Goal: Task Accomplishment & Management: Use online tool/utility

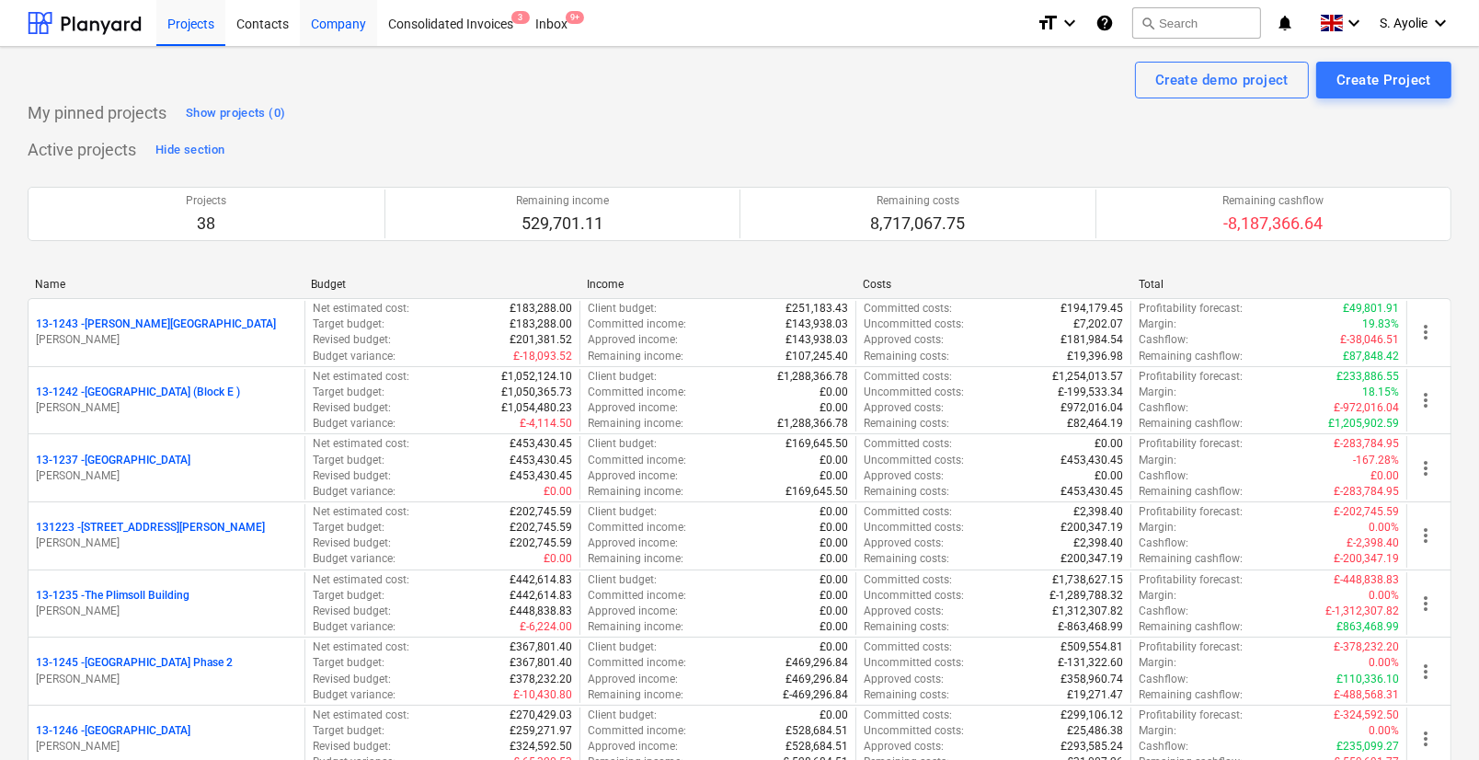
drag, startPoint x: 350, startPoint y: 156, endPoint x: 348, endPoint y: 0, distance: 156.4
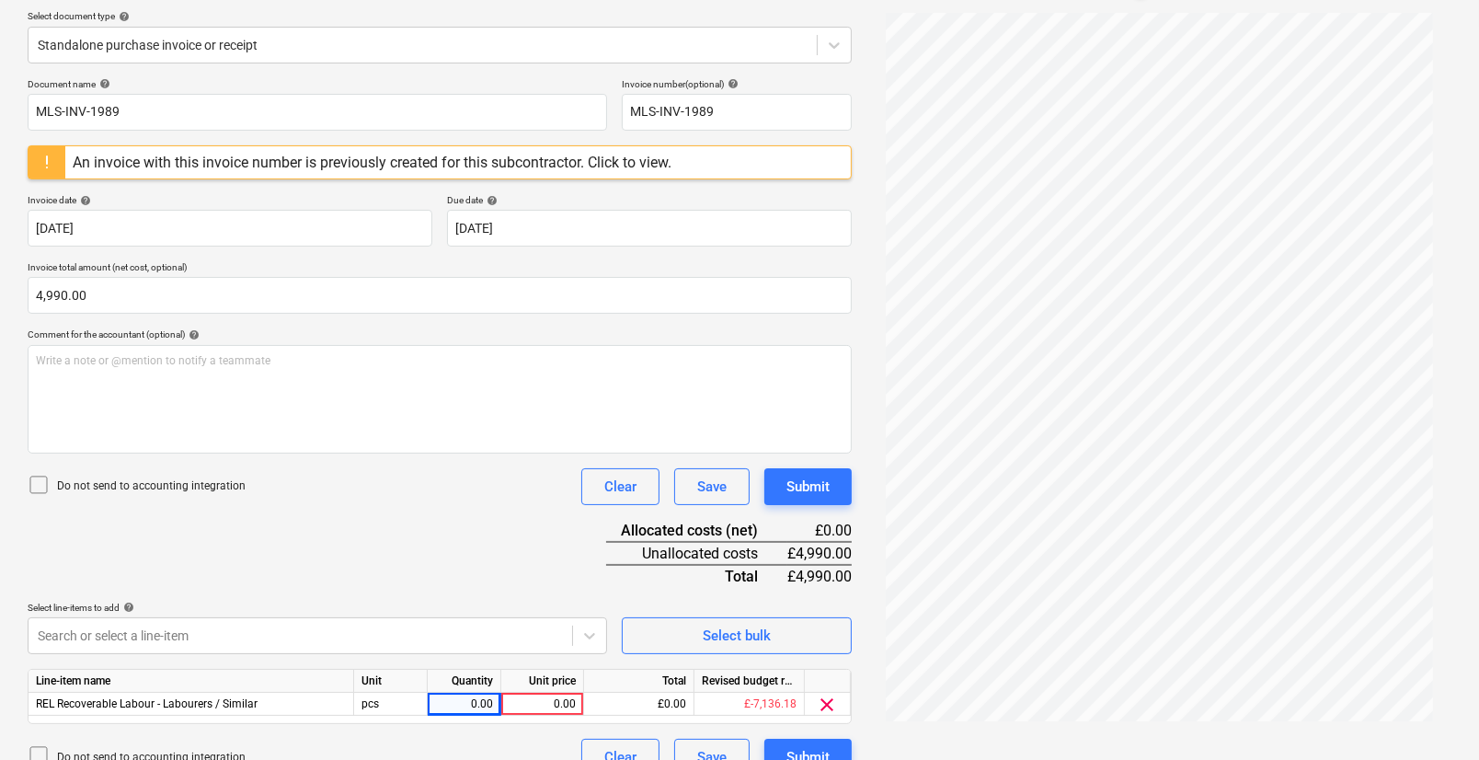
scroll to position [237, 0]
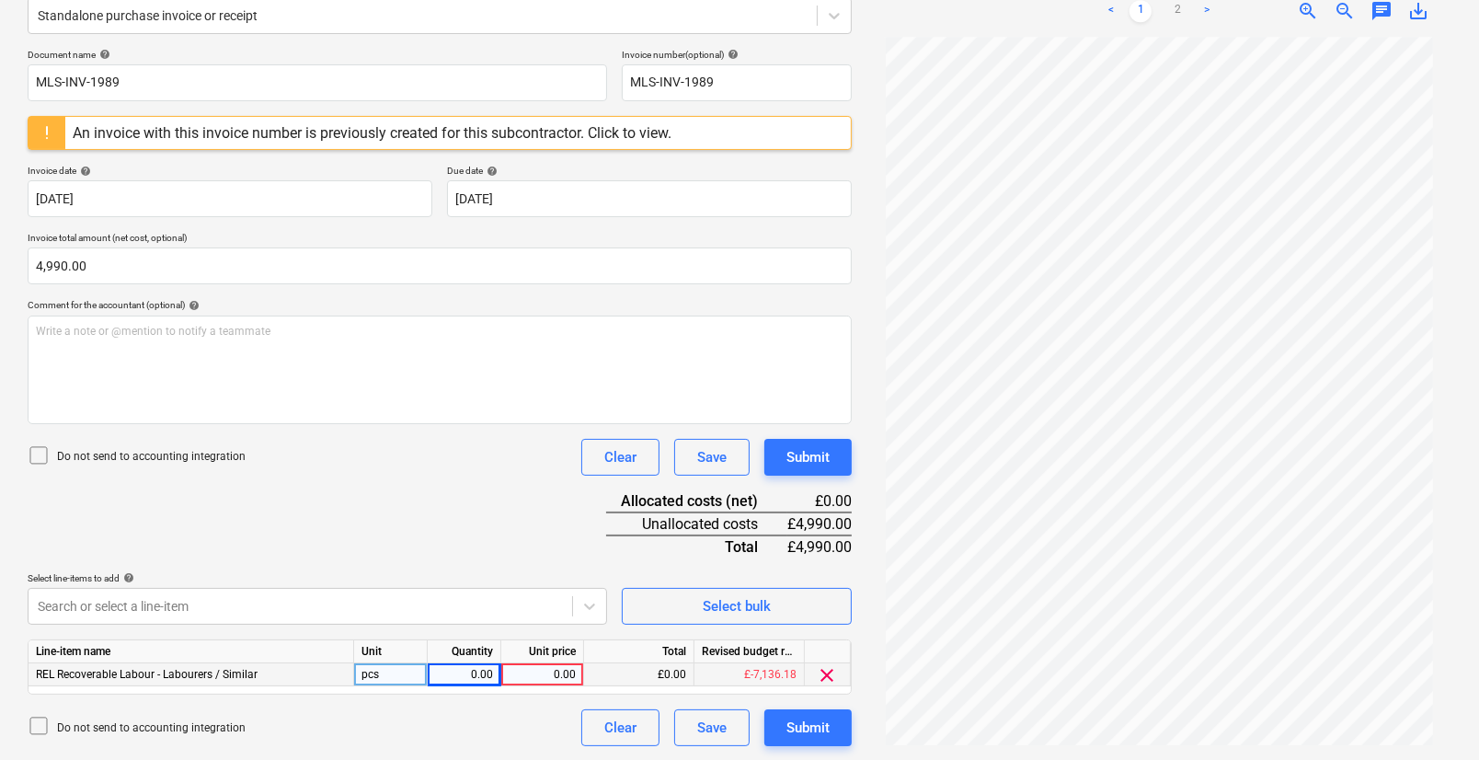
click at [452, 676] on div "0.00" at bounding box center [464, 674] width 58 height 23
type input "1"
click at [537, 673] on div "0.00" at bounding box center [542, 674] width 67 height 23
type input "4990"
click at [513, 731] on div "Do not send to accounting integration Clear Save Submit" at bounding box center [440, 727] width 824 height 37
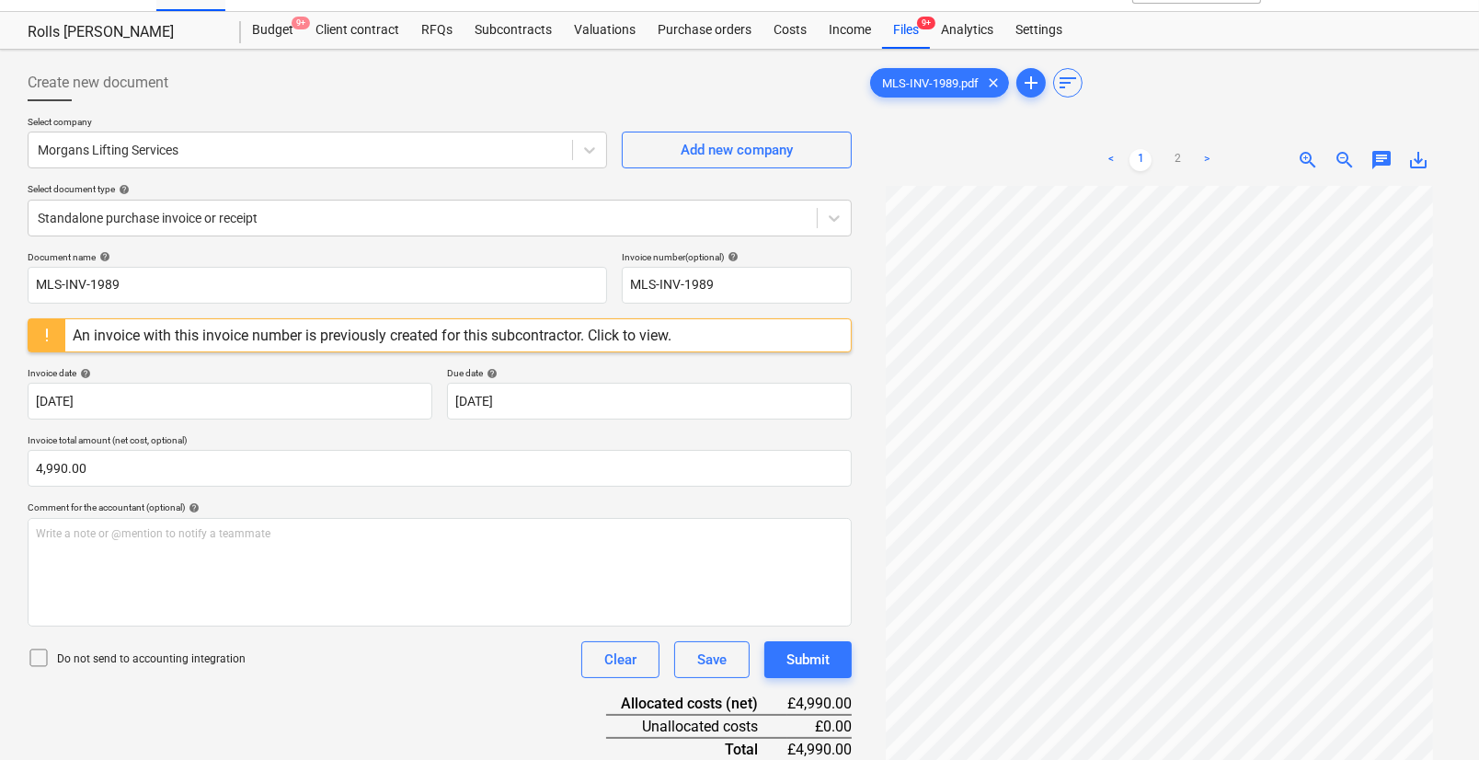
scroll to position [0, 0]
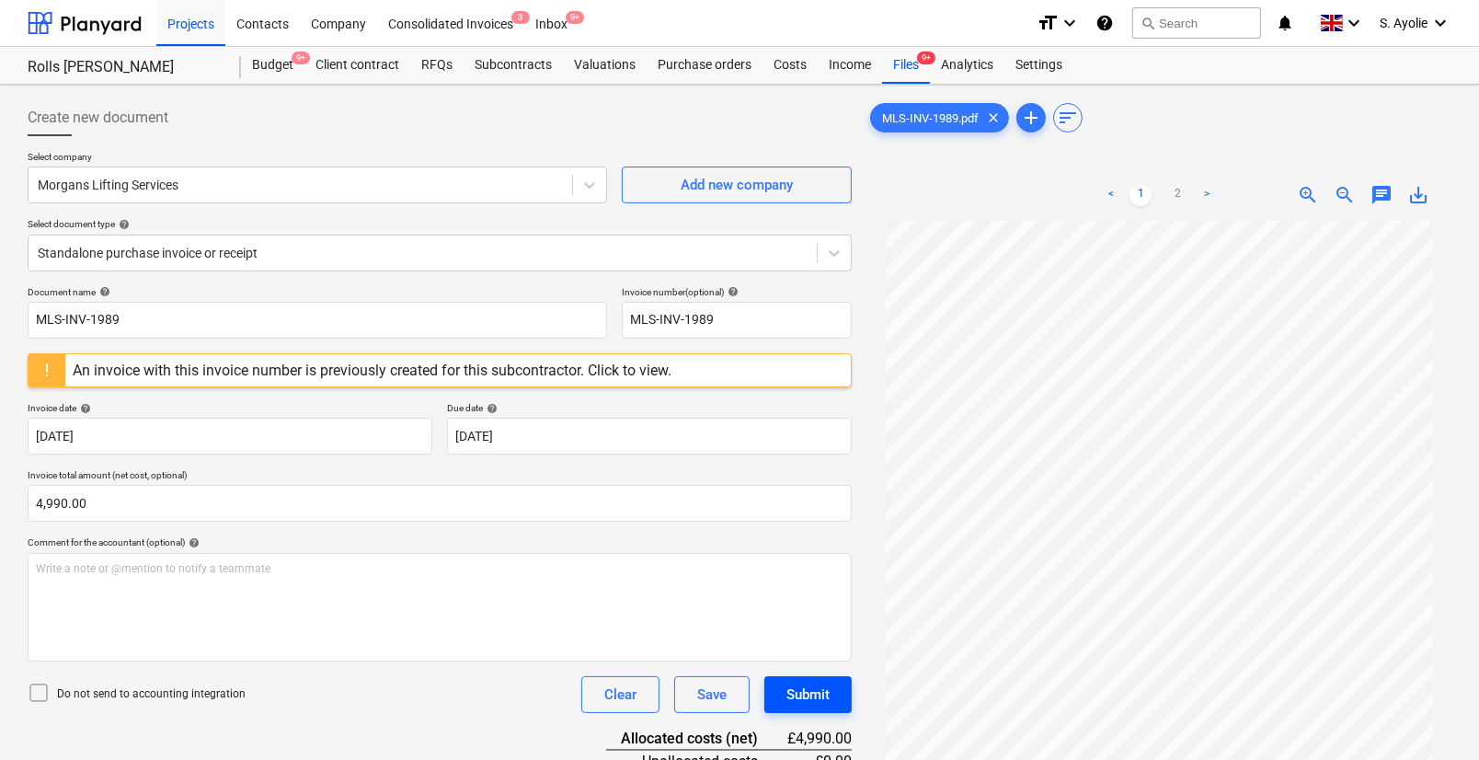
click at [788, 705] on div "Submit" at bounding box center [808, 695] width 43 height 24
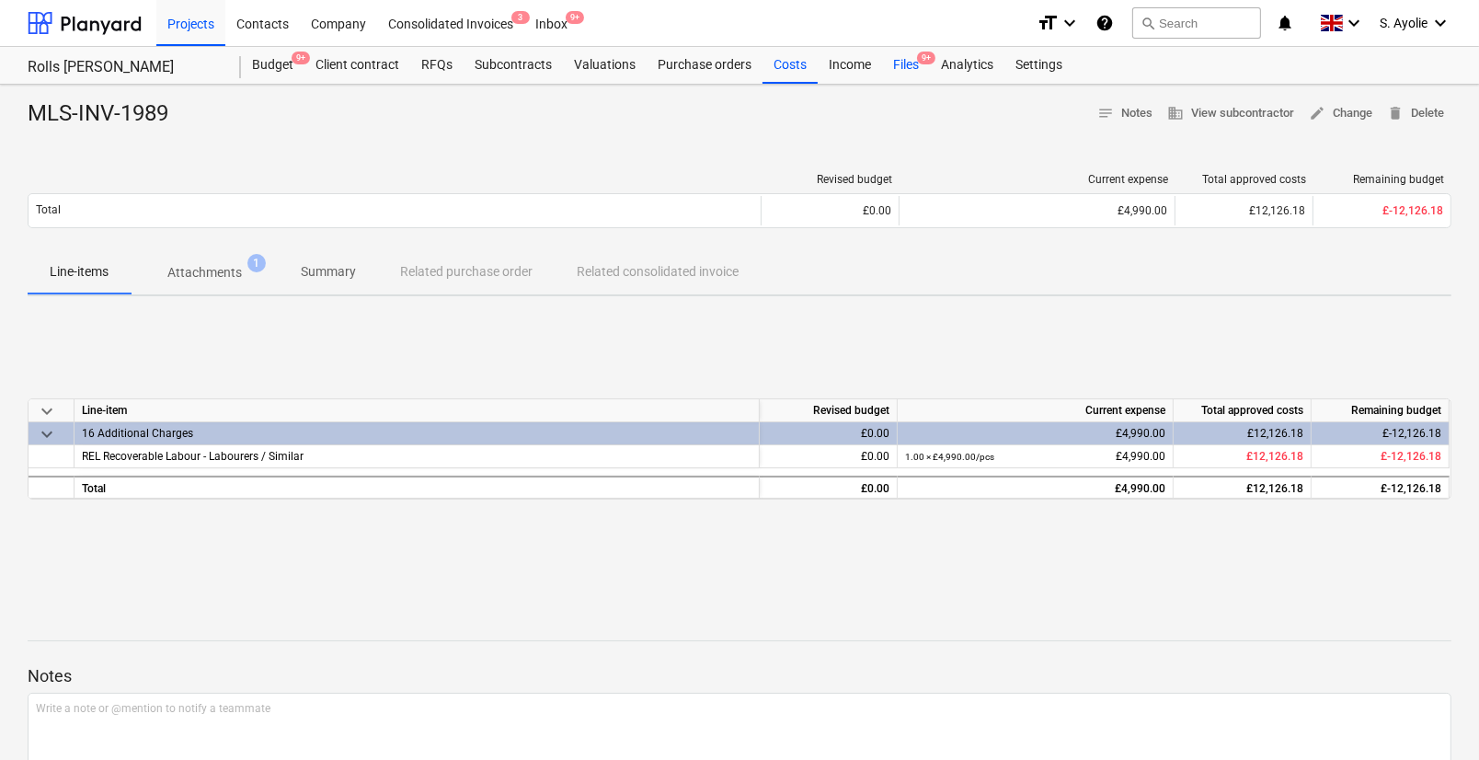
click at [894, 77] on div "Files 9+" at bounding box center [906, 65] width 48 height 37
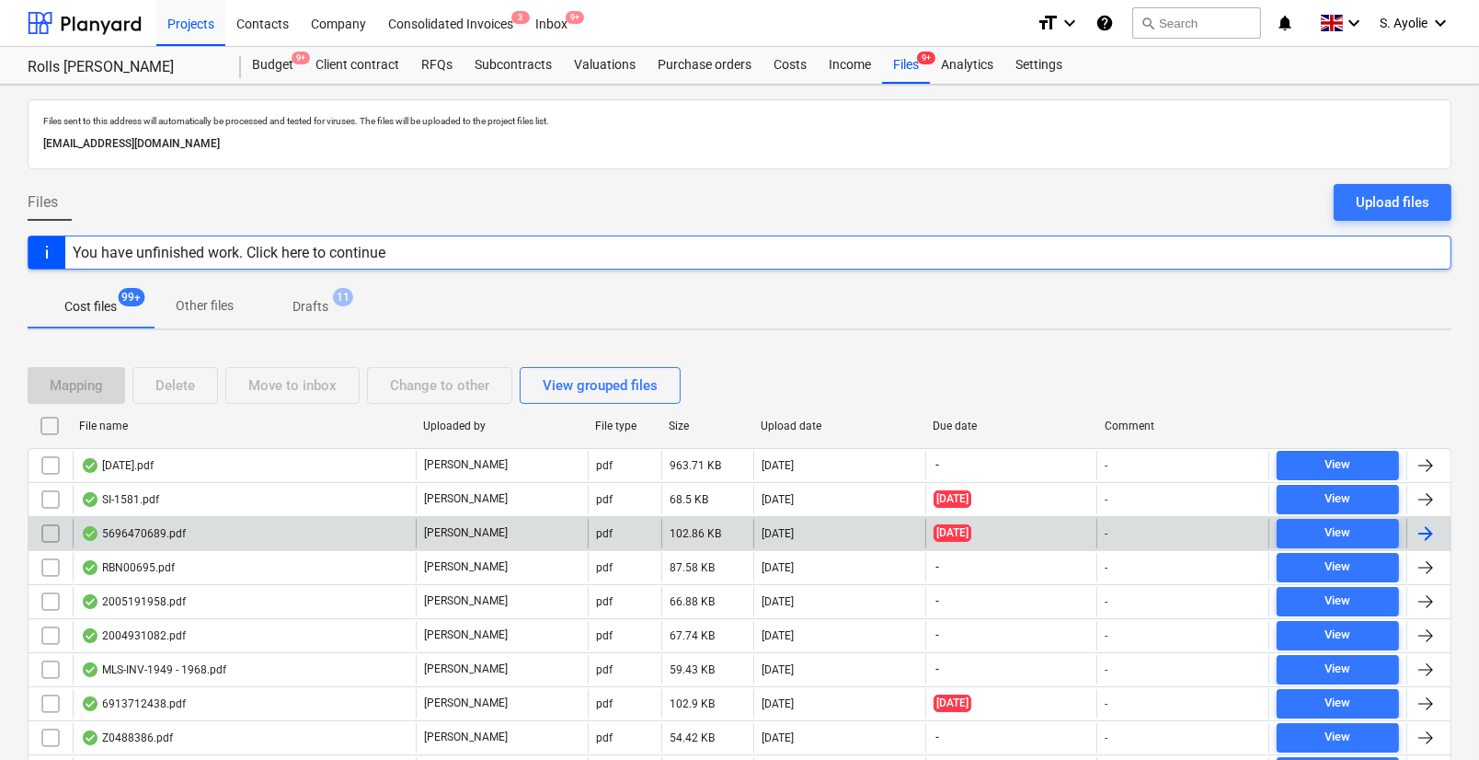
click at [259, 528] on div "5696470689.pdf" at bounding box center [244, 533] width 343 height 29
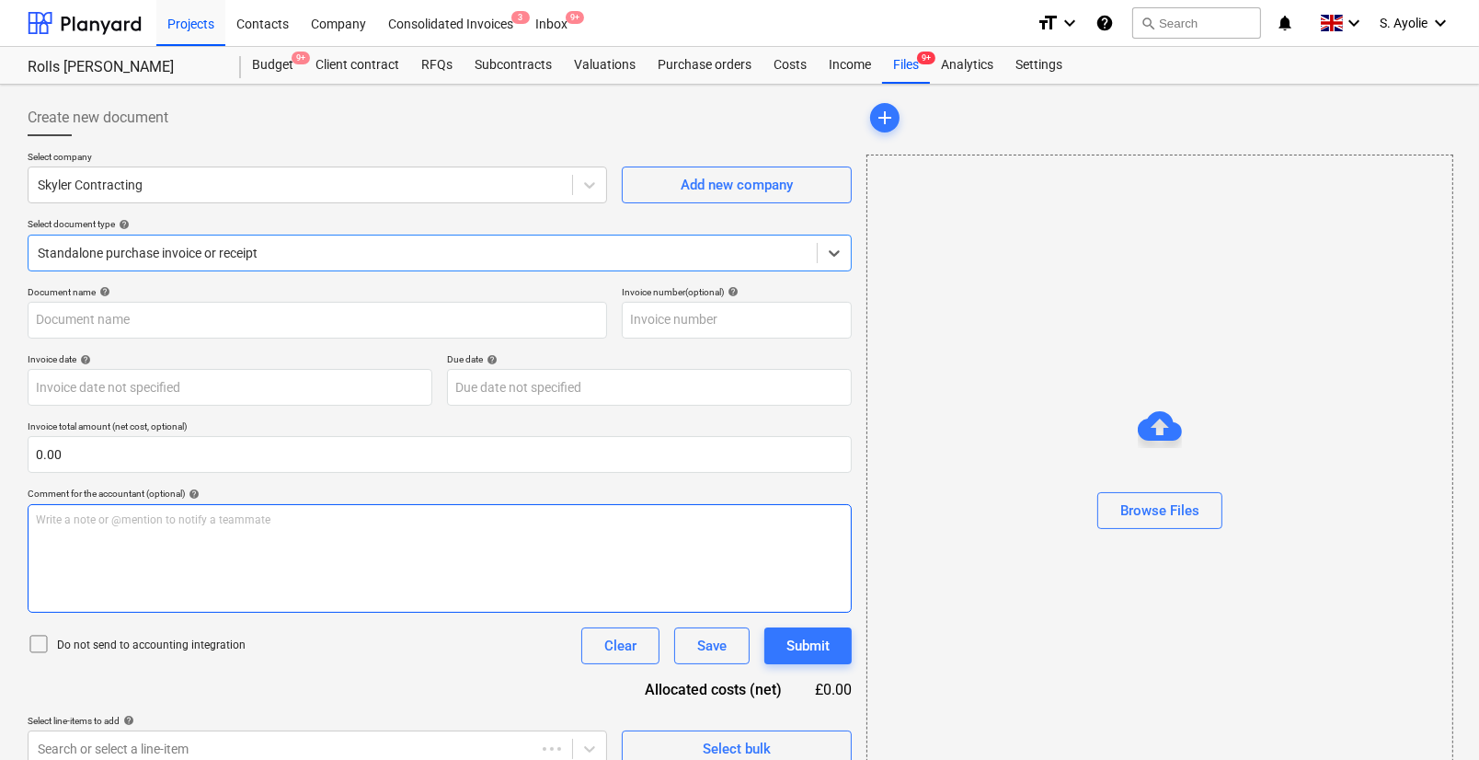
type input "5696470689"
type input "[DATE]"
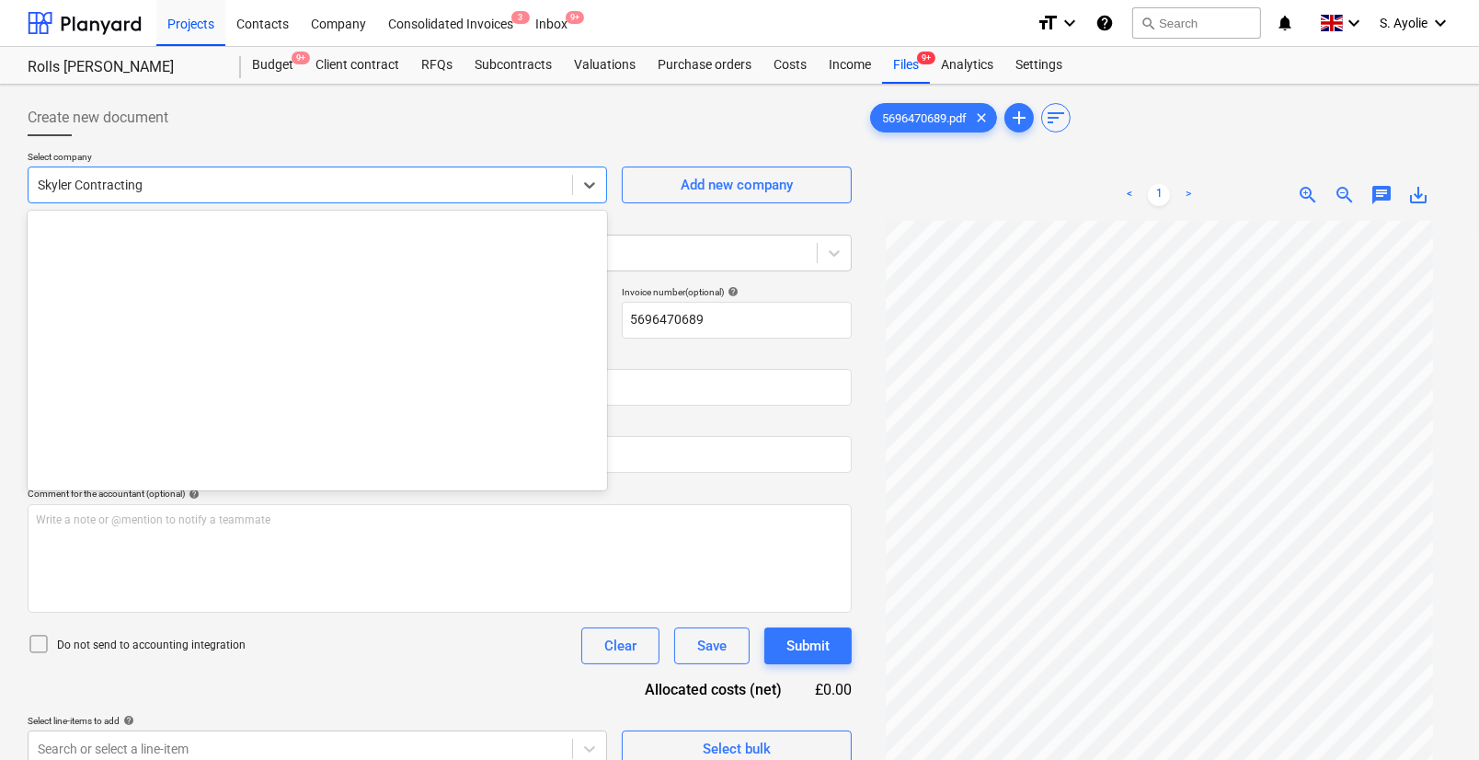
scroll to position [31300, 0]
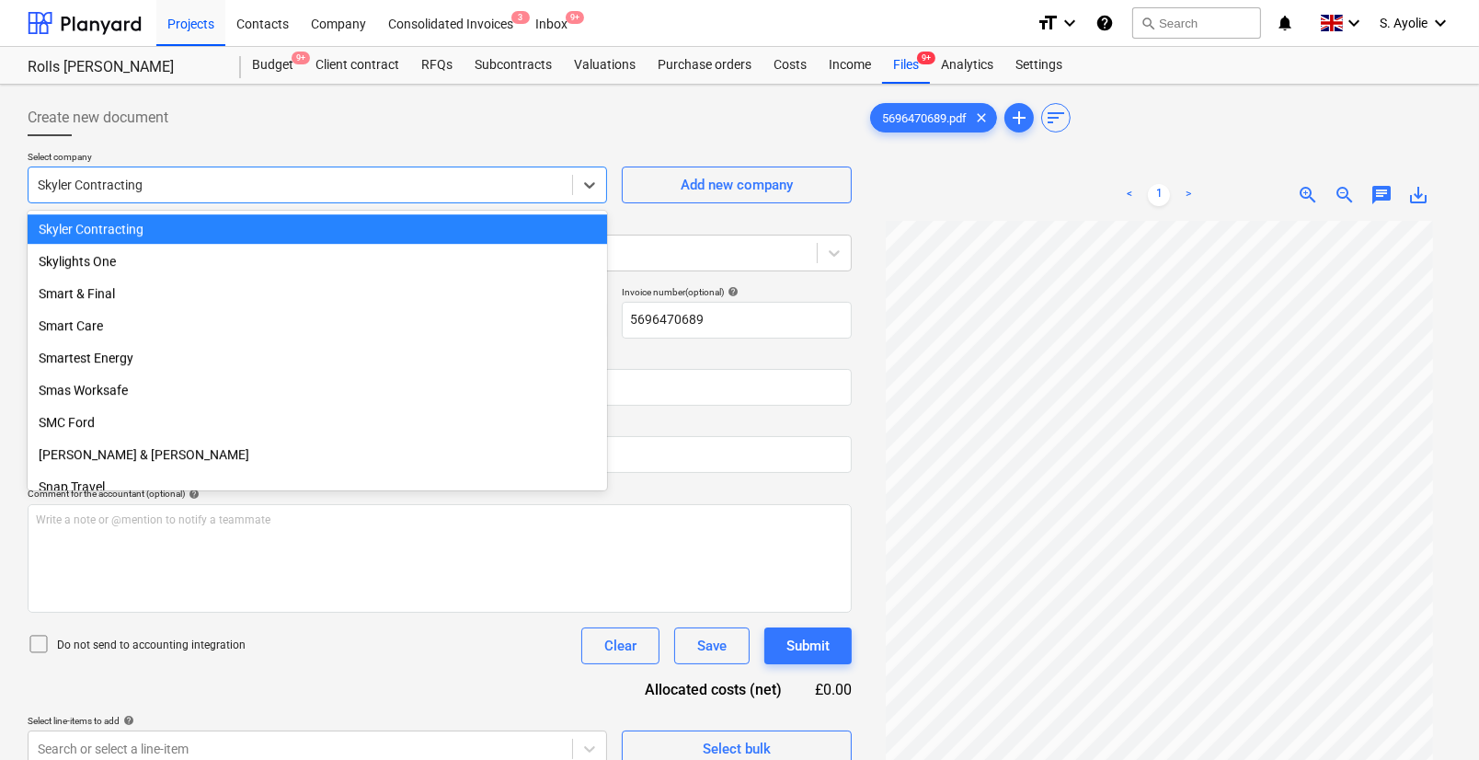
click at [193, 200] on div "Skyler Contracting" at bounding box center [318, 185] width 580 height 37
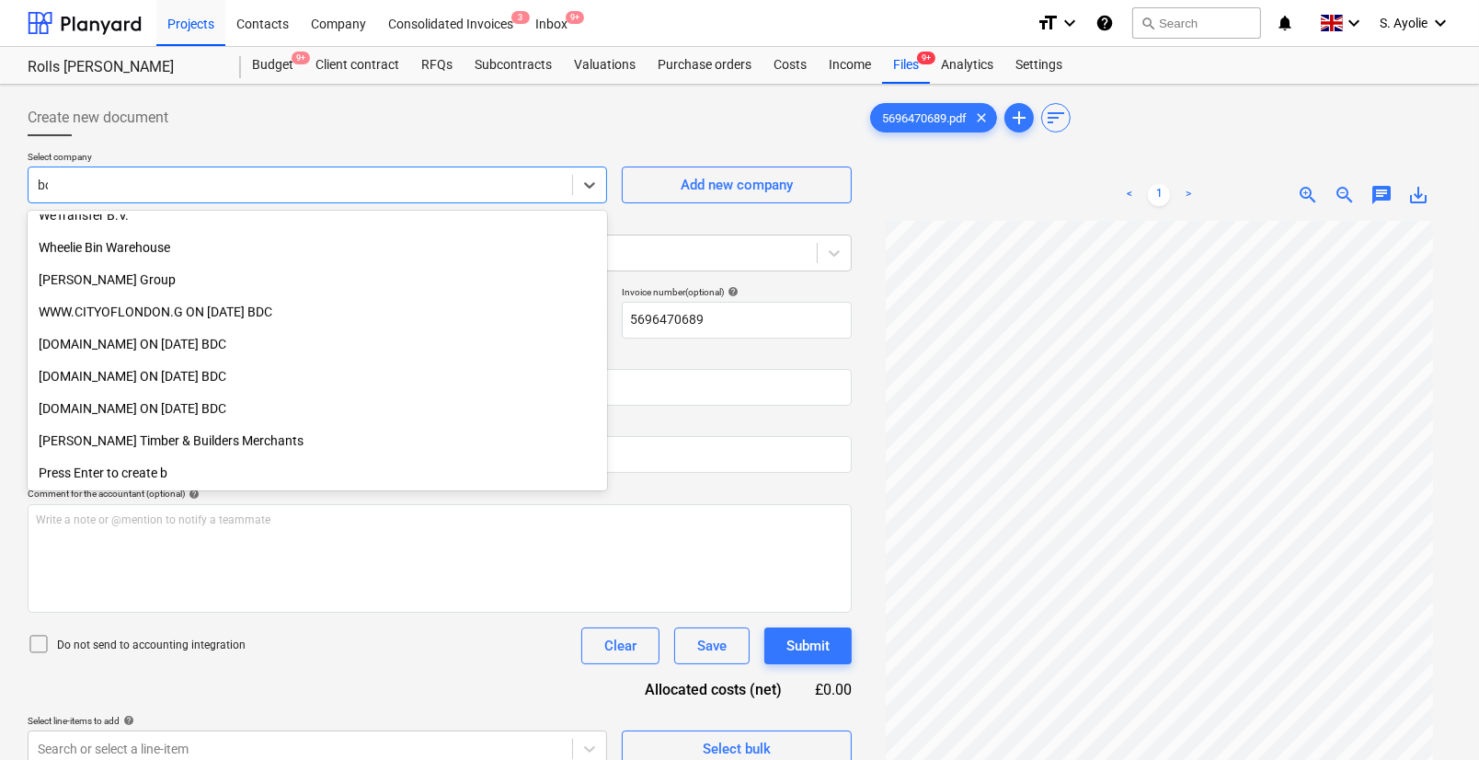
scroll to position [690, 0]
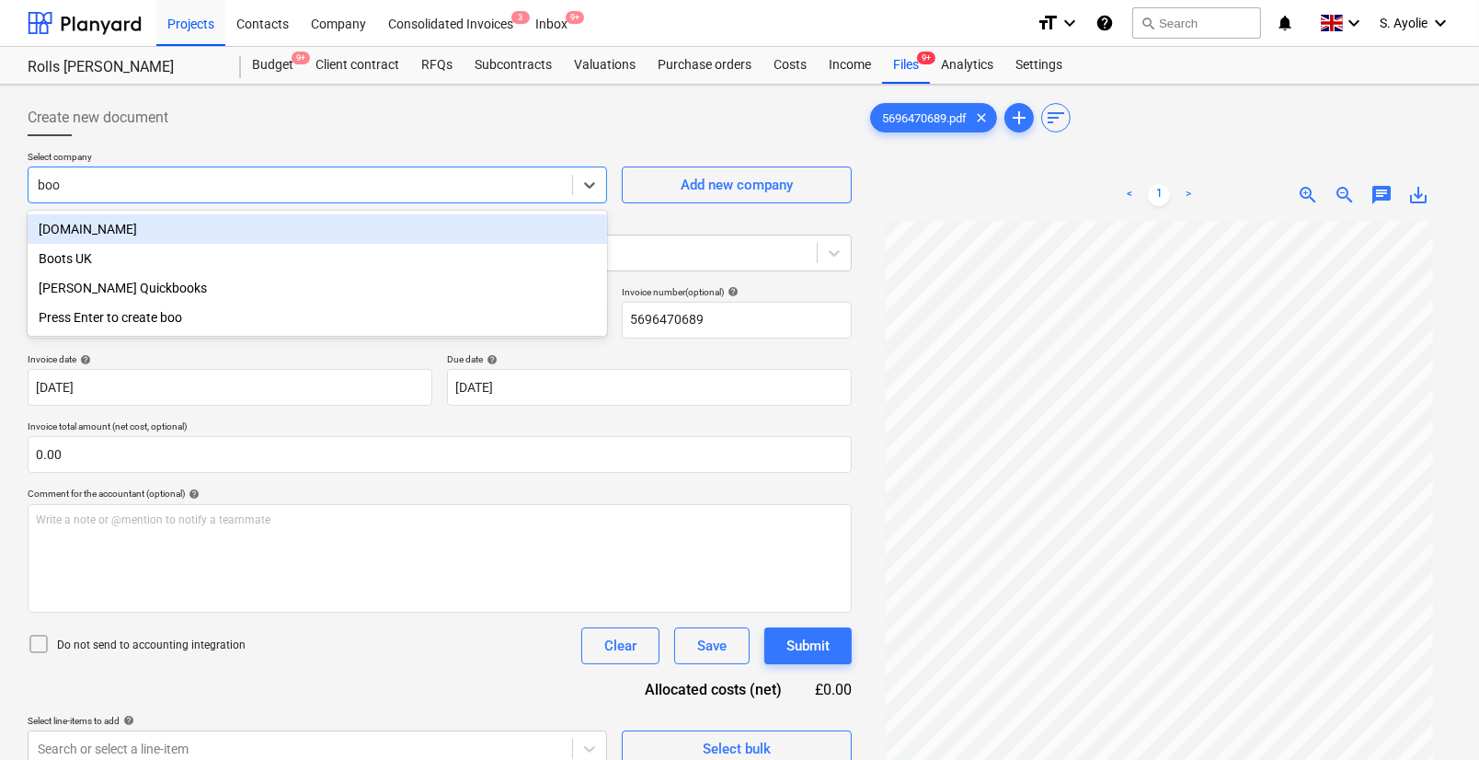
type input "book"
click at [237, 229] on div "[DOMAIN_NAME]" at bounding box center [318, 228] width 580 height 29
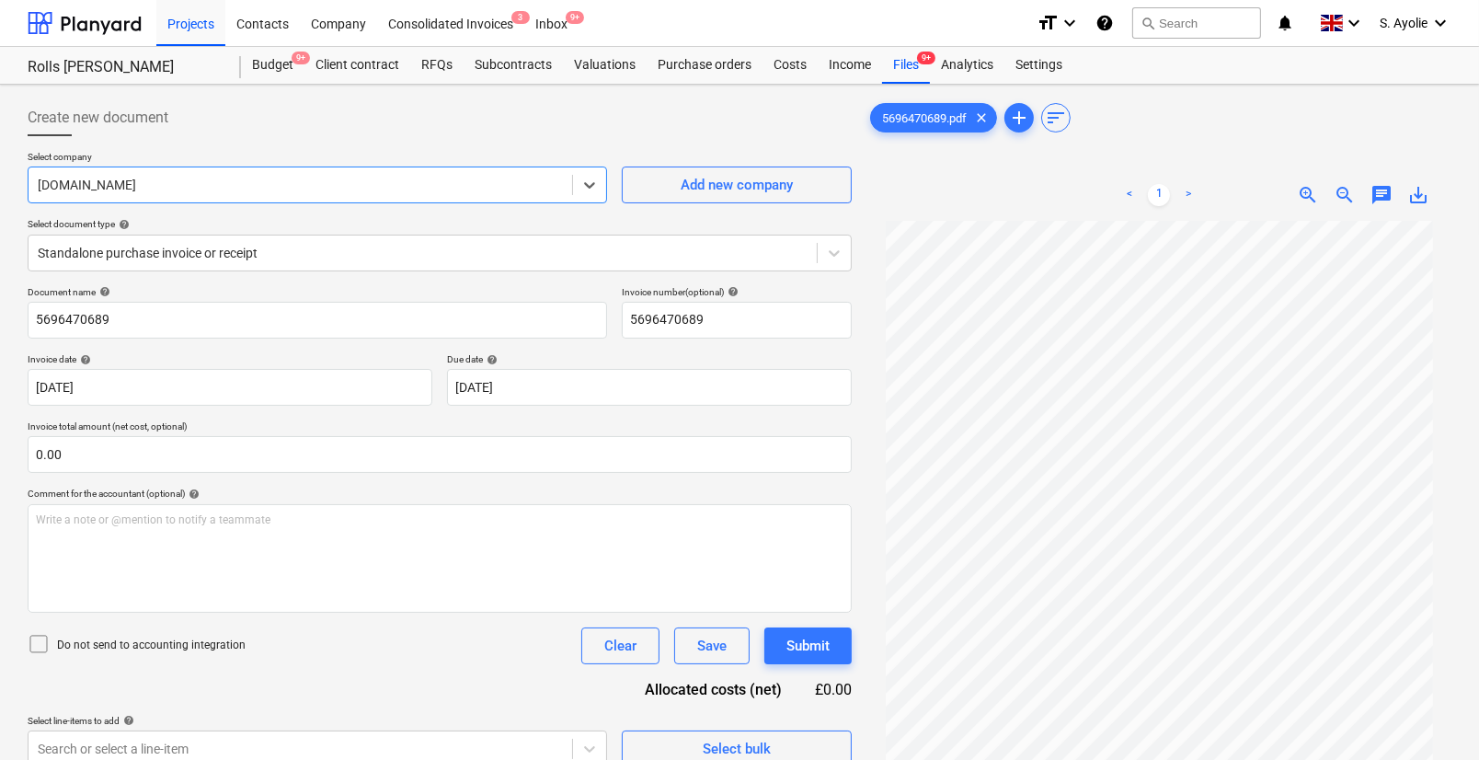
click at [1311, 194] on span "zoom_in" at bounding box center [1308, 195] width 22 height 22
click at [1306, 197] on span "zoom_in" at bounding box center [1308, 195] width 22 height 22
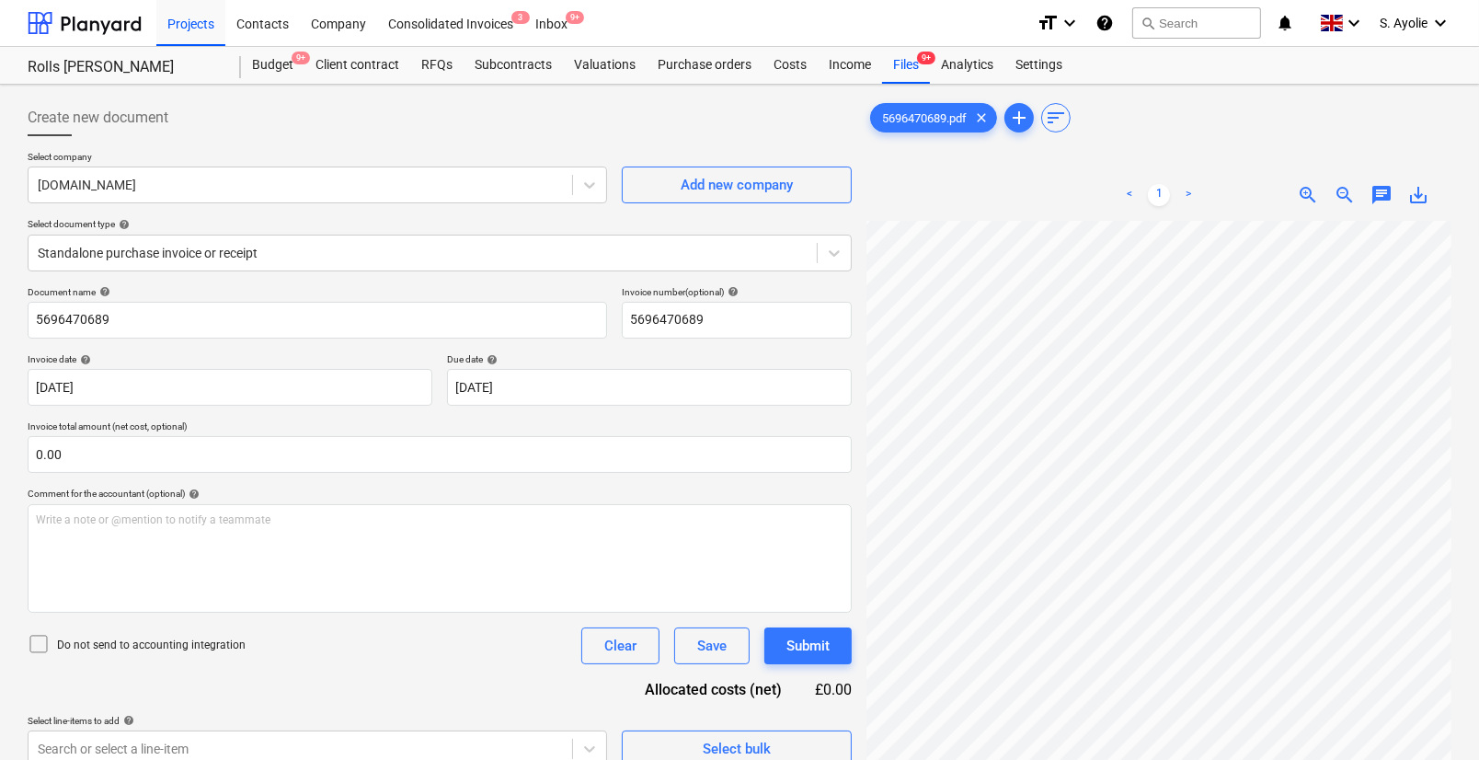
scroll to position [356, 316]
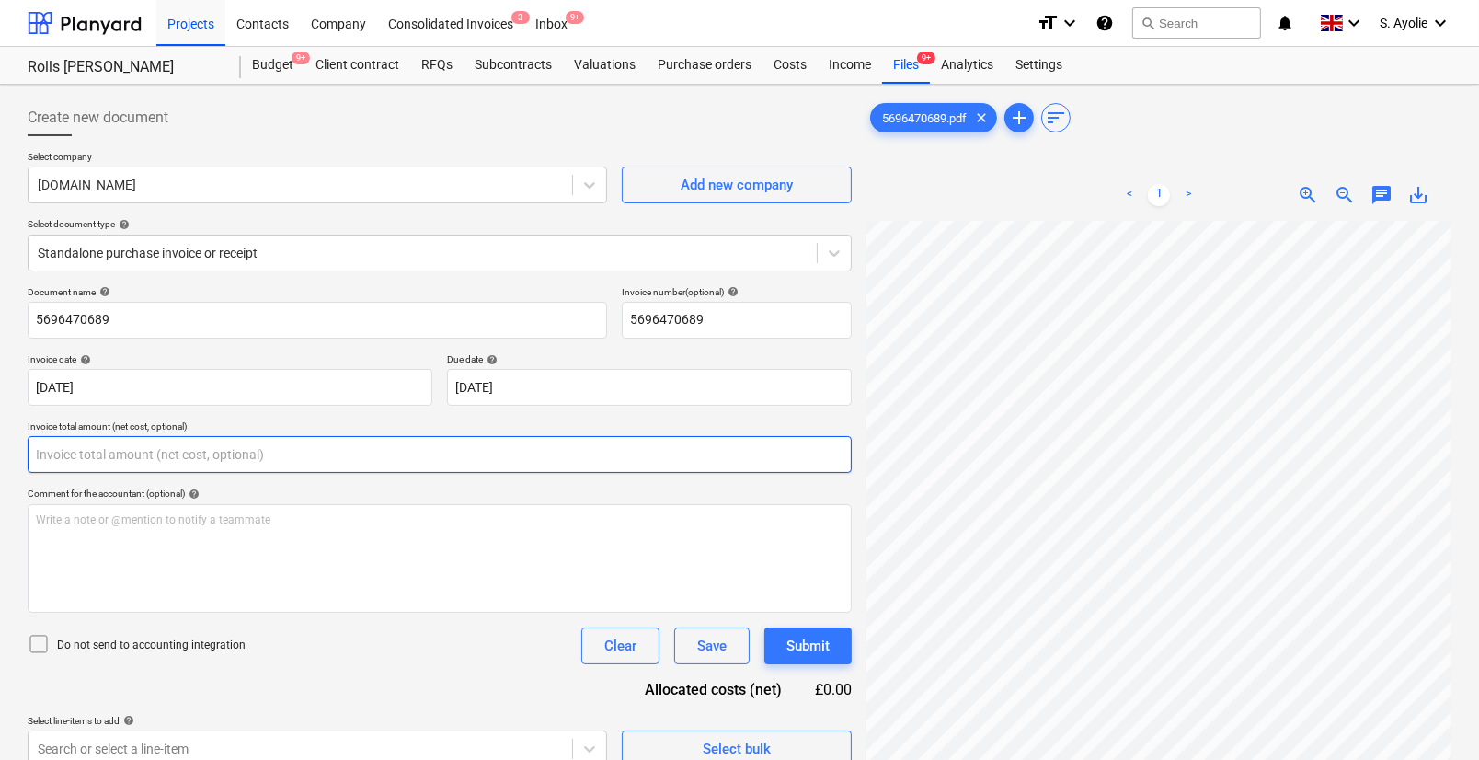
click at [259, 441] on input "text" at bounding box center [440, 454] width 824 height 37
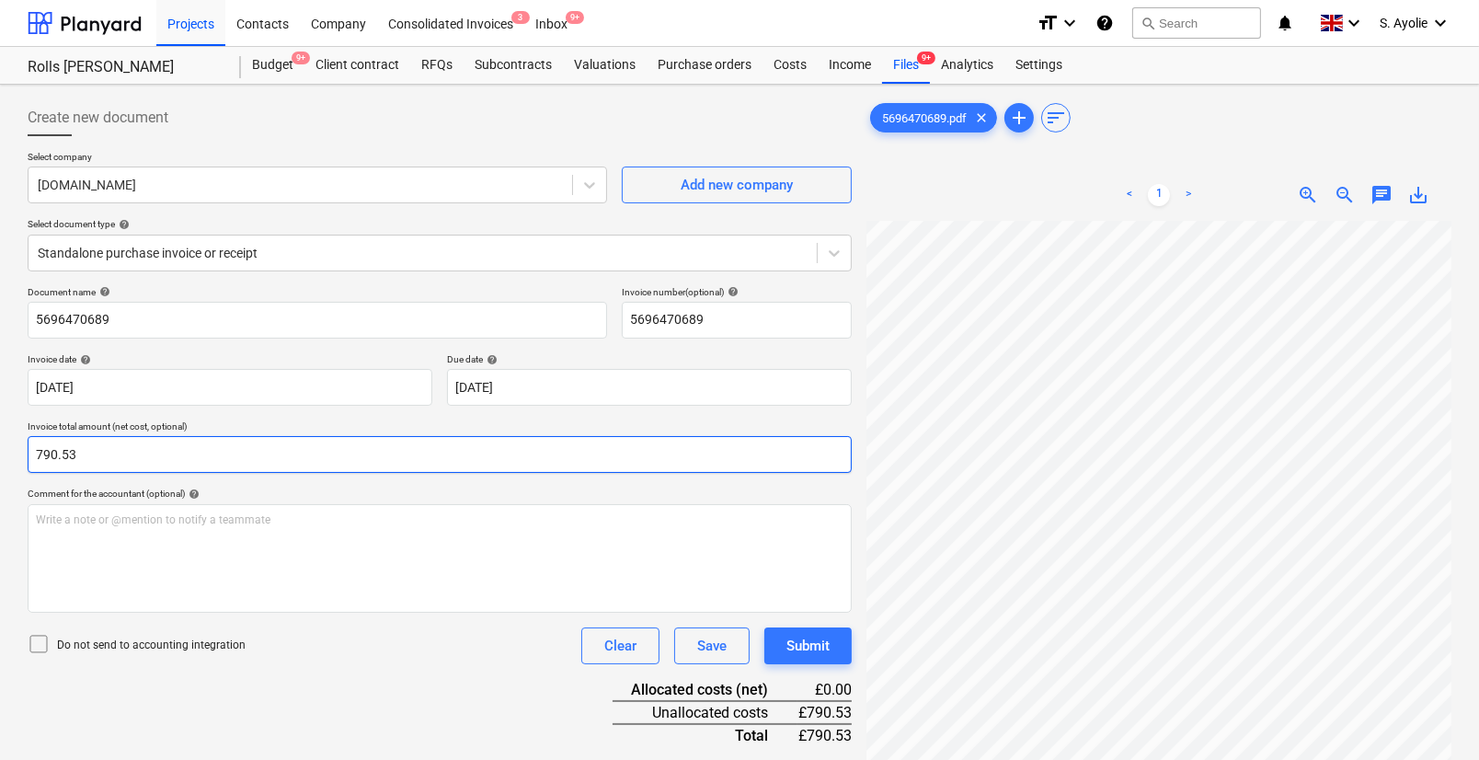
type input "790.53"
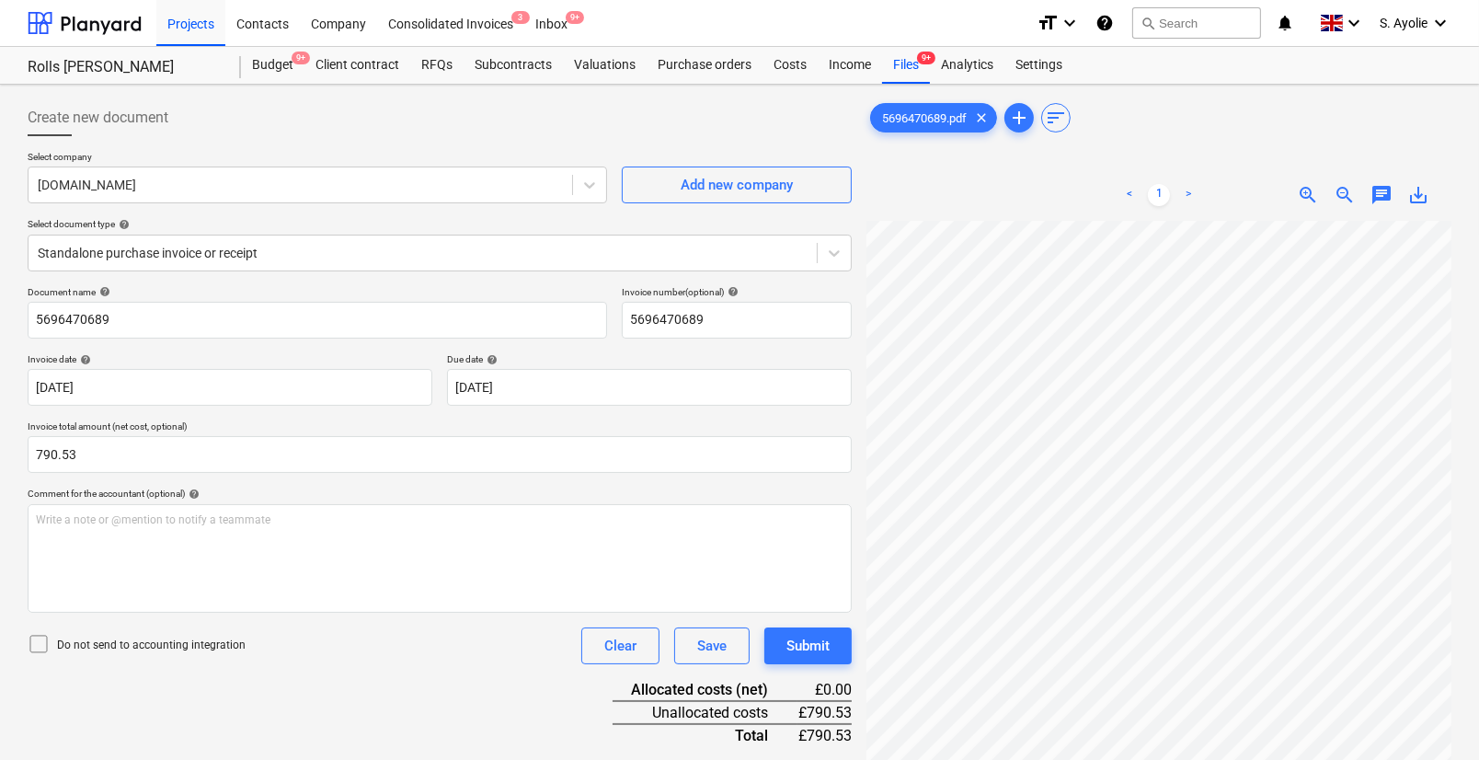
click at [269, 653] on div "Do not send to accounting integration Clear Save Submit" at bounding box center [440, 645] width 824 height 37
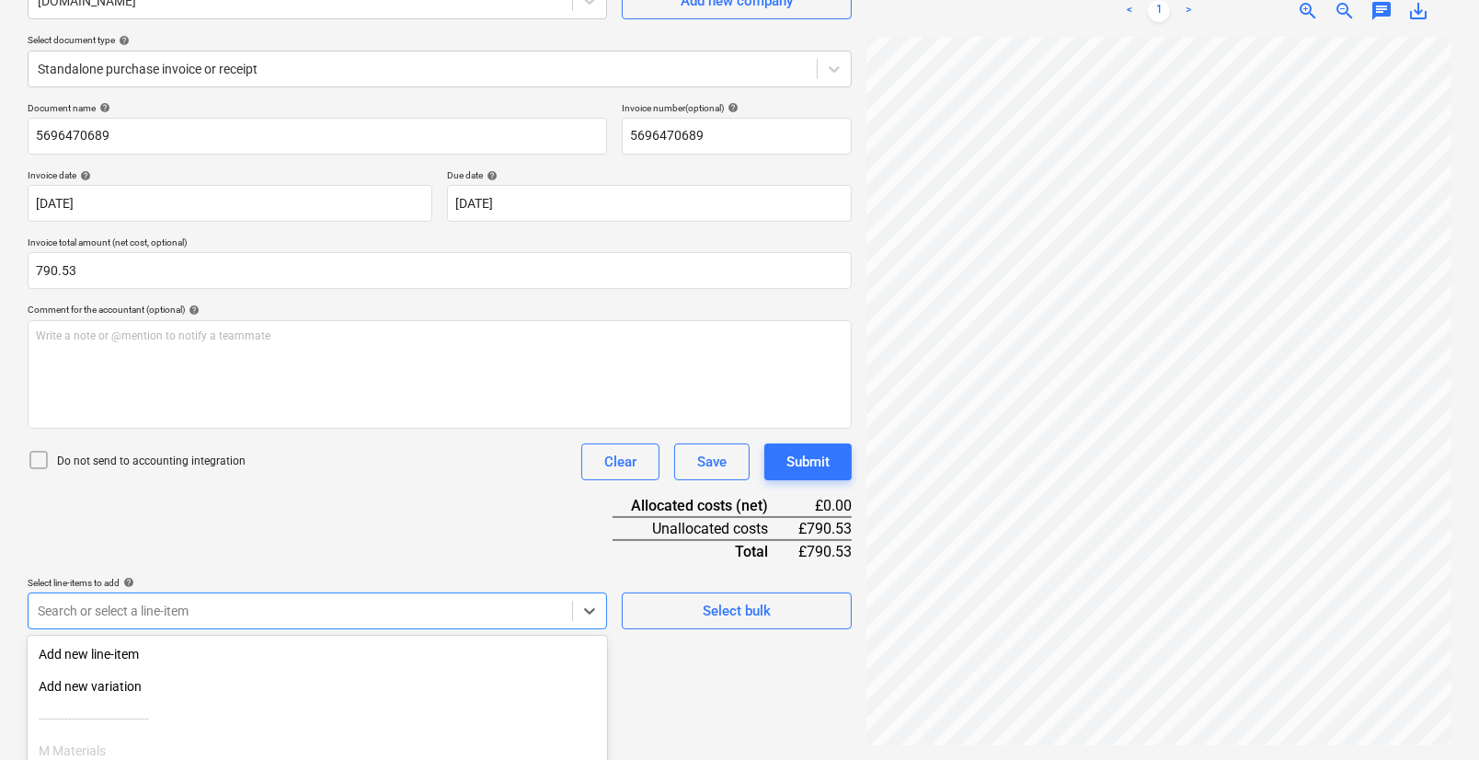
scroll to position [339, 0]
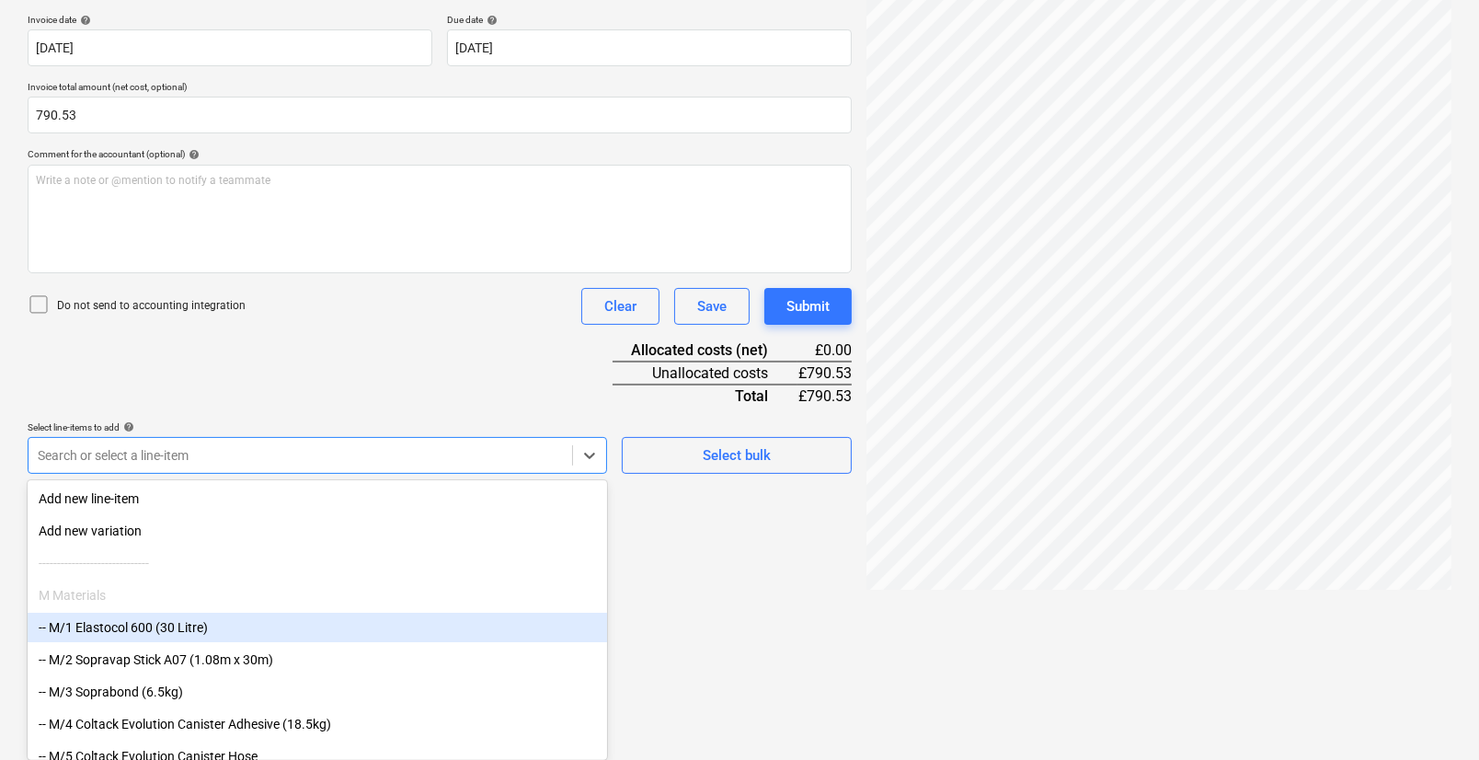
click at [302, 420] on body "Projects Contacts Company Consolidated Invoices 3 Inbox 9+ format_size keyboard…" at bounding box center [739, 41] width 1479 height 760
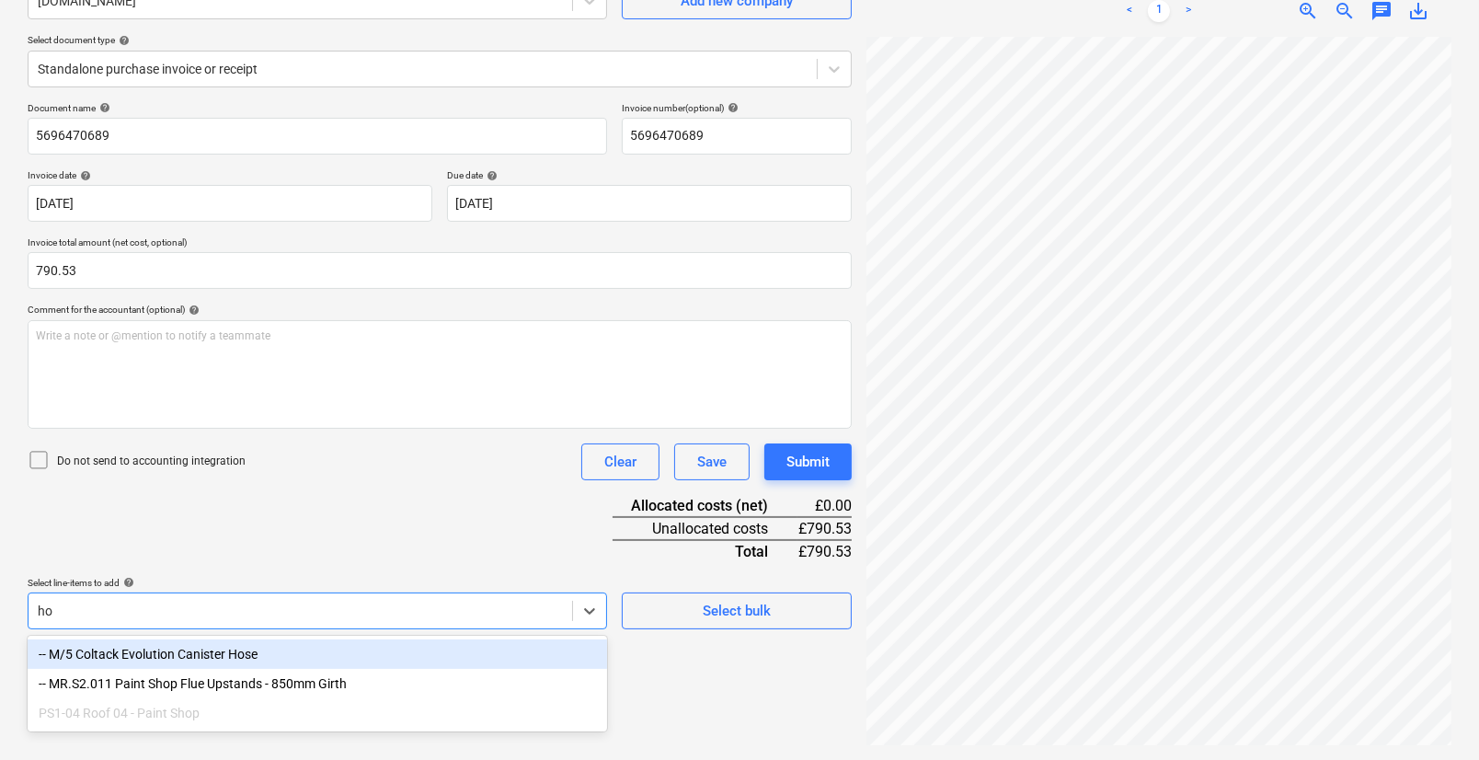
scroll to position [184, 0]
type input "h"
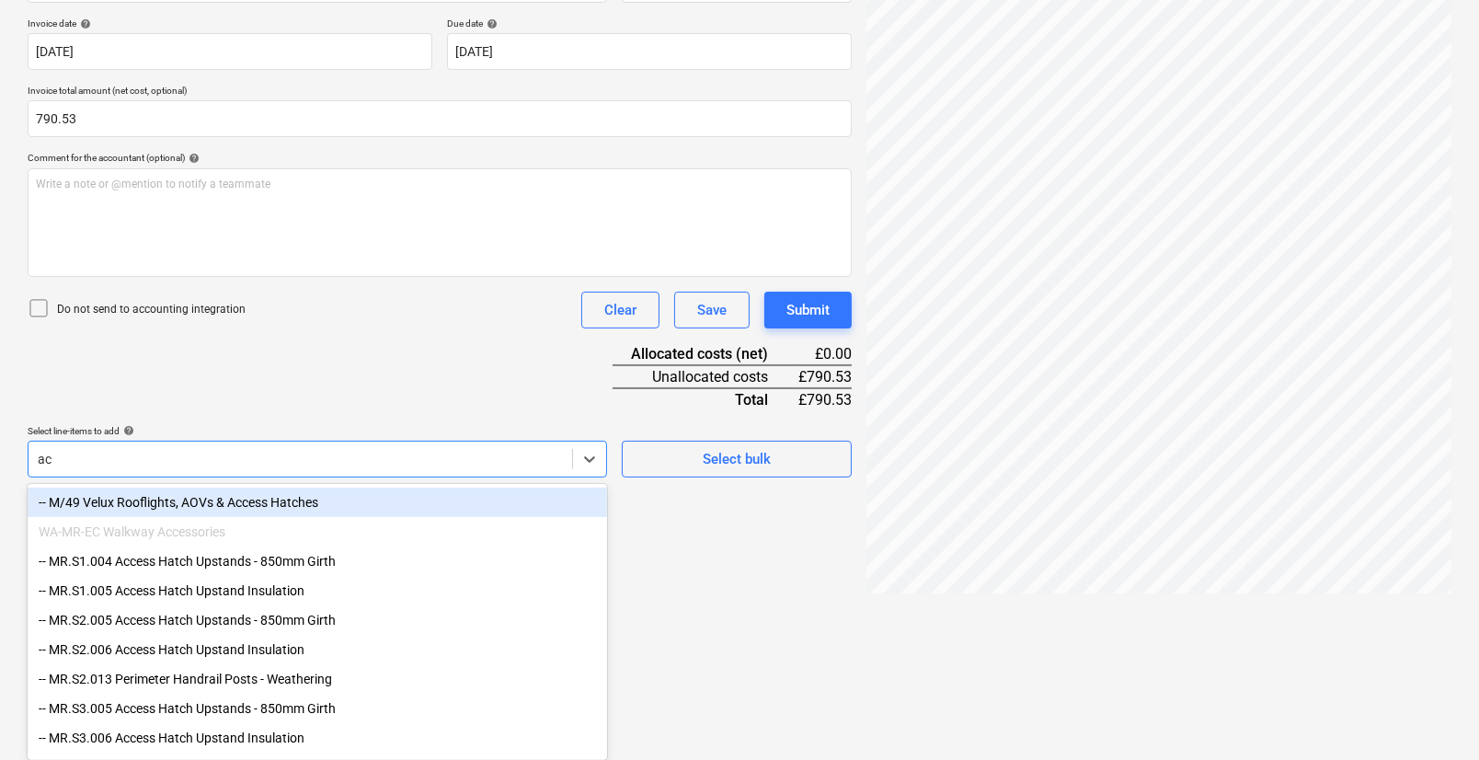
scroll to position [339, 0]
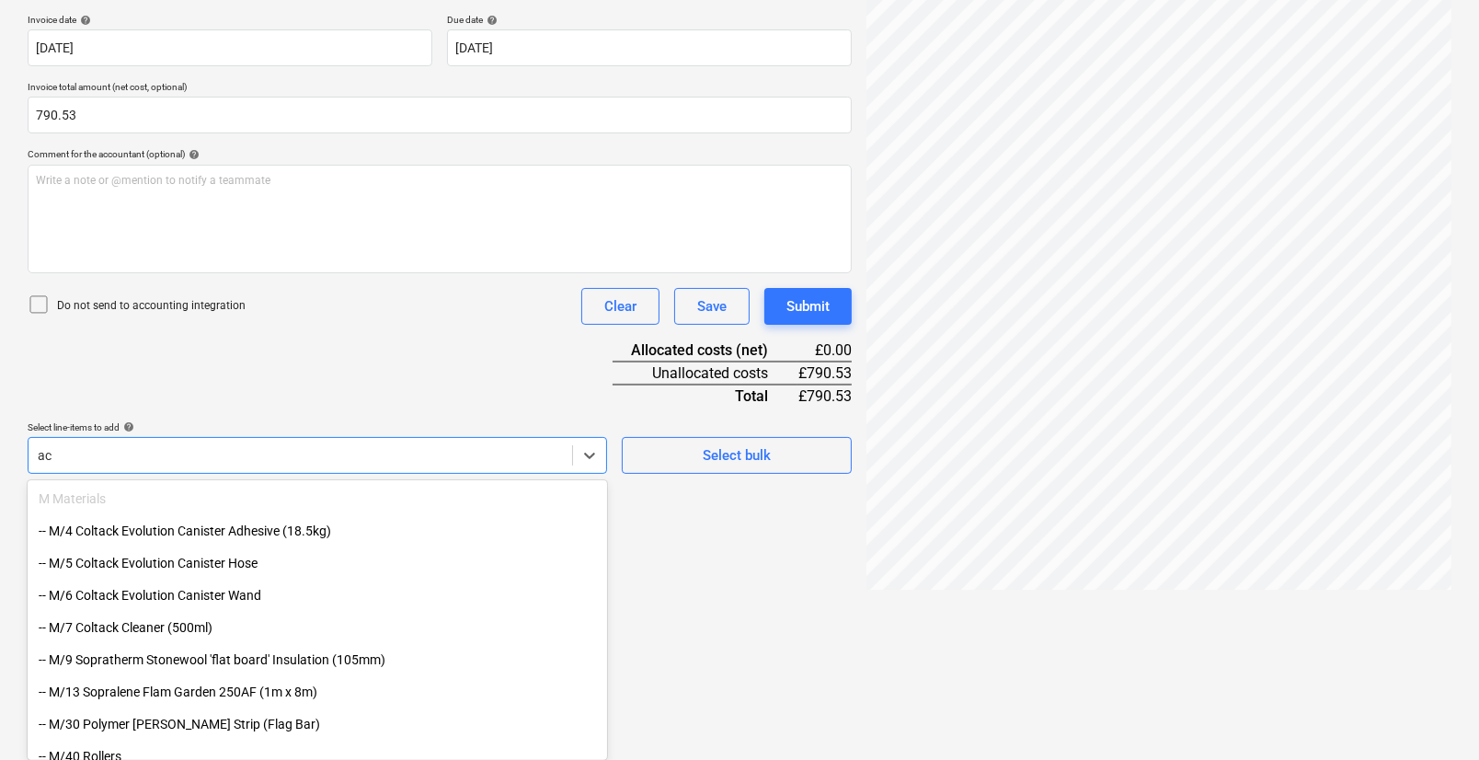
type input "a"
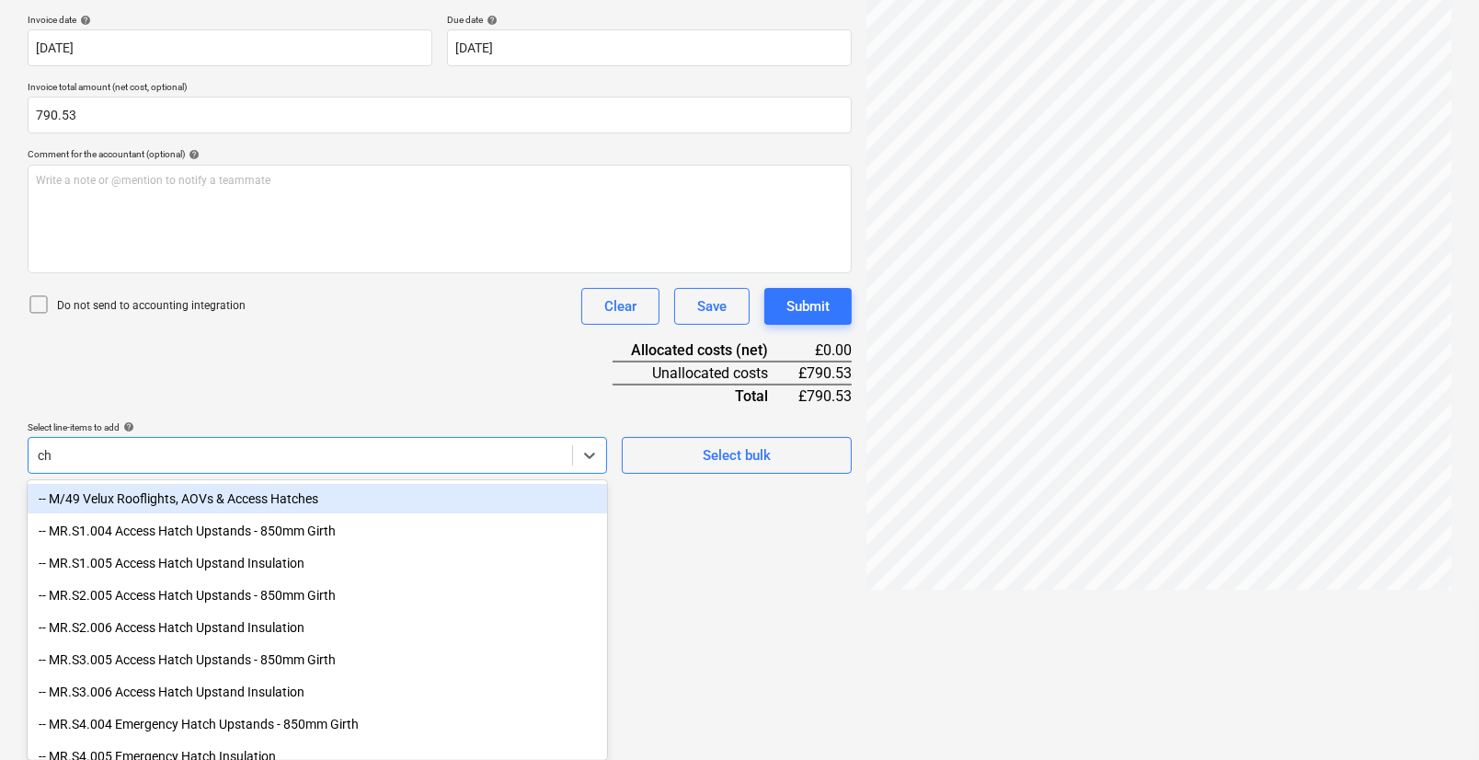
type input "c"
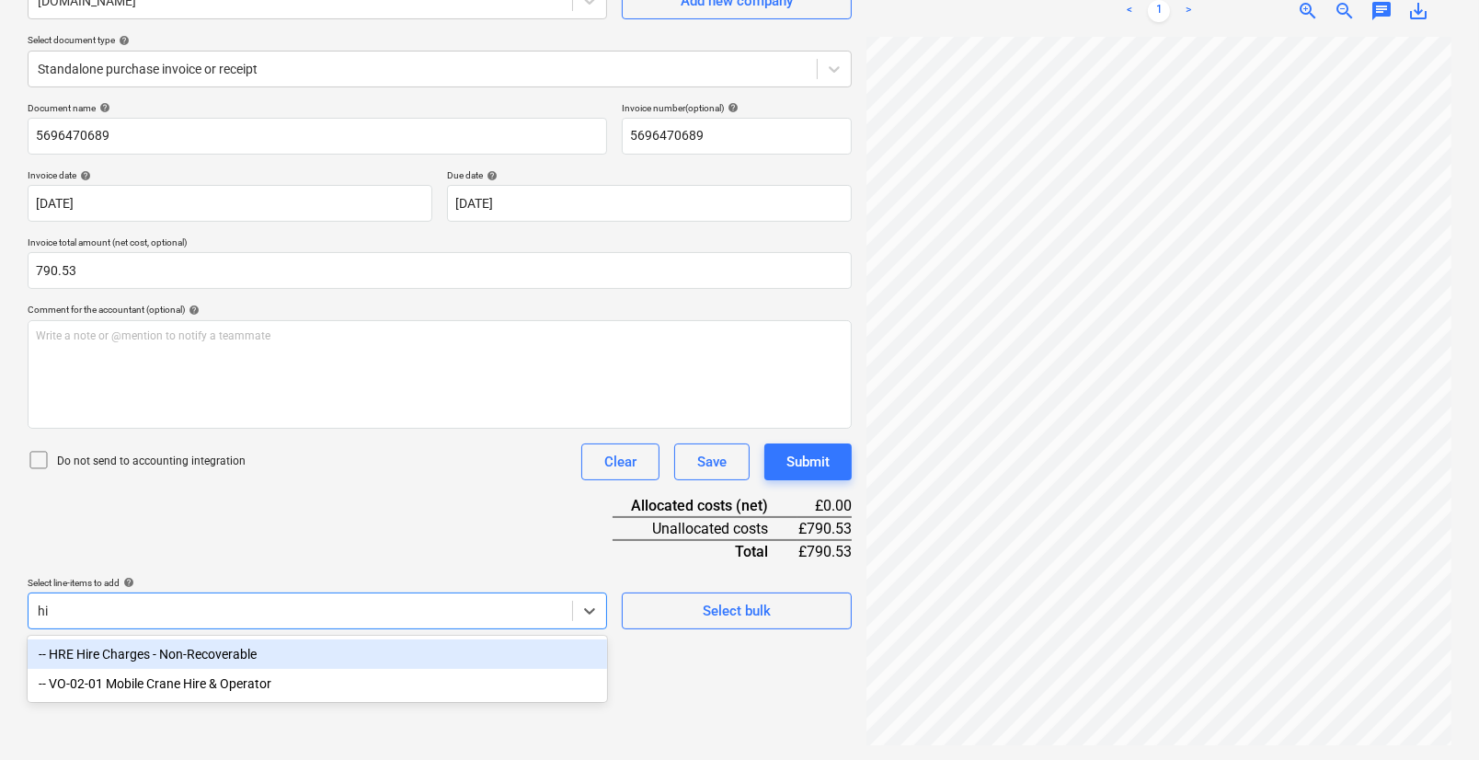
scroll to position [184, 0]
type input "hire"
click at [202, 653] on div "-- HRE Hire Charges - Non-Recoverable" at bounding box center [318, 653] width 580 height 29
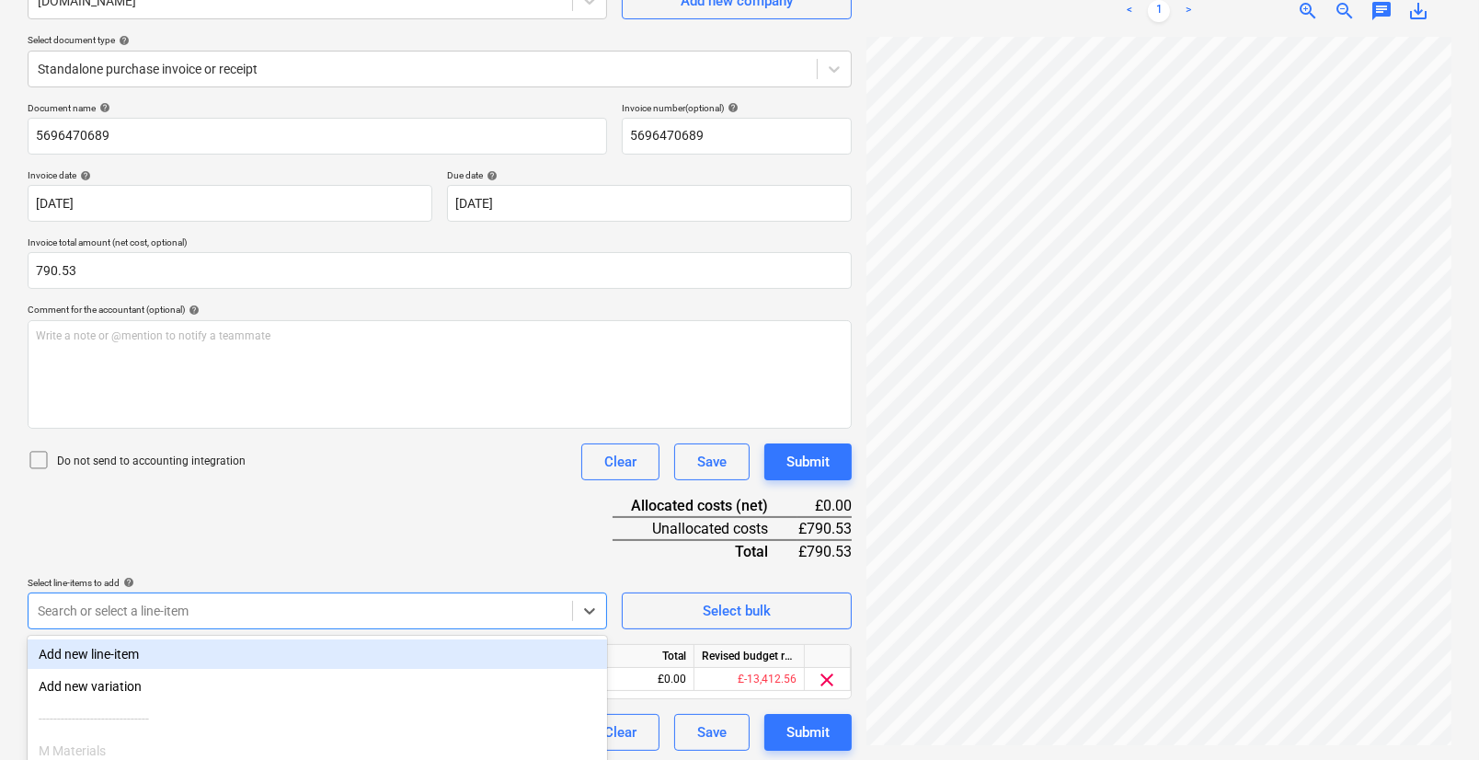
click at [259, 527] on div "Document name help 5696470689 Invoice number (optional) help 5696470689 Invoice…" at bounding box center [440, 426] width 824 height 649
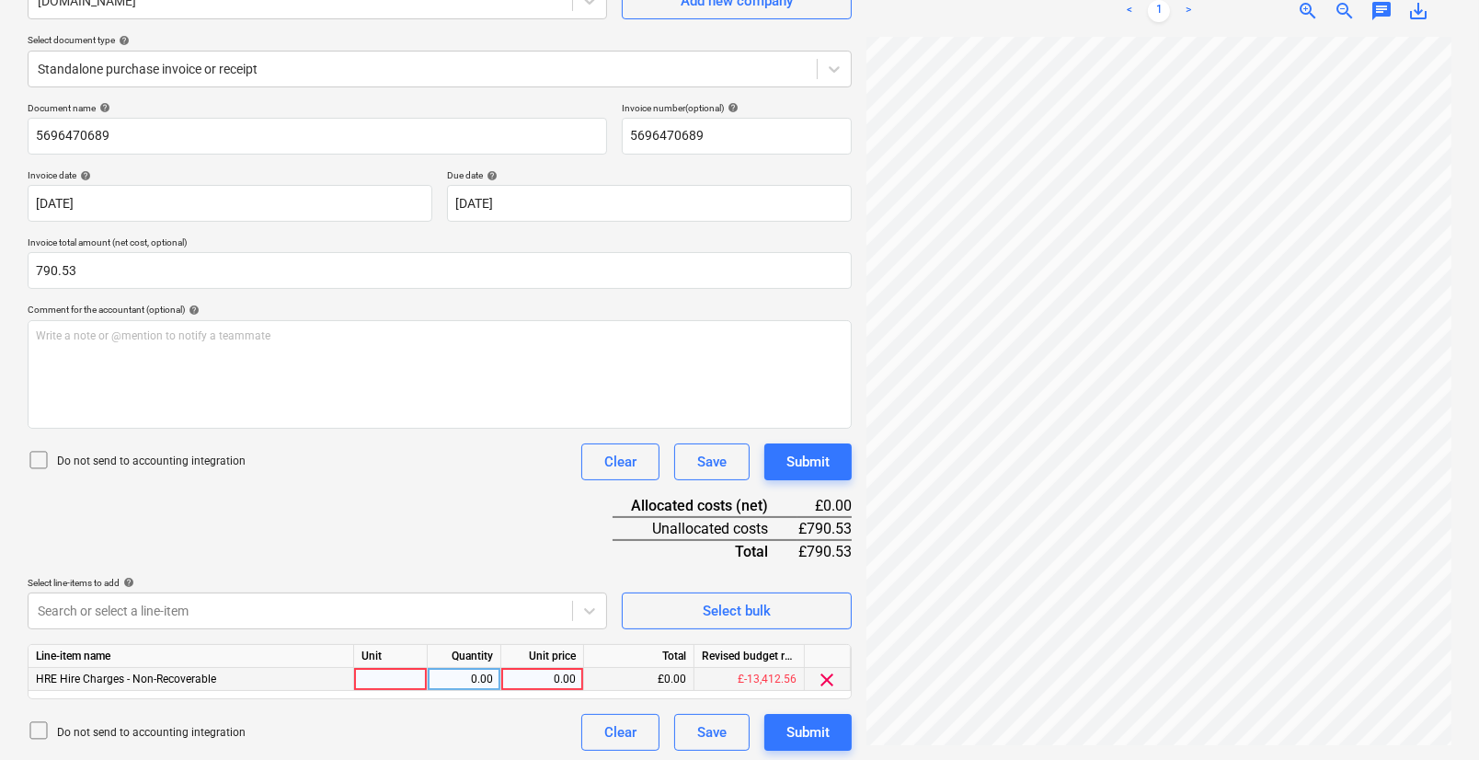
click at [379, 684] on div at bounding box center [391, 679] width 74 height 23
type input "1"
click at [390, 678] on input "1" at bounding box center [390, 679] width 73 height 22
type input "pcs"
click at [466, 673] on div "0.00" at bounding box center [464, 679] width 58 height 23
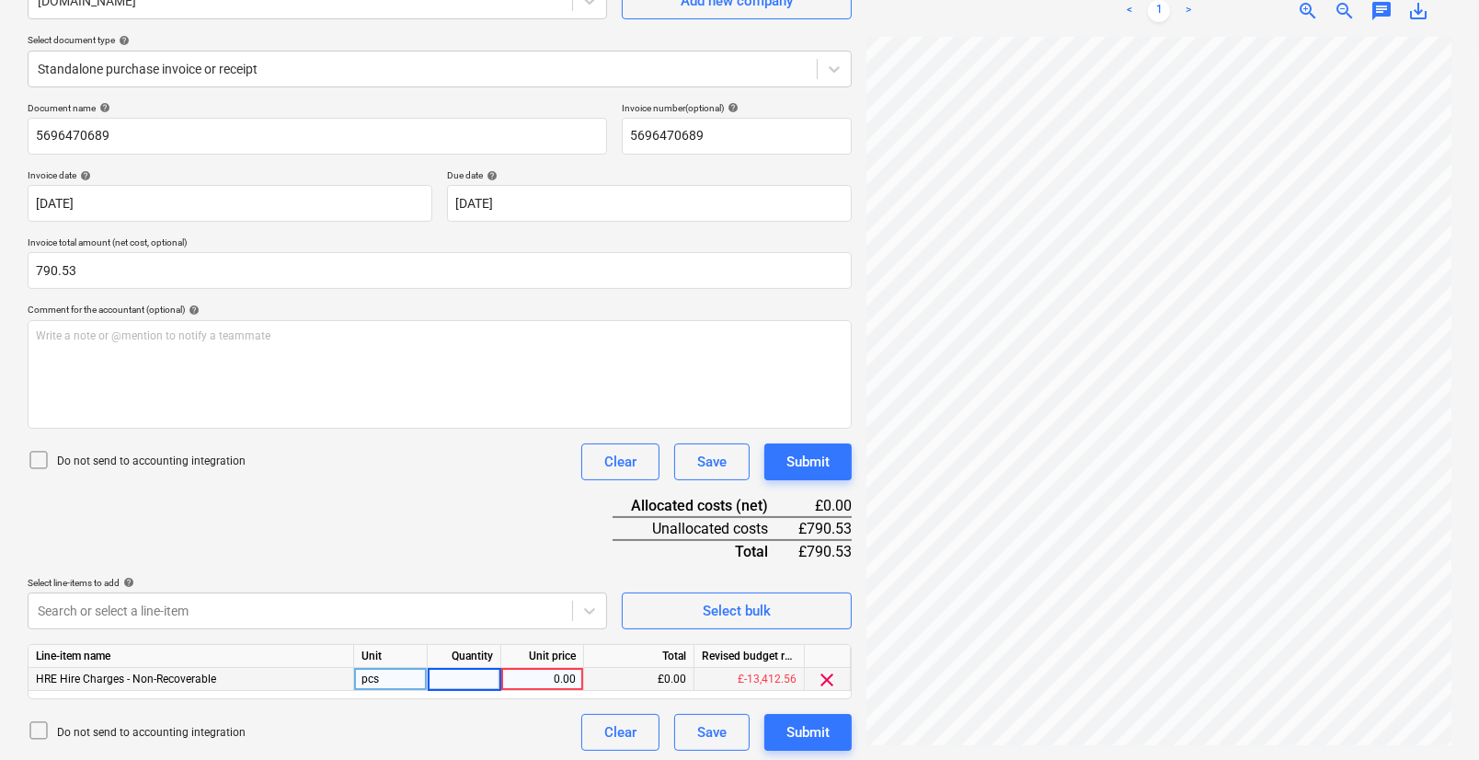
click at [496, 710] on div "Document name help 5696470689 Invoice number (optional) help 5696470689 Invoice…" at bounding box center [440, 426] width 824 height 649
click at [528, 674] on div "0.00" at bounding box center [542, 679] width 67 height 23
click at [649, 681] on div "£0.00" at bounding box center [639, 679] width 110 height 23
click at [662, 678] on div "£0.00" at bounding box center [639, 679] width 110 height 23
click at [546, 680] on div "0.00" at bounding box center [542, 679] width 67 height 23
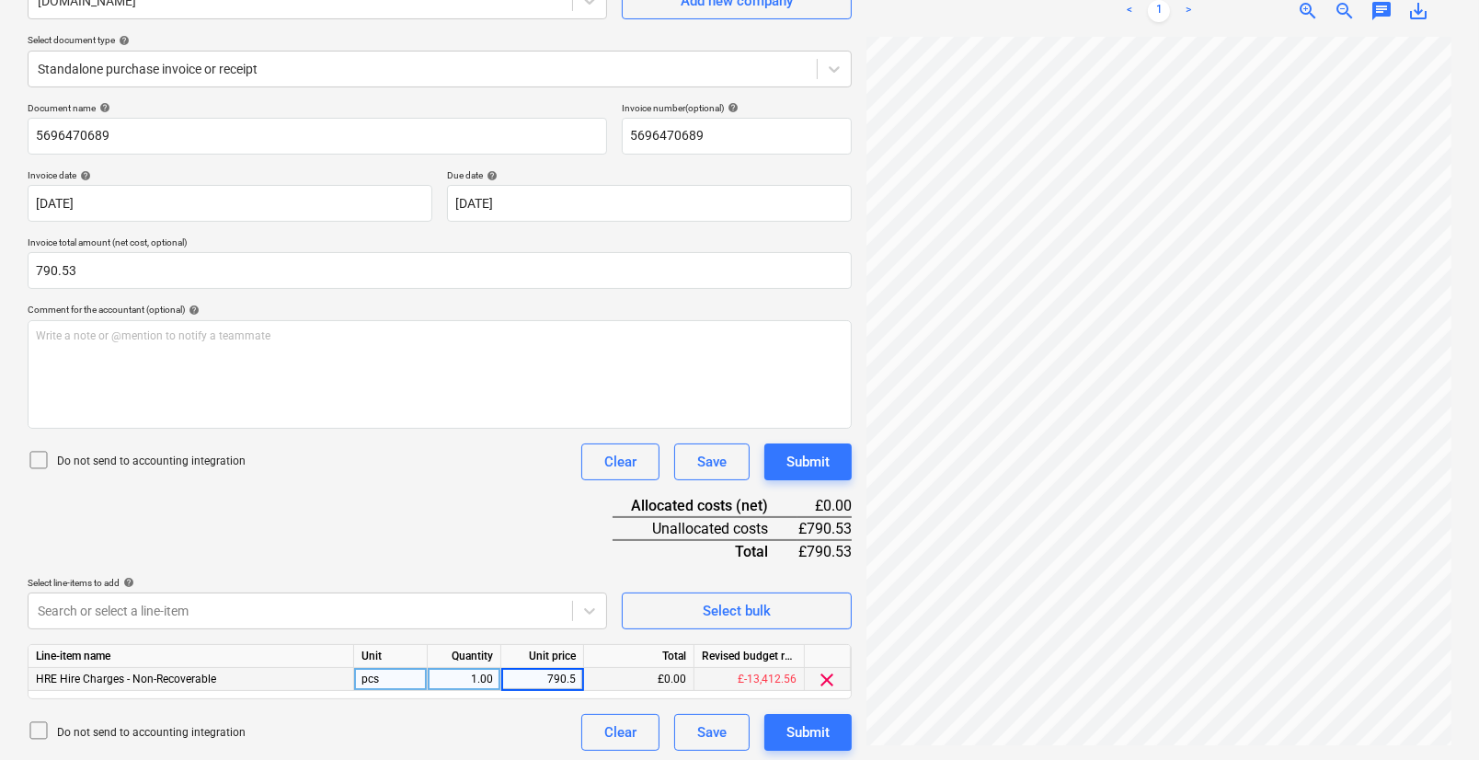
type input "790.53"
click at [482, 721] on div "Do not send to accounting integration Clear Save Submit" at bounding box center [440, 732] width 824 height 37
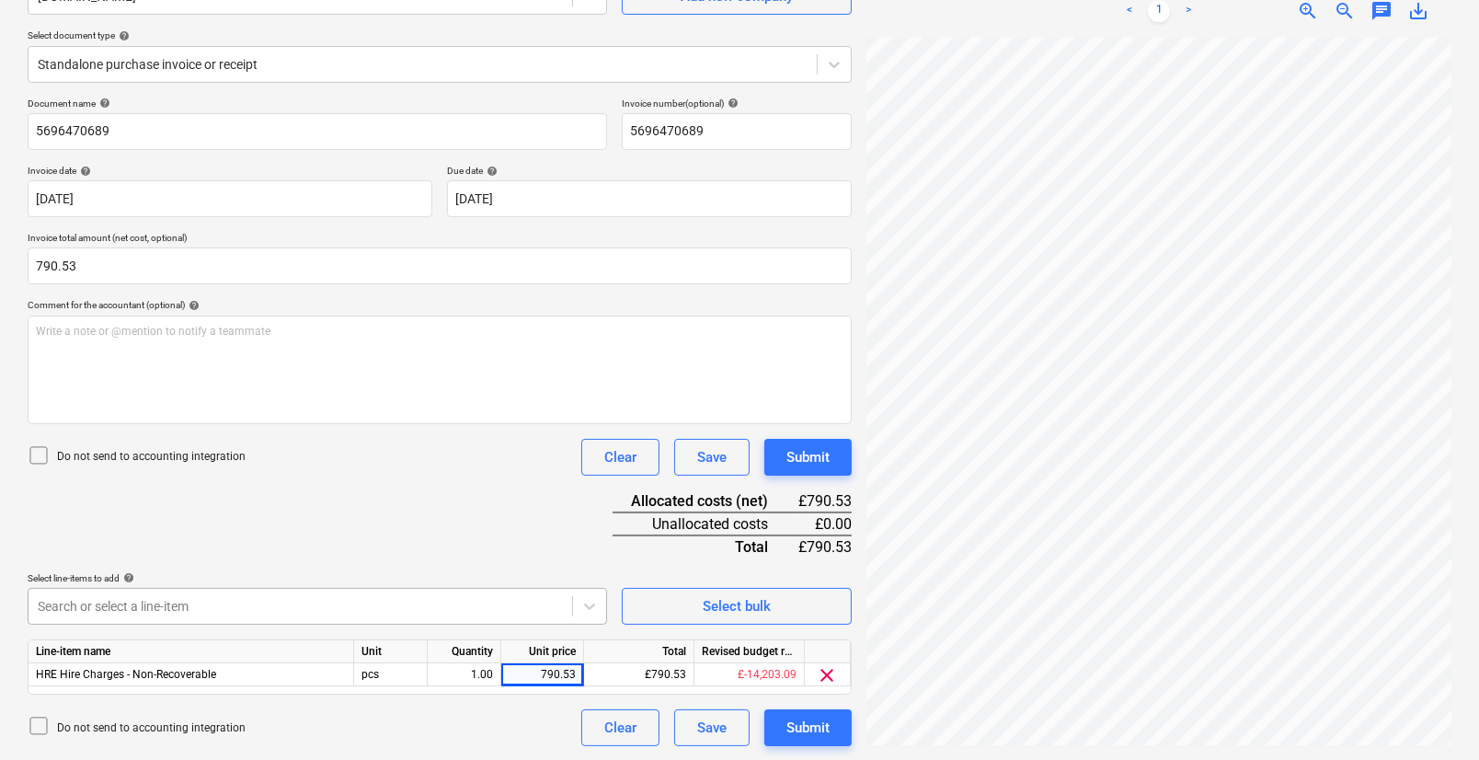
scroll to position [339, 0]
click at [151, 570] on body "Projects Contacts Company Consolidated Invoices 3 Inbox 9+ format_size keyboard…" at bounding box center [739, 190] width 1479 height 760
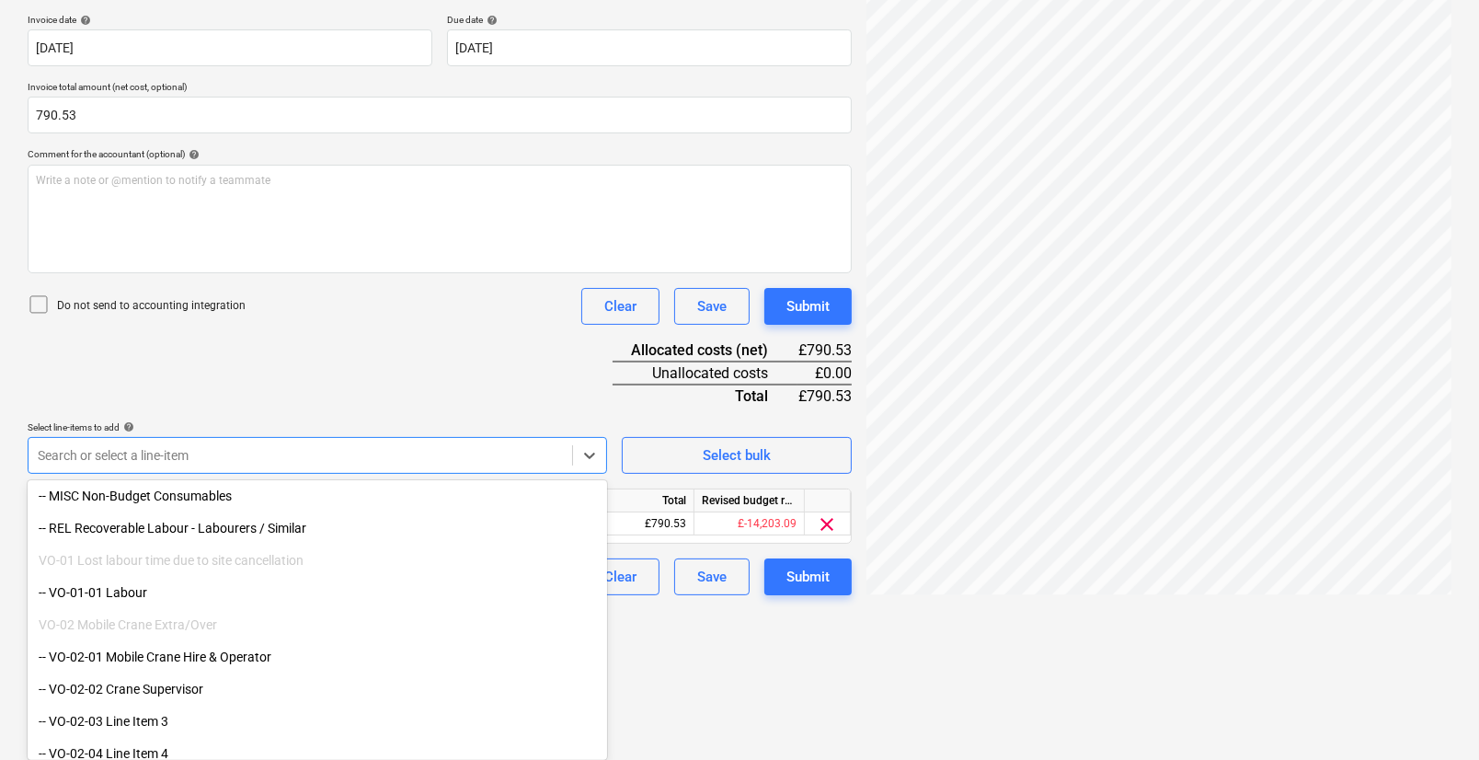
scroll to position [189, 0]
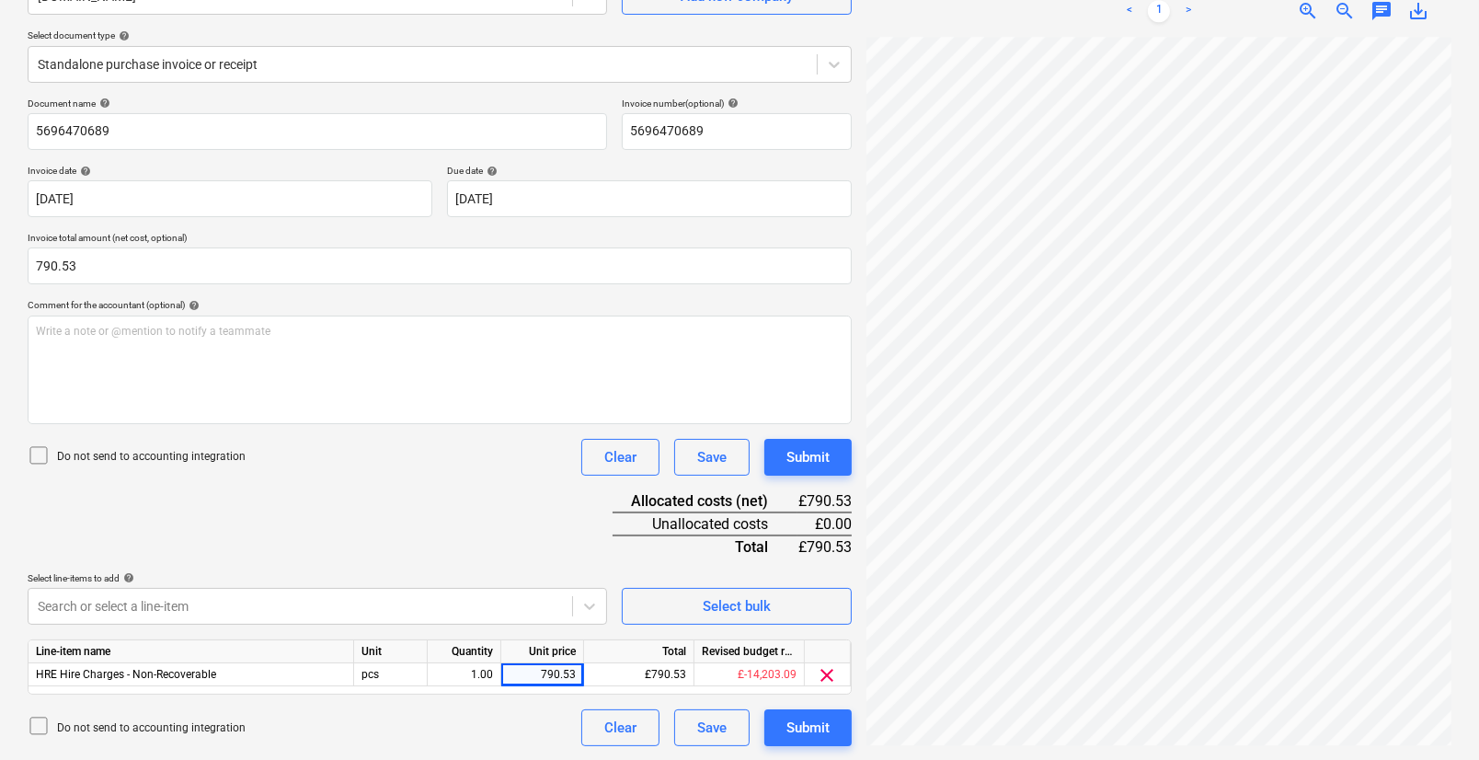
click at [662, 571] on html "Projects Contacts Company Consolidated Invoices 3 Inbox 9+ format_size keyboard…" at bounding box center [739, 191] width 1479 height 760
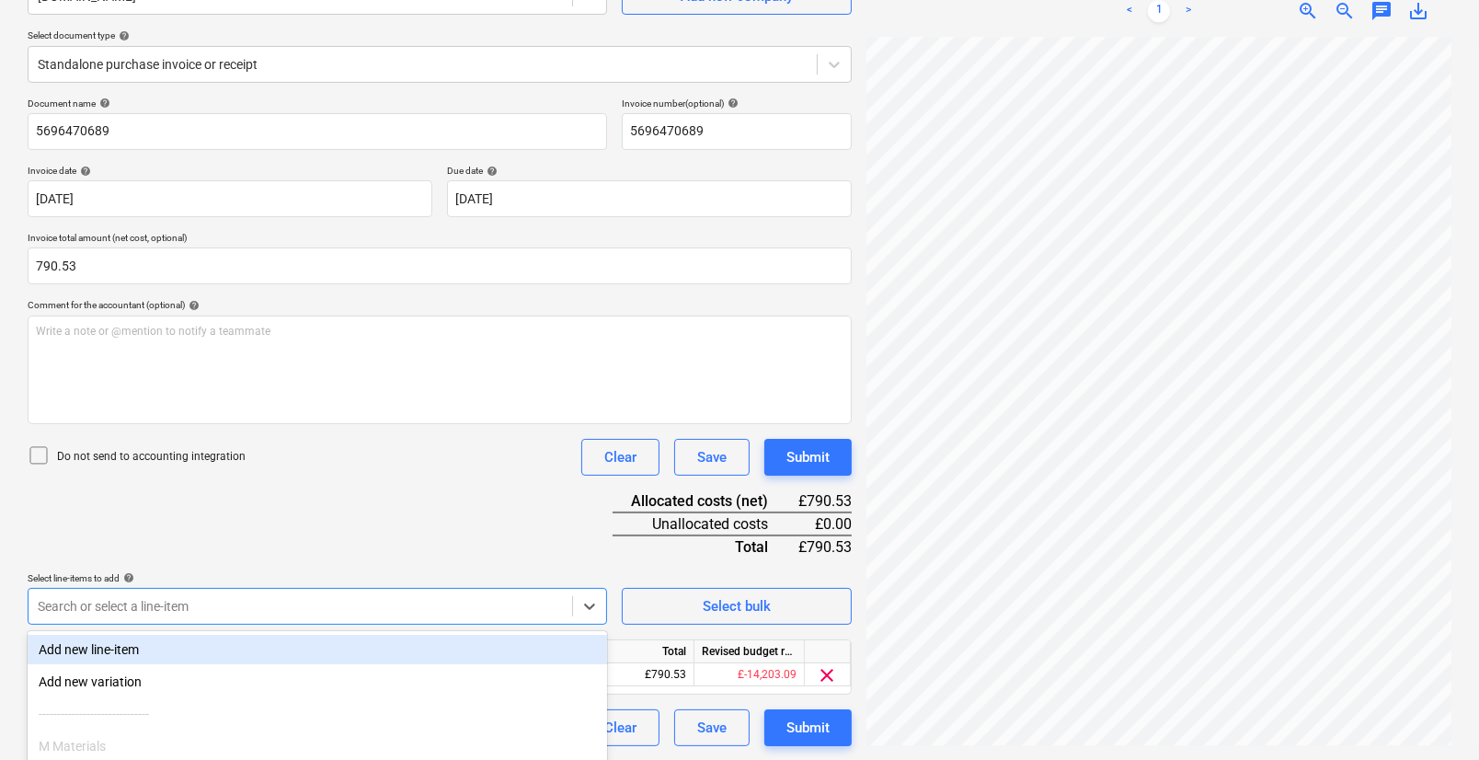
scroll to position [339, 0]
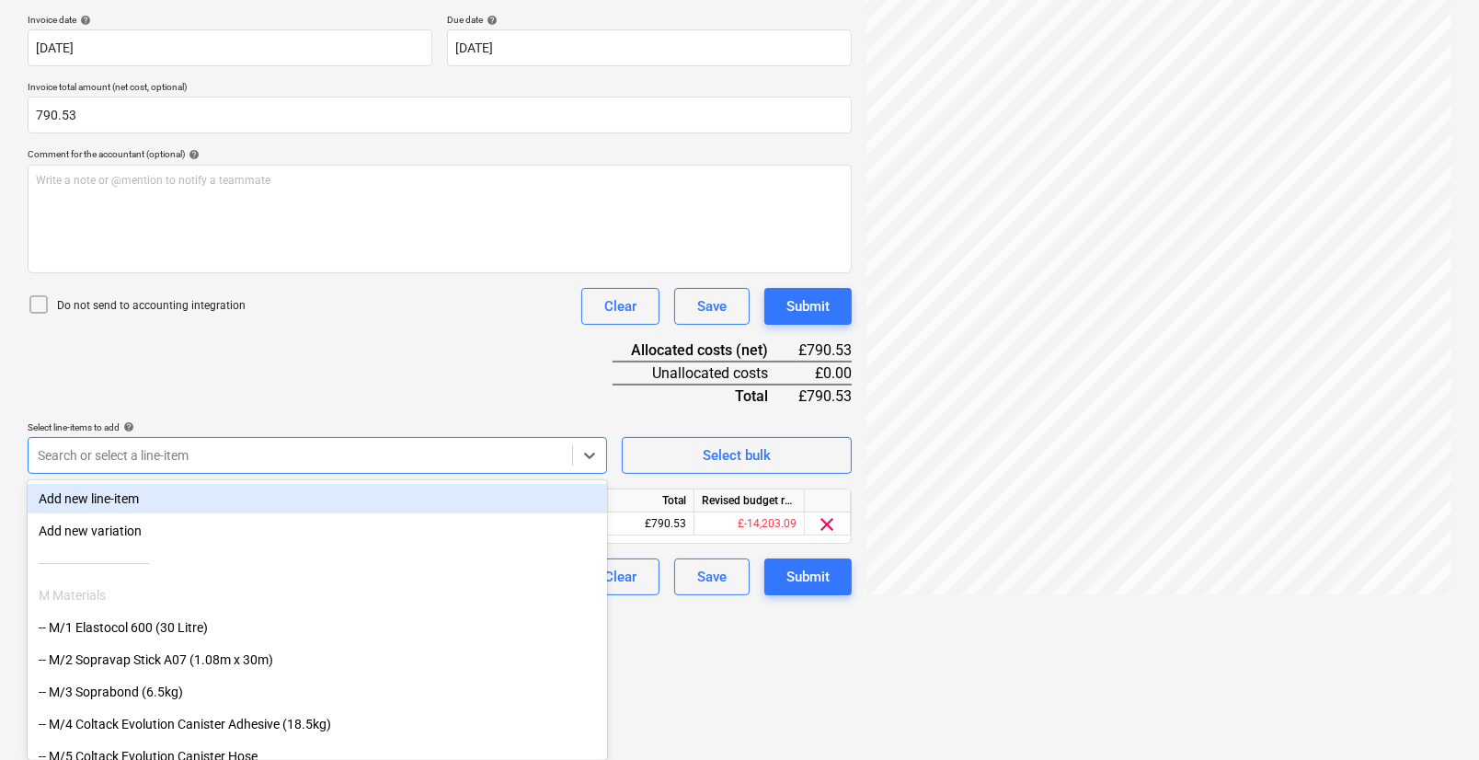
click at [272, 420] on body "Projects Contacts Company Consolidated Invoices 3 Inbox 9+ format_size keyboard…" at bounding box center [739, 41] width 1479 height 760
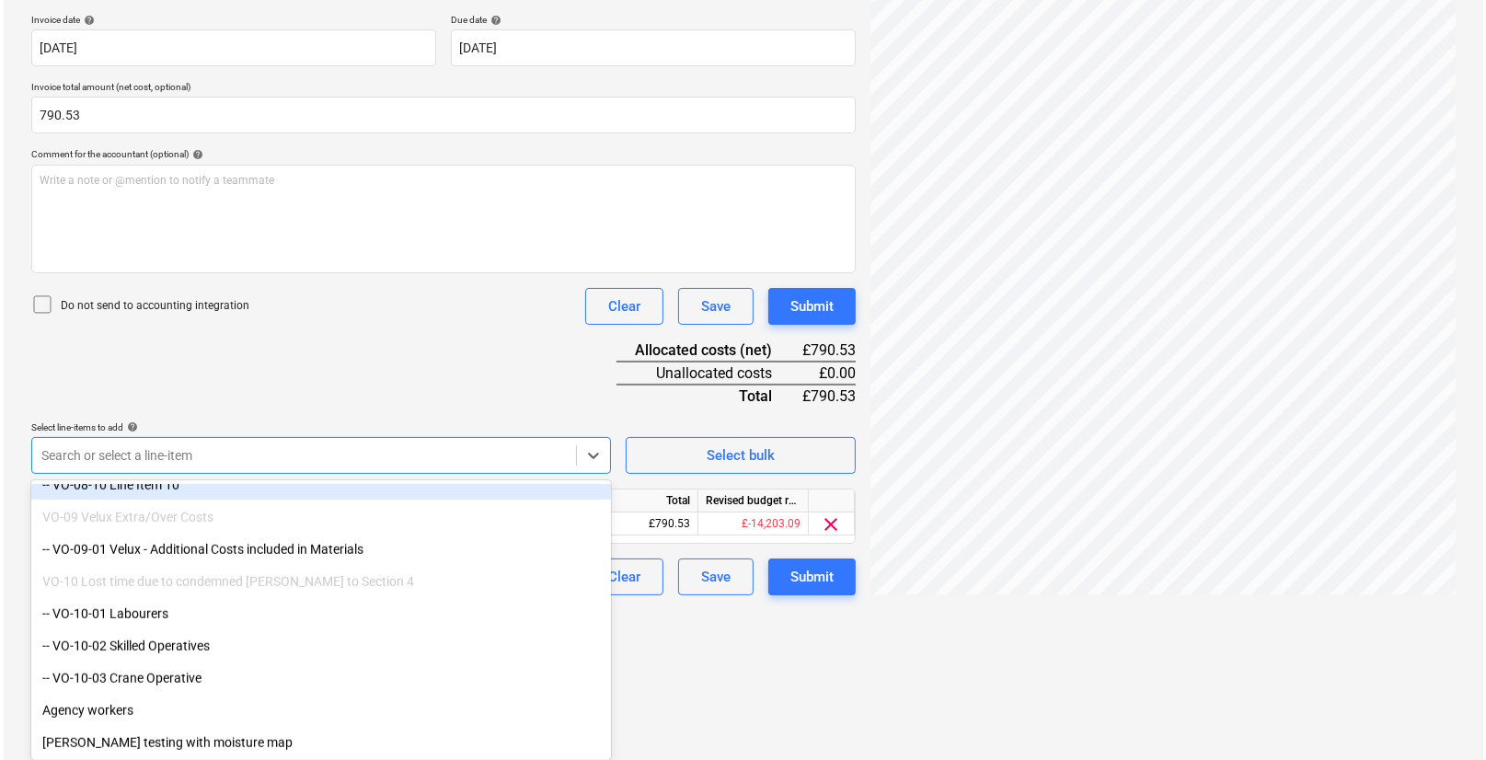
scroll to position [189, 0]
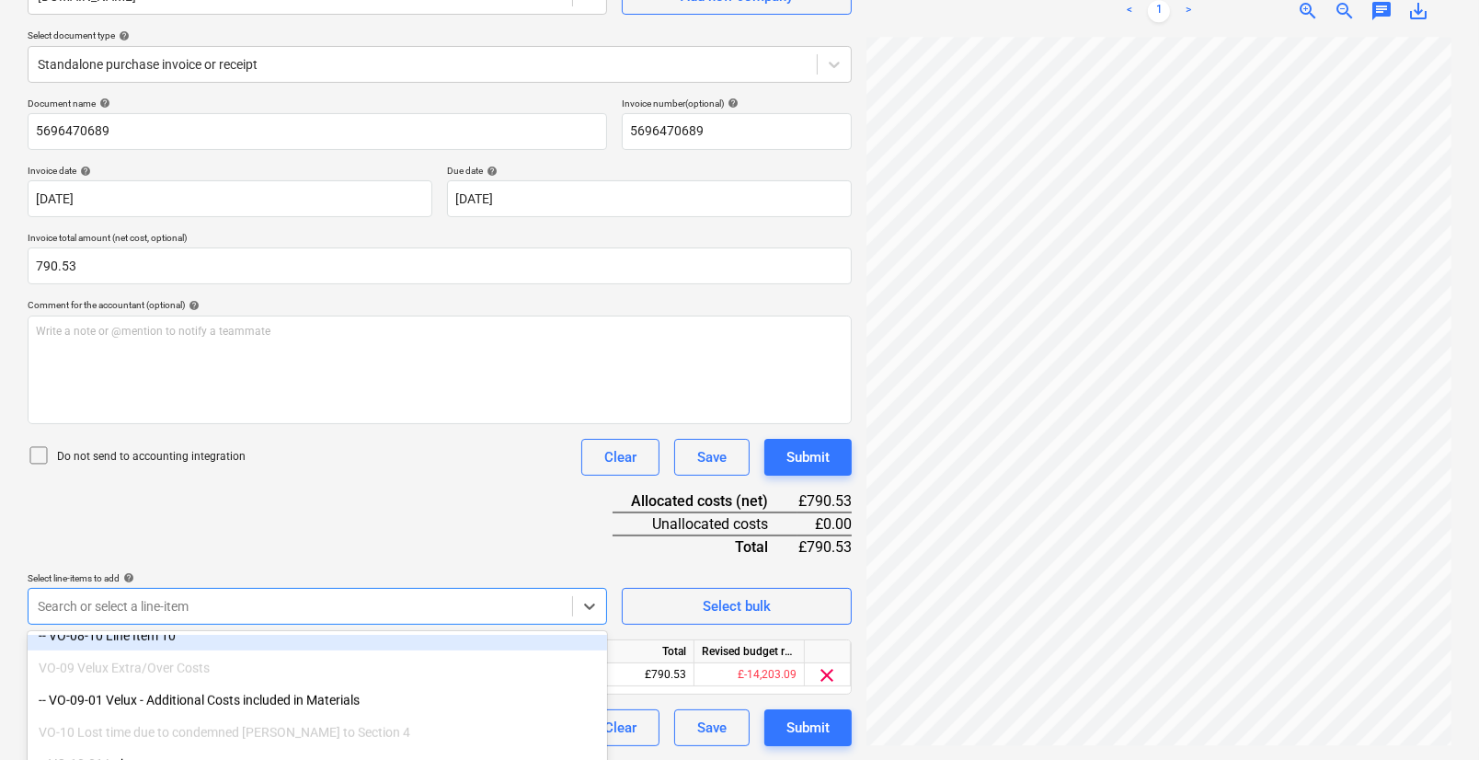
click at [347, 399] on div "Document name help 5696470689 Invoice number (optional) help 5696470689 Invoice…" at bounding box center [440, 422] width 824 height 649
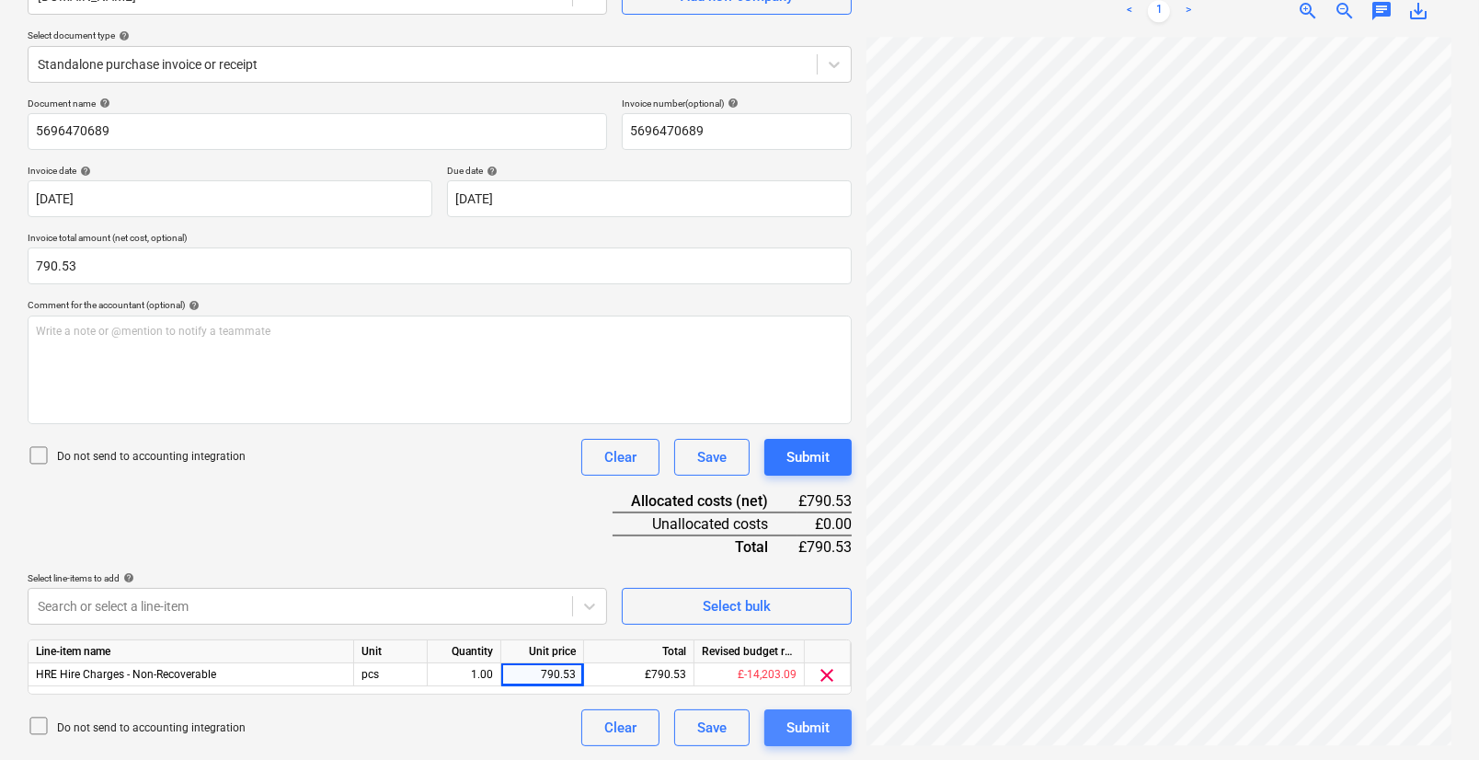
click at [799, 718] on div "Submit" at bounding box center [808, 728] width 43 height 24
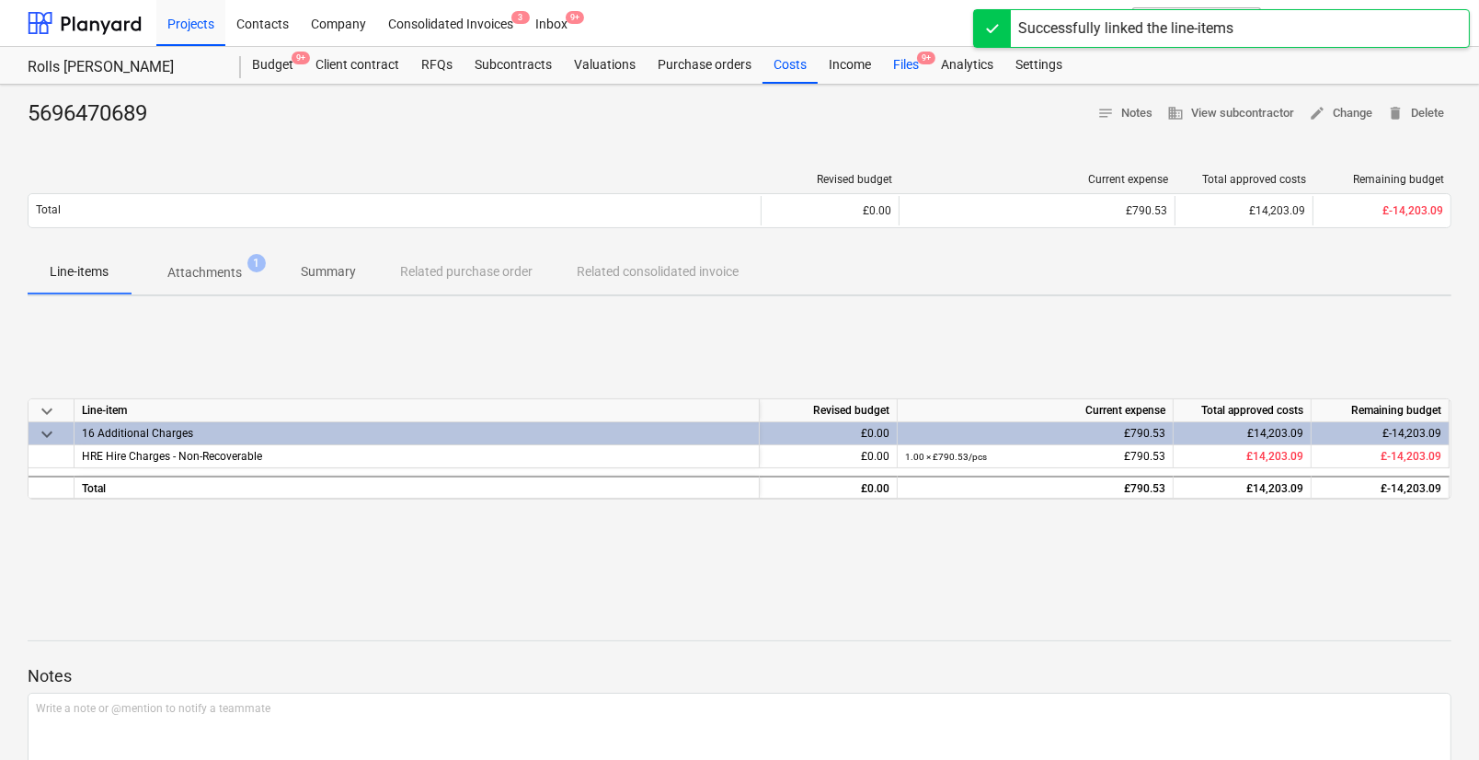
click at [914, 68] on div "Files 9+" at bounding box center [906, 65] width 48 height 37
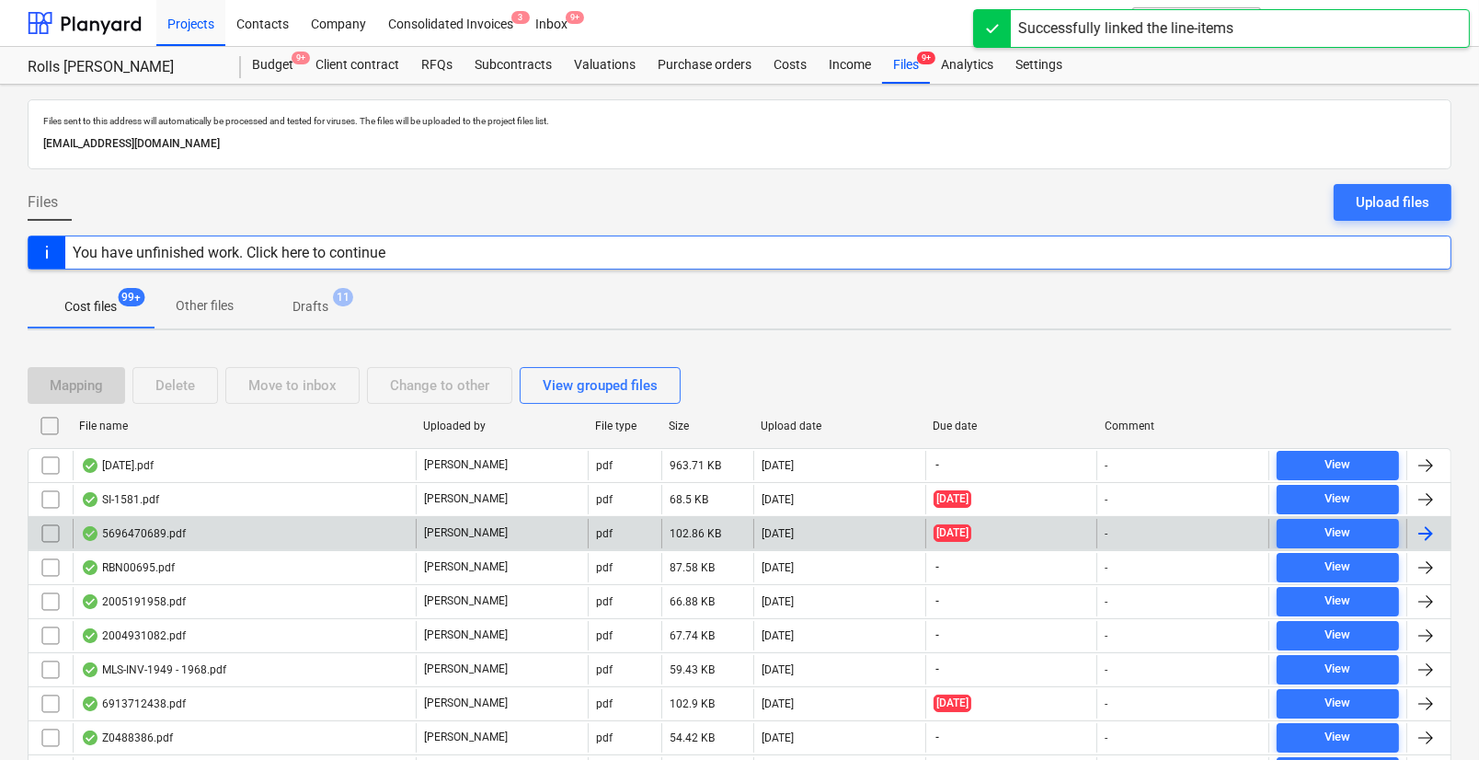
click at [159, 543] on div "5696470689.pdf" at bounding box center [244, 533] width 343 height 29
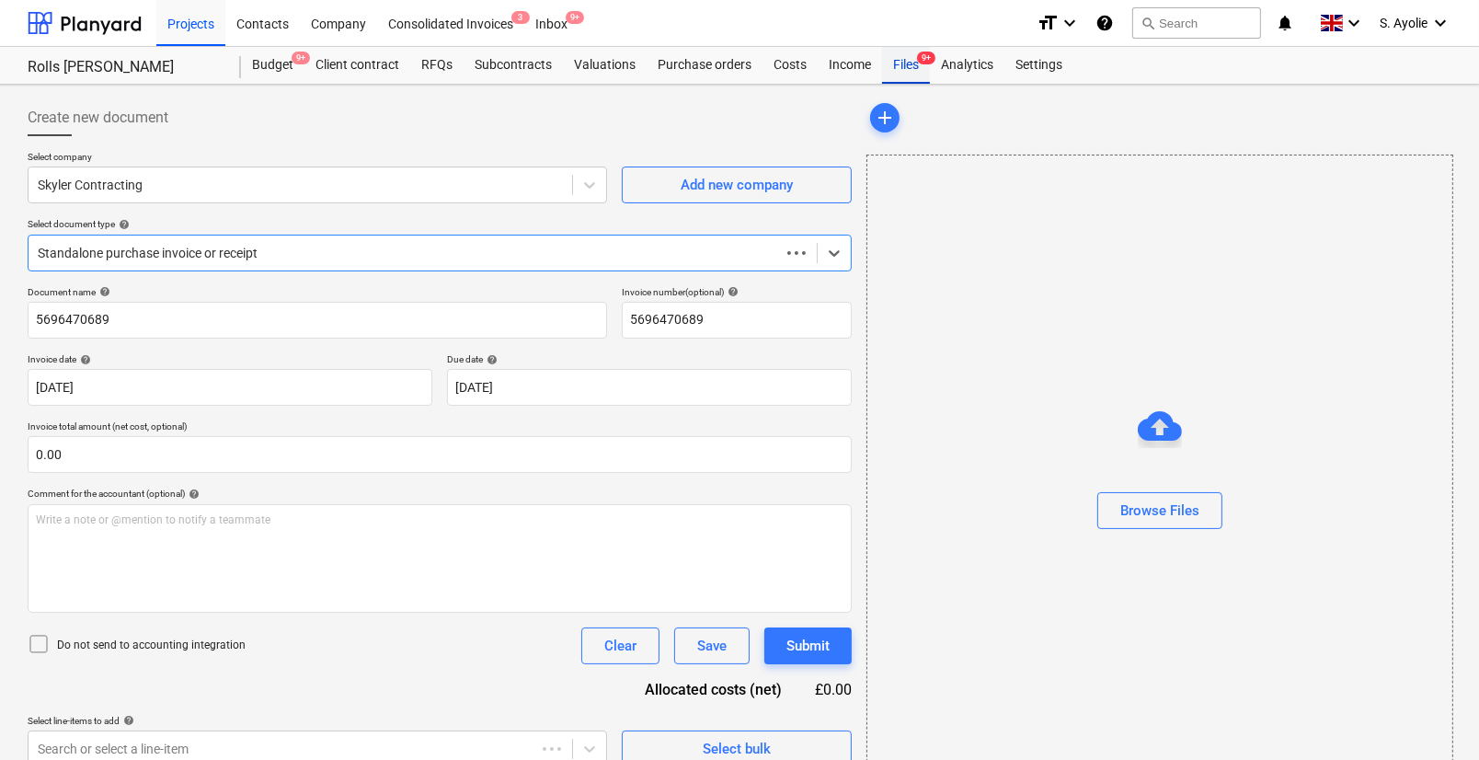
click at [909, 74] on div "Files 9+" at bounding box center [906, 65] width 48 height 37
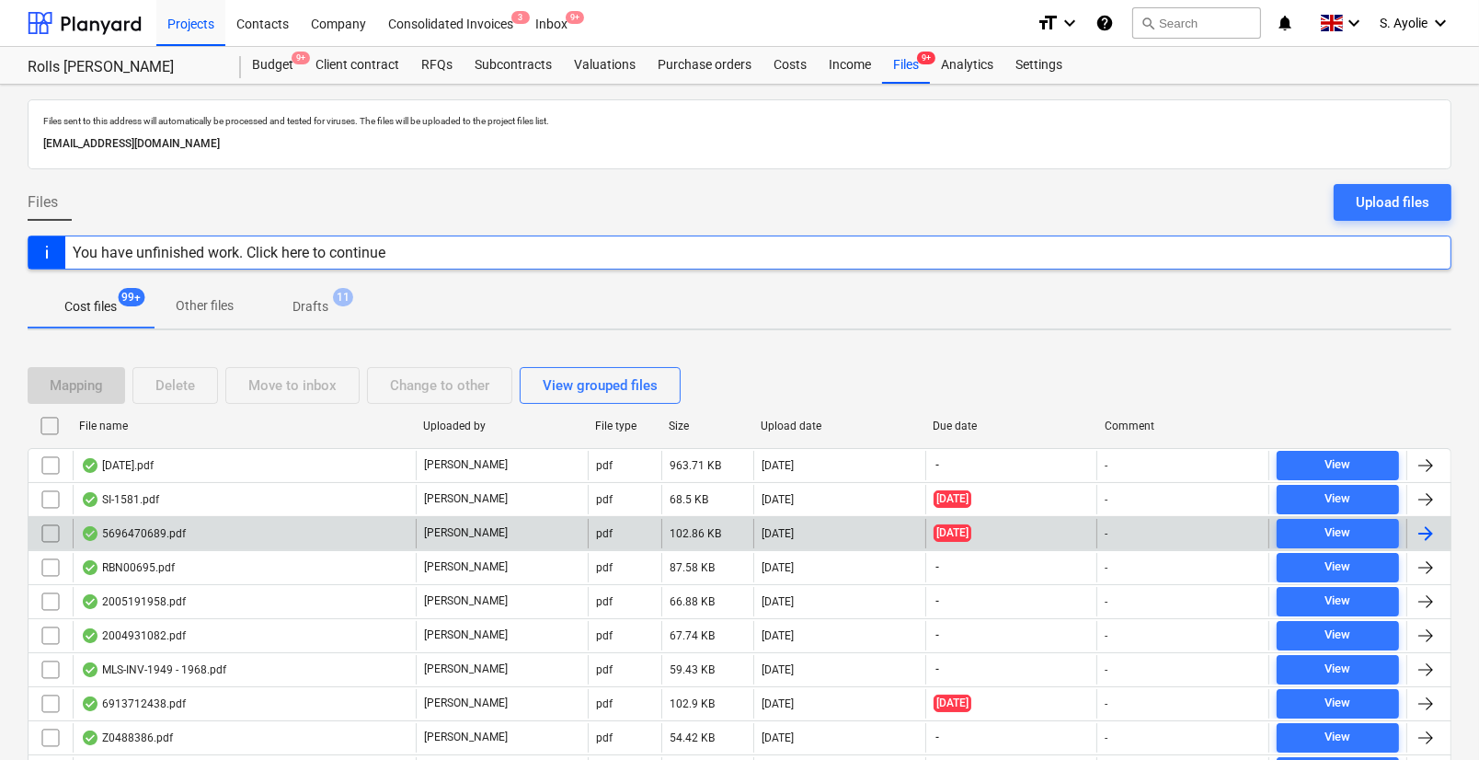
click at [311, 537] on div "5696470689.pdf" at bounding box center [244, 533] width 343 height 29
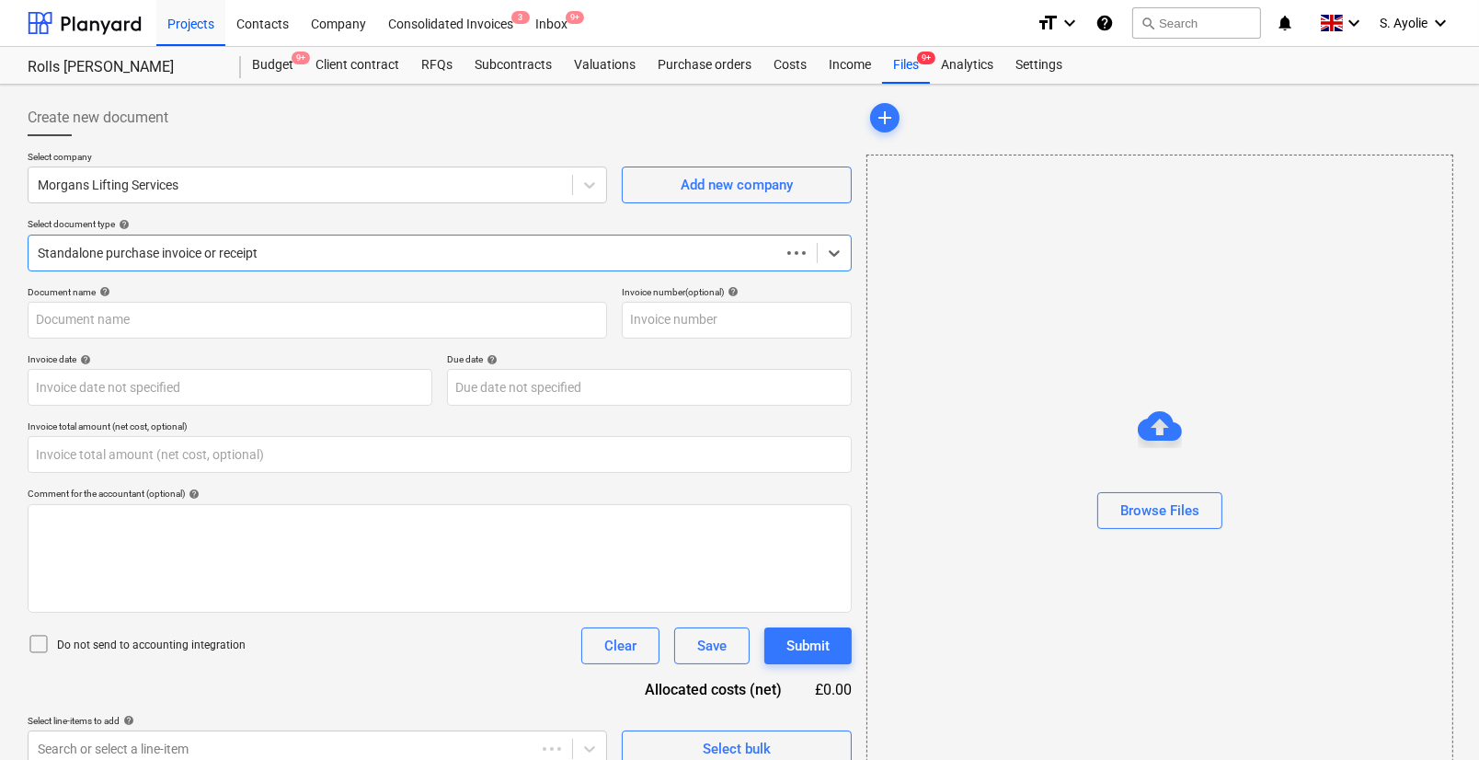
type input "0.00"
type input "MLS-INV-1978"
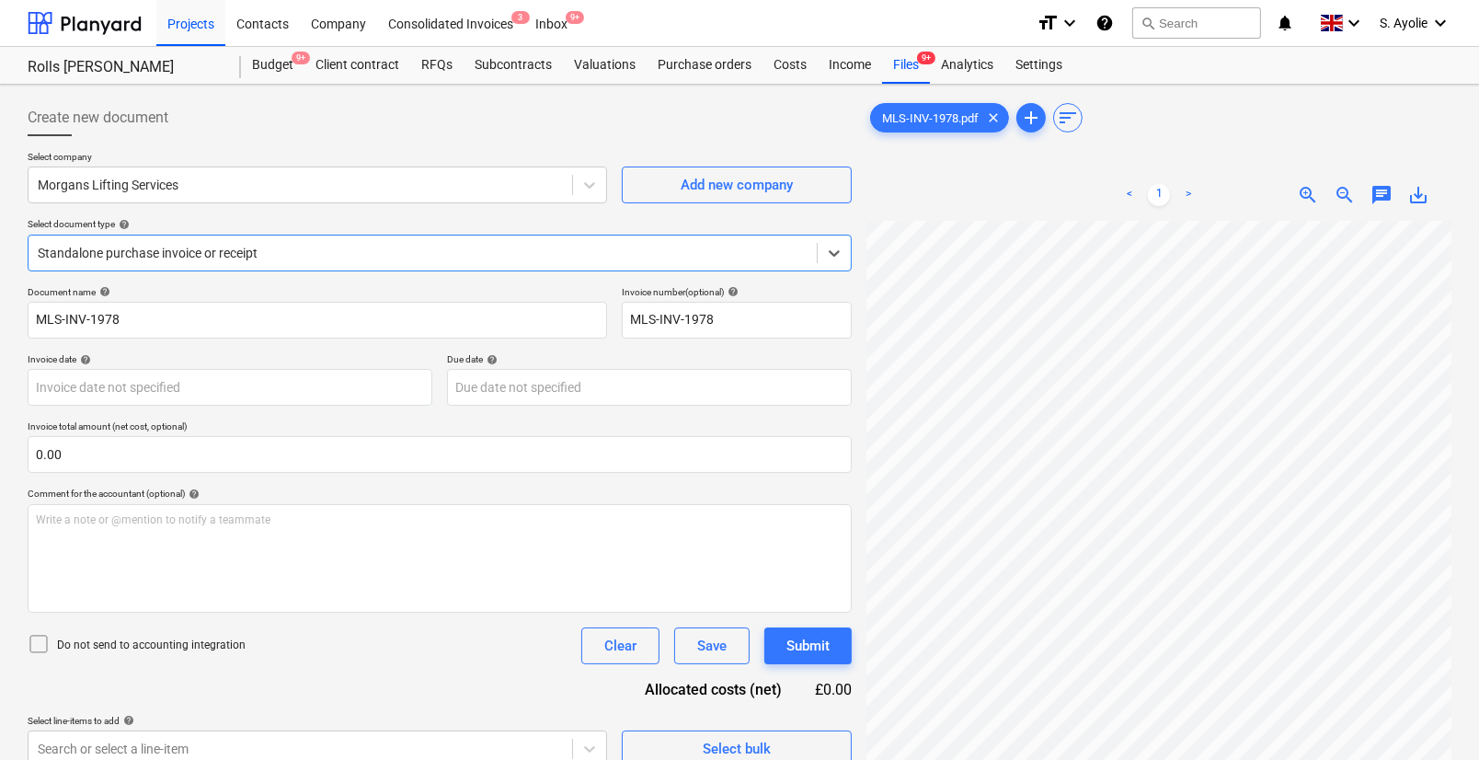
click at [1335, 190] on span "zoom_out" at bounding box center [1345, 195] width 22 height 22
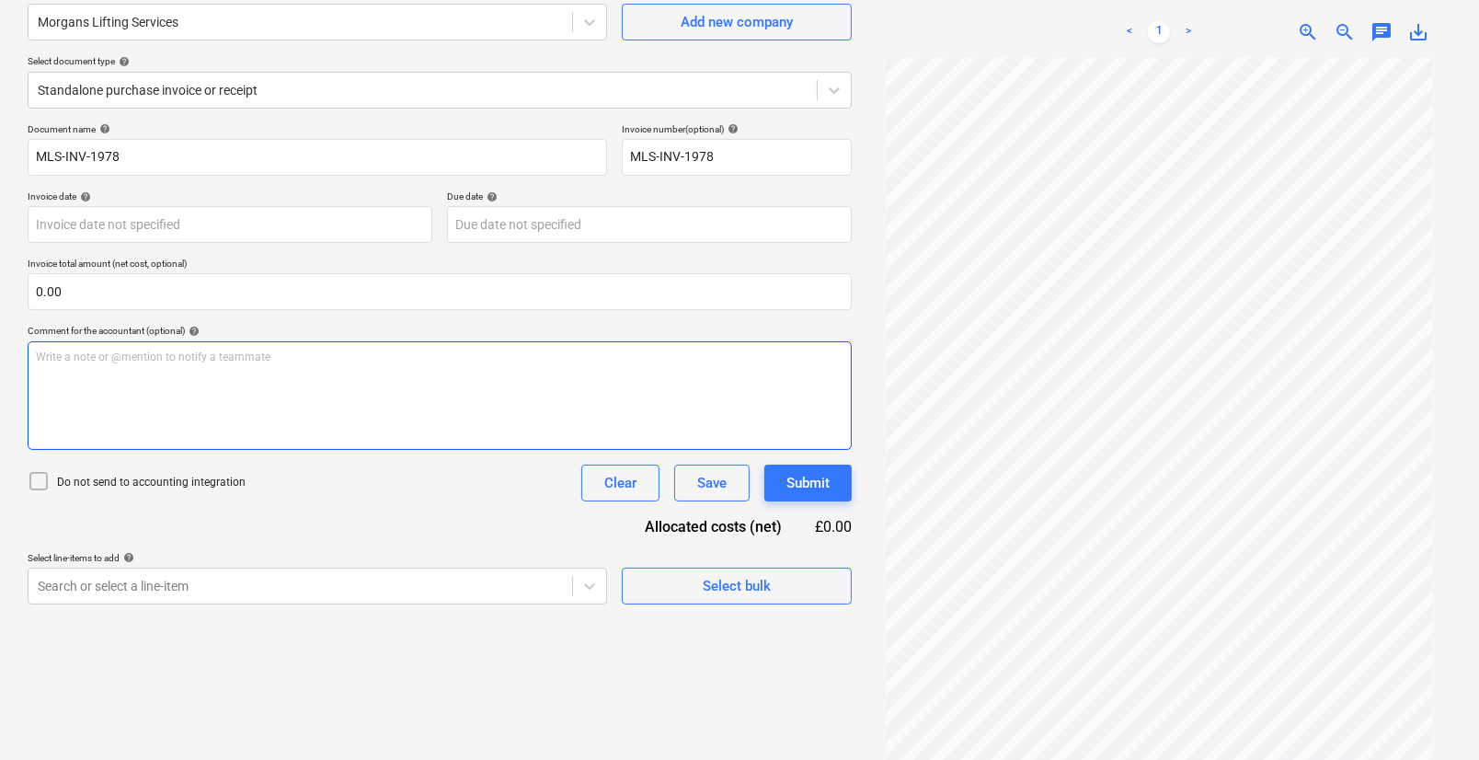
scroll to position [167, 0]
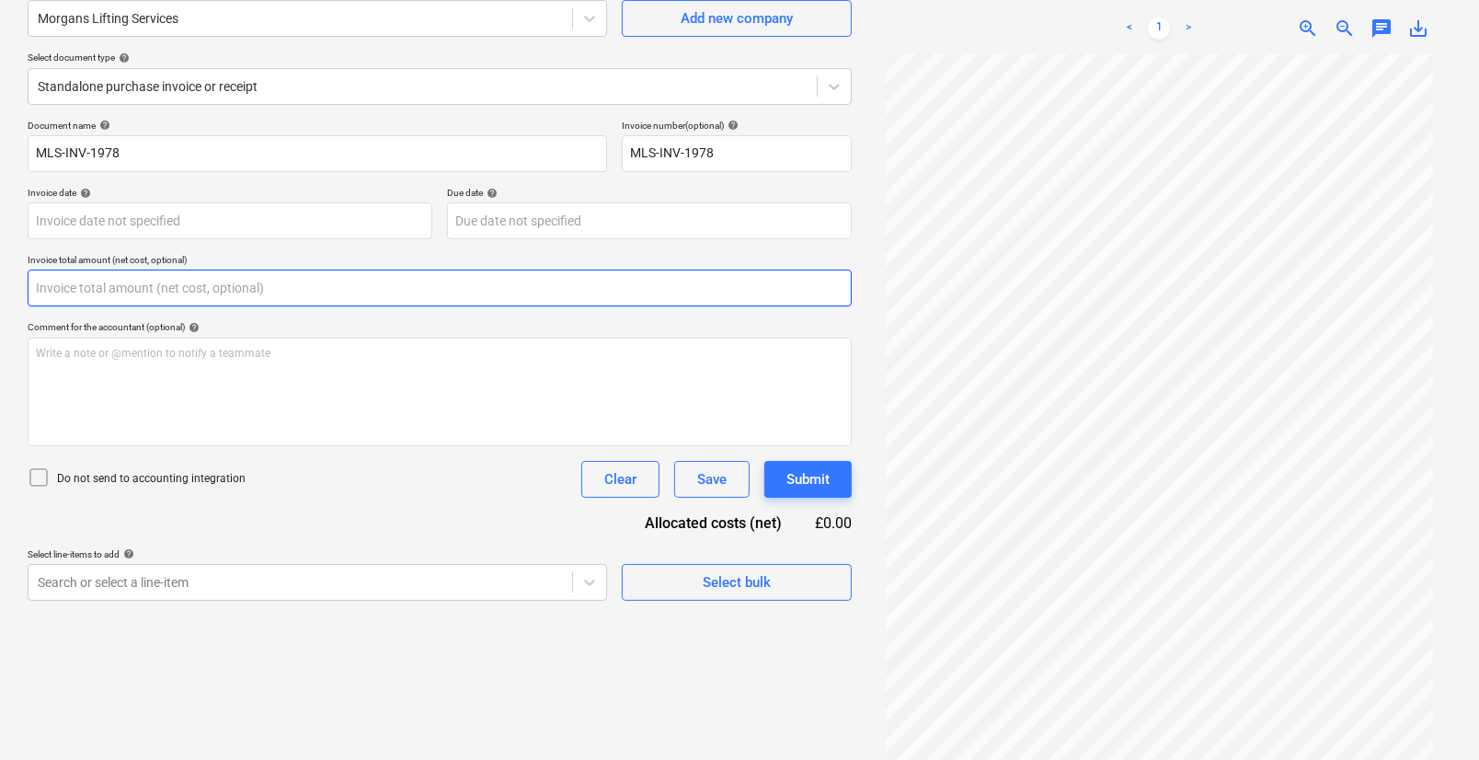
click at [277, 298] on input "text" at bounding box center [440, 288] width 824 height 37
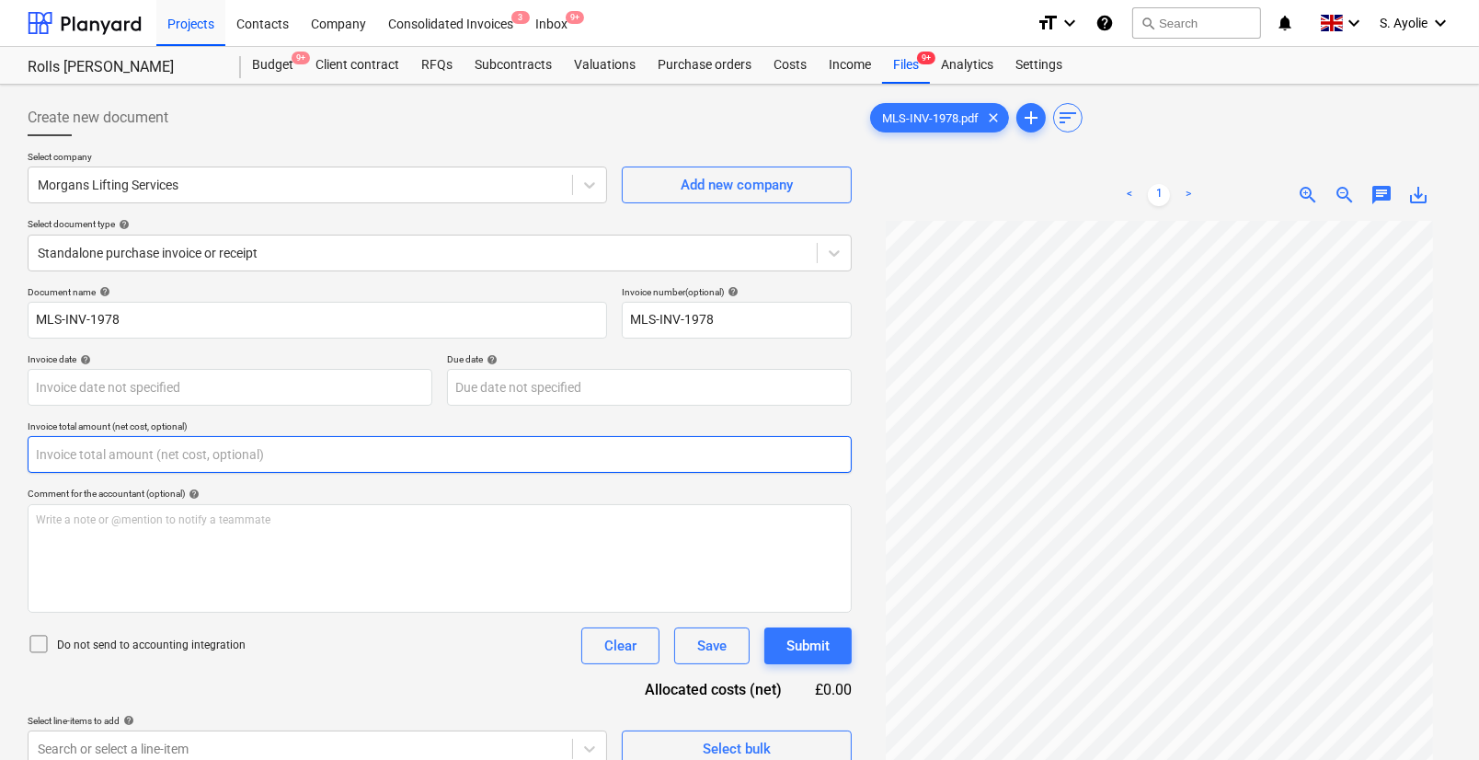
scroll to position [69, 0]
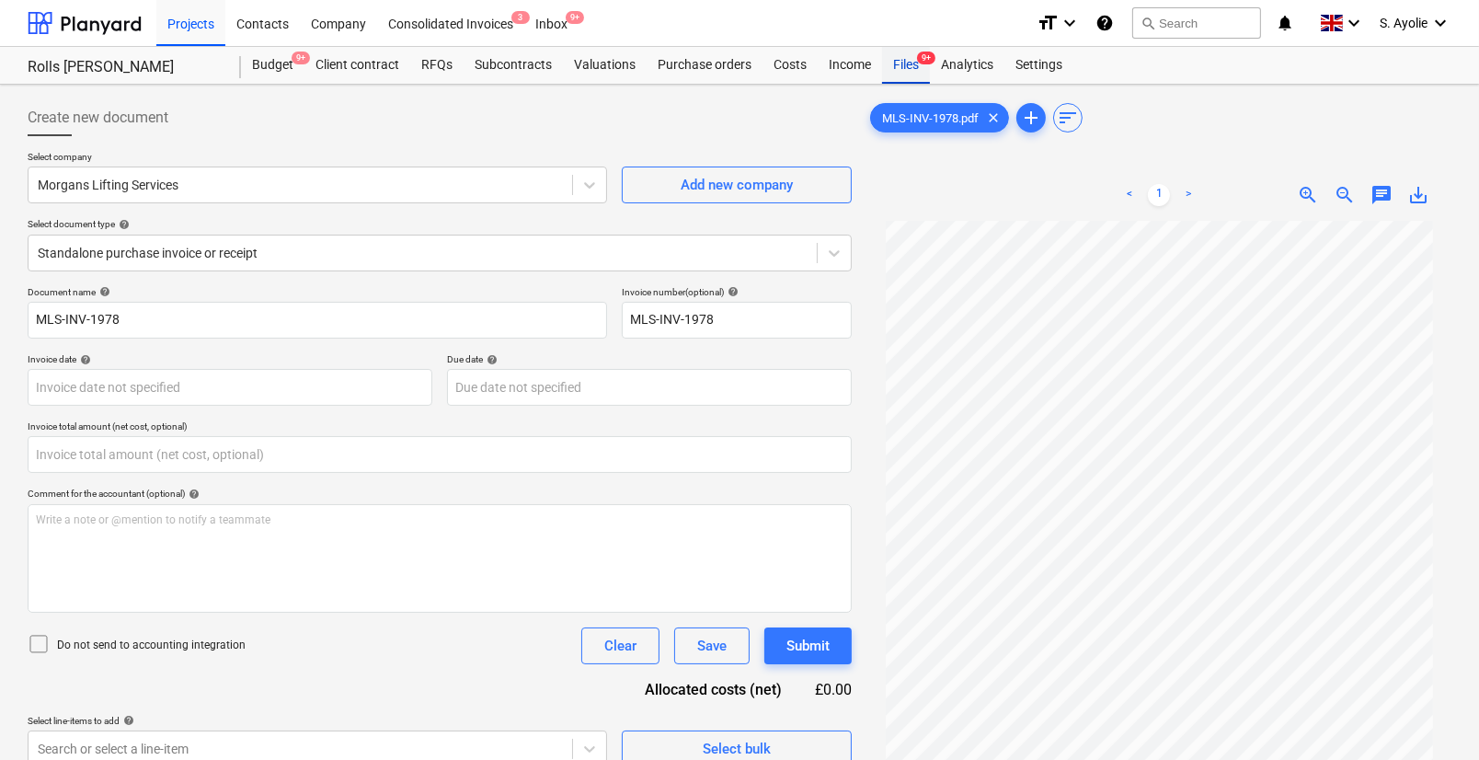
type input "0.00"
click at [906, 63] on div "Files 9+" at bounding box center [906, 65] width 48 height 37
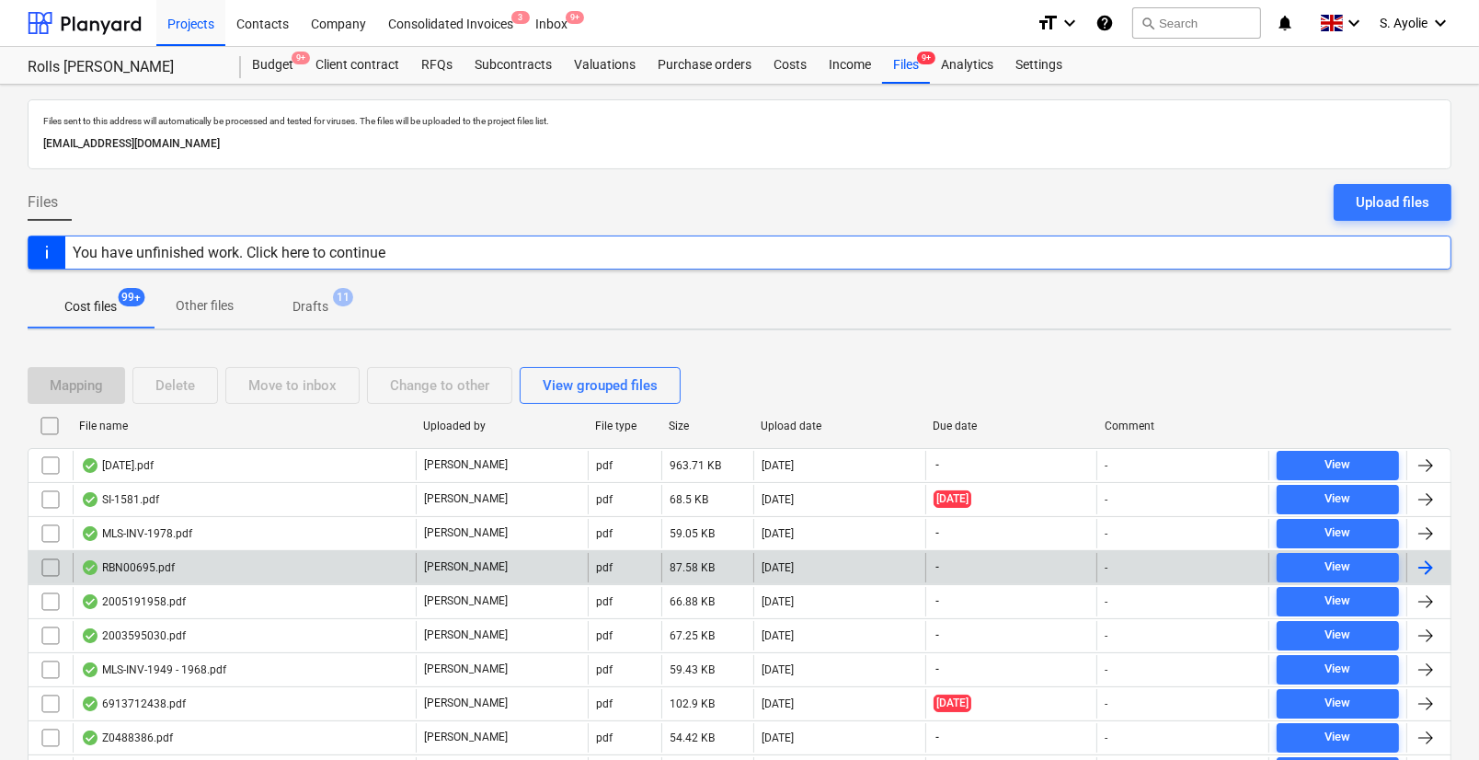
click at [378, 579] on div "RBN00695.pdf" at bounding box center [244, 567] width 343 height 29
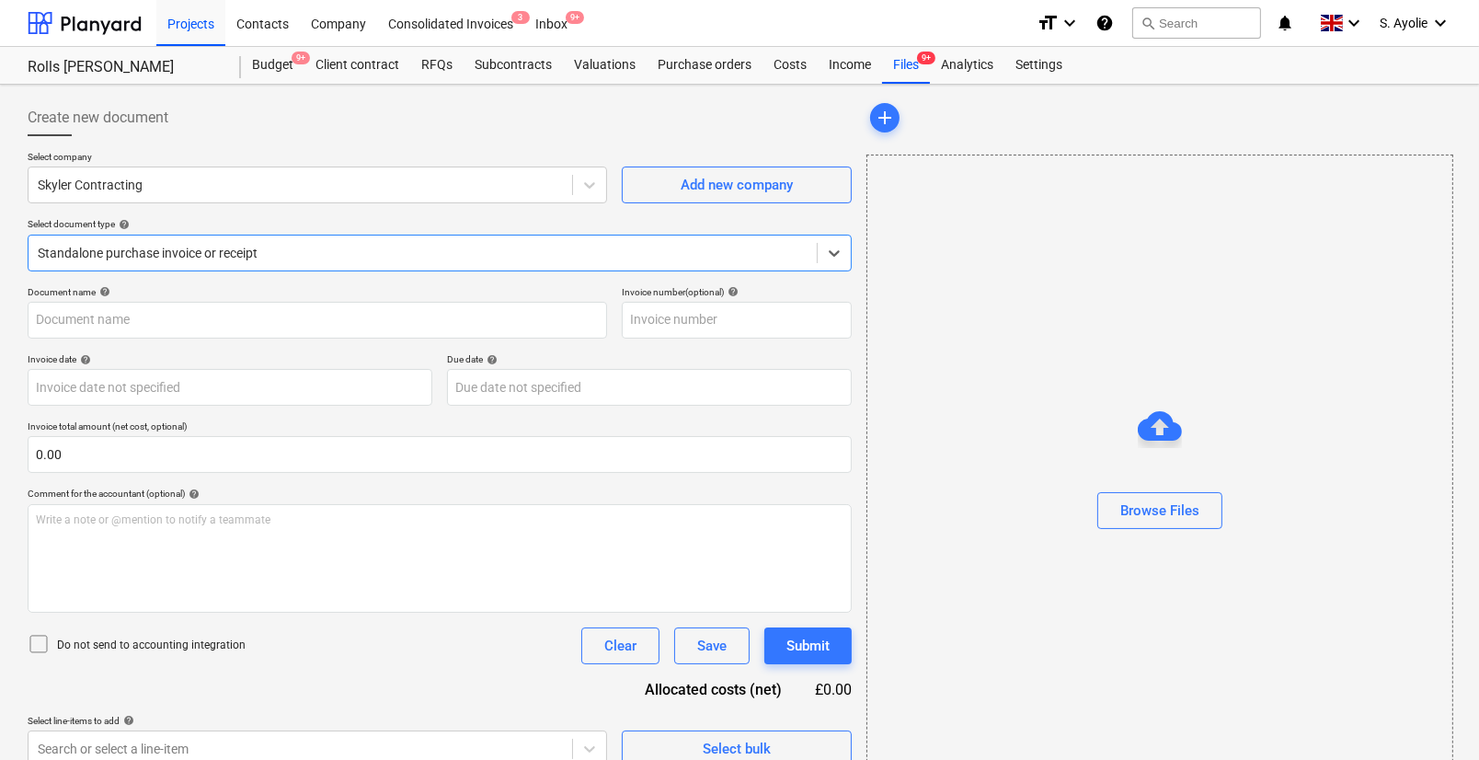
type input "RBN00695"
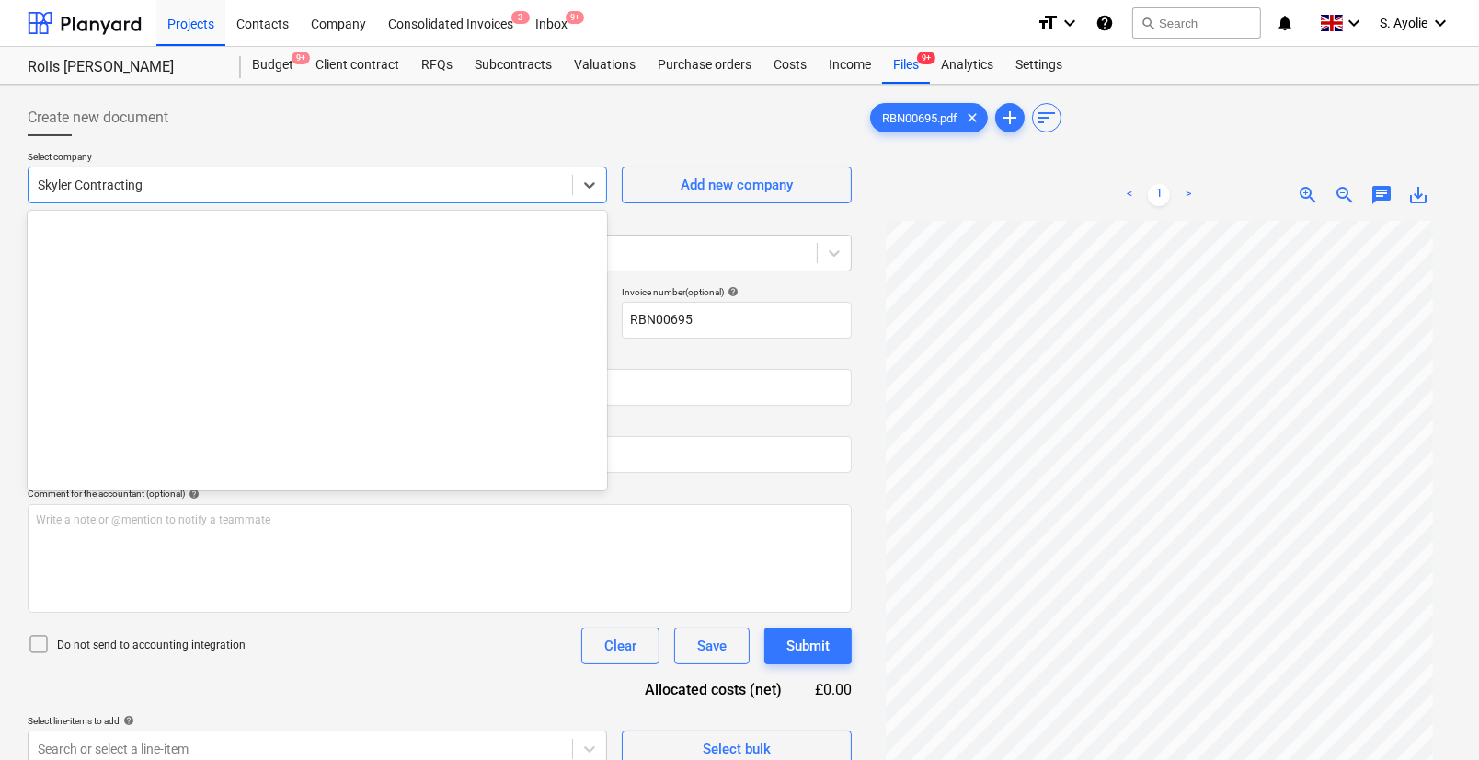
click at [227, 200] on div "Skyler Contracting" at bounding box center [318, 185] width 580 height 37
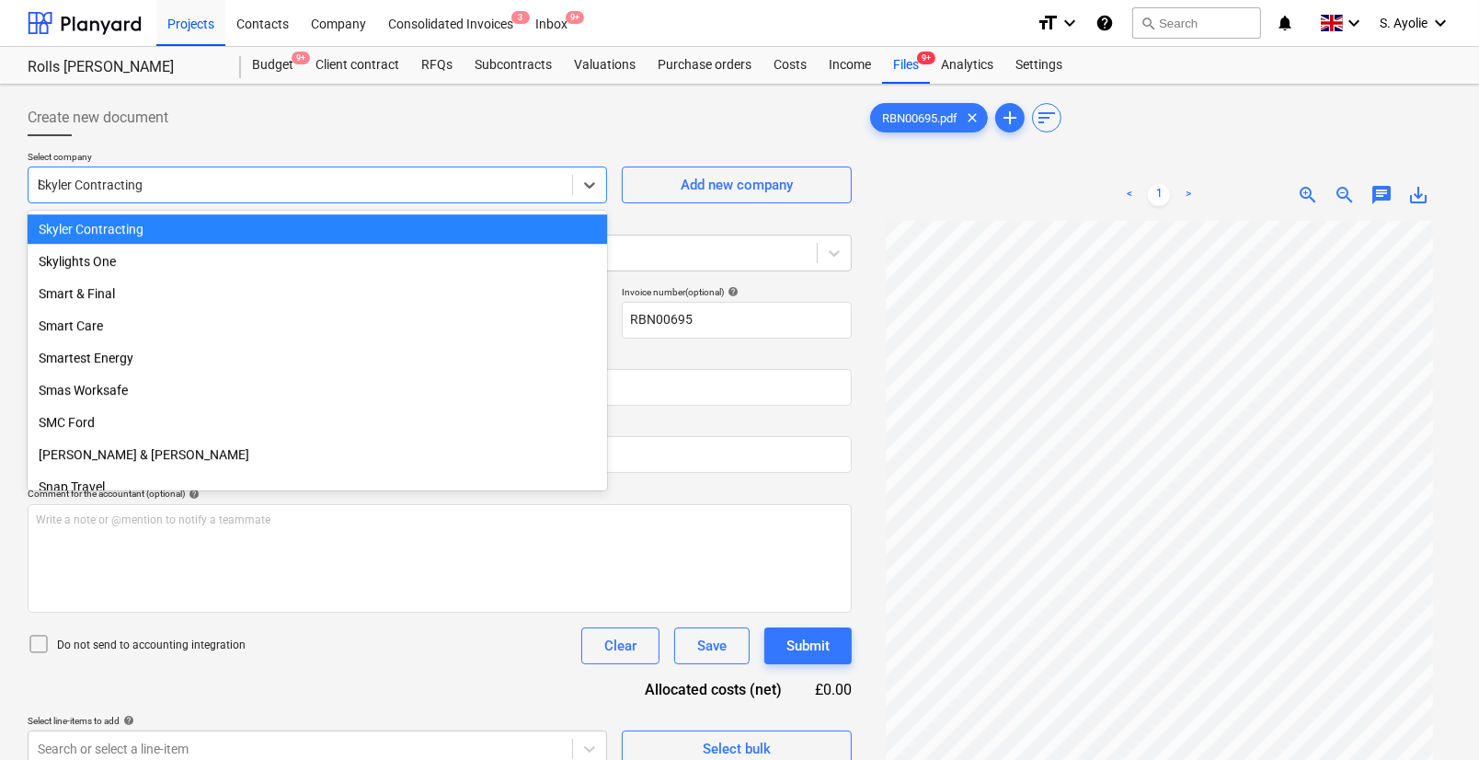
scroll to position [11477, 0]
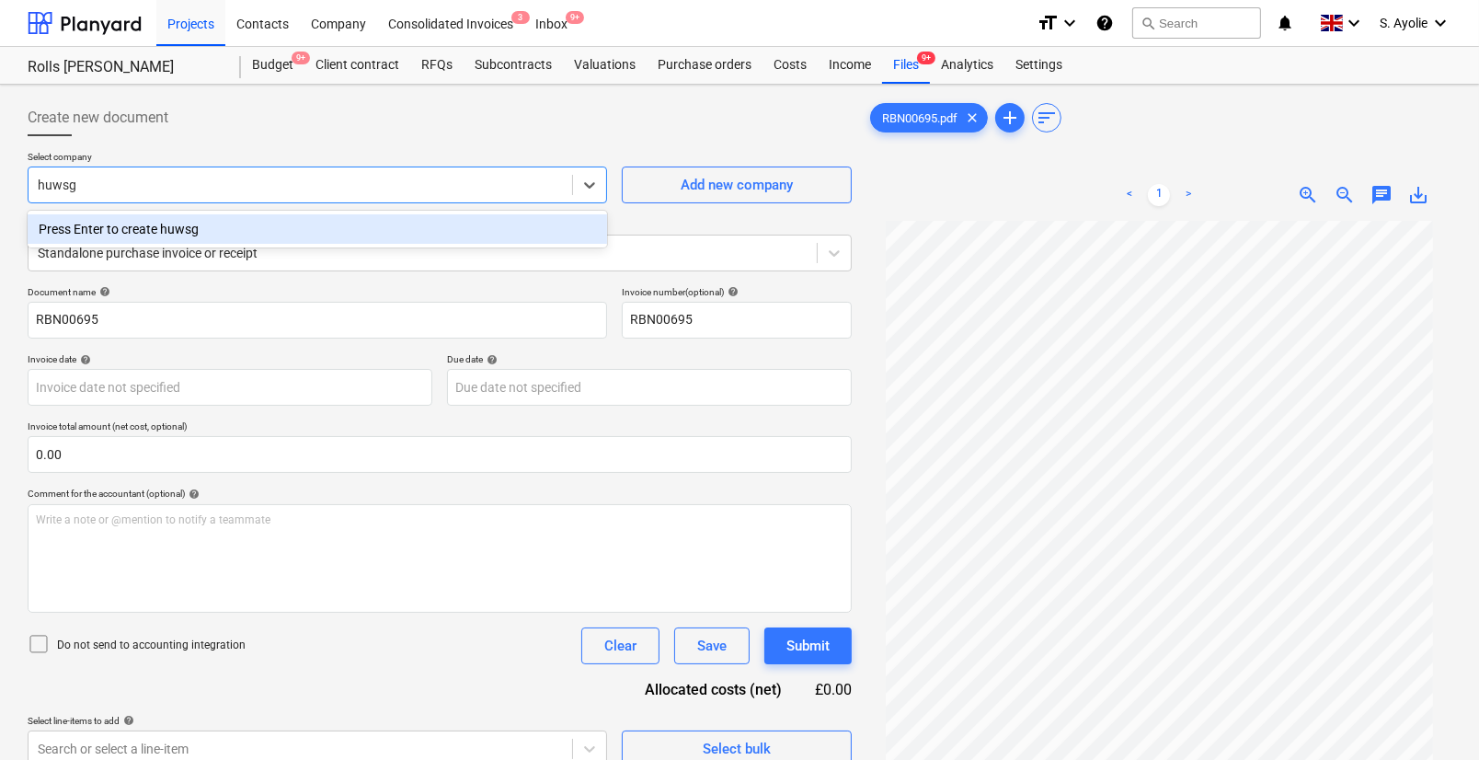
type input "huws"
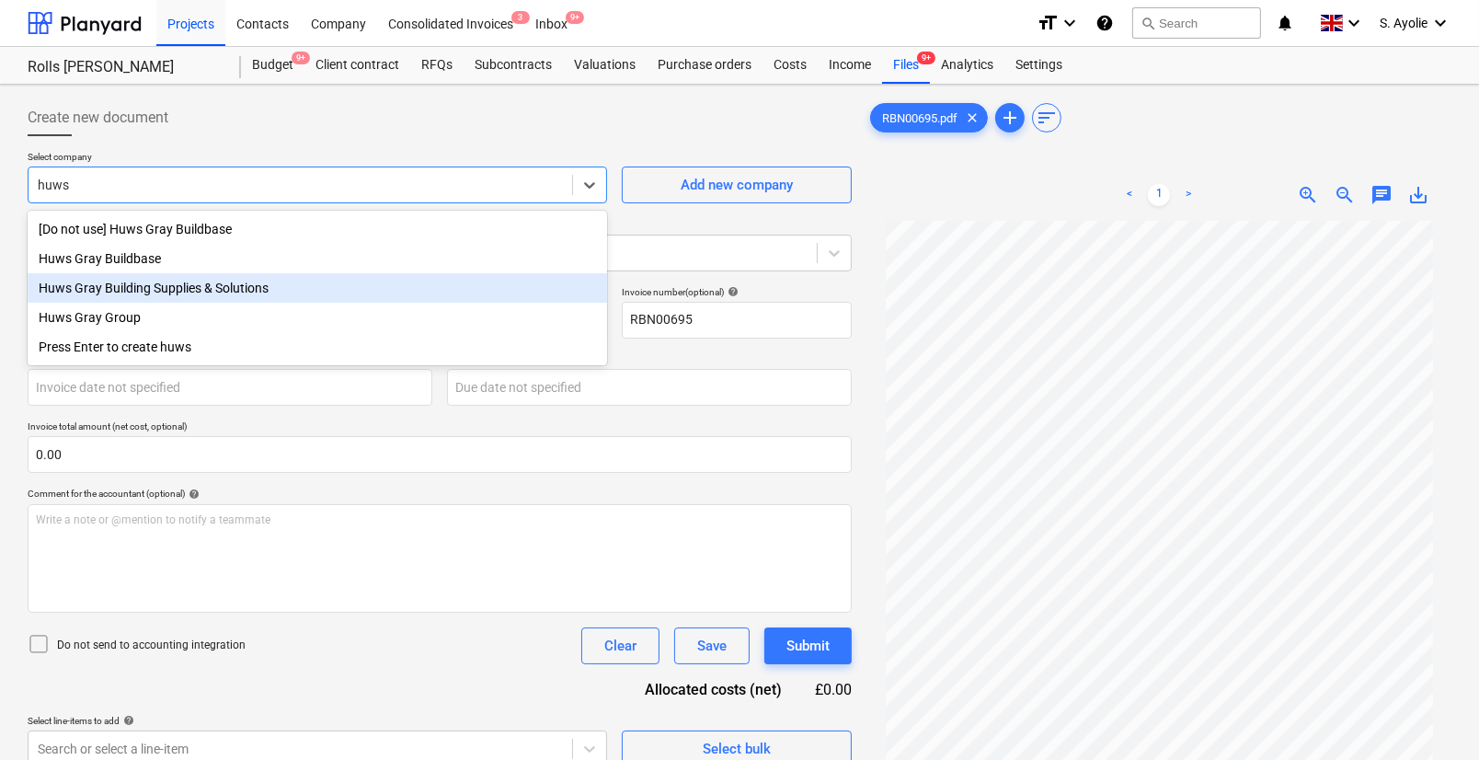
click at [193, 296] on div "Huws Gray Building Supplies & Solutions" at bounding box center [318, 287] width 580 height 29
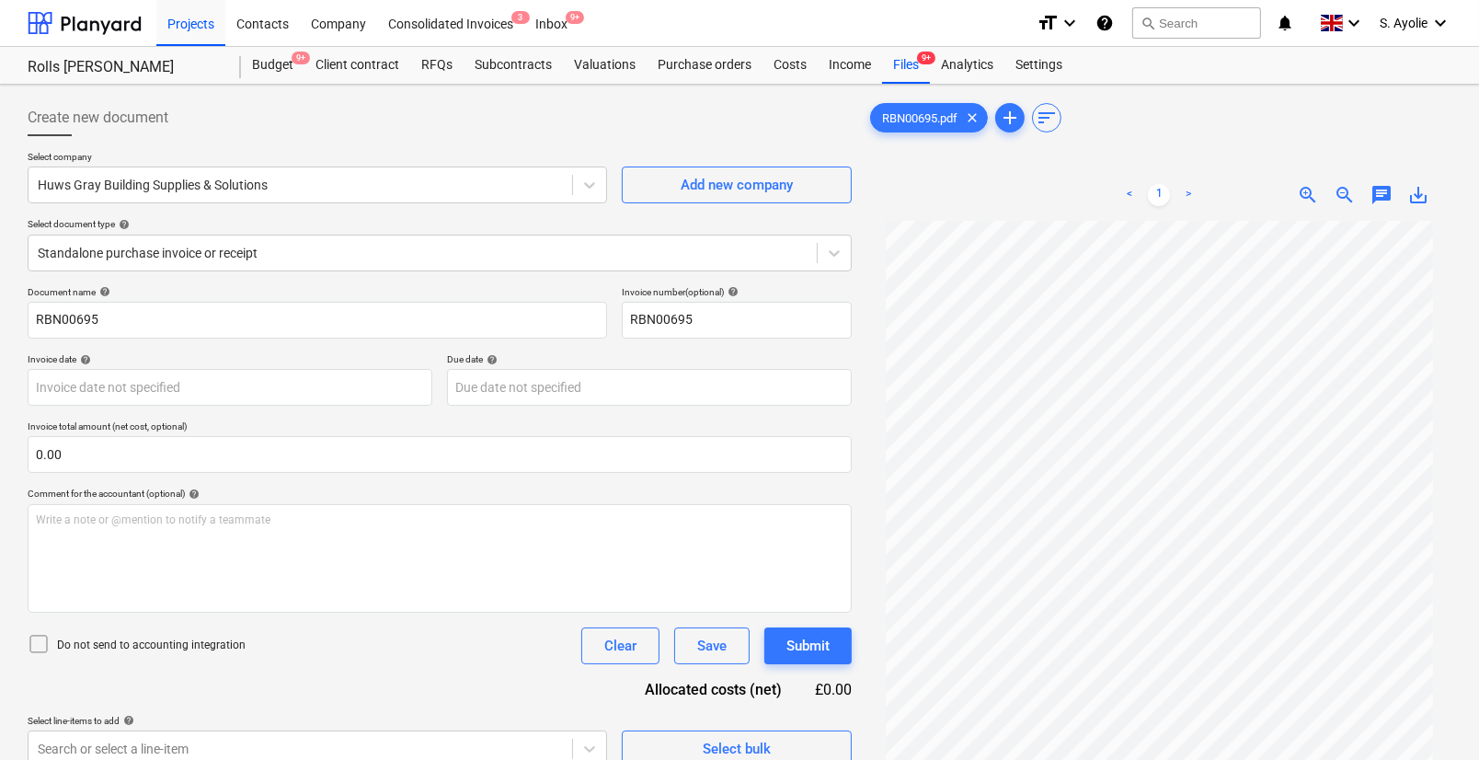
click at [1368, 328] on div "RBN00695.pdf clear add sort < 1 > zoom_in zoom_out chat 0 save_alt" at bounding box center [1159, 514] width 600 height 845
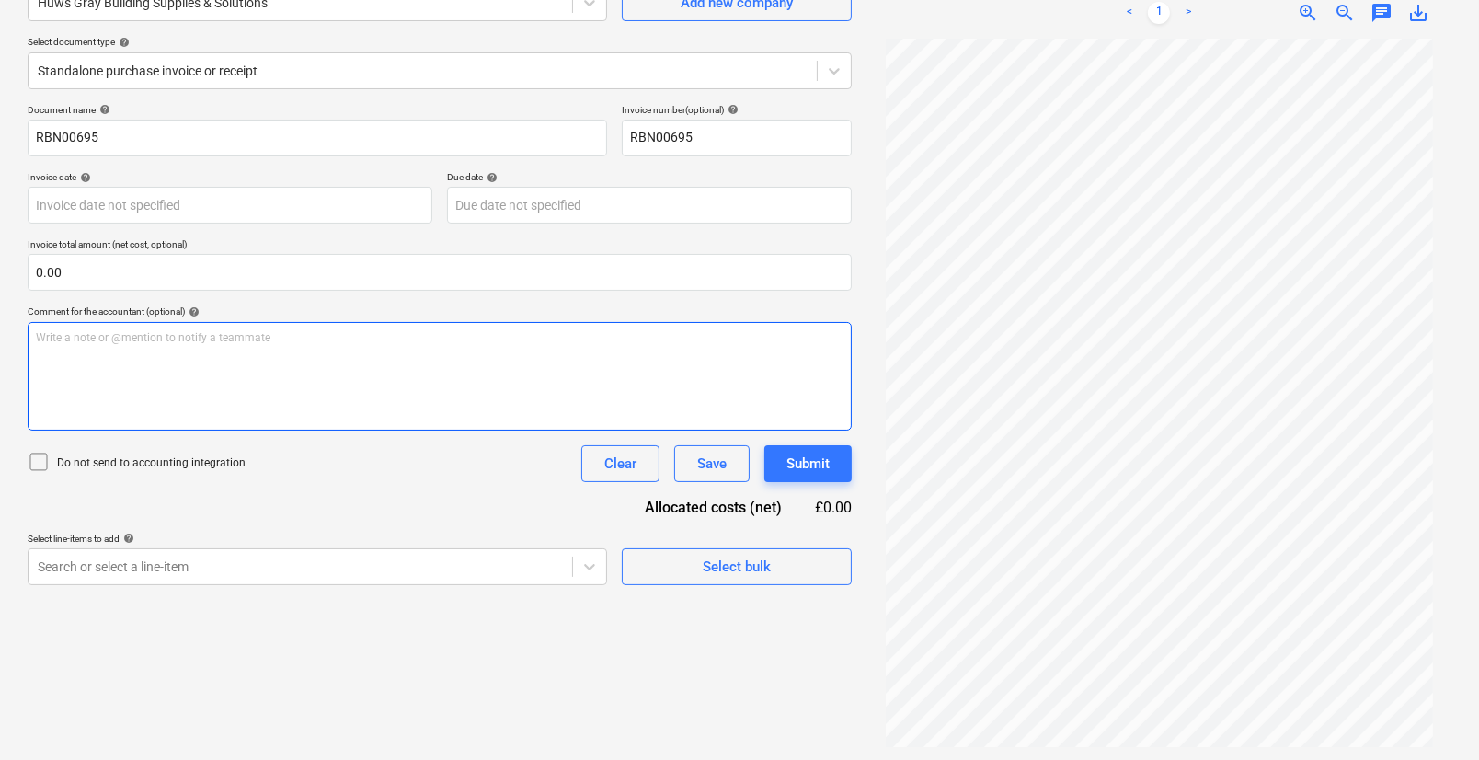
scroll to position [184, 0]
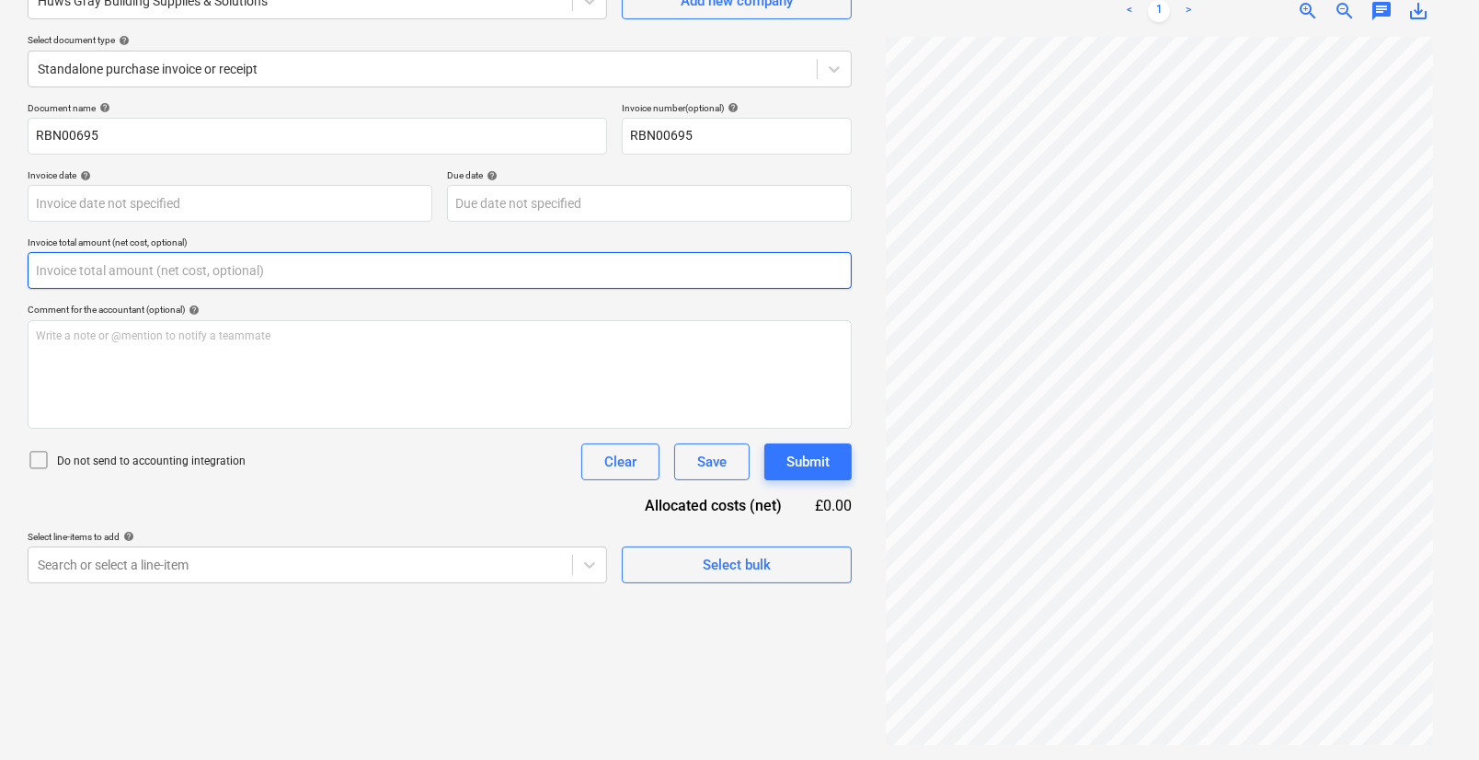
click at [154, 267] on input "text" at bounding box center [440, 270] width 824 height 37
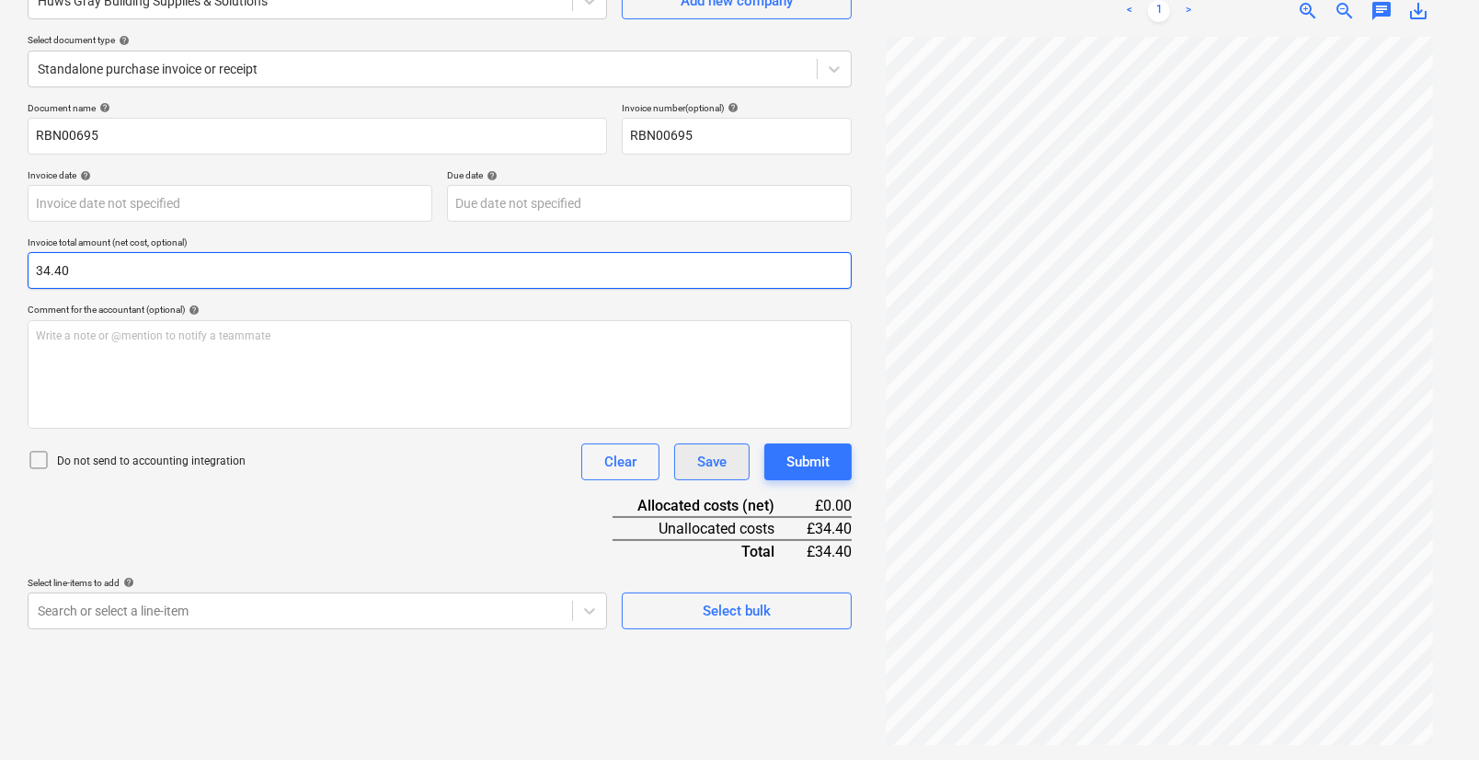
type input "34.40"
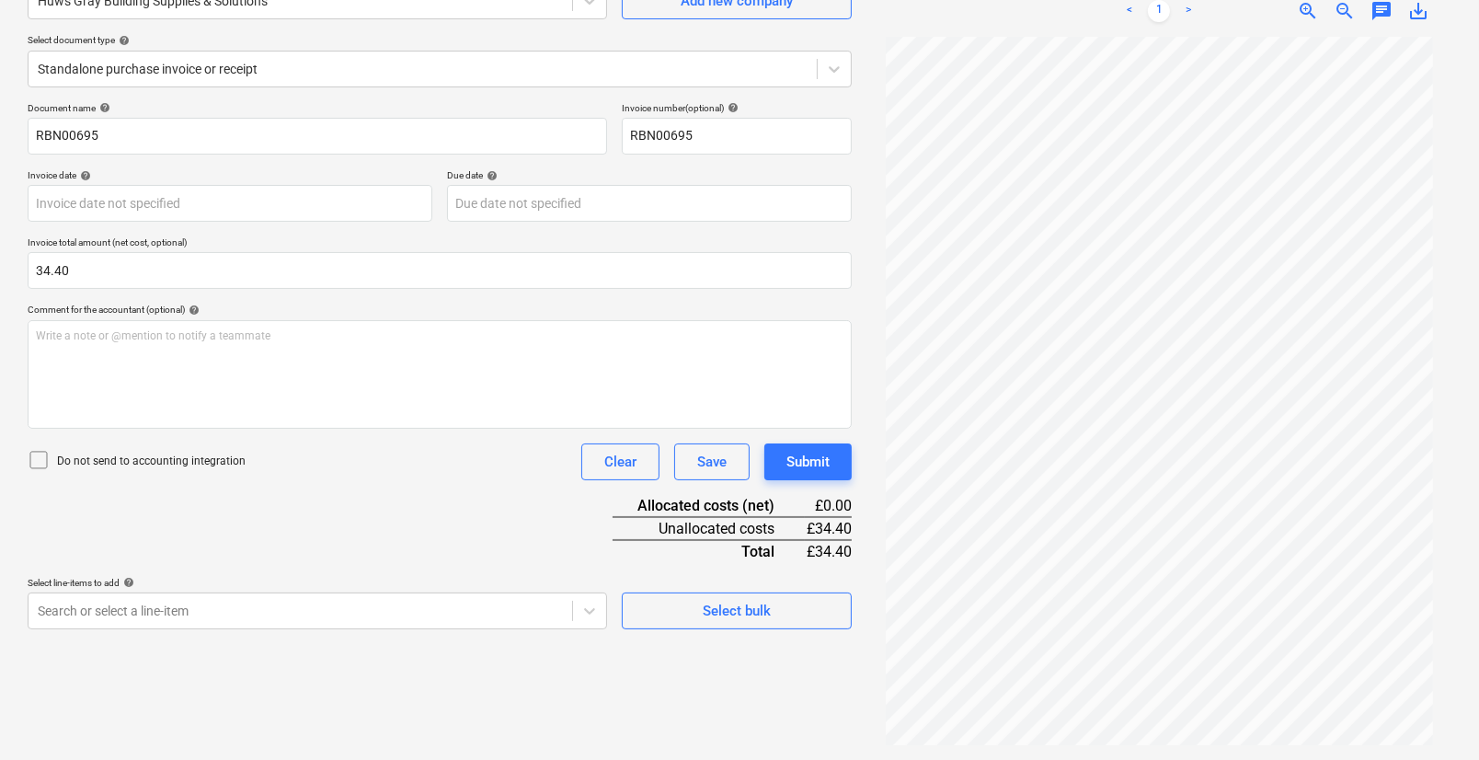
drag, startPoint x: 690, startPoint y: 470, endPoint x: 458, endPoint y: 497, distance: 233.4
click at [458, 497] on div "Document name help RBN00695 Invoice number (optional) help RBN00695 Invoice dat…" at bounding box center [440, 365] width 824 height 527
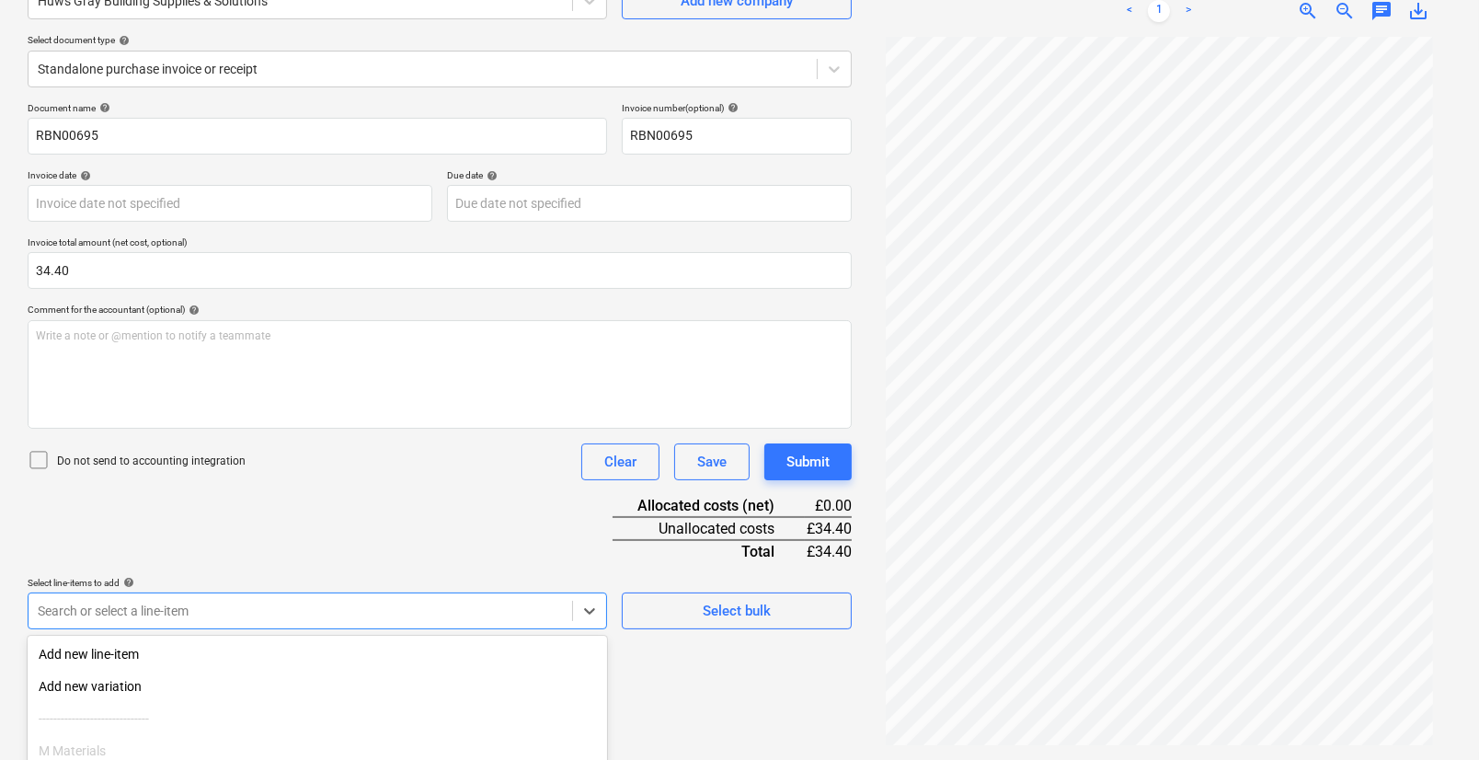
scroll to position [339, 0]
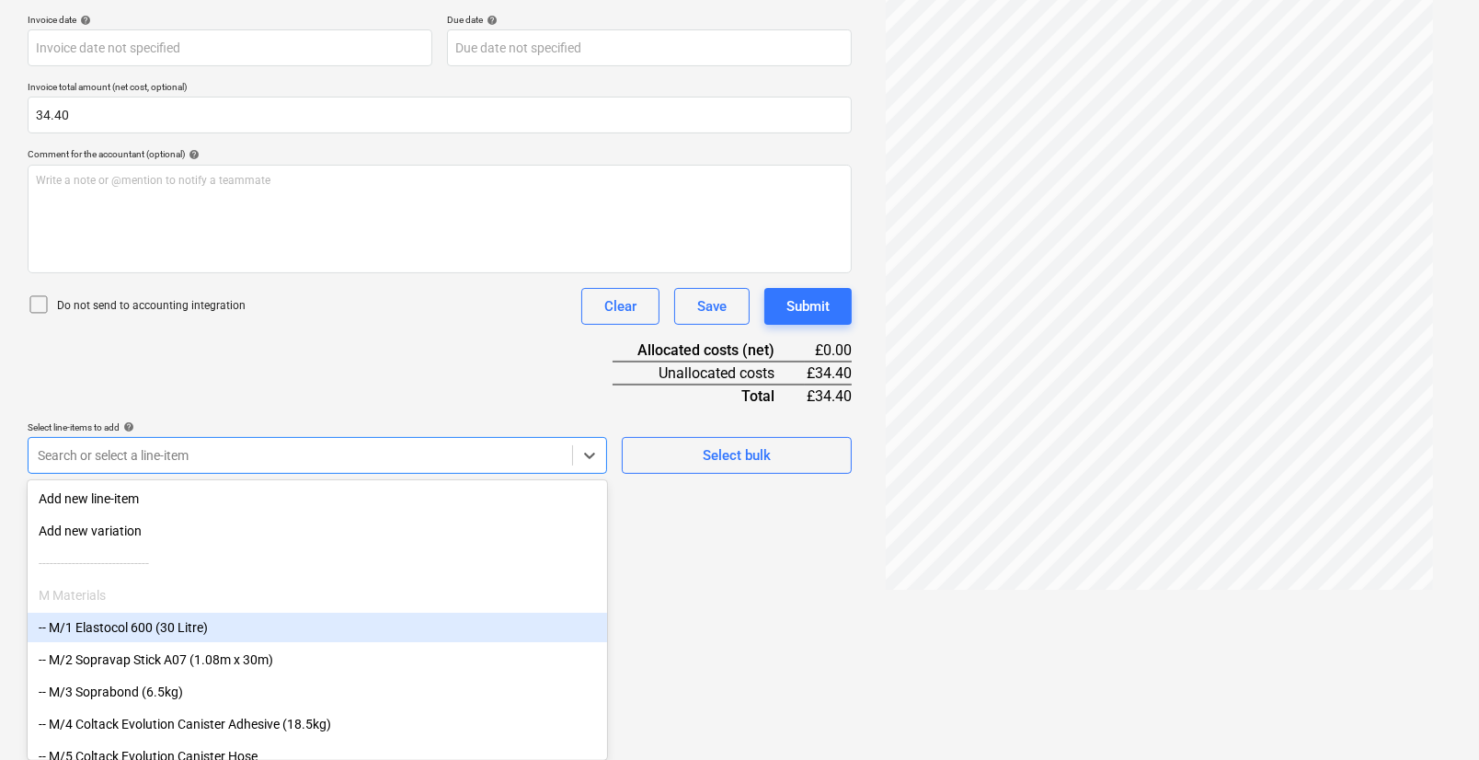
click at [252, 420] on body "Projects Contacts Company Consolidated Invoices 3 Inbox 9+ format_size keyboard…" at bounding box center [739, 41] width 1479 height 760
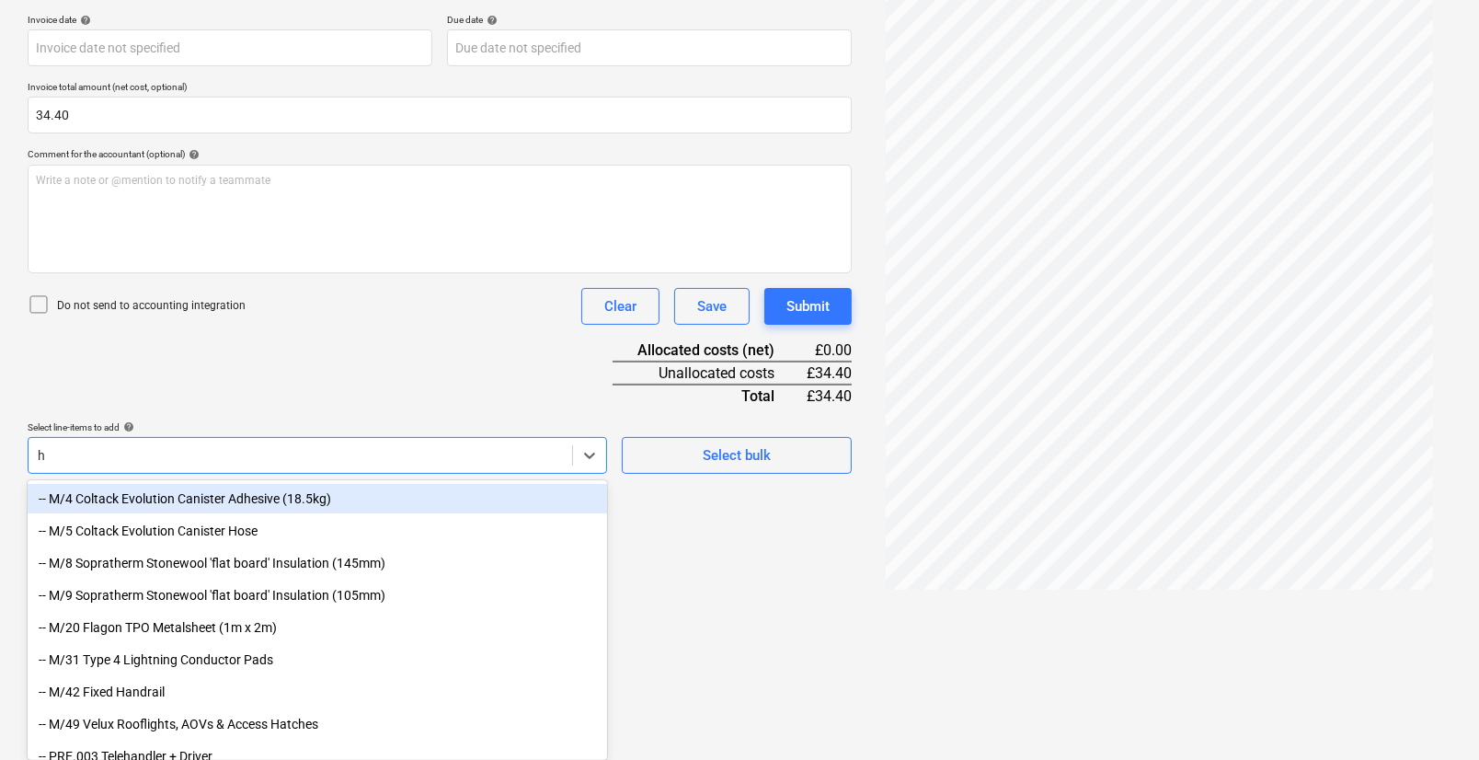
type input "hi"
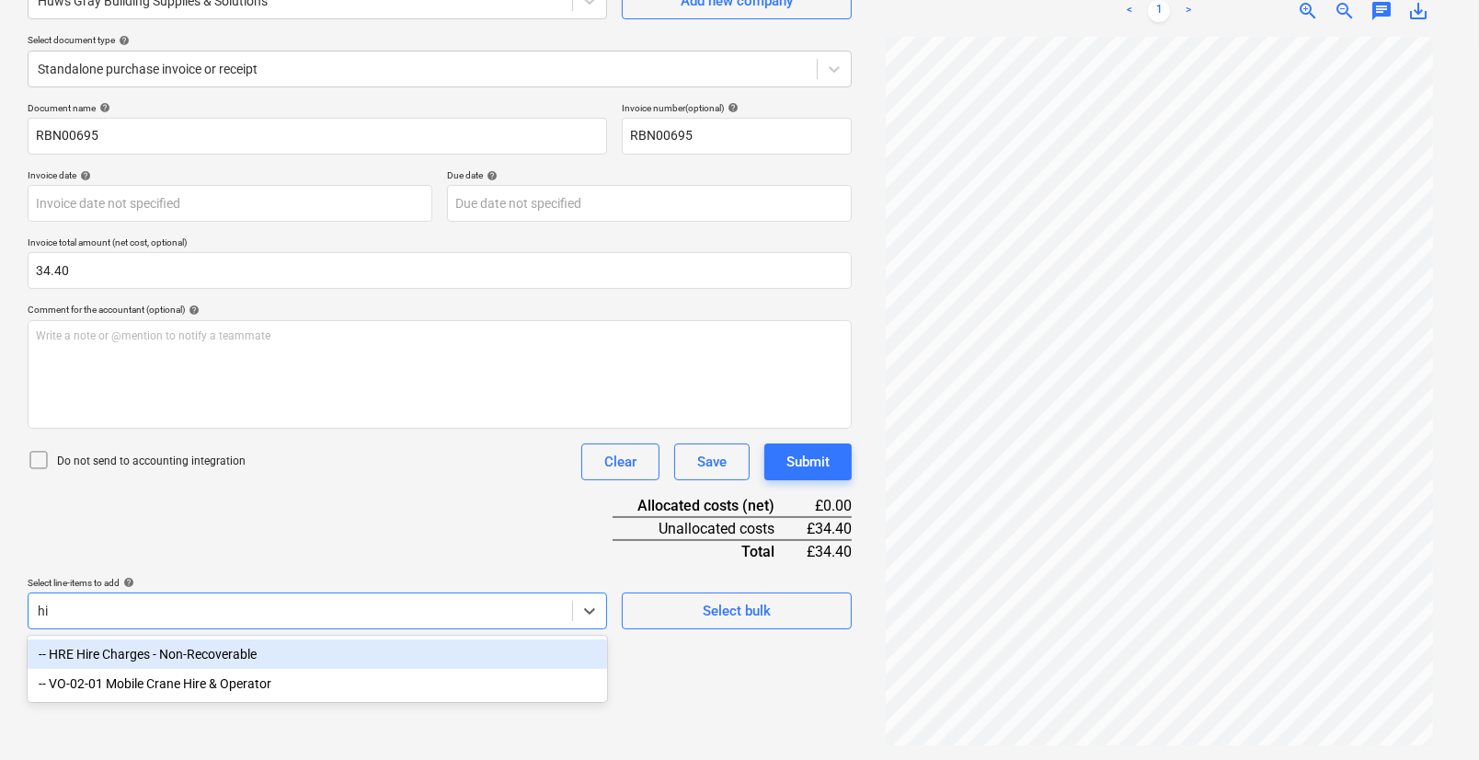
click at [155, 661] on div "-- HRE Hire Charges - Non-Recoverable" at bounding box center [318, 653] width 580 height 29
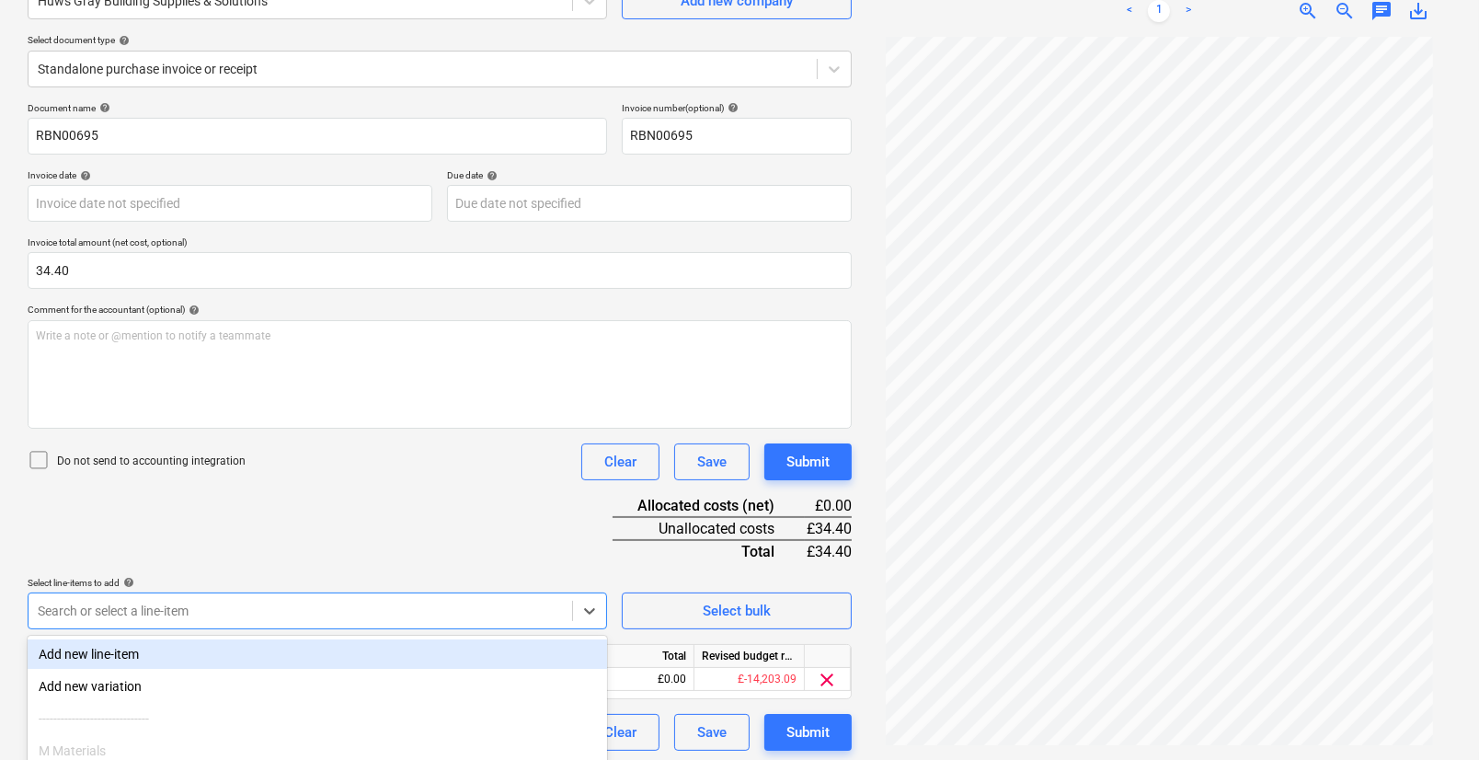
click at [317, 484] on div "Document name help RBN00695 Invoice number (optional) help RBN00695 Invoice dat…" at bounding box center [440, 426] width 824 height 649
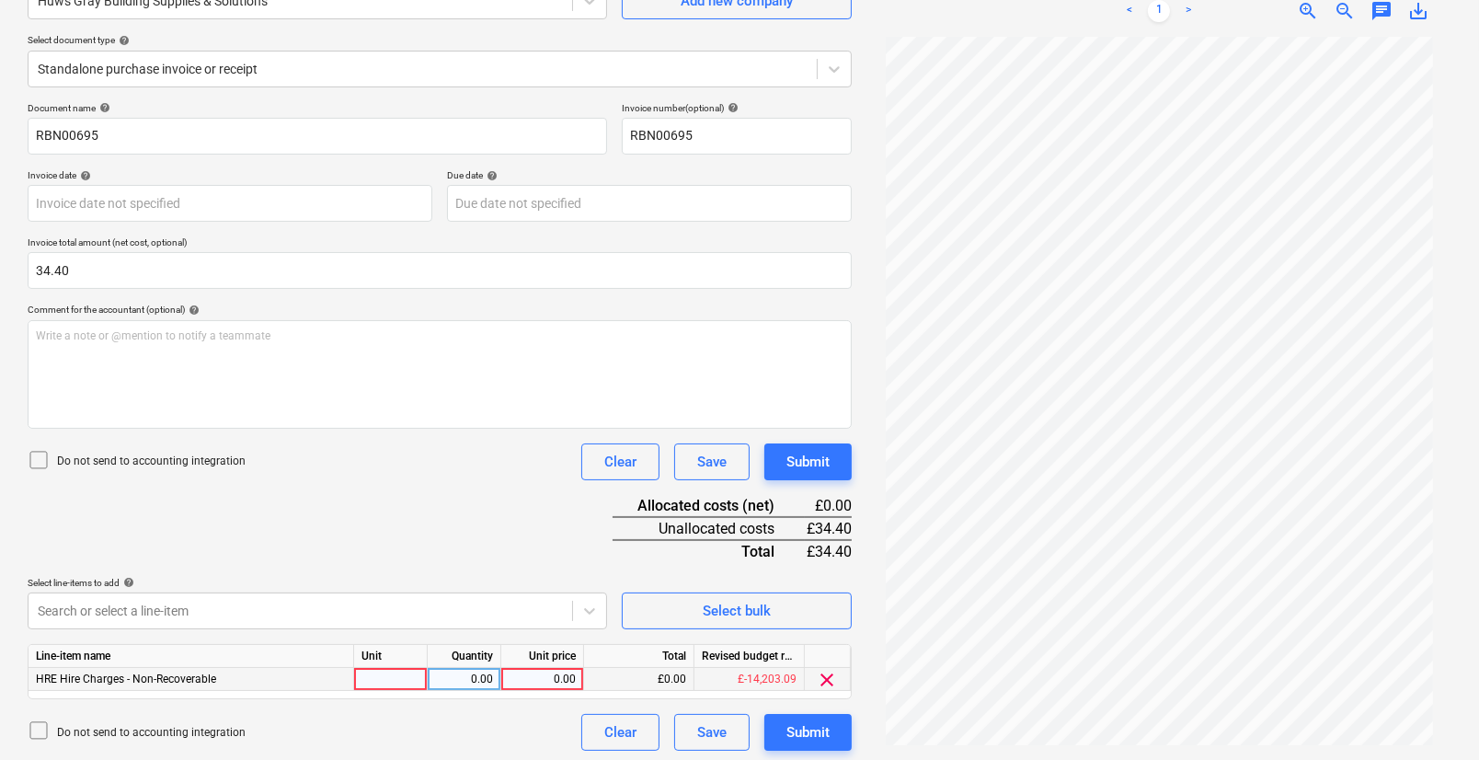
click at [418, 676] on div at bounding box center [391, 679] width 74 height 23
type input "pcs"
click at [487, 674] on div "0.00" at bounding box center [464, 679] width 58 height 23
type input "1"
click at [534, 680] on div "0.00" at bounding box center [542, 679] width 67 height 23
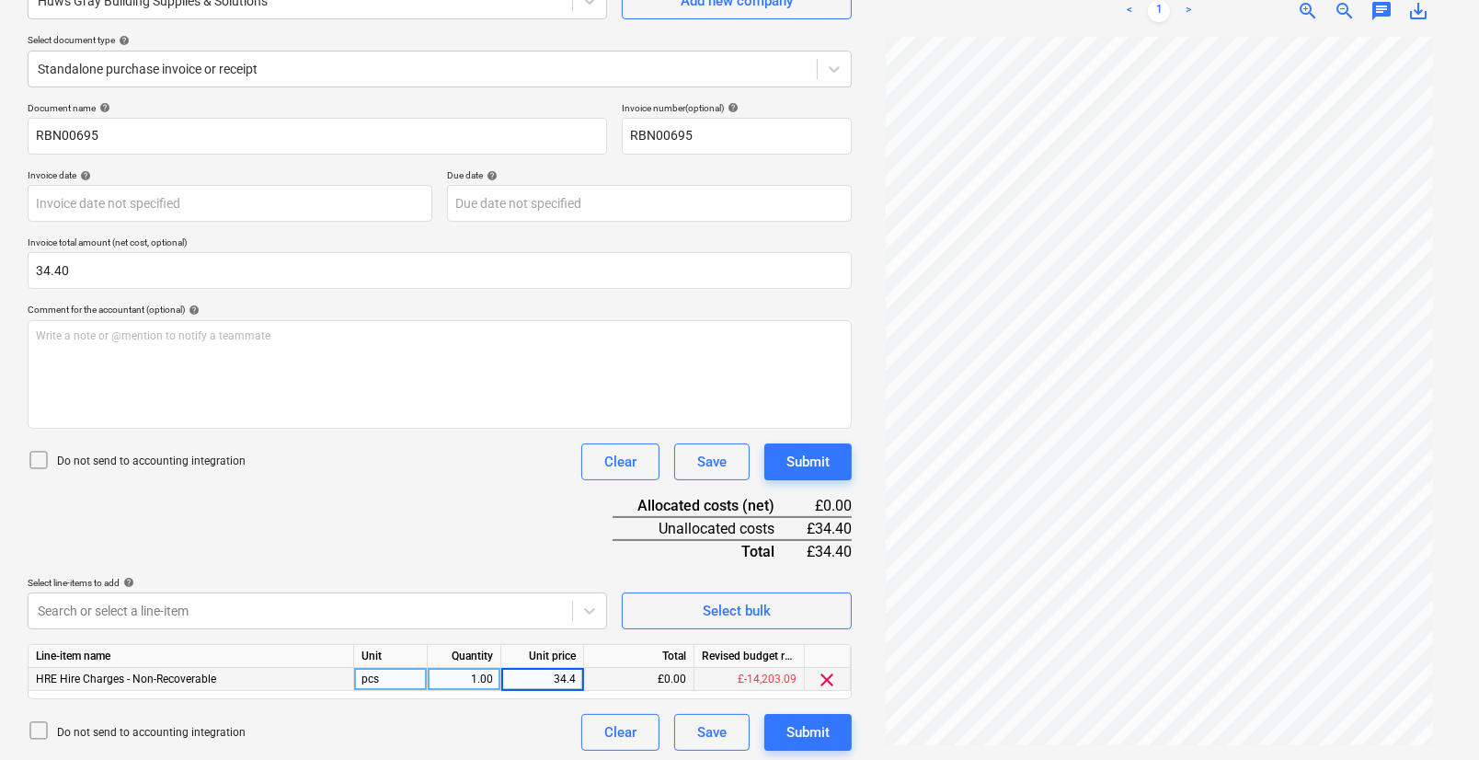
type input "34.40"
click at [471, 547] on div "Document name help RBN00695 Invoice number (optional) help RBN00695 Invoice dat…" at bounding box center [440, 426] width 824 height 649
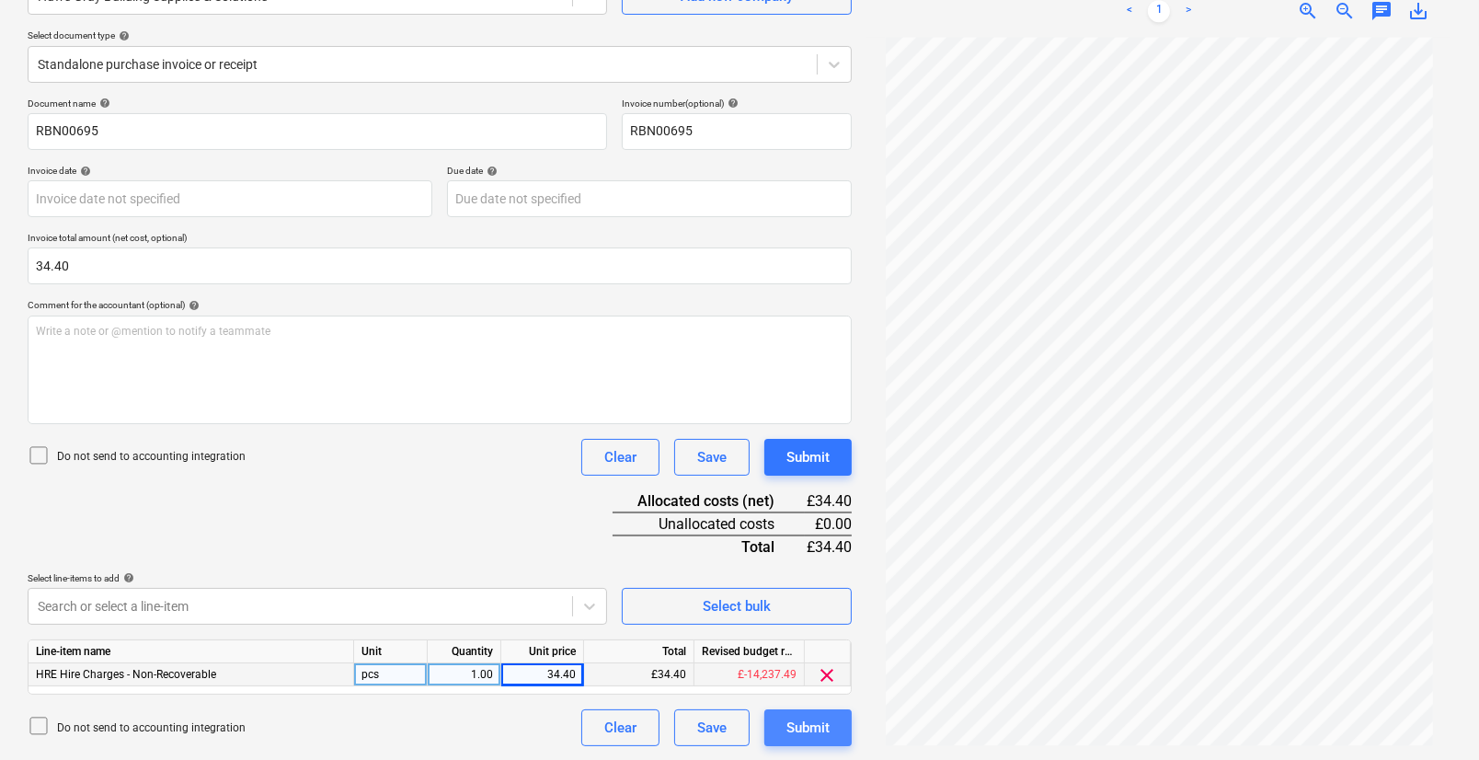
click at [800, 736] on div "Submit" at bounding box center [808, 728] width 43 height 24
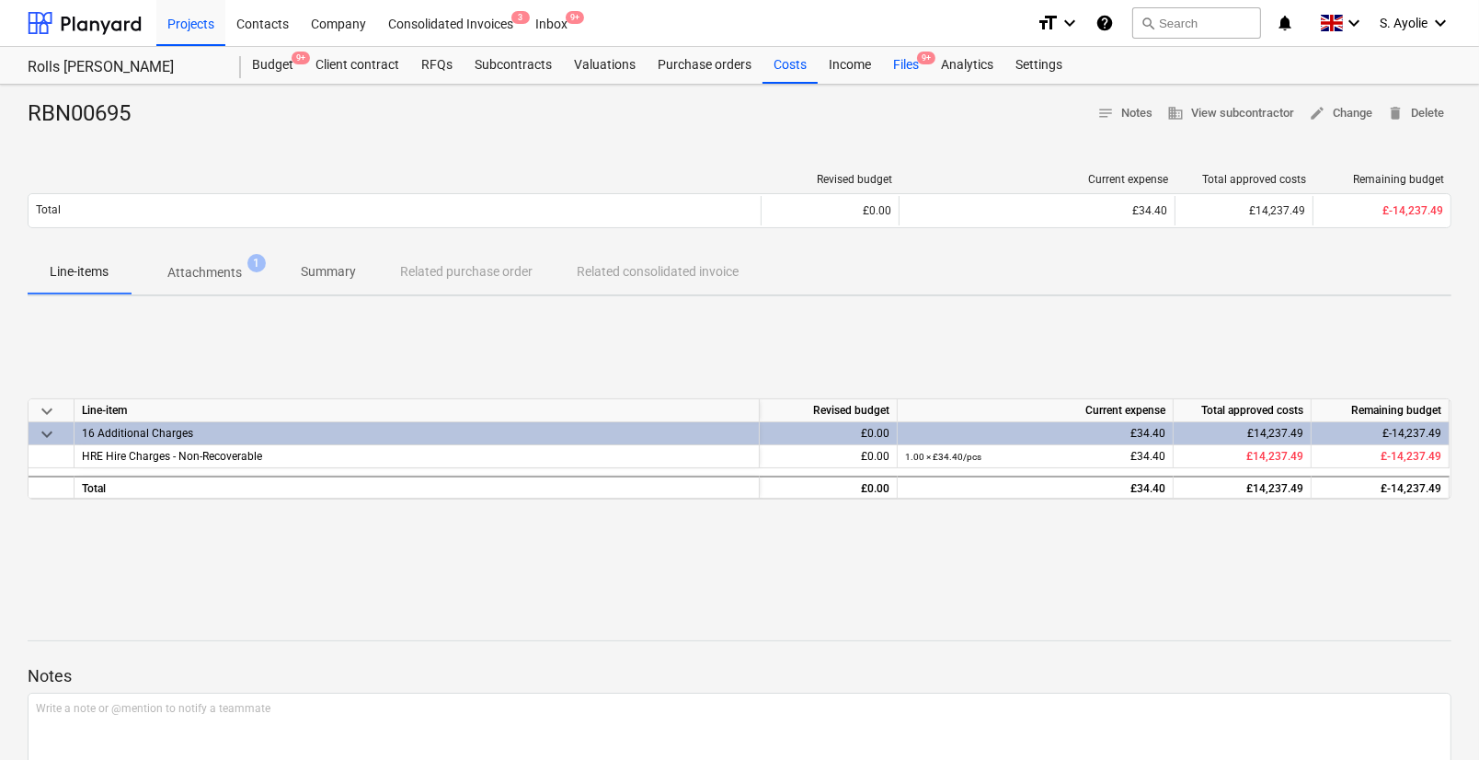
click at [915, 68] on div "Files 9+" at bounding box center [906, 65] width 48 height 37
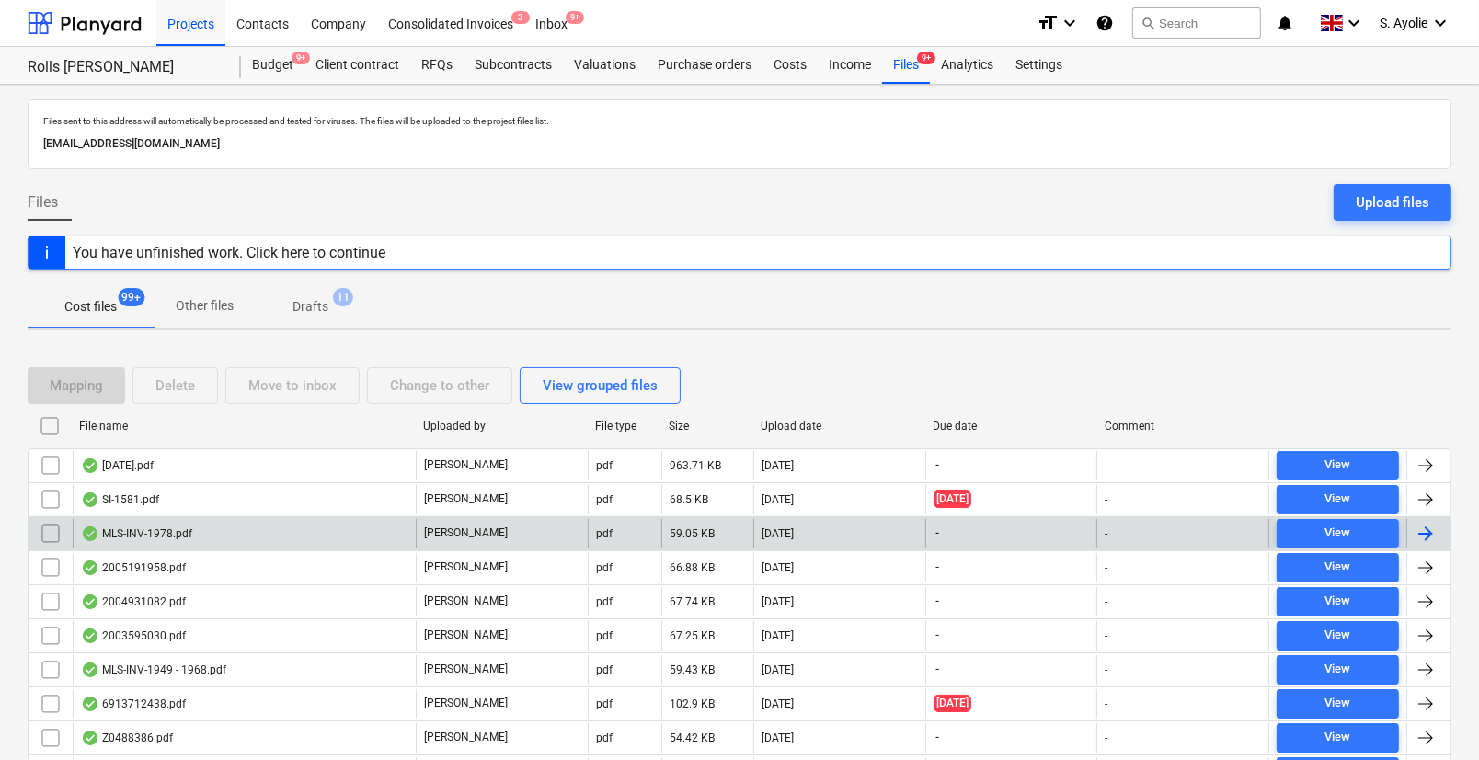
click at [398, 537] on div "MLS-INV-1978.pdf" at bounding box center [244, 533] width 343 height 29
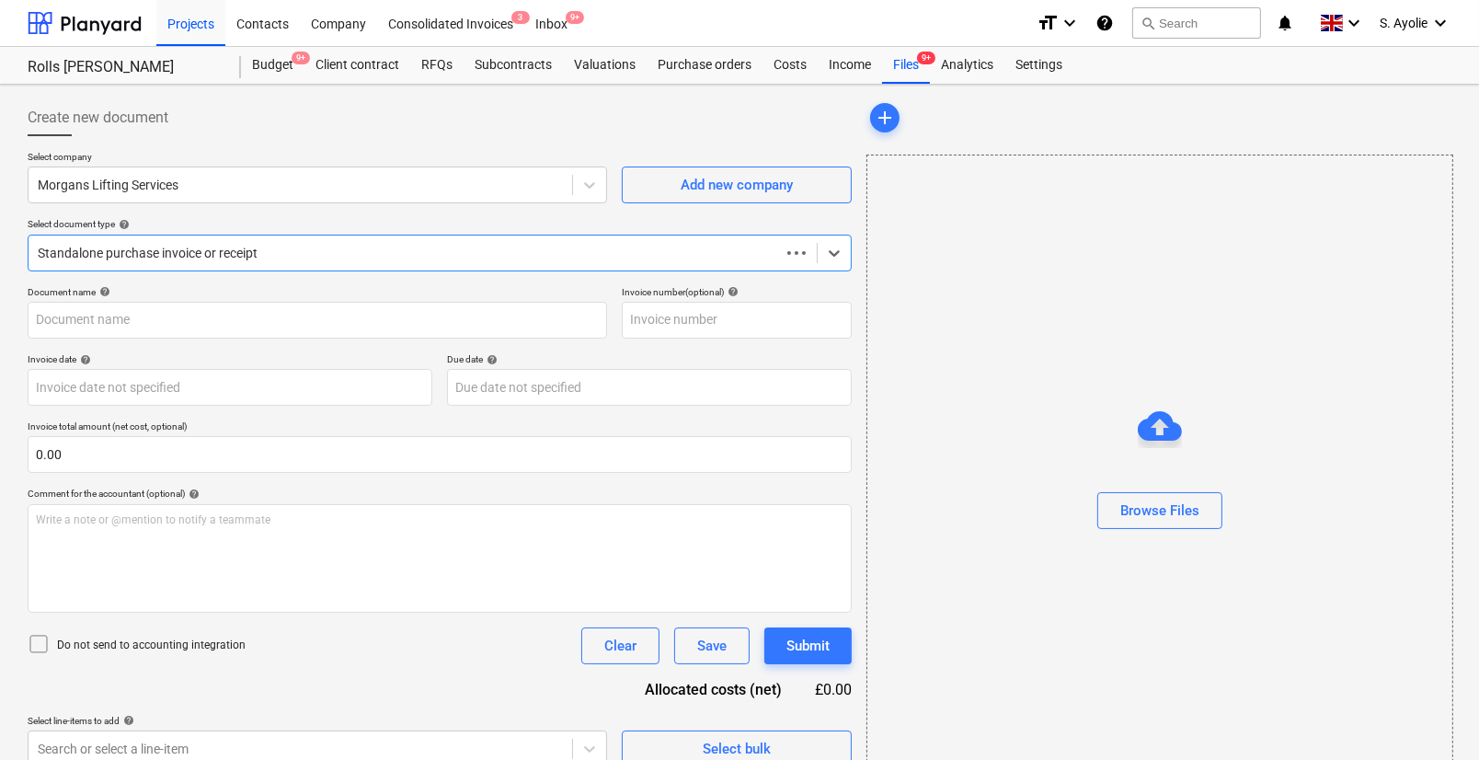
type input "MLS-INV-1978"
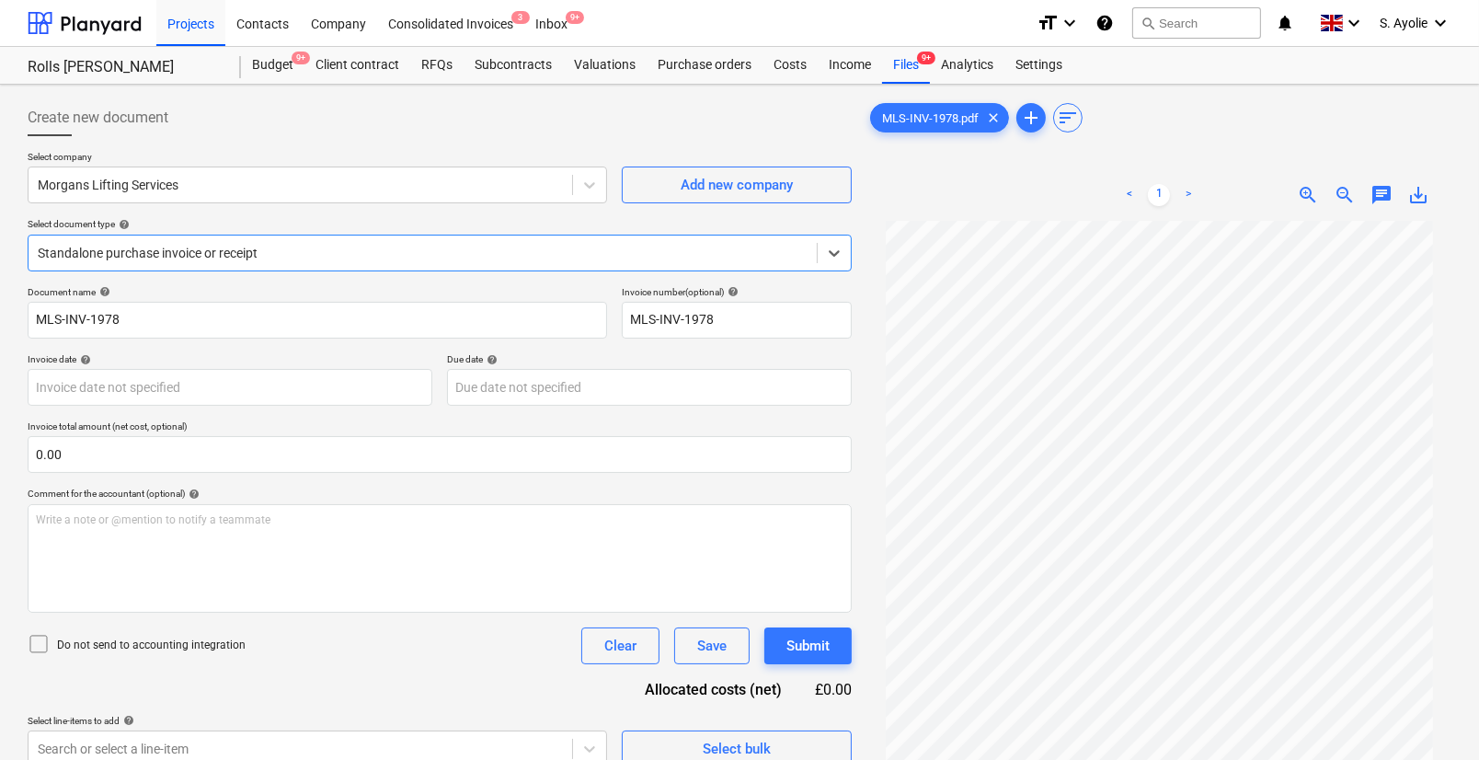
scroll to position [69, 0]
click at [910, 68] on div "Files 9+" at bounding box center [906, 65] width 48 height 37
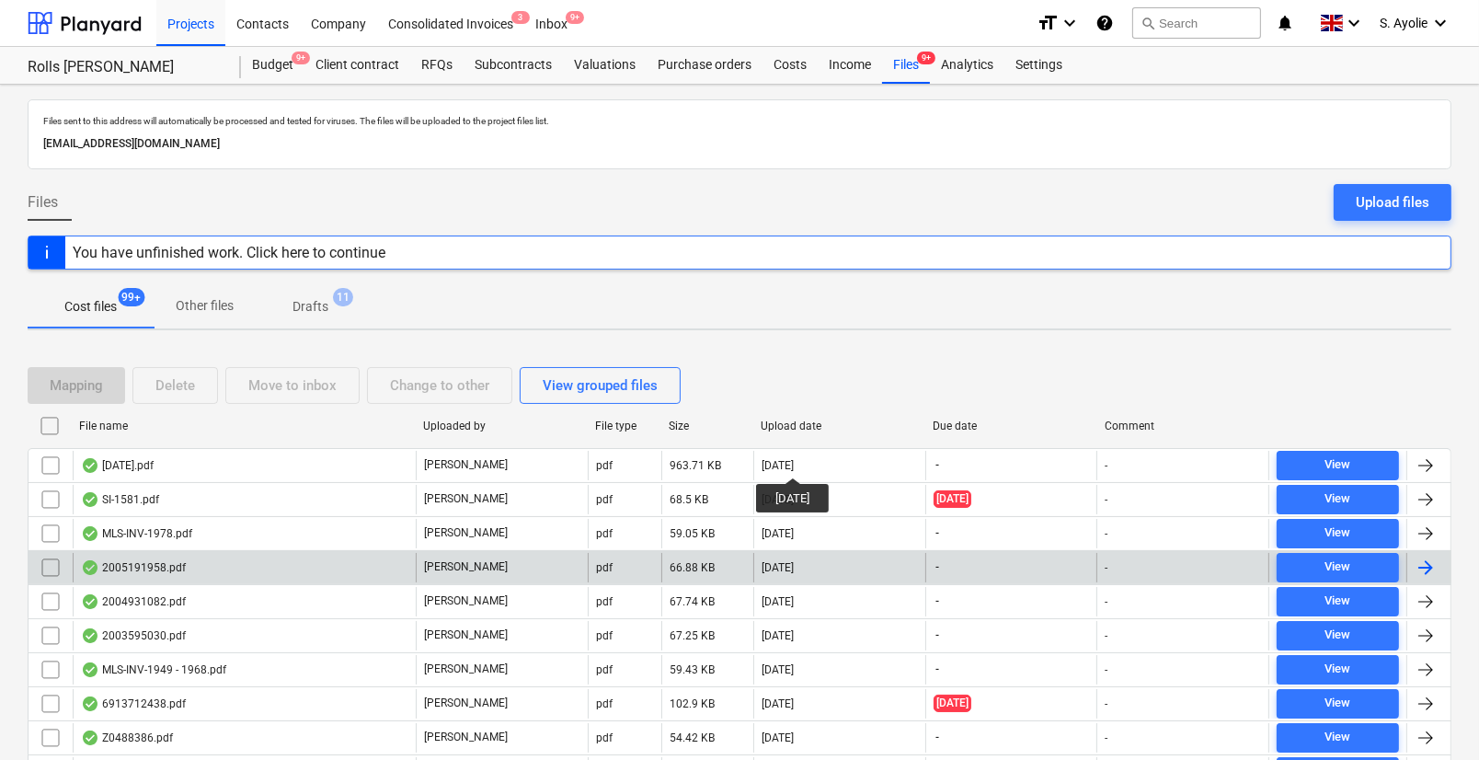
click at [296, 567] on div "2005191958.pdf" at bounding box center [244, 567] width 343 height 29
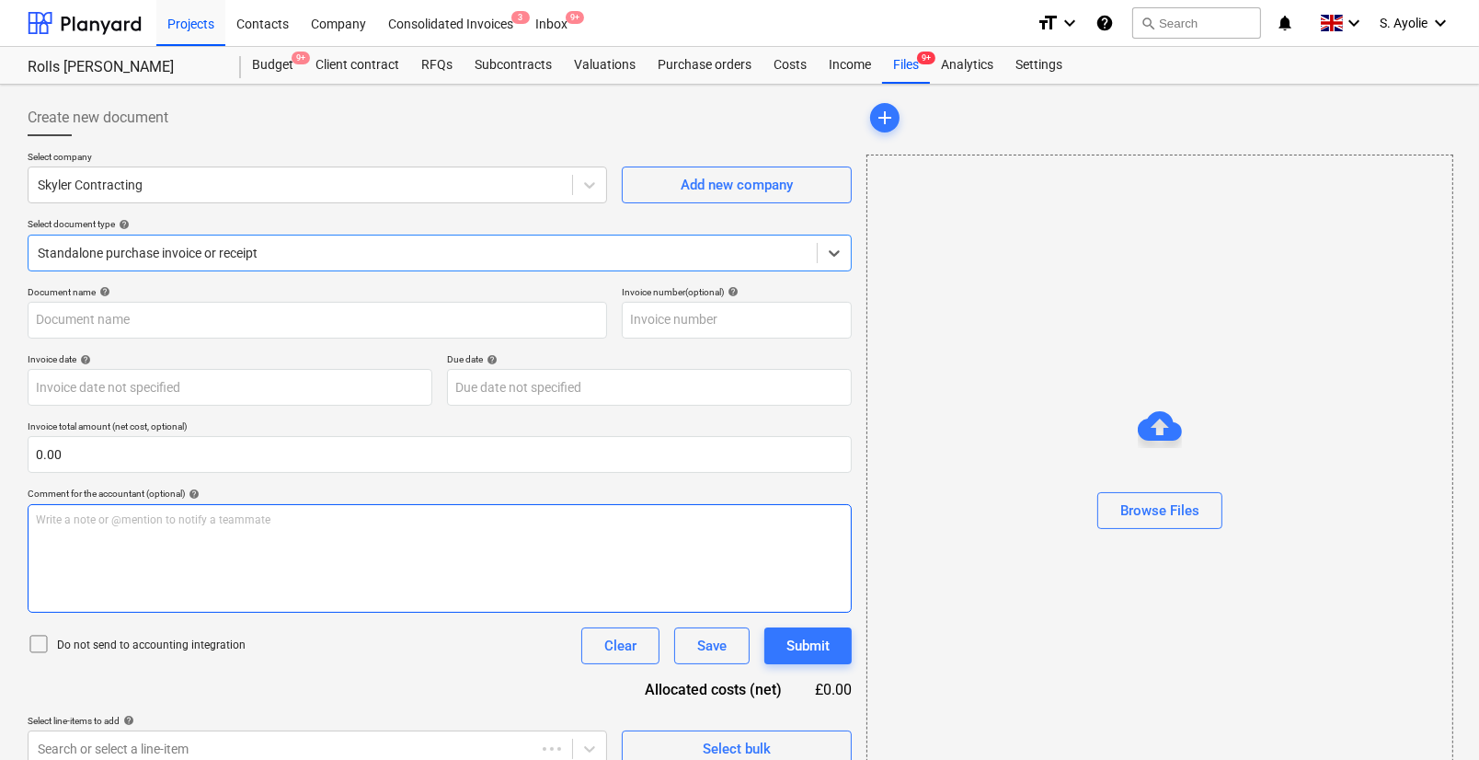
type input "2005191958"
type input "[DATE]"
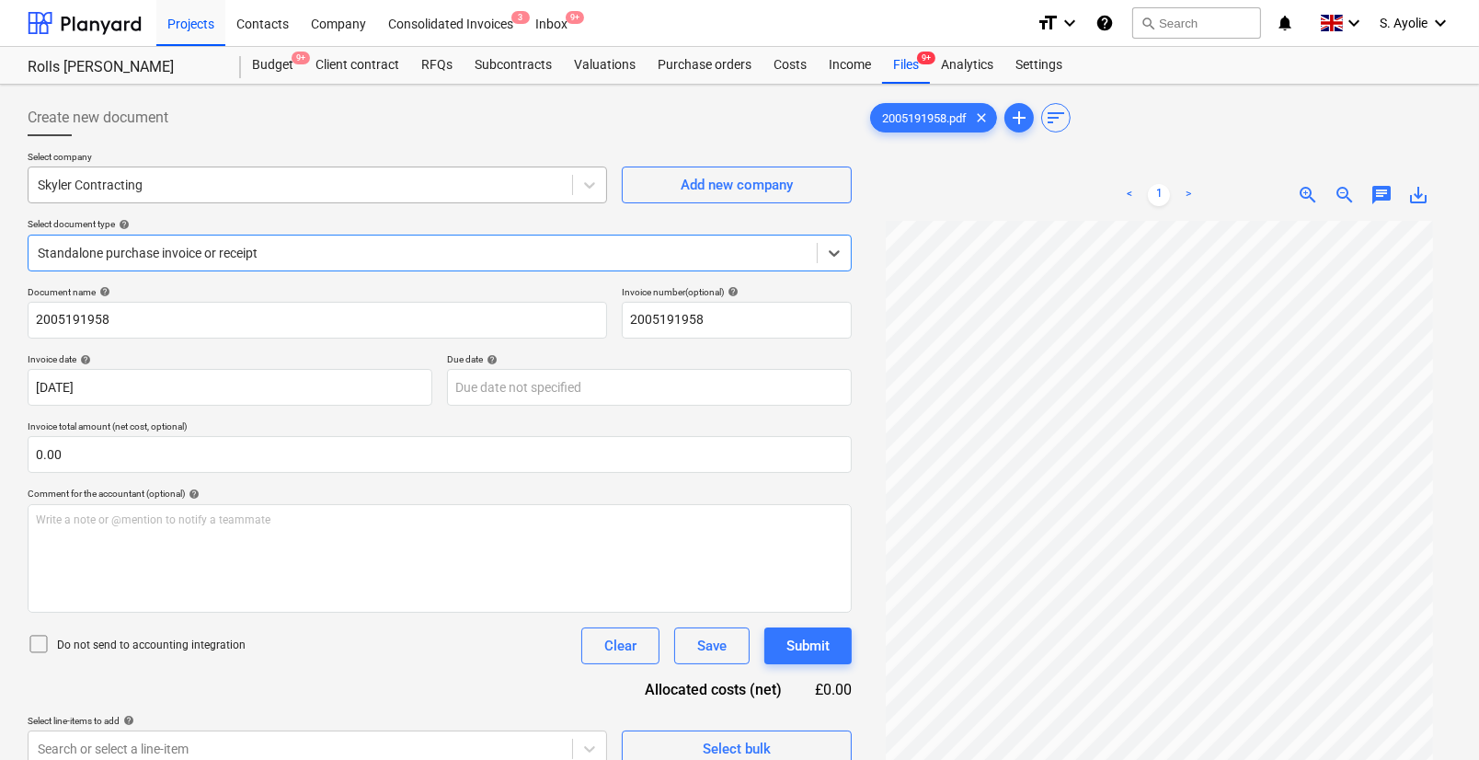
click at [229, 178] on div at bounding box center [300, 185] width 525 height 18
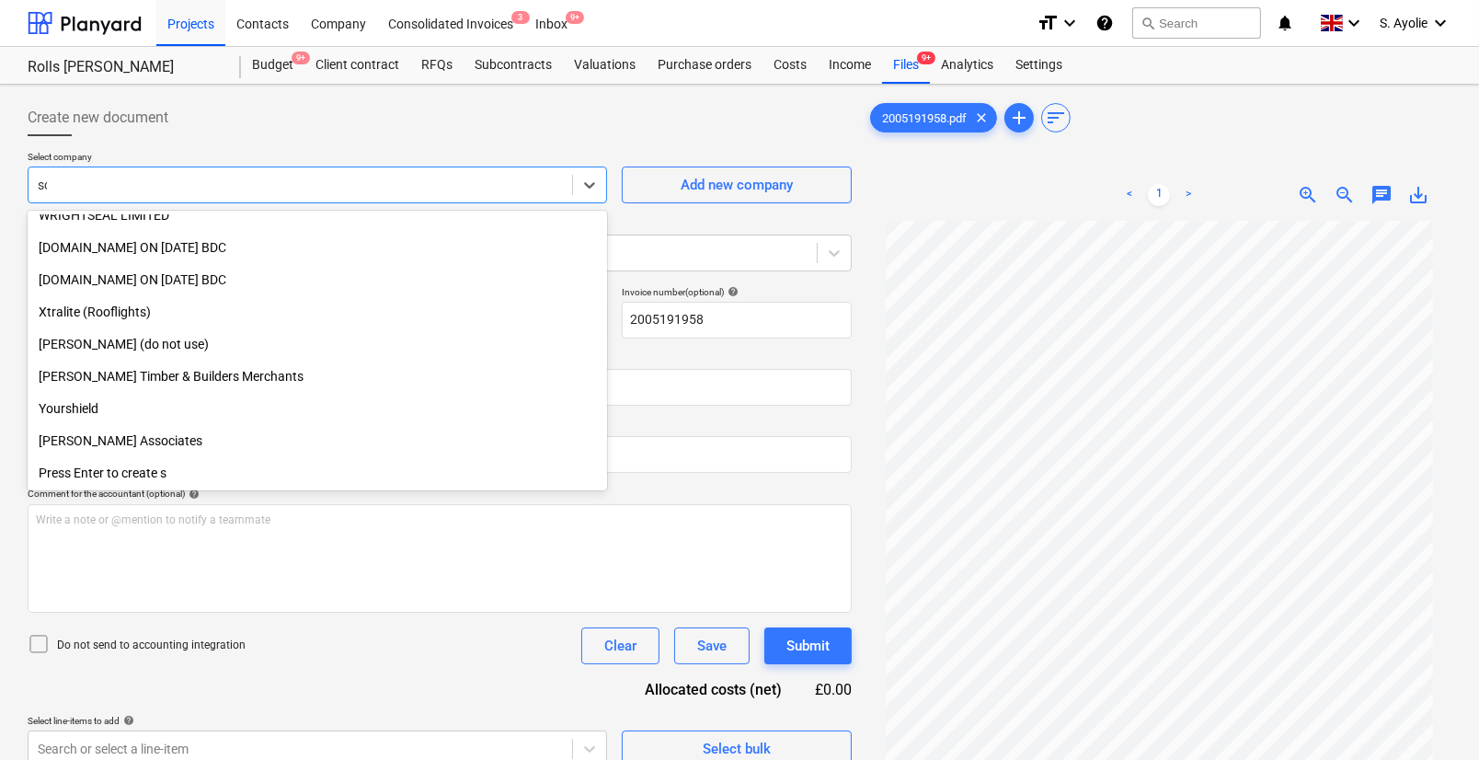
scroll to position [626, 0]
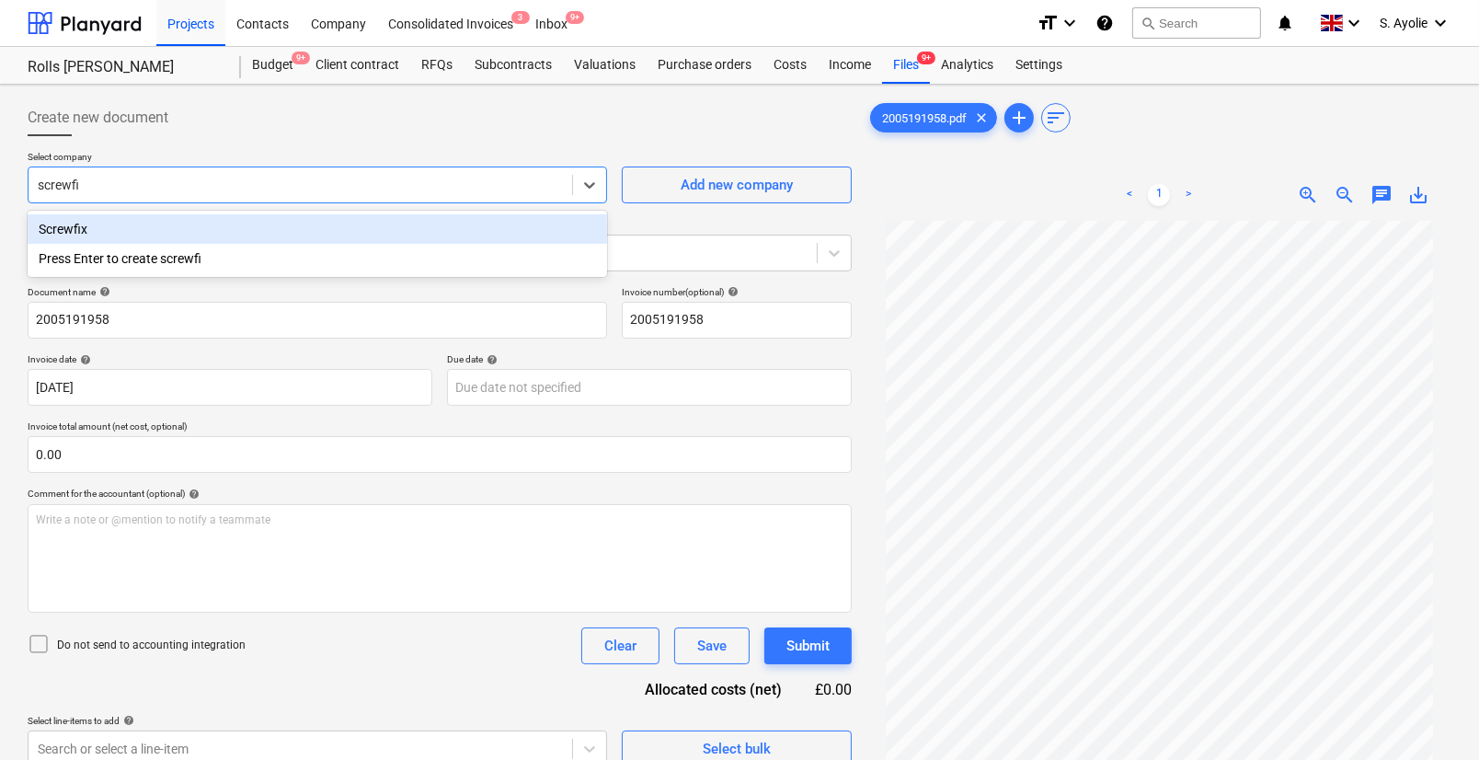
type input "screwfix"
click at [228, 221] on div "Screwfix" at bounding box center [318, 228] width 580 height 29
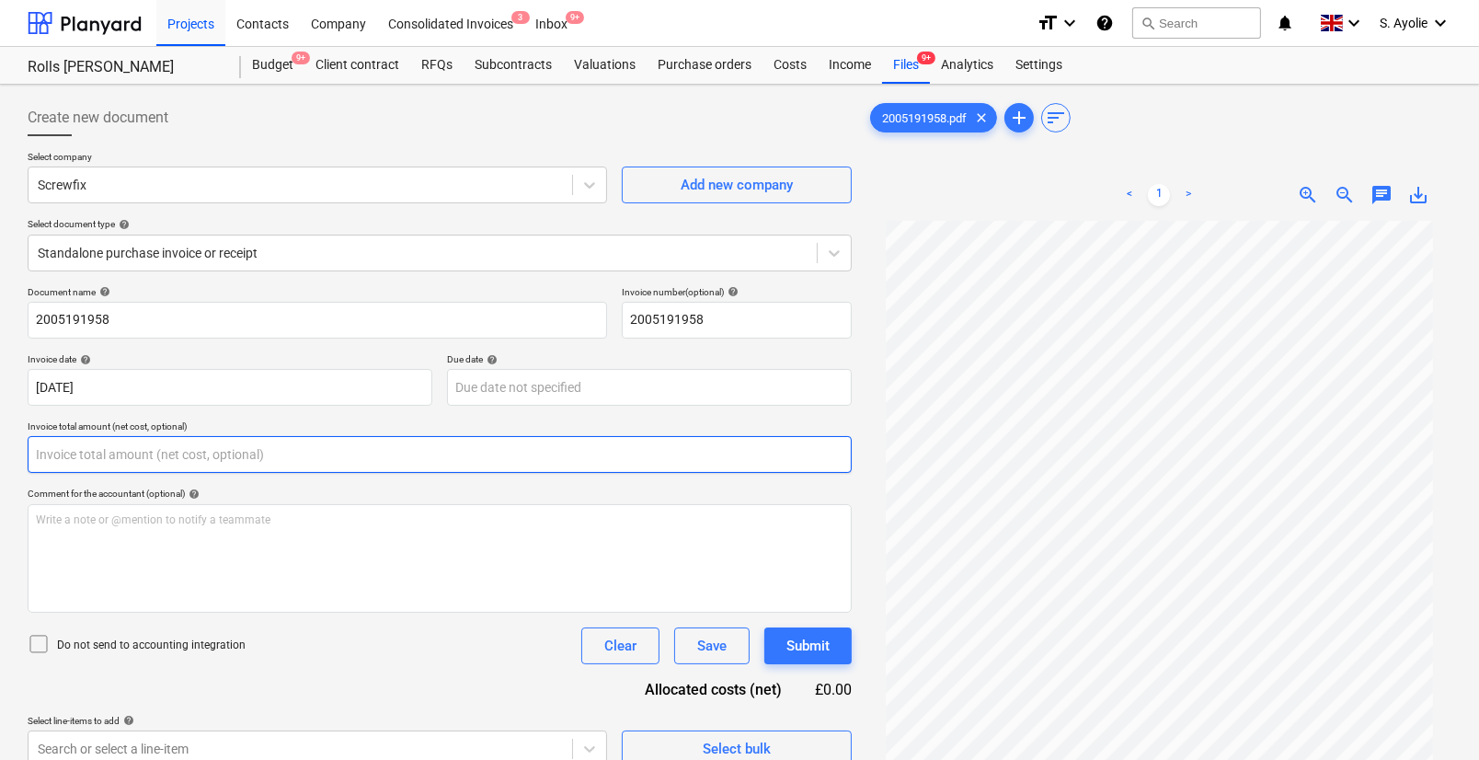
click at [259, 464] on input "text" at bounding box center [440, 454] width 824 height 37
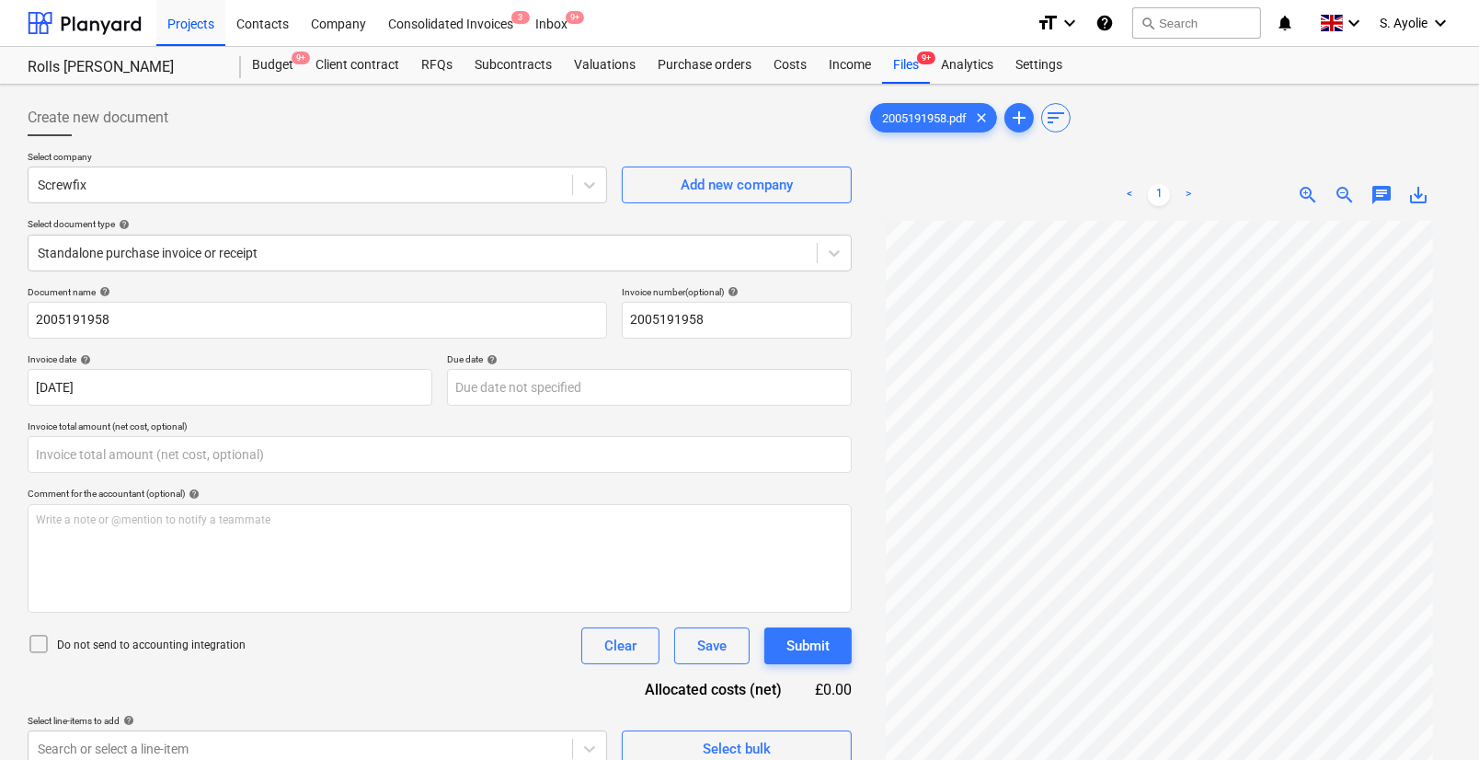
type input "0.00"
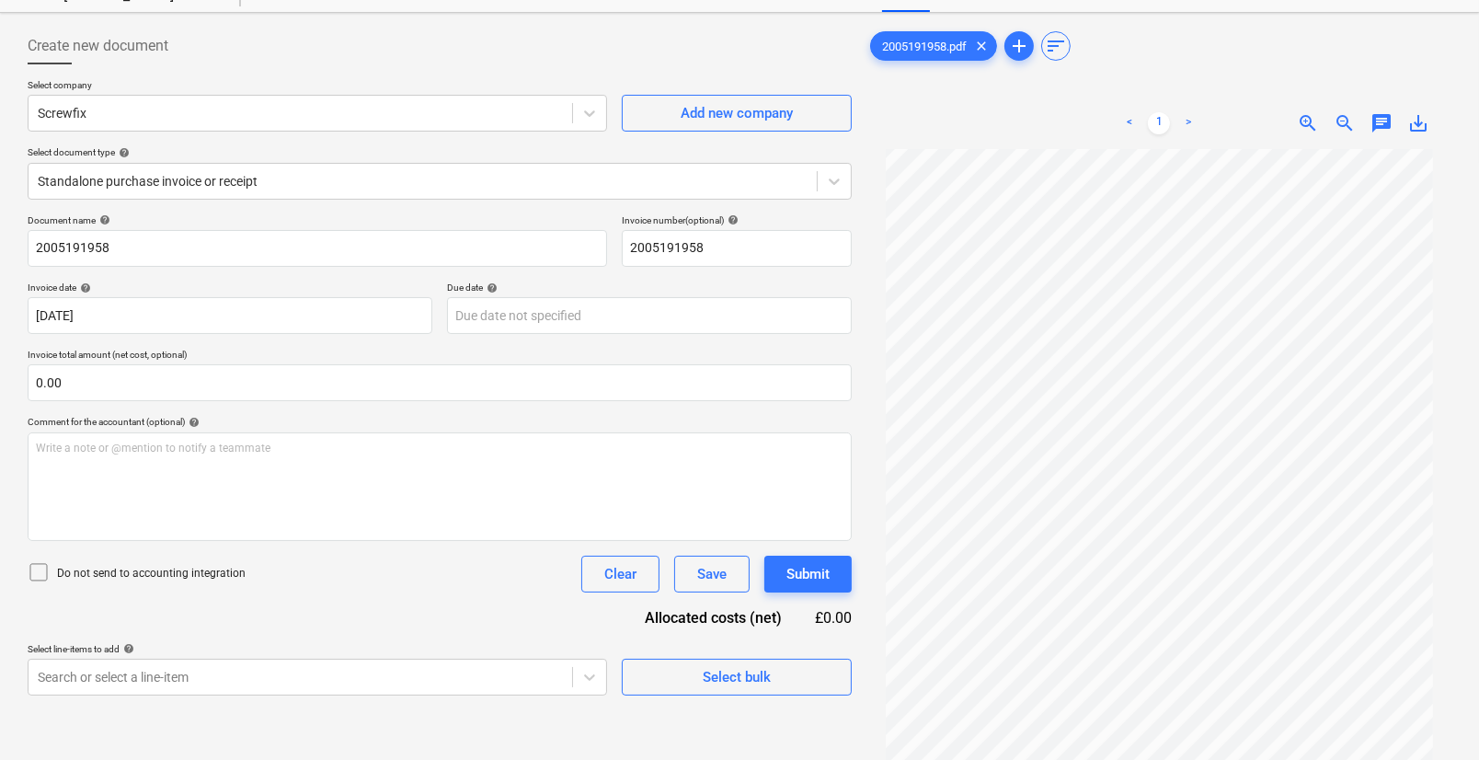
scroll to position [184, 0]
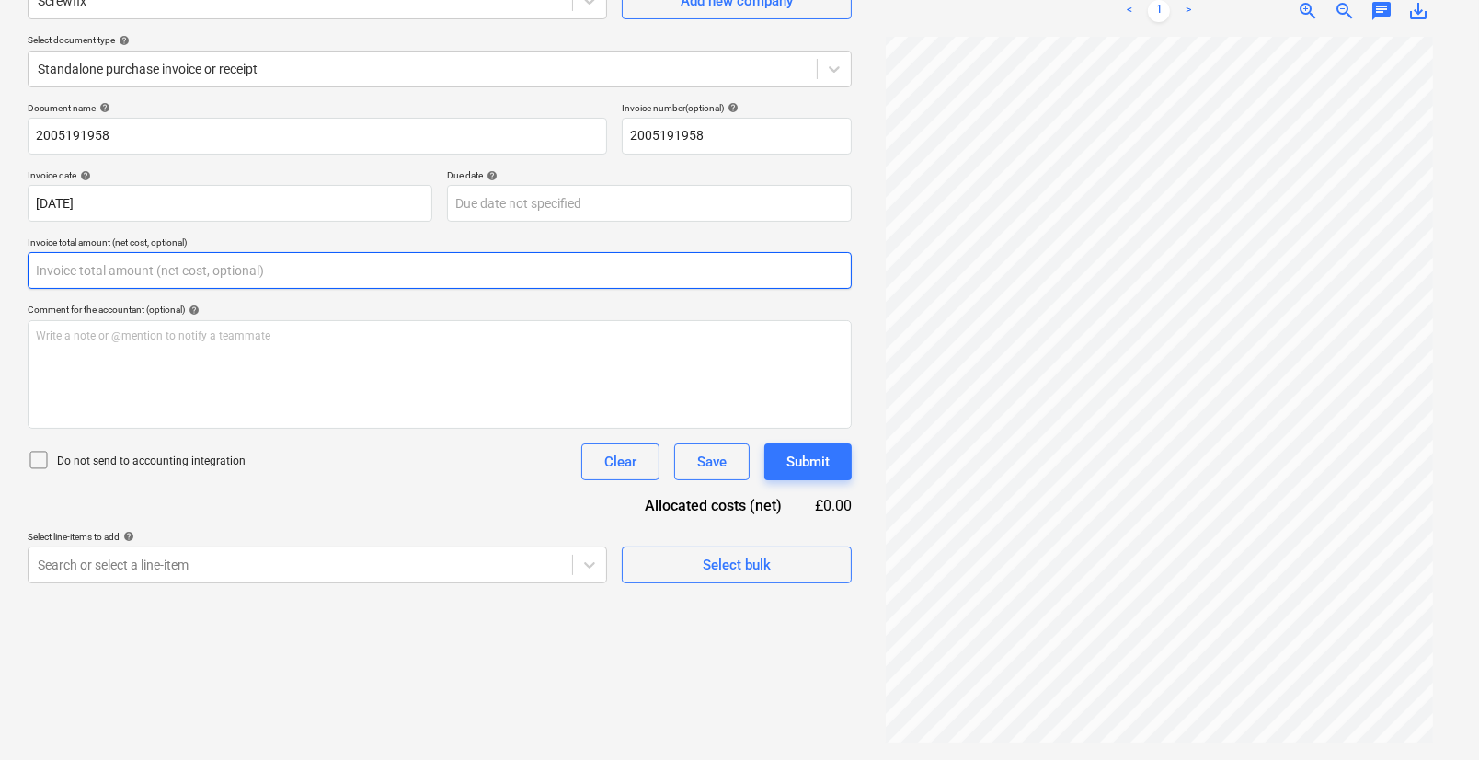
click at [112, 271] on input "text" at bounding box center [440, 270] width 824 height 37
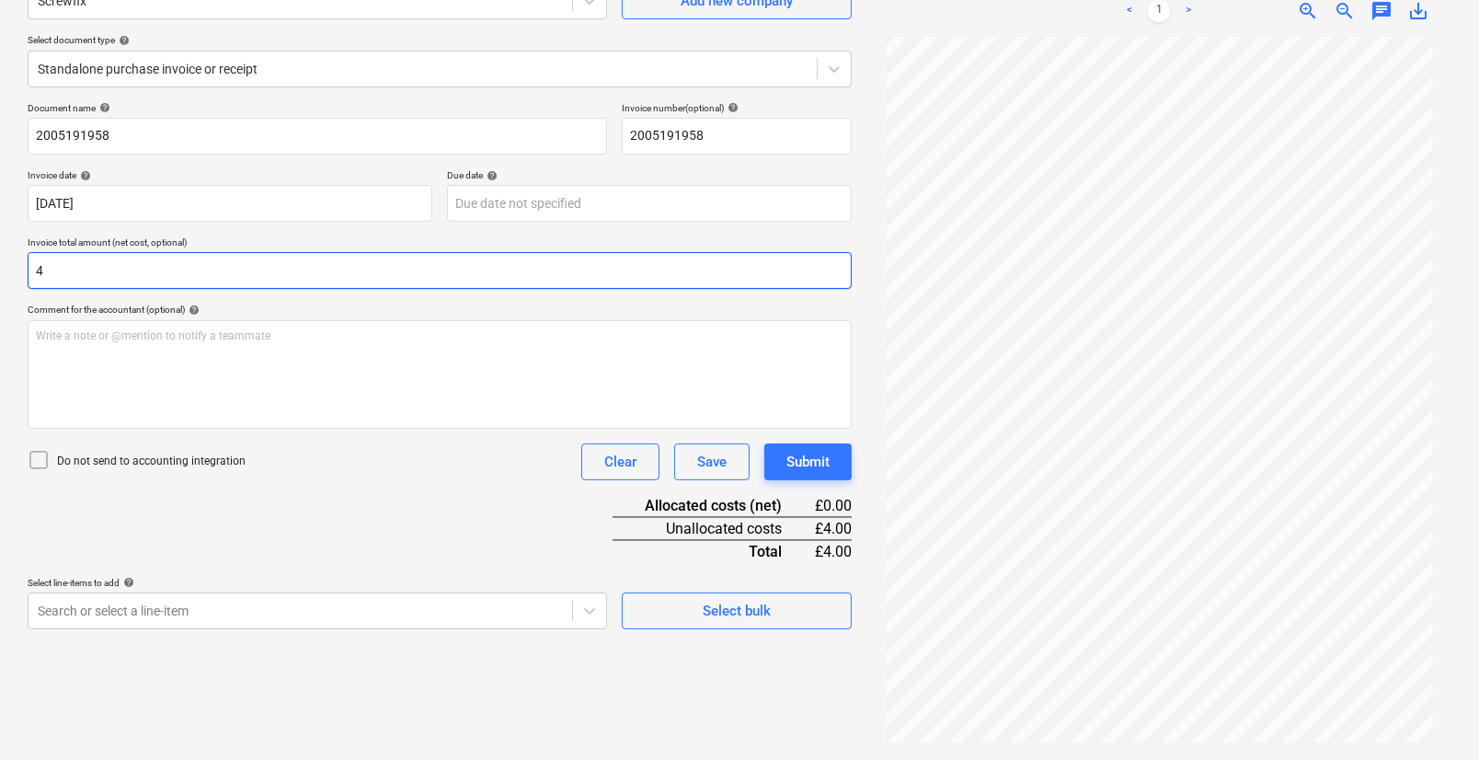
click at [112, 271] on input "4" at bounding box center [440, 270] width 824 height 37
type input "49.23"
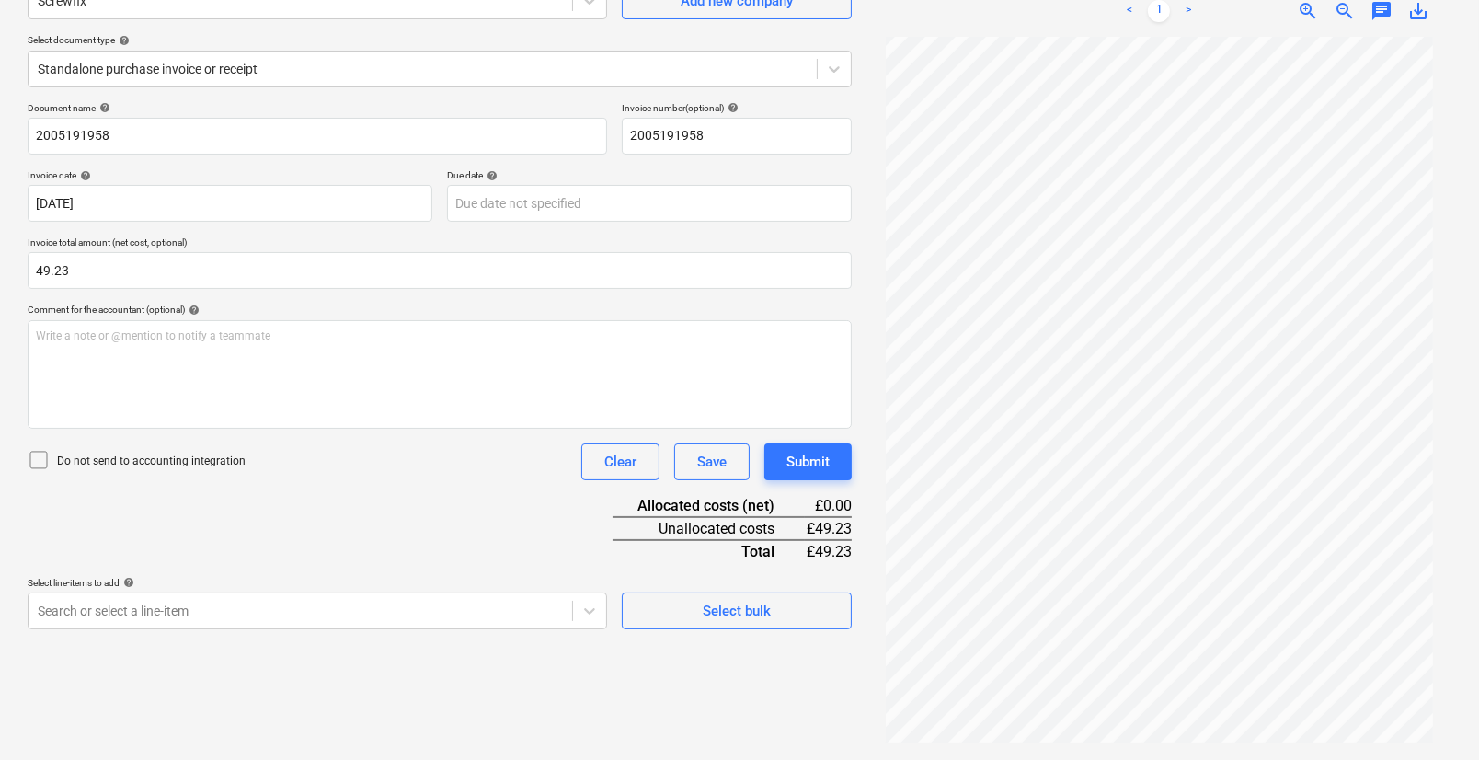
click at [377, 514] on div "Document name help 2005191958 Invoice number (optional) help 2005191958 Invoice…" at bounding box center [440, 365] width 824 height 527
click at [1306, 14] on span "zoom_in" at bounding box center [1308, 11] width 22 height 22
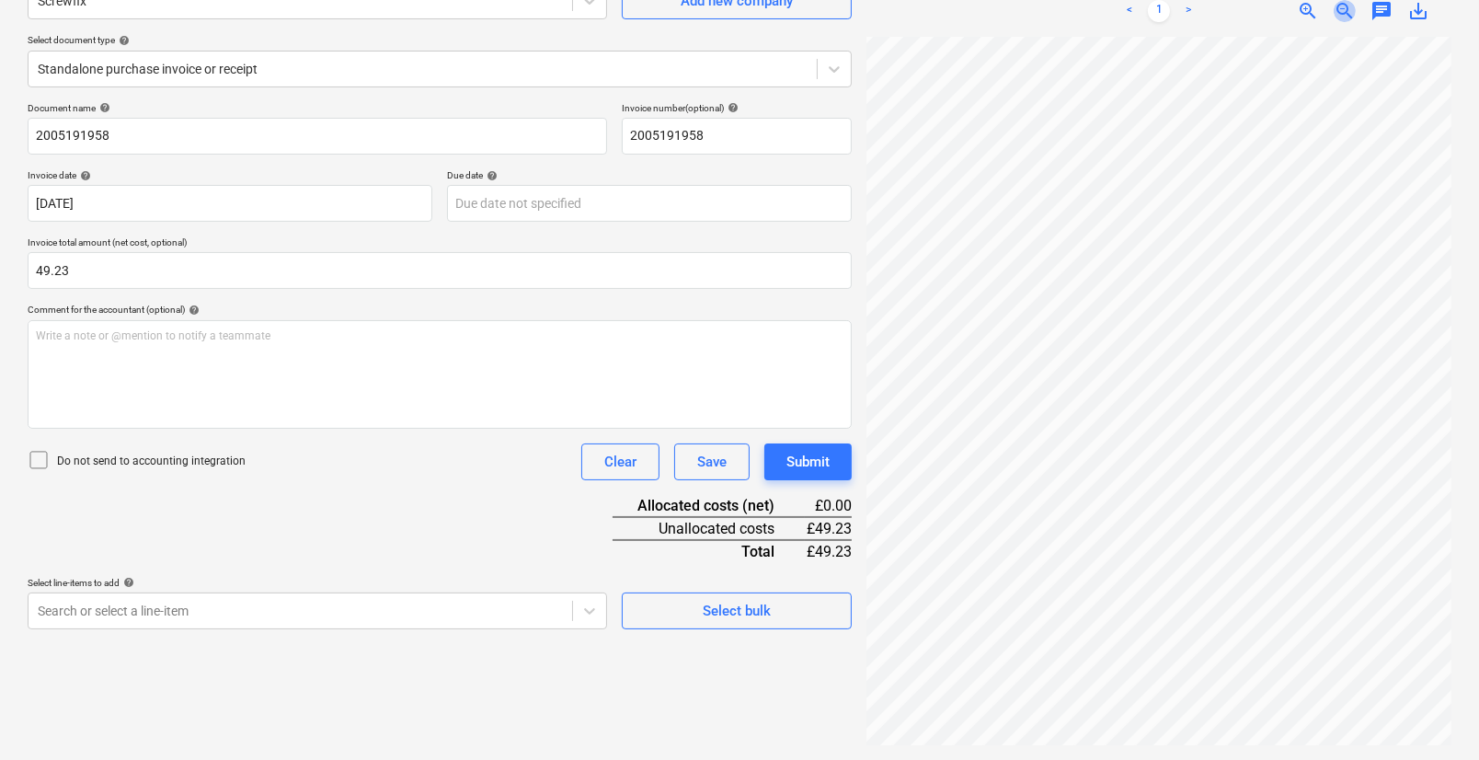
click at [1345, 6] on span "zoom_out" at bounding box center [1345, 11] width 22 height 22
click at [1346, 6] on span "zoom_out" at bounding box center [1345, 11] width 22 height 22
click at [201, 576] on body "Projects Contacts Company Consolidated Invoices 3 Inbox 9+ format_size keyboard…" at bounding box center [739, 196] width 1479 height 760
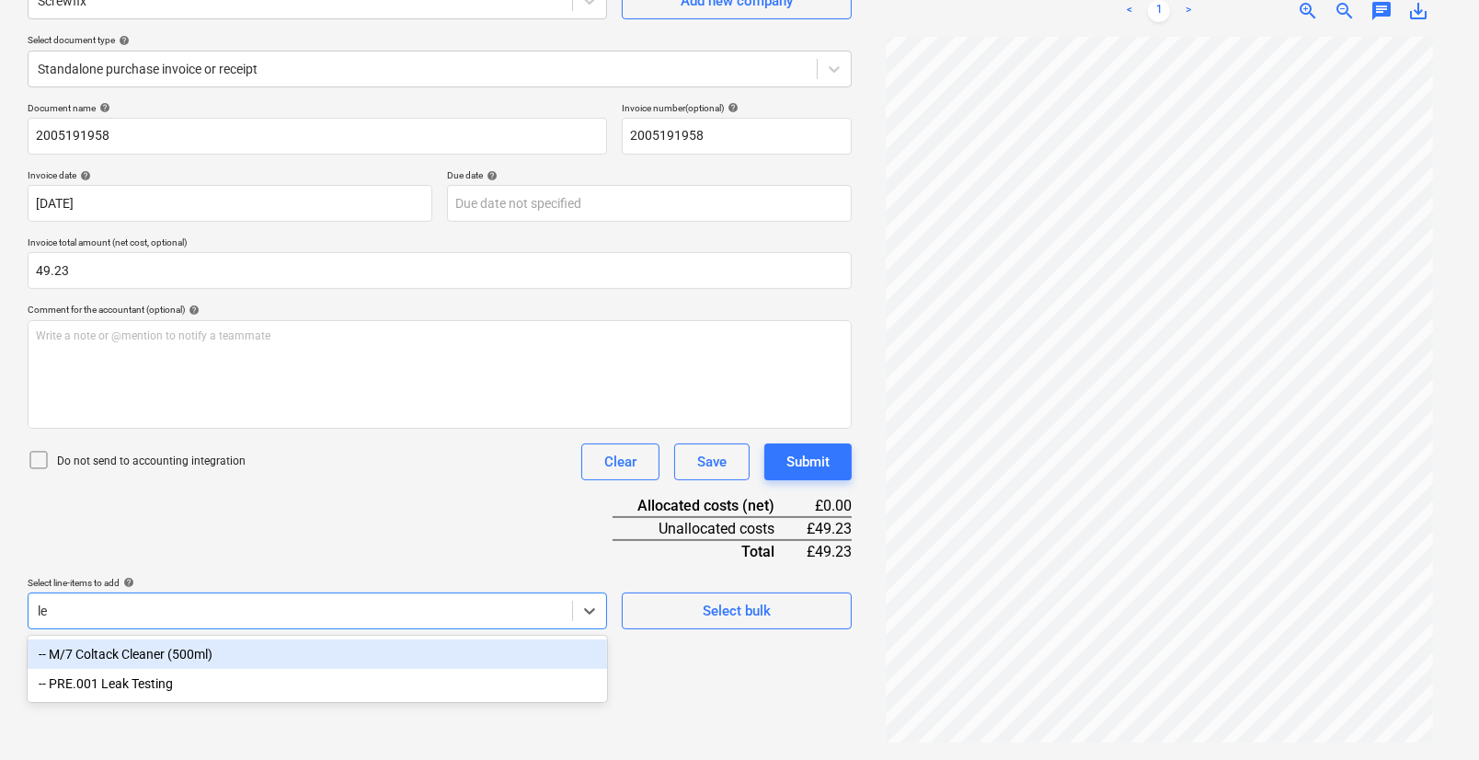
type input "l"
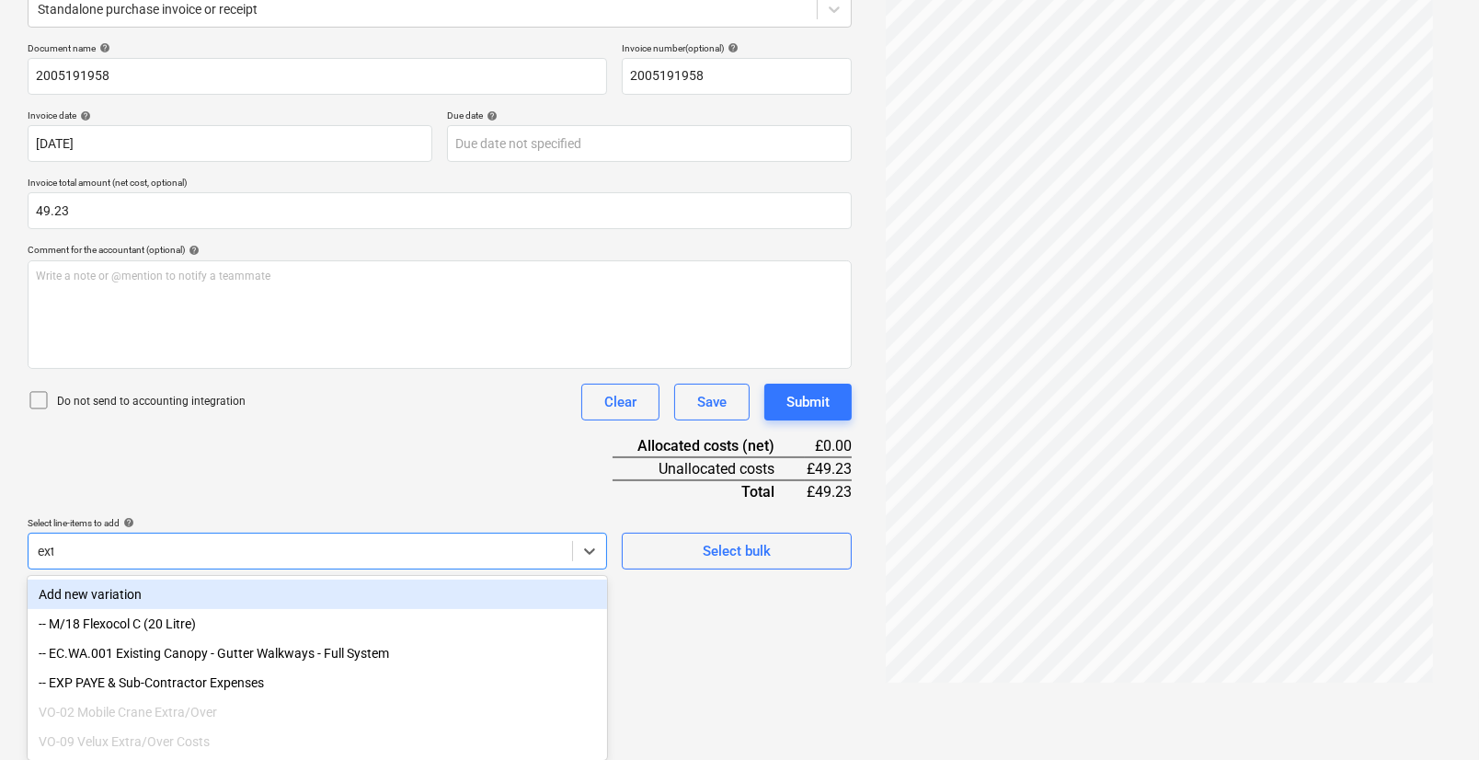
scroll to position [184, 0]
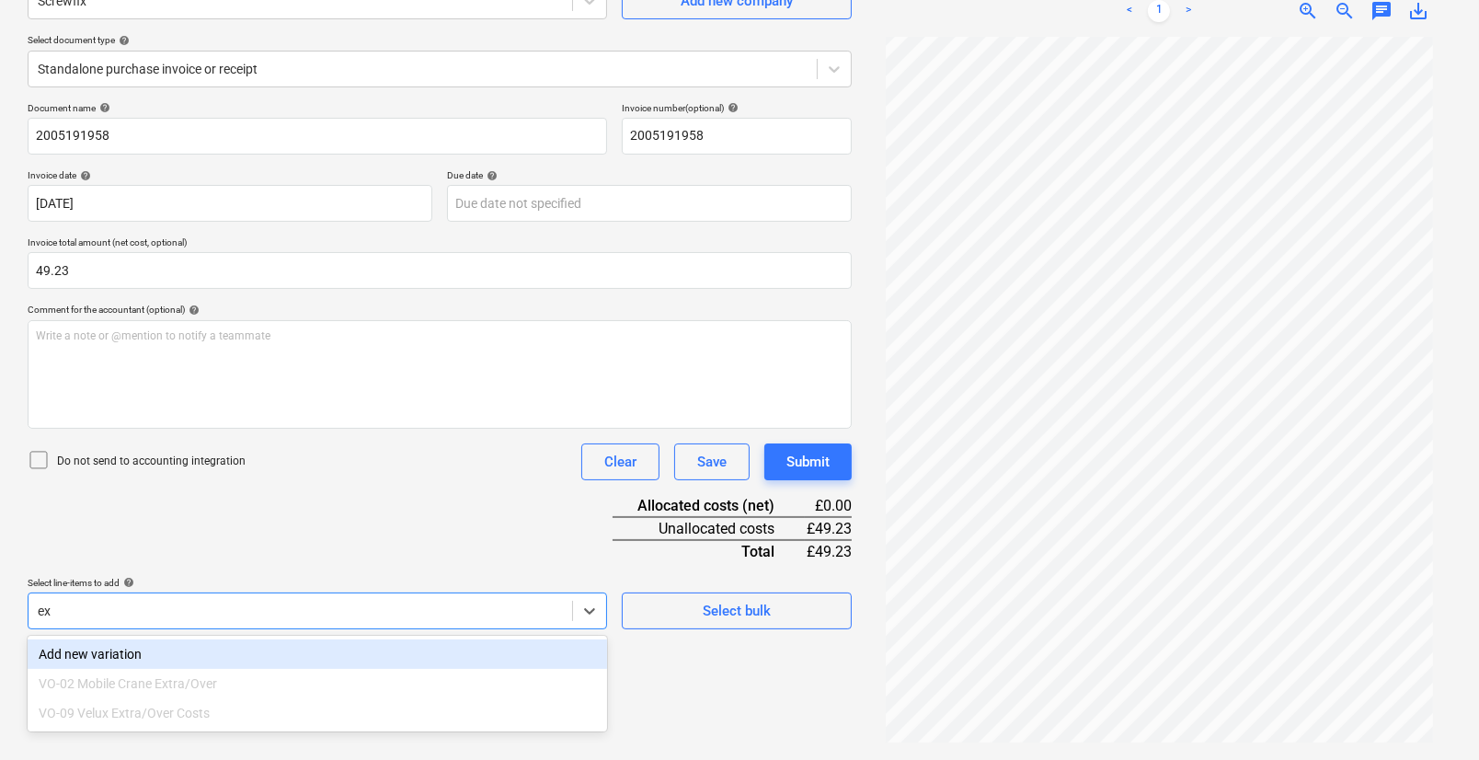
type input "e"
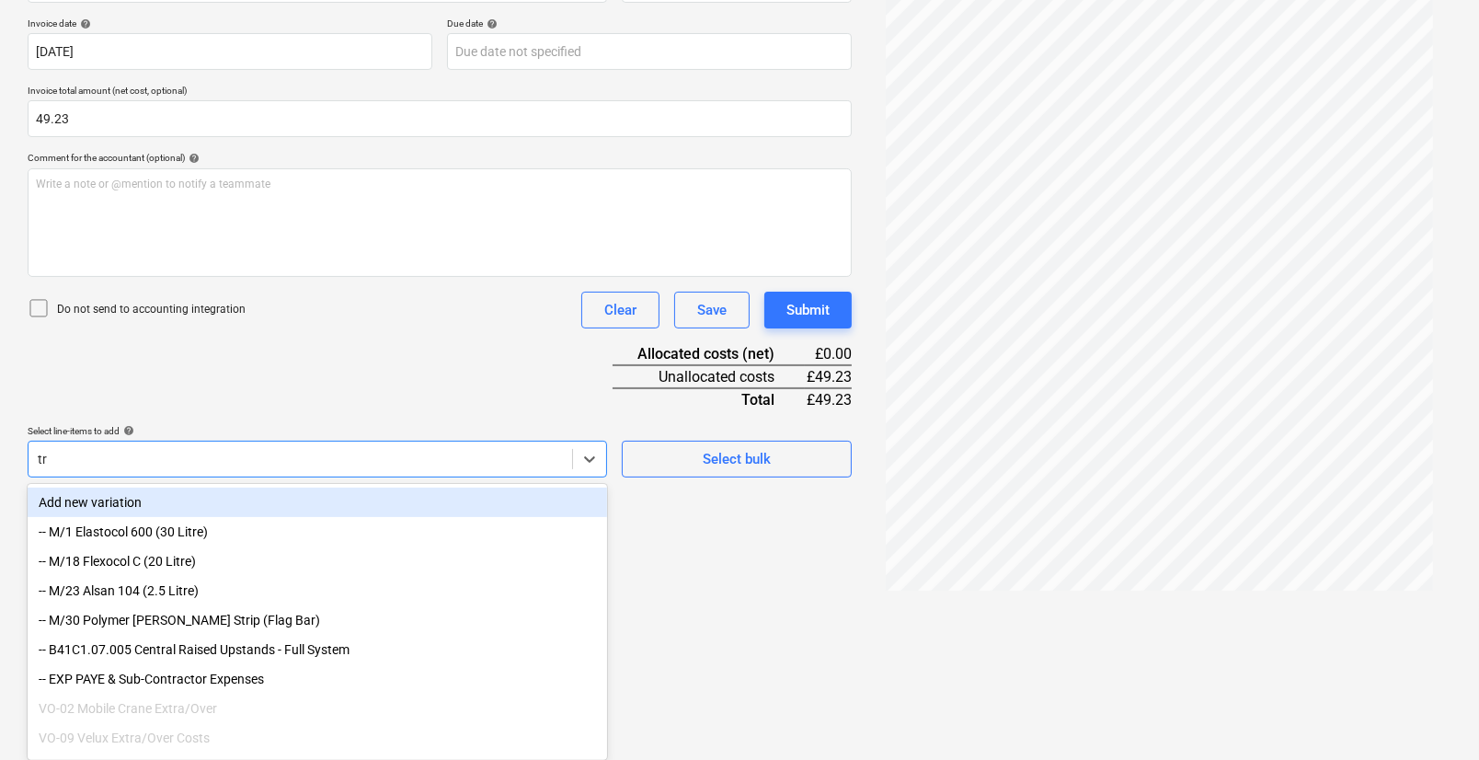
type input "t"
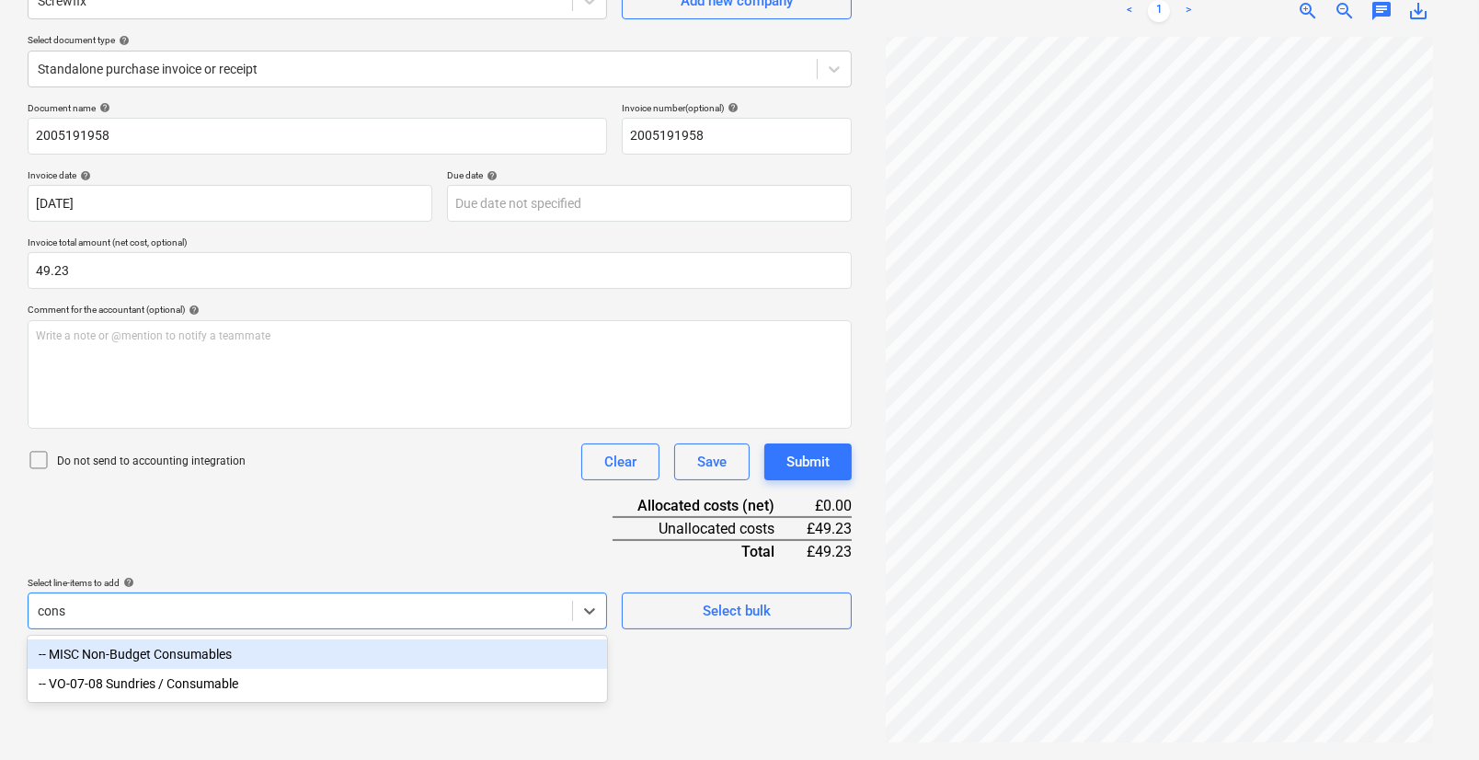
type input "consu"
click at [197, 655] on div "-- MISC Non-Budget Consumables" at bounding box center [318, 653] width 580 height 29
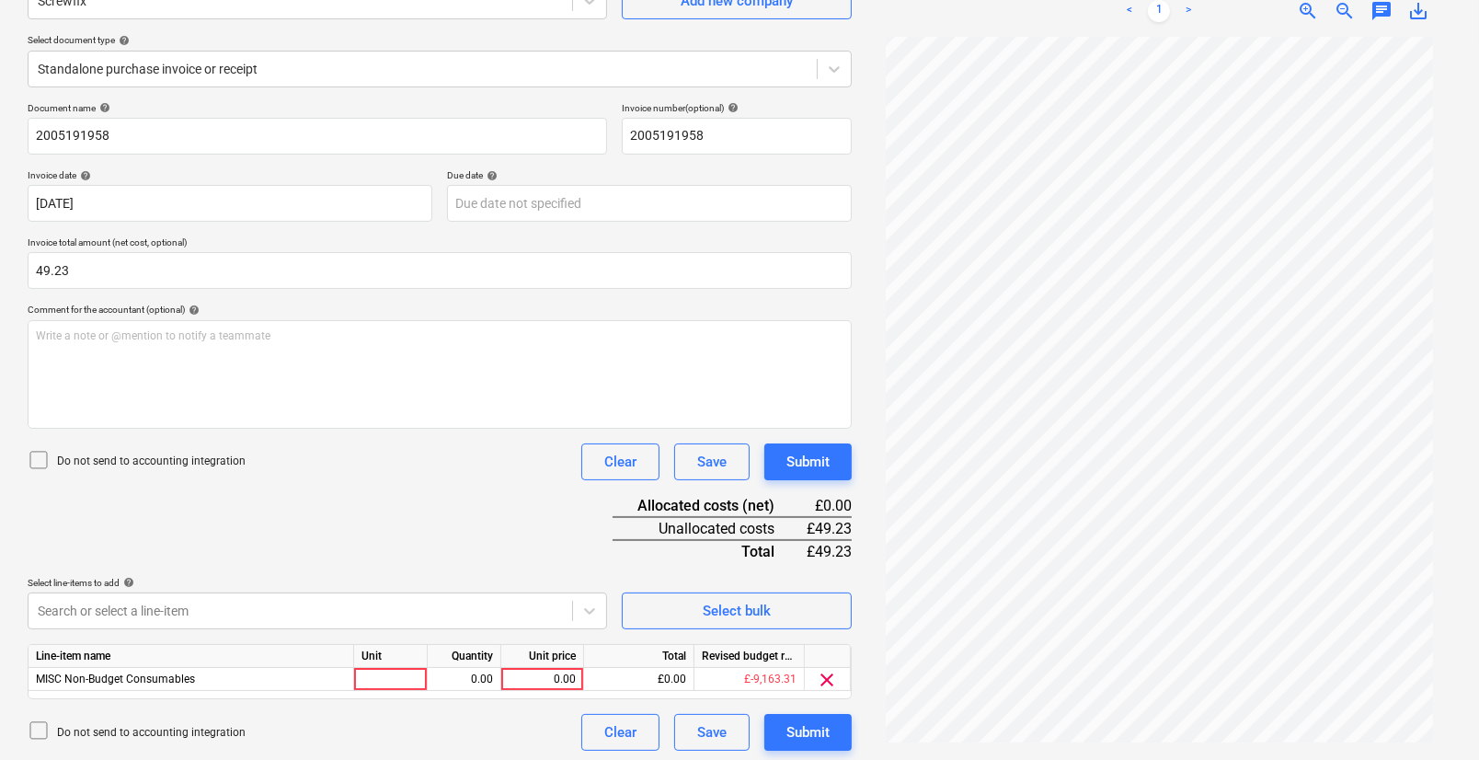
click at [411, 540] on div "Document name help 2005191958 Invoice number (optional) help 2005191958 Invoice…" at bounding box center [440, 426] width 824 height 649
click at [733, 678] on div "£-9,163.31" at bounding box center [750, 679] width 110 height 23
click at [346, 675] on div "MISC Non-Budget Consumables" at bounding box center [192, 679] width 326 height 23
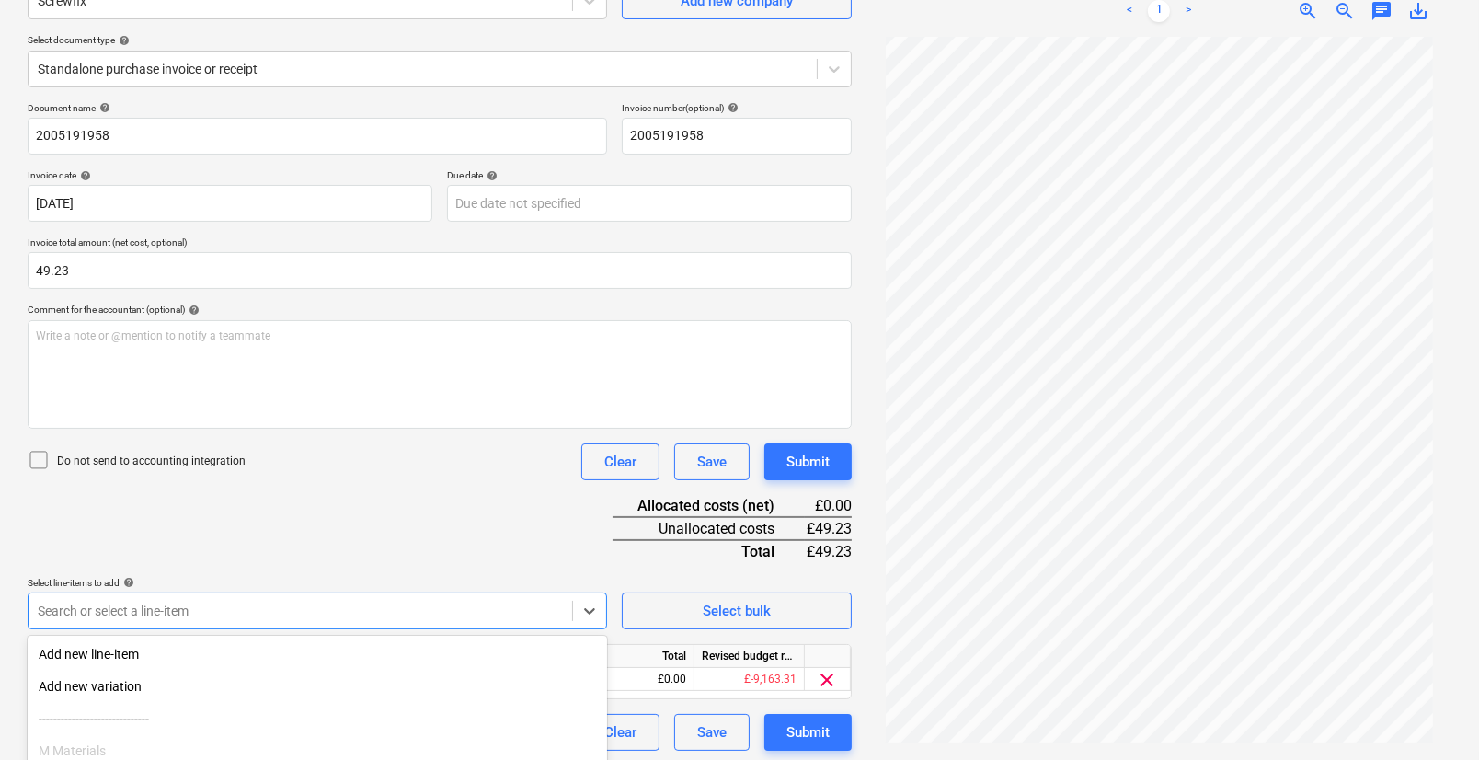
scroll to position [339, 0]
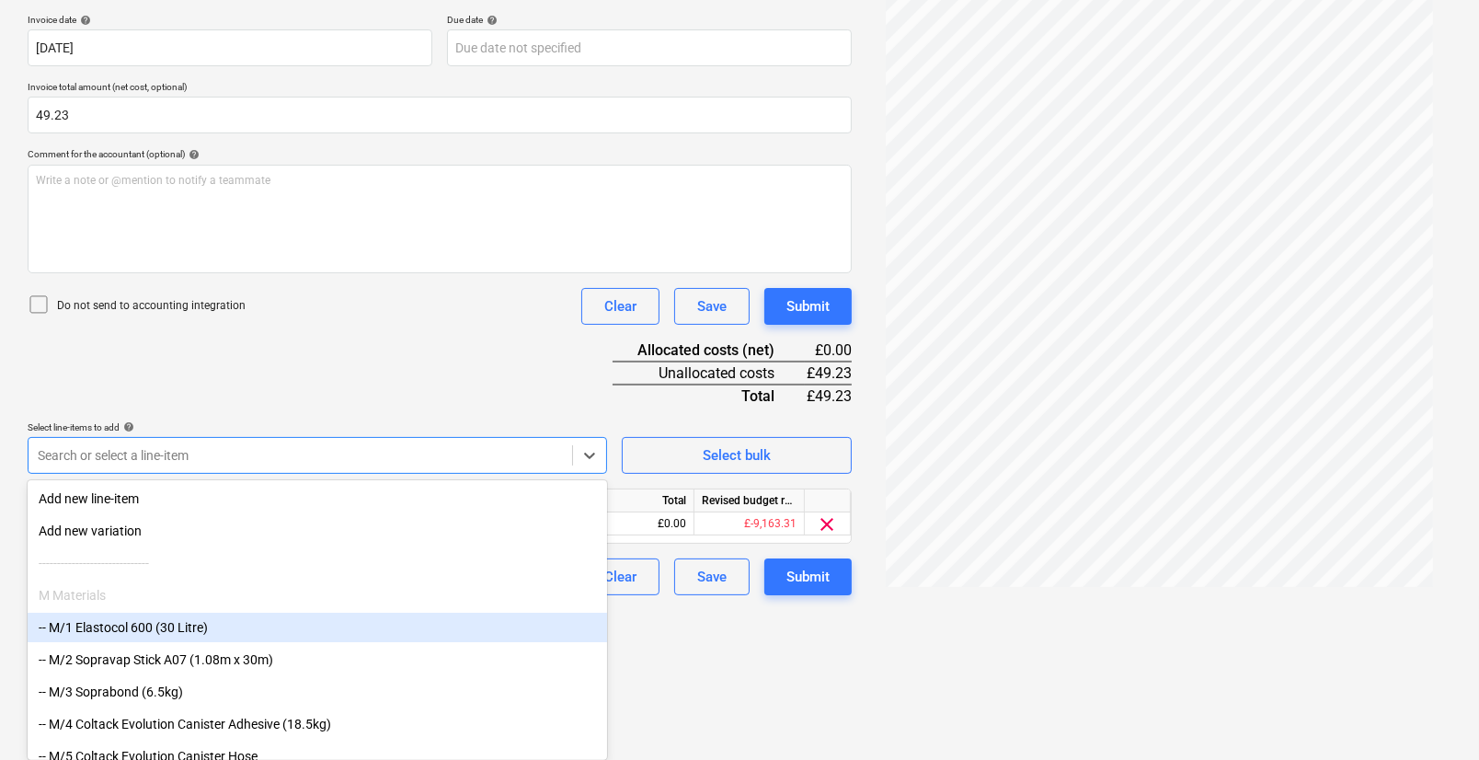
click at [268, 420] on body "Projects Contacts Company Consolidated Invoices 3 Inbox 9+ format_size keyboard…" at bounding box center [739, 41] width 1479 height 760
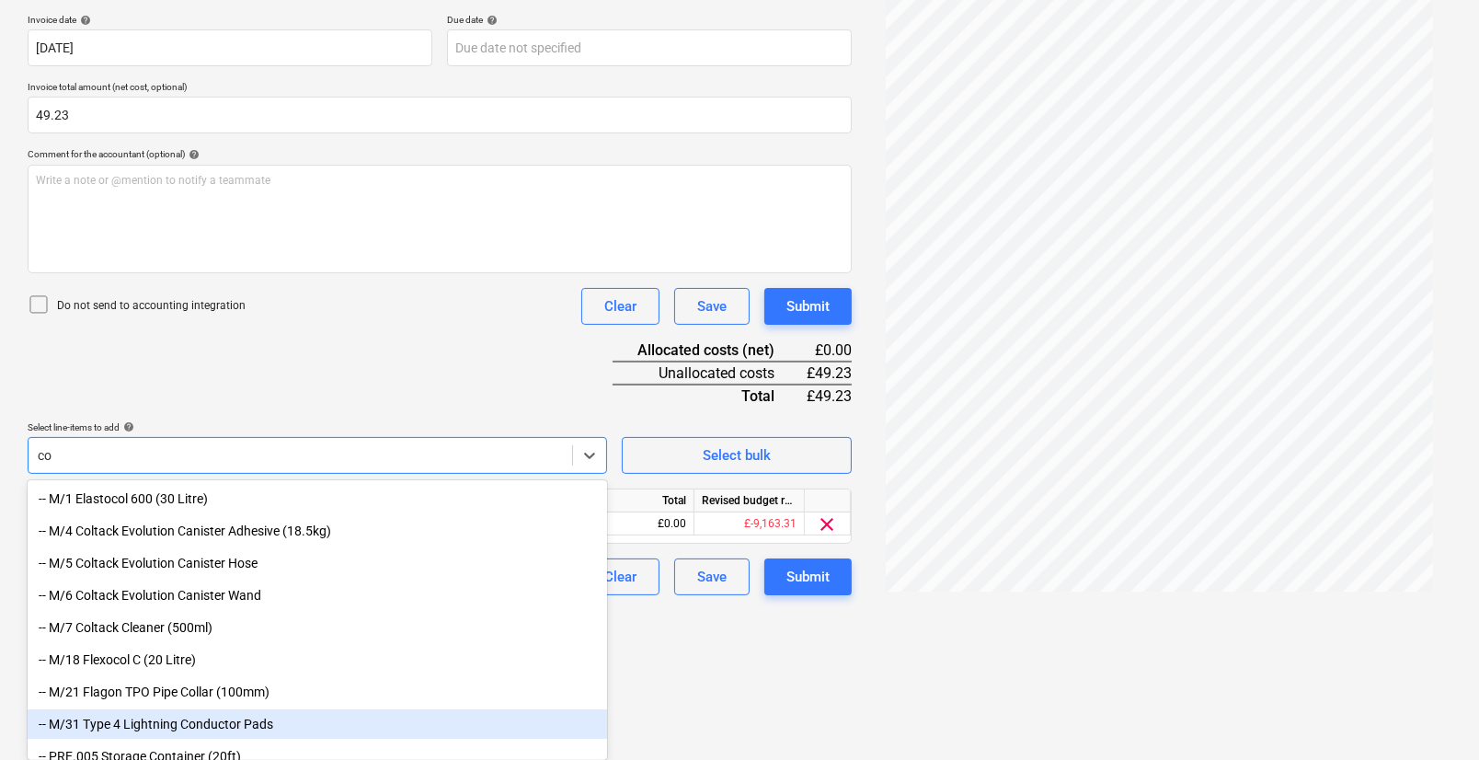
type input "c"
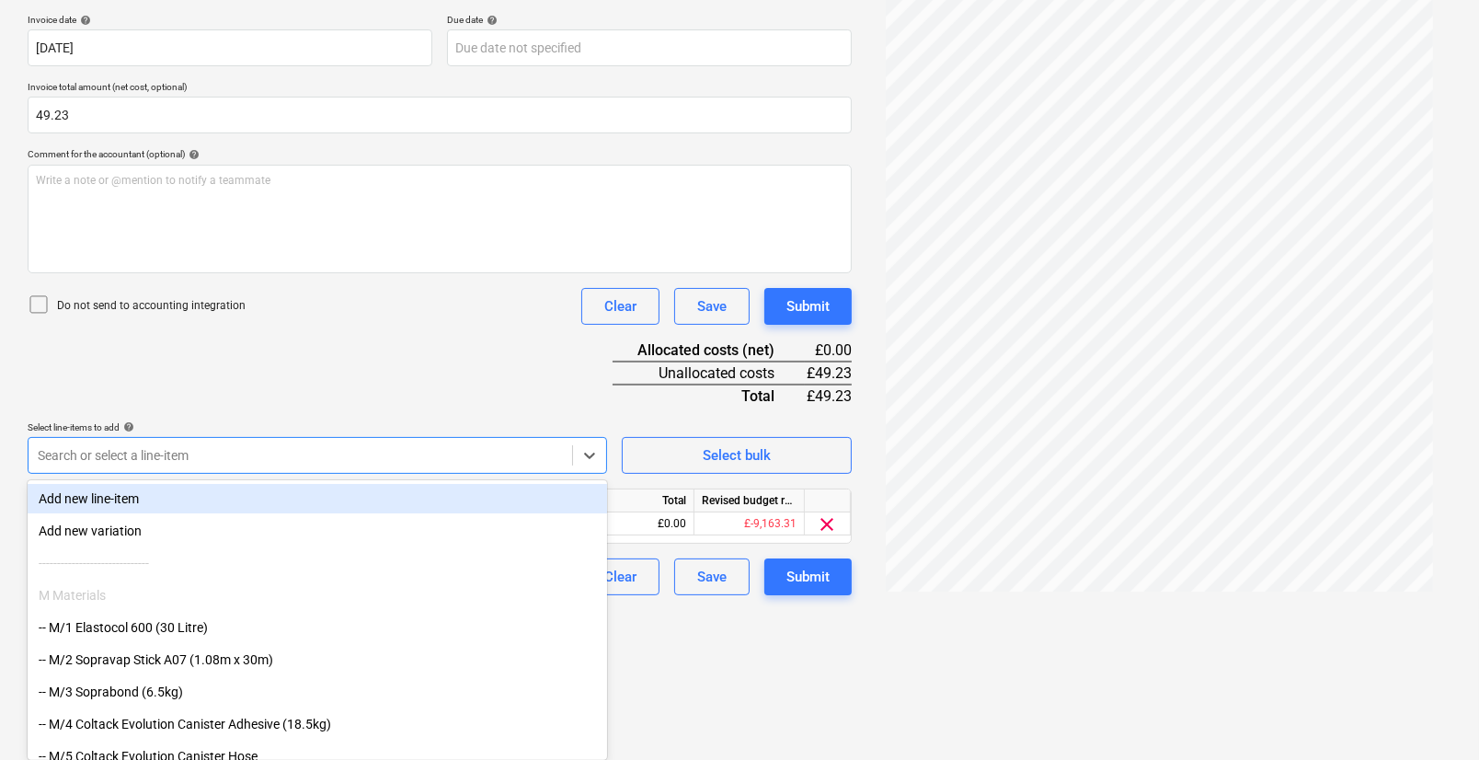
scroll to position [189, 0]
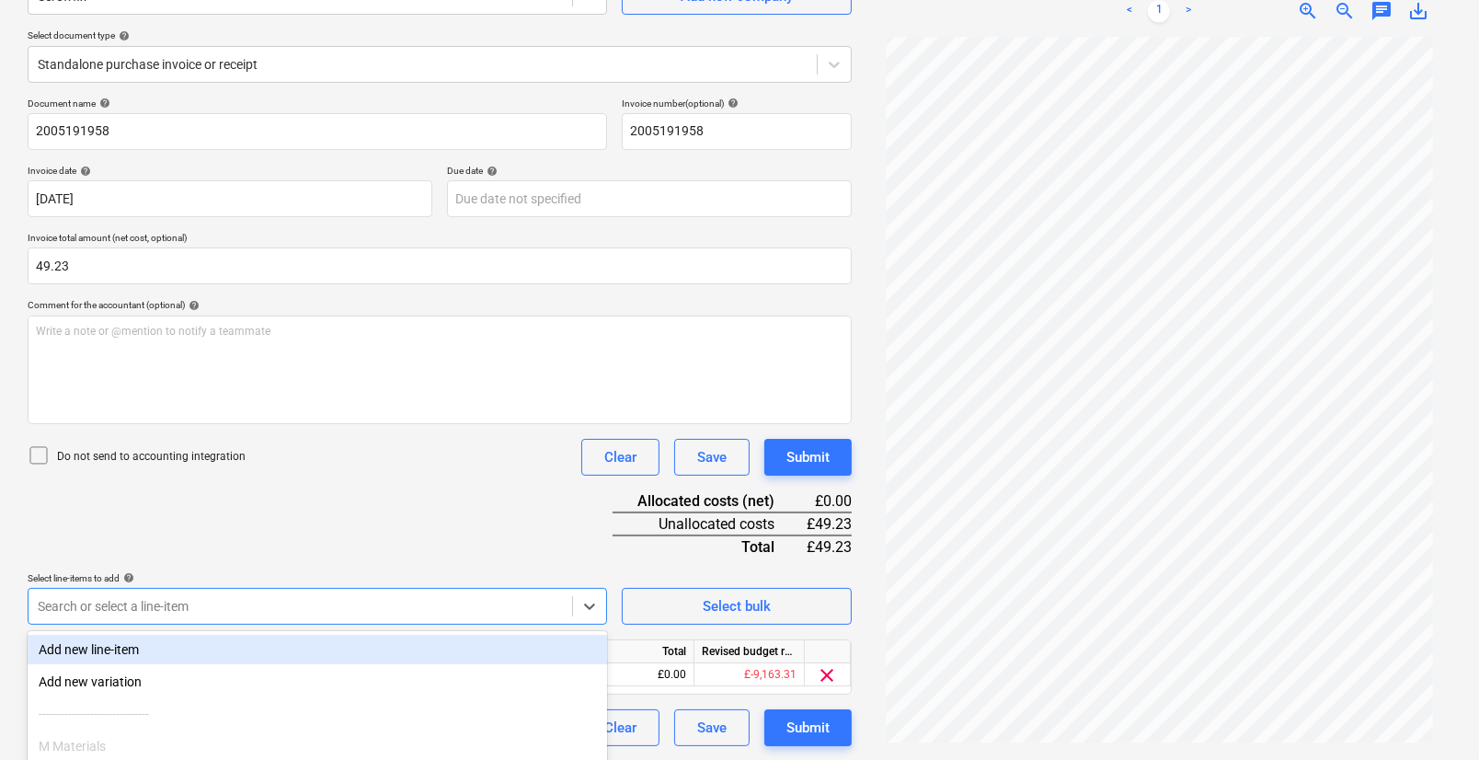
click at [273, 398] on div "Document name help 2005191958 Invoice number (optional) help 2005191958 Invoice…" at bounding box center [440, 422] width 824 height 649
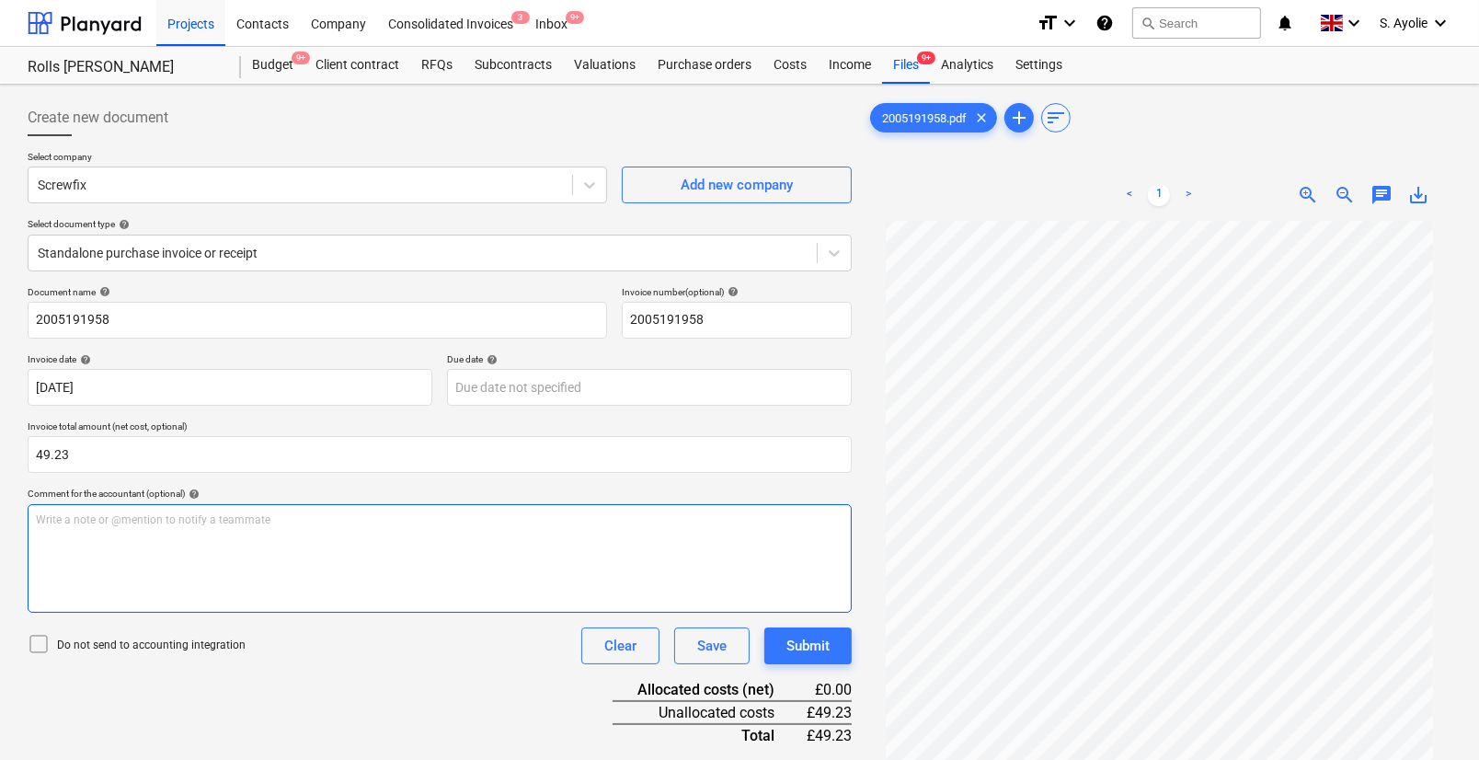
scroll to position [0, 0]
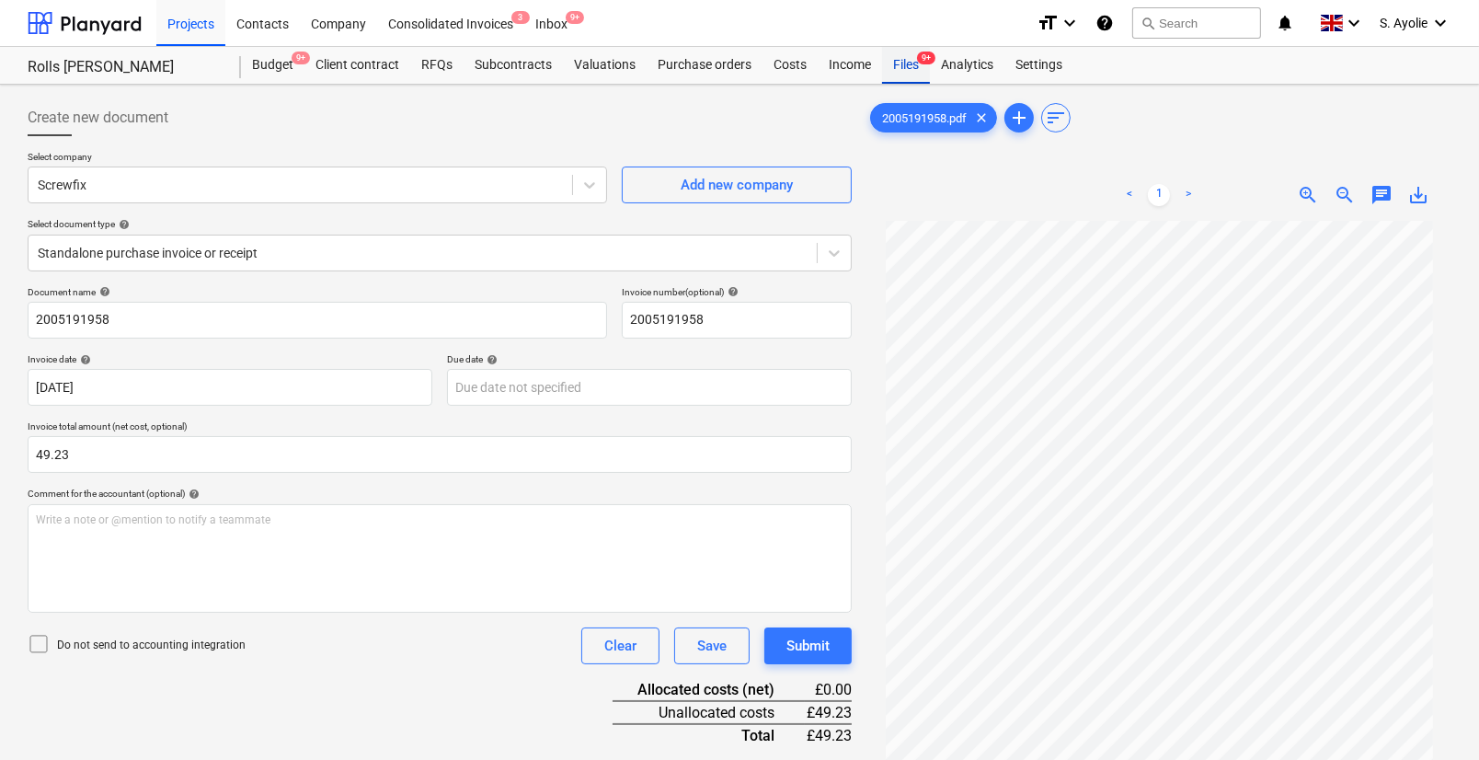
click at [926, 74] on div "Files 9+" at bounding box center [906, 65] width 48 height 37
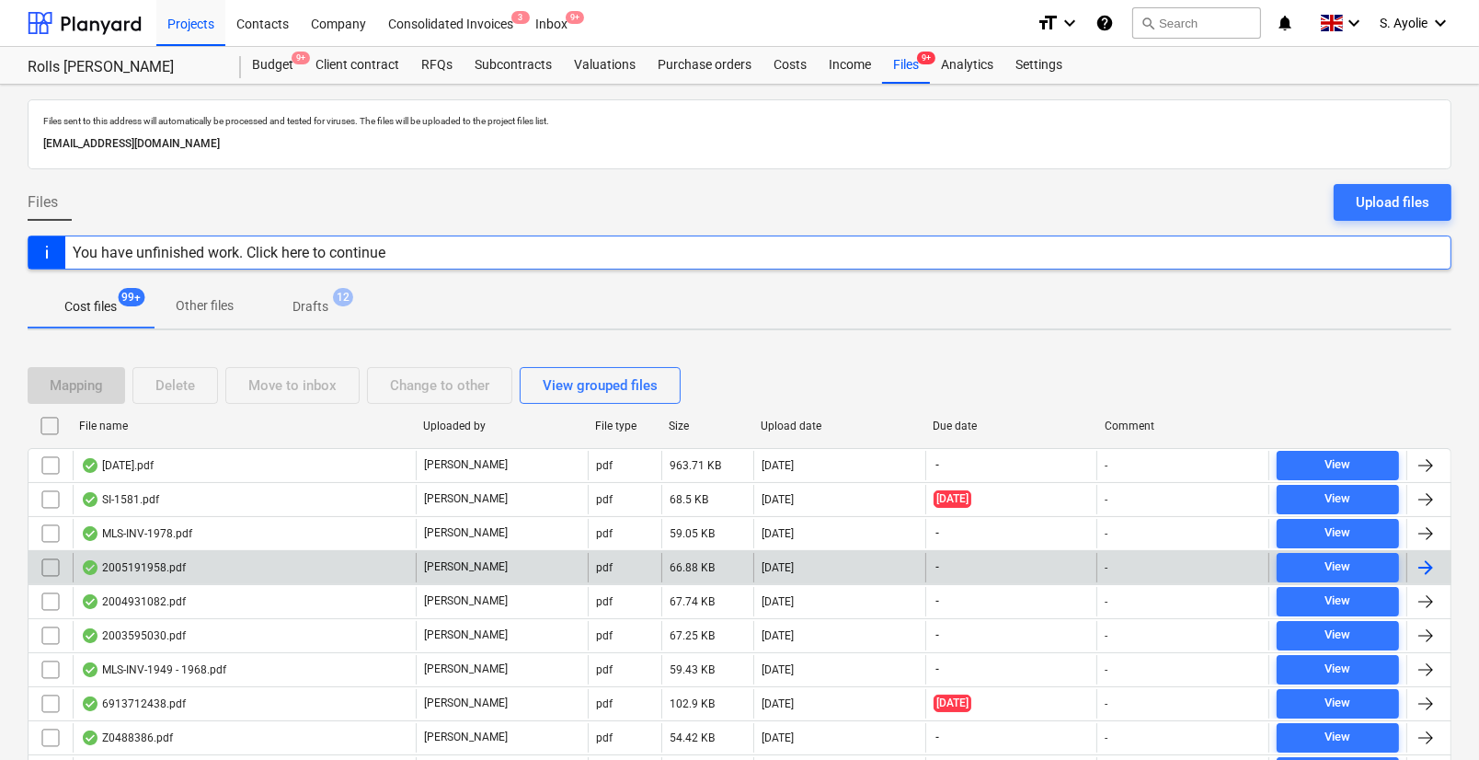
click at [348, 575] on div "2005191958.pdf" at bounding box center [244, 567] width 343 height 29
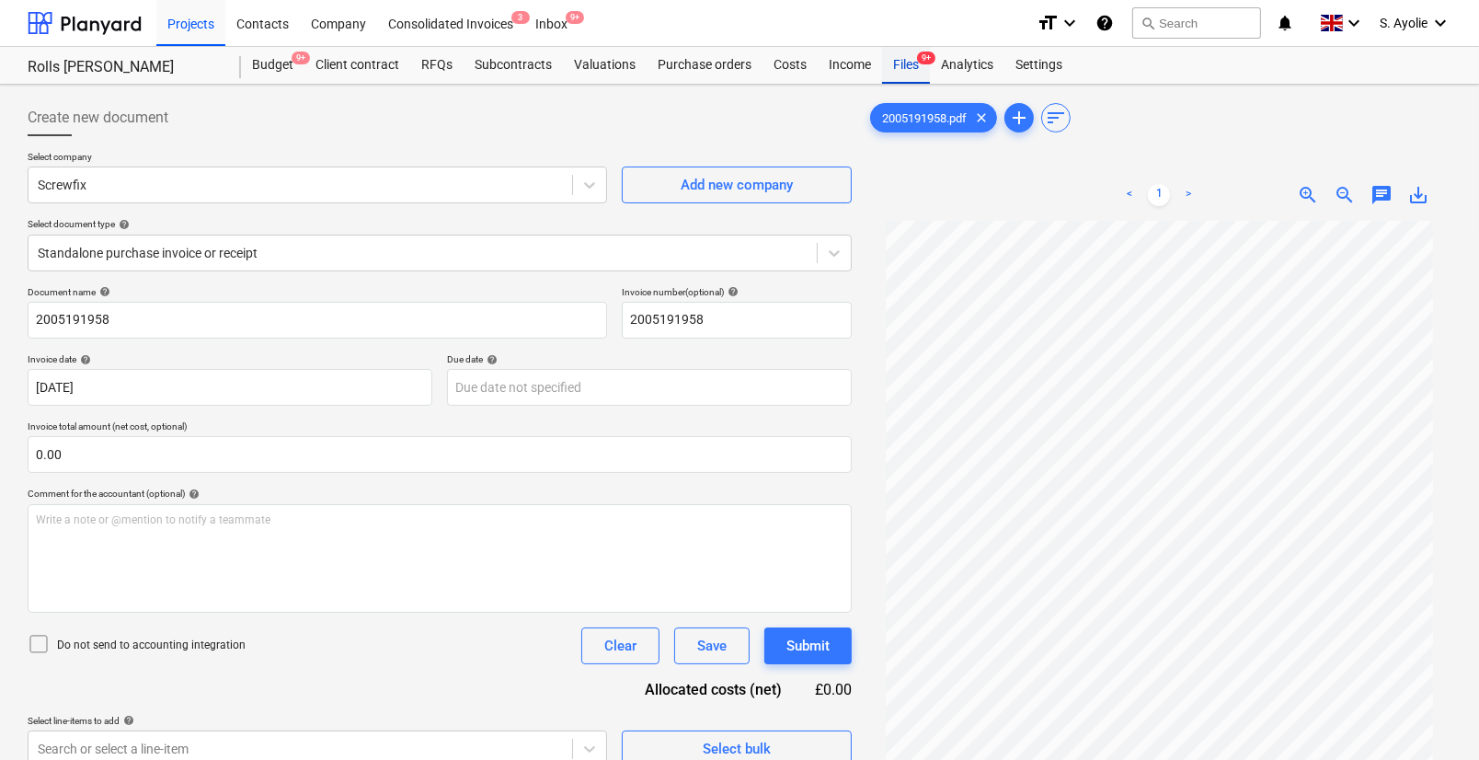
click at [912, 58] on div "Files 9+" at bounding box center [906, 65] width 48 height 37
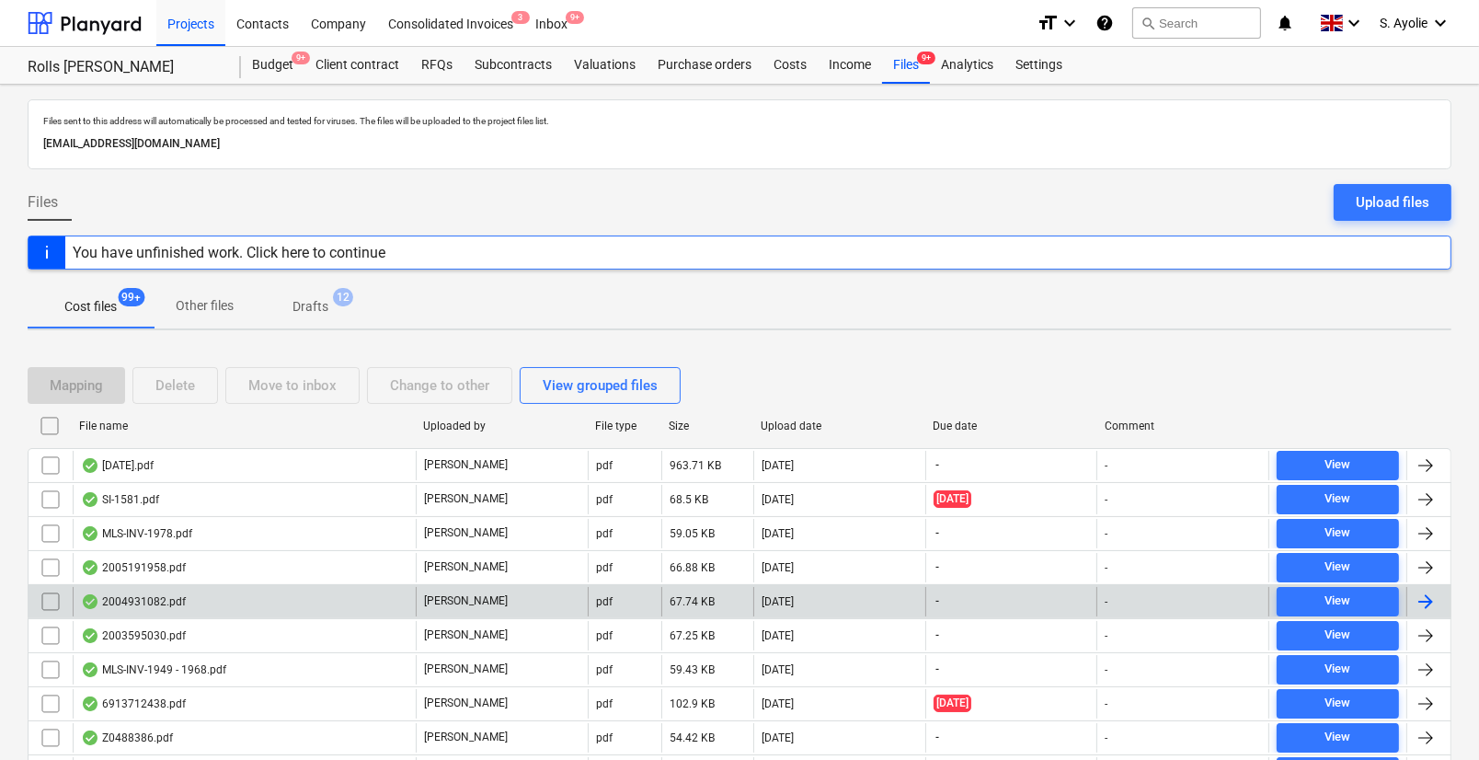
click at [352, 598] on div "2004931082.pdf" at bounding box center [244, 601] width 343 height 29
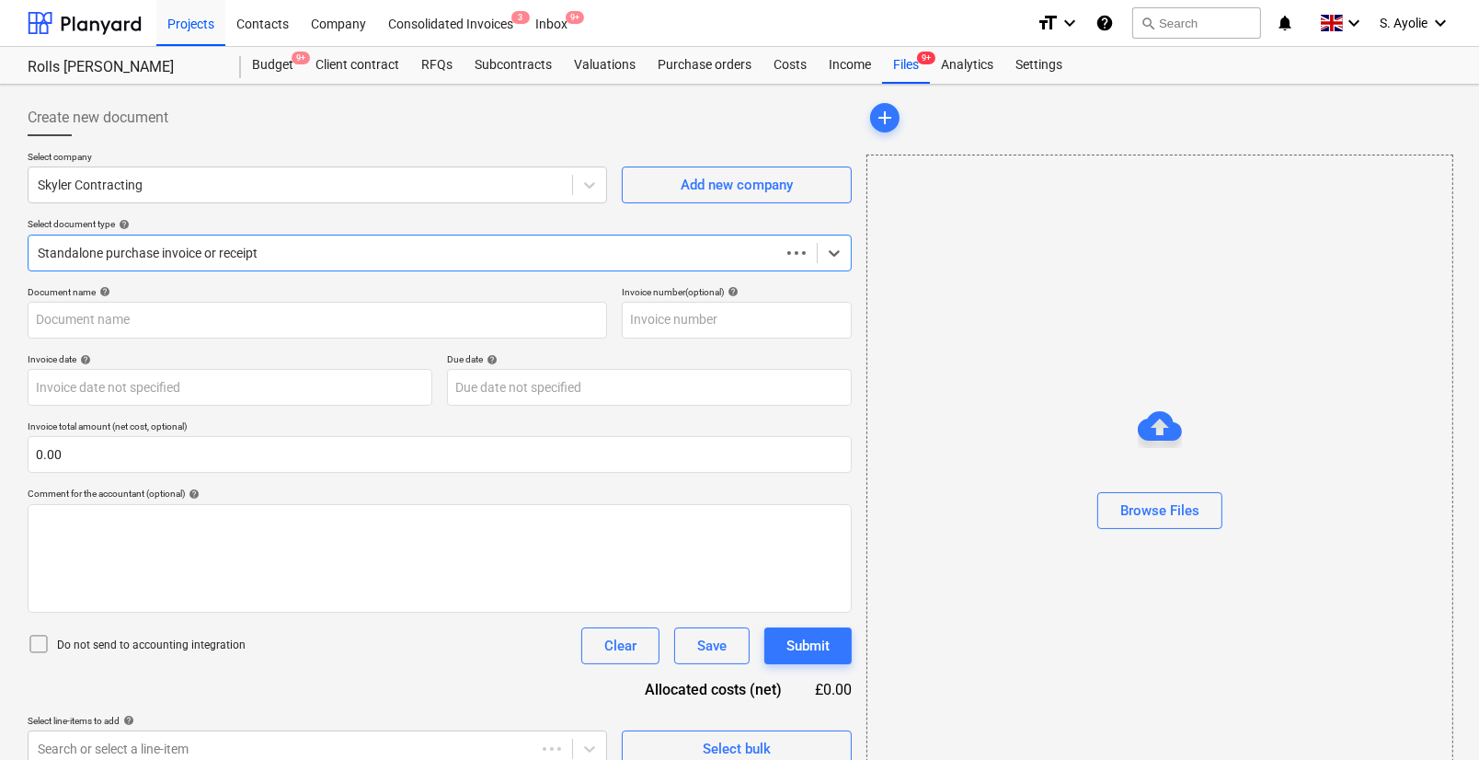
type input "0.00"
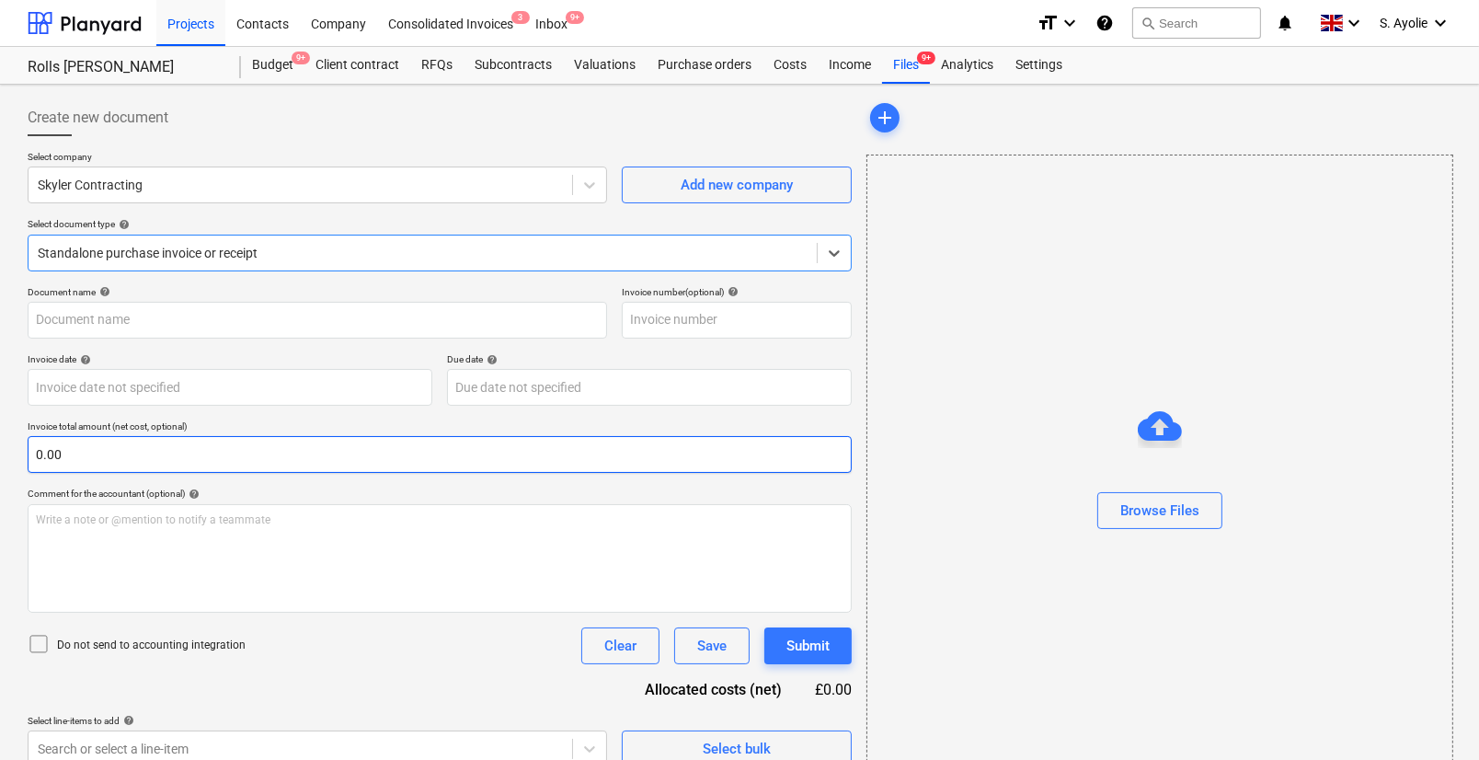
type input "2004931082"
type input "[DATE]"
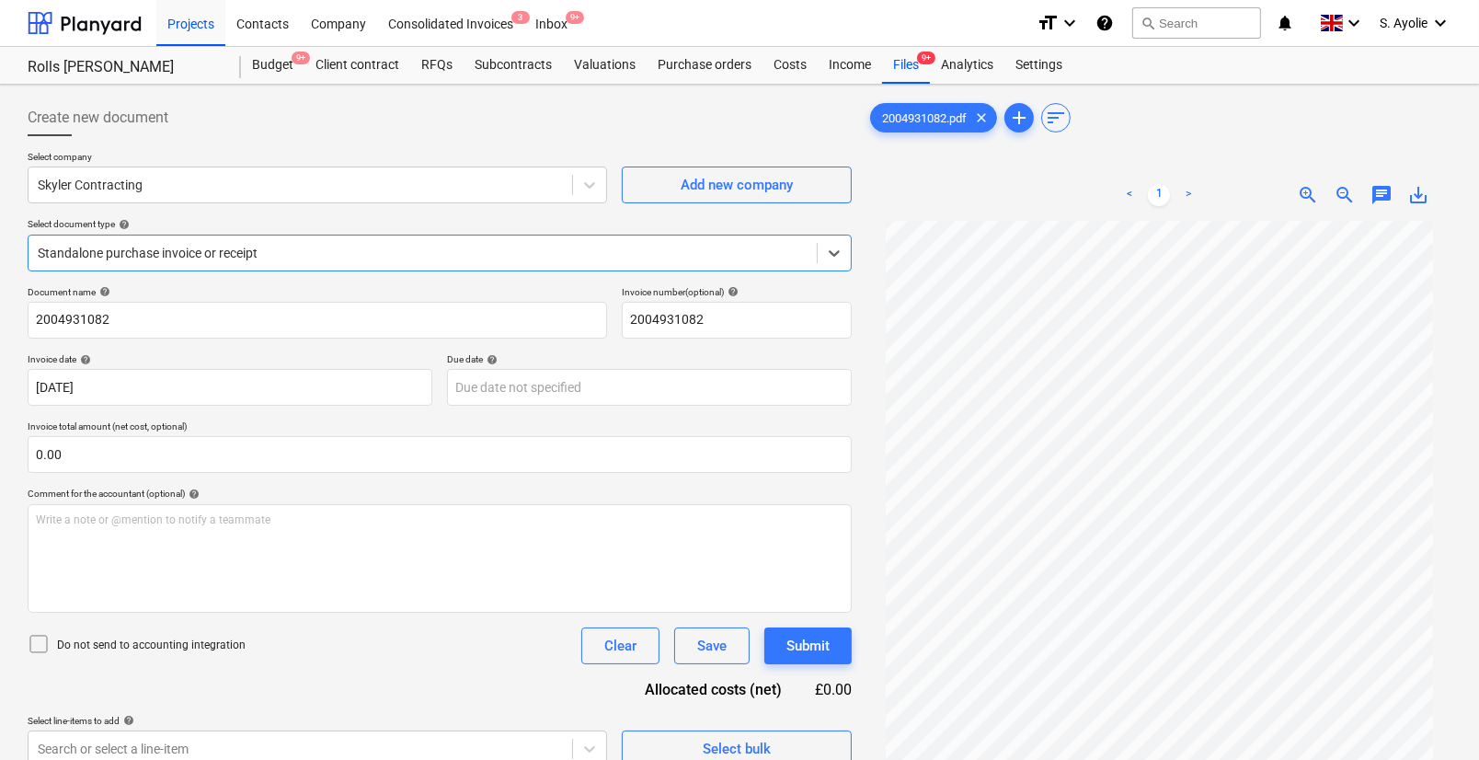
scroll to position [83, 0]
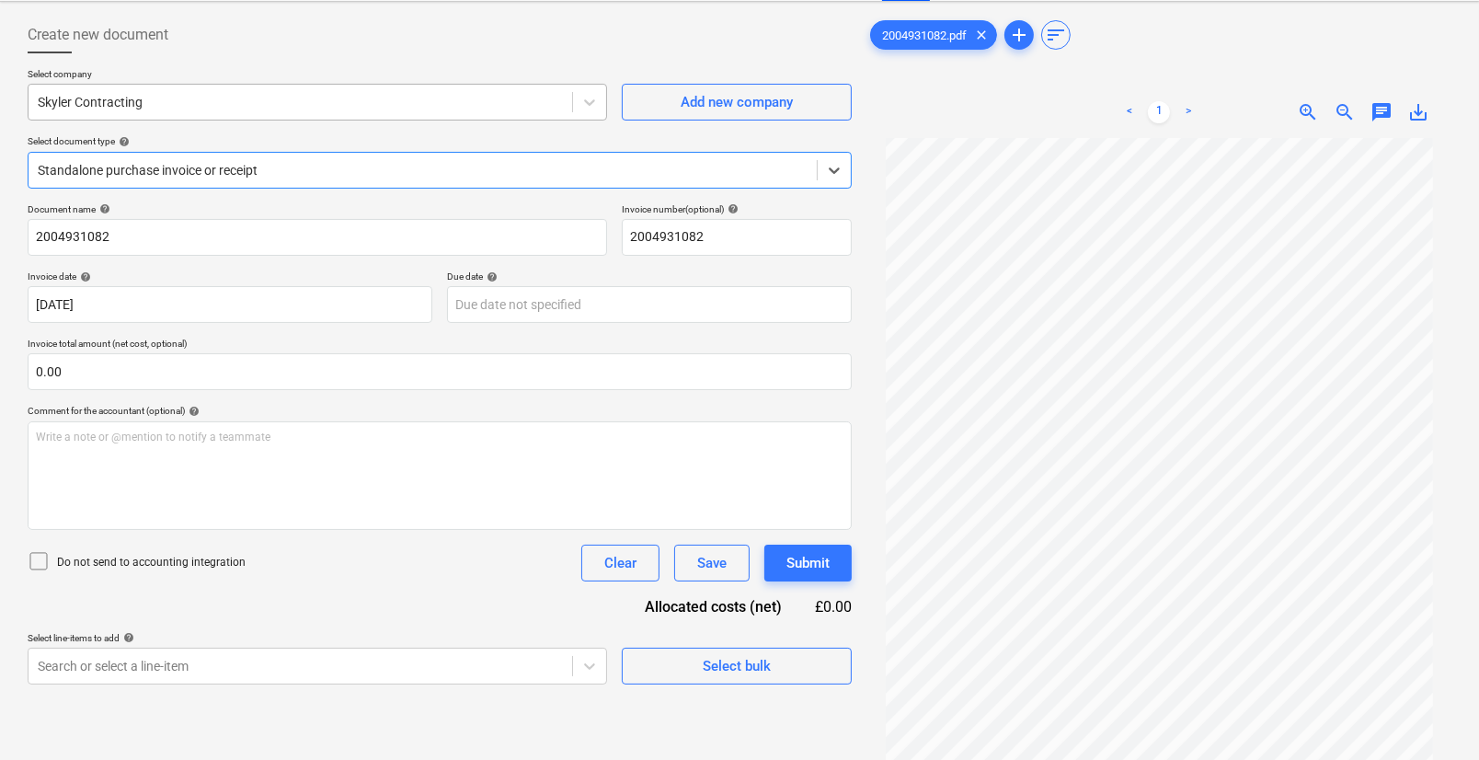
click at [245, 93] on div at bounding box center [300, 102] width 525 height 18
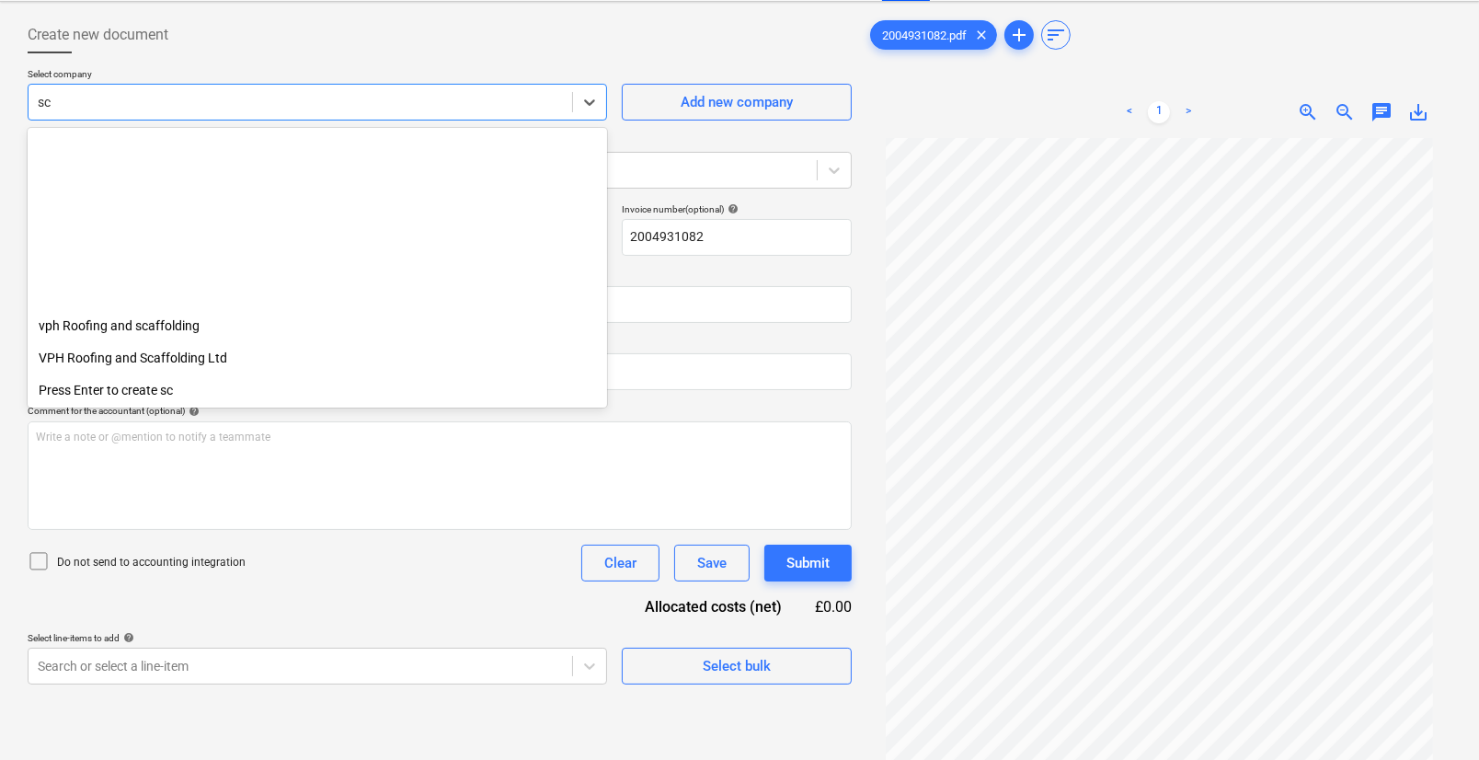
scroll to position [626, 0]
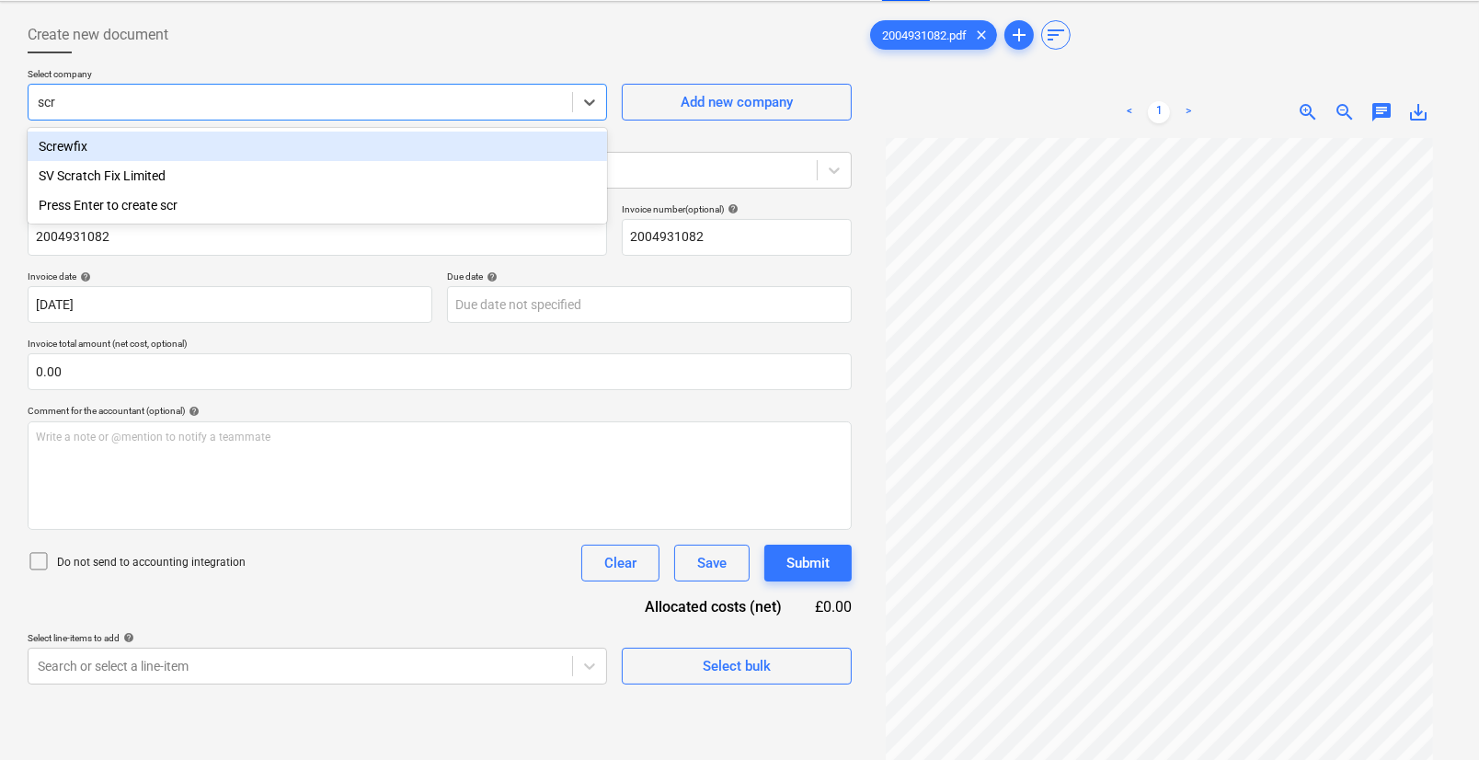
type input "scre"
click at [191, 145] on div "Screwfix" at bounding box center [318, 146] width 580 height 29
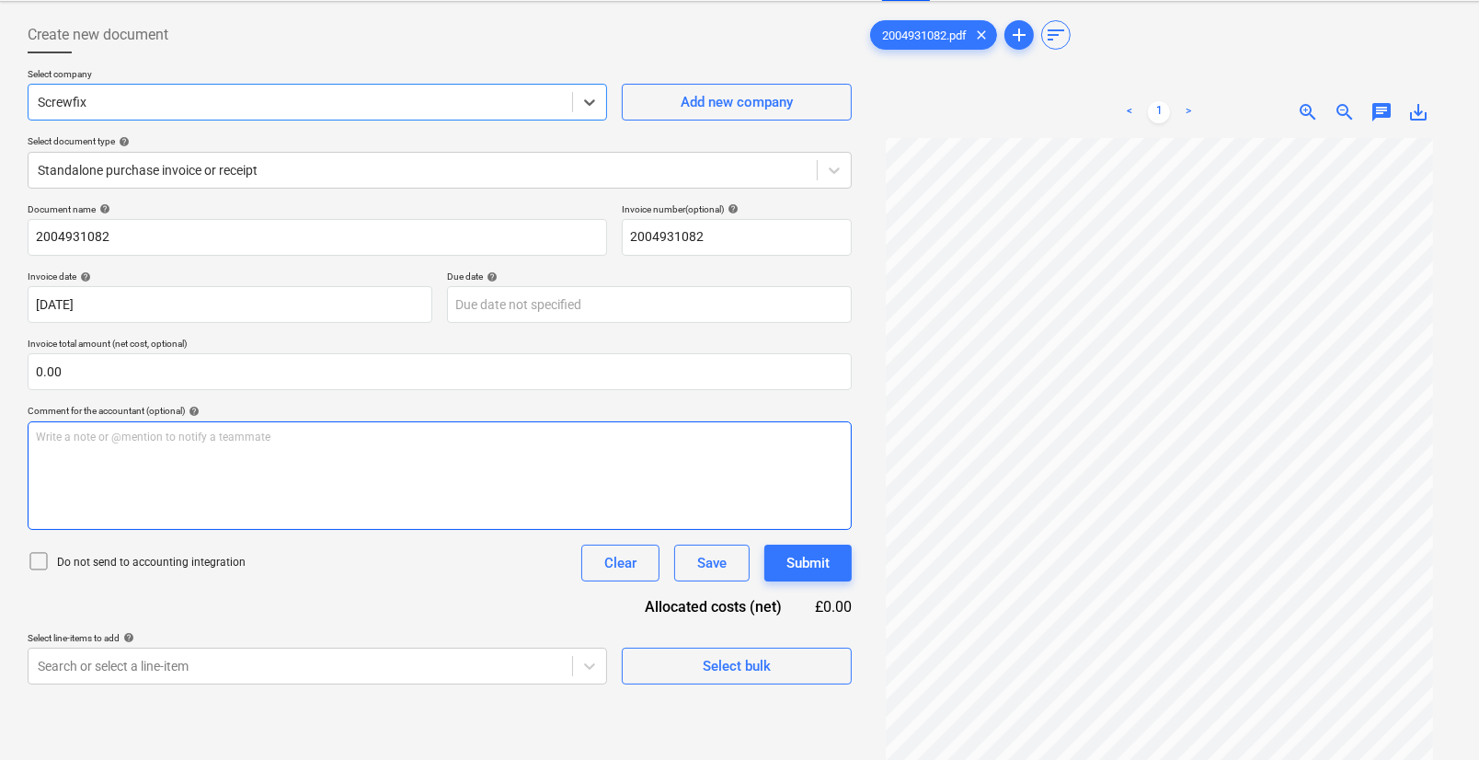
scroll to position [69, 0]
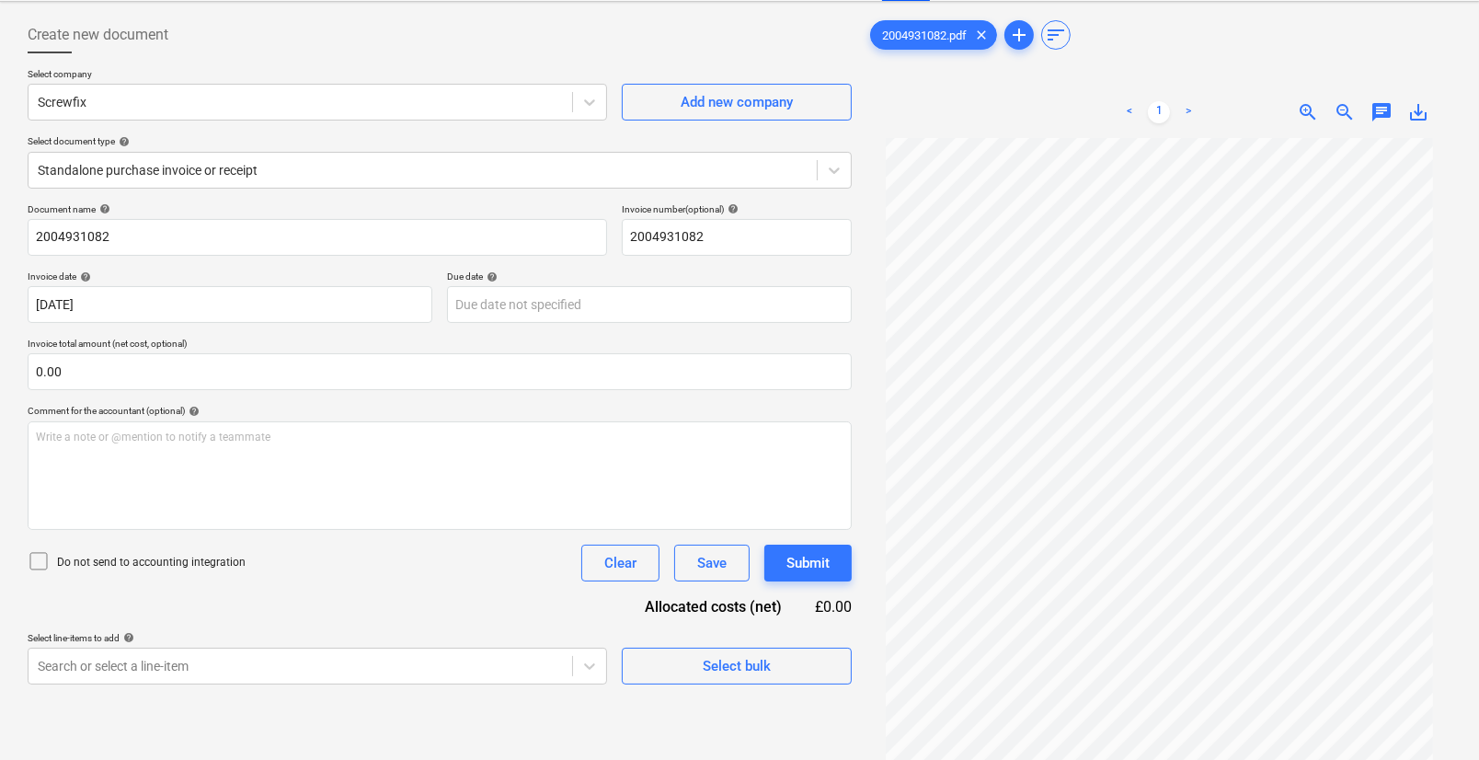
click at [552, 348] on p "Invoice total amount (net cost, optional)" at bounding box center [440, 346] width 824 height 16
click at [533, 359] on input "text" at bounding box center [440, 371] width 824 height 37
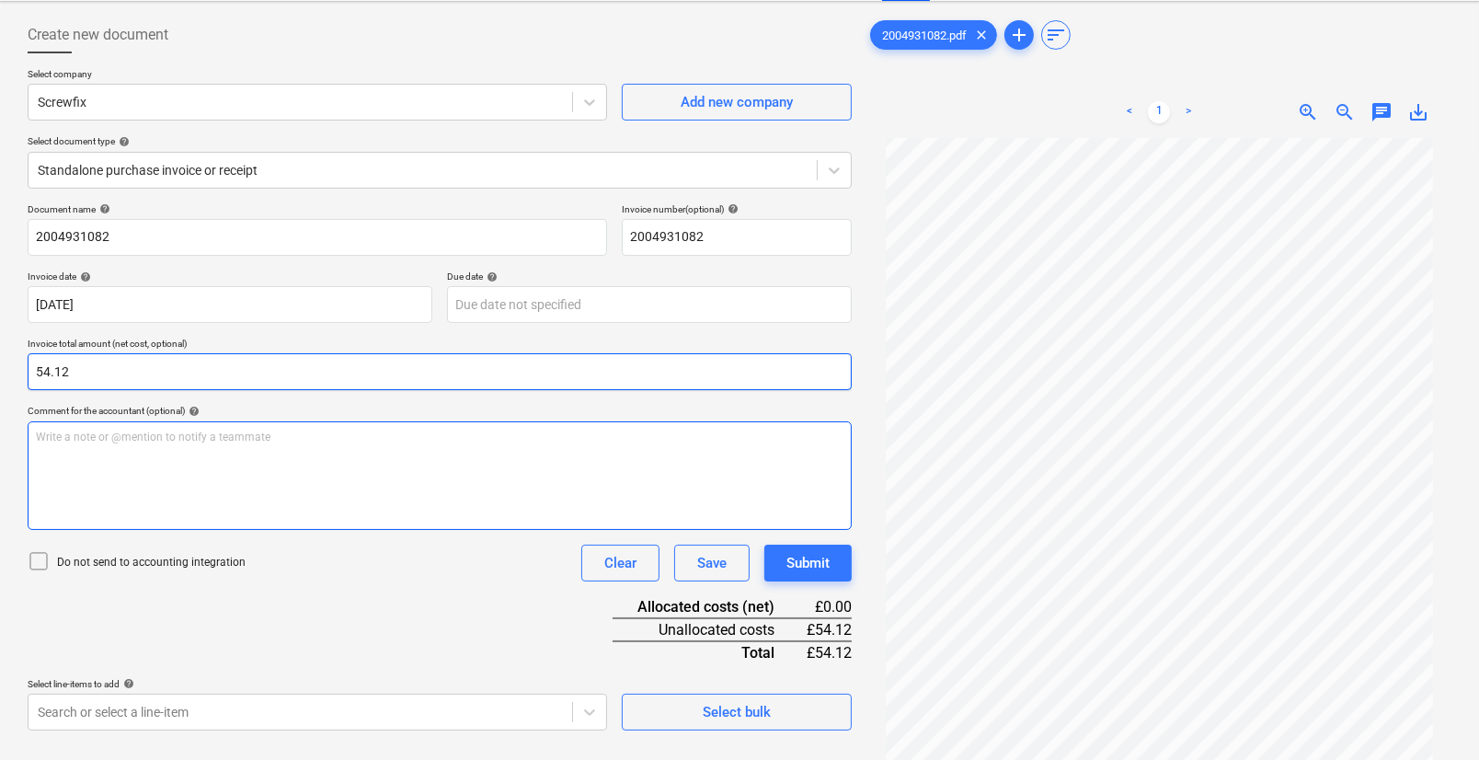
type input "54.12"
click at [361, 478] on div "Write a note or @mention to notify a teammate [PERSON_NAME]" at bounding box center [440, 475] width 824 height 109
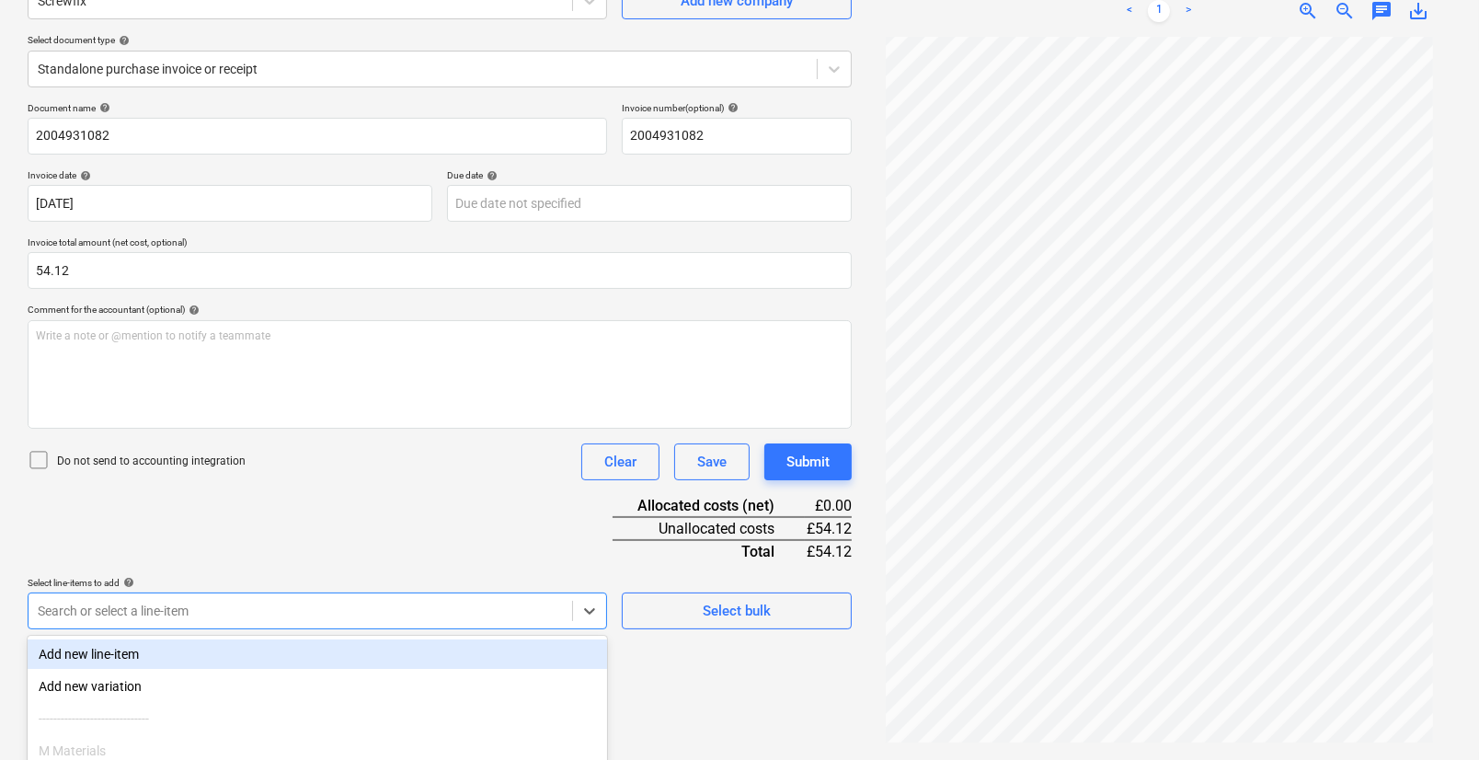
scroll to position [339, 0]
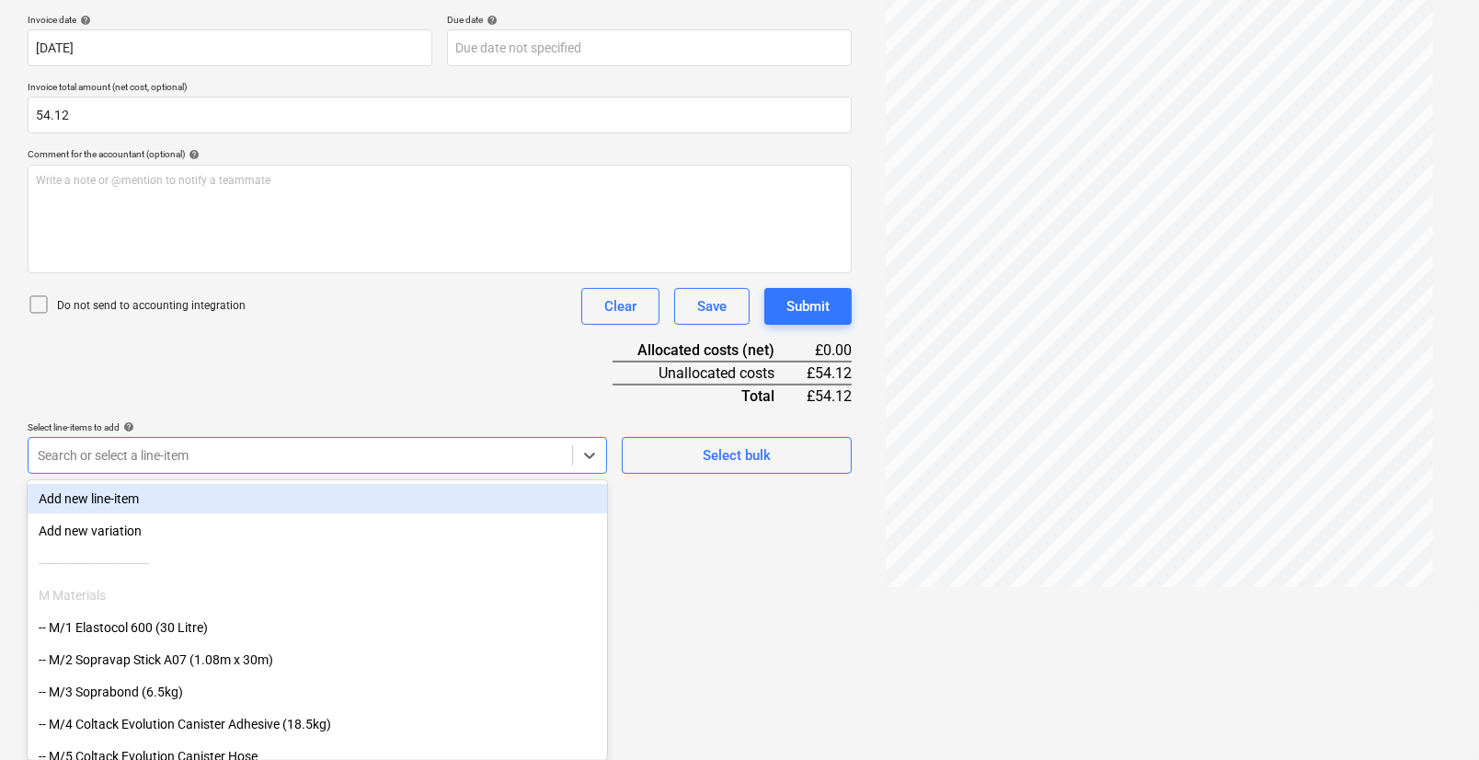
click at [415, 420] on body "Projects Contacts Company Consolidated Invoices 3 Inbox 9+ format_size keyboard…" at bounding box center [739, 41] width 1479 height 760
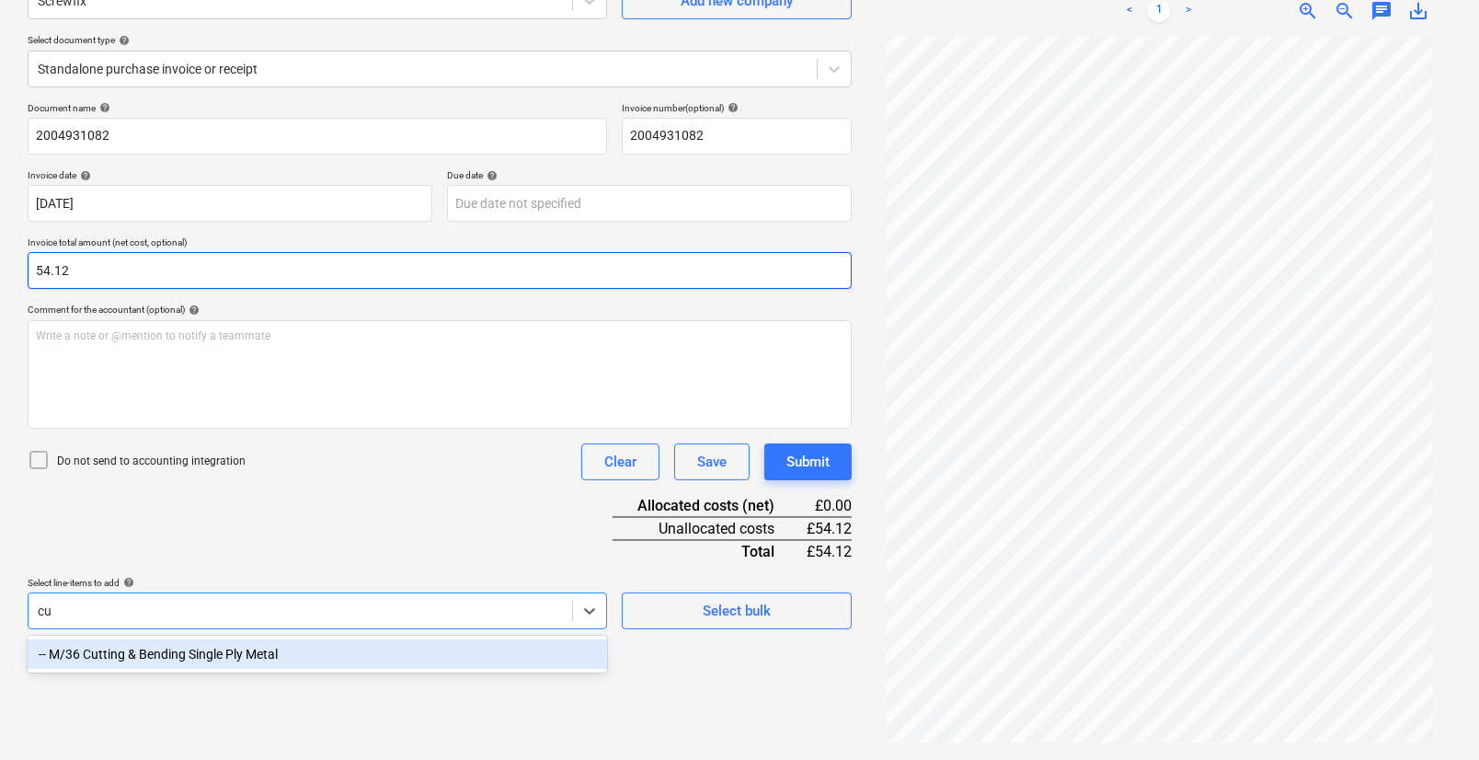
scroll to position [184, 0]
type input "c"
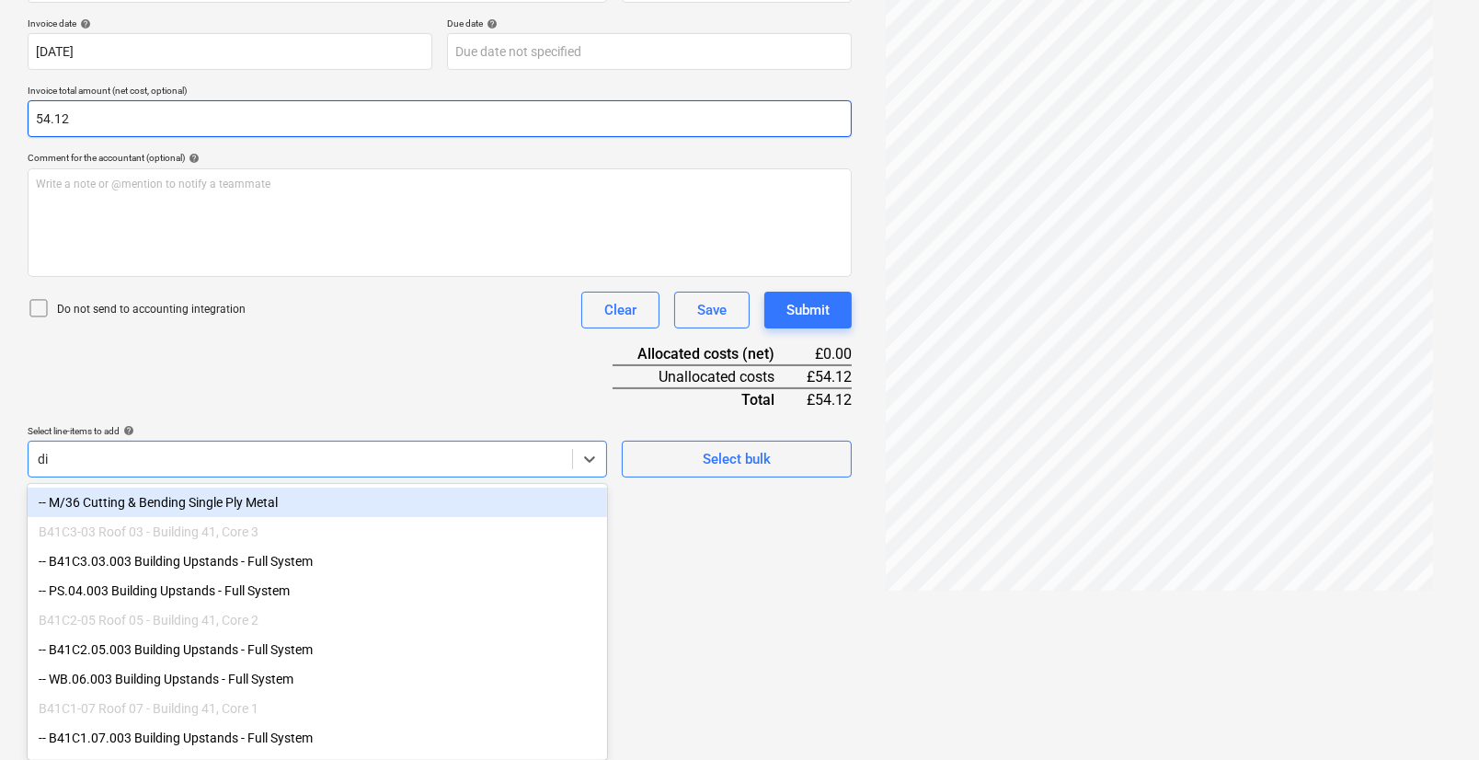
type input "d"
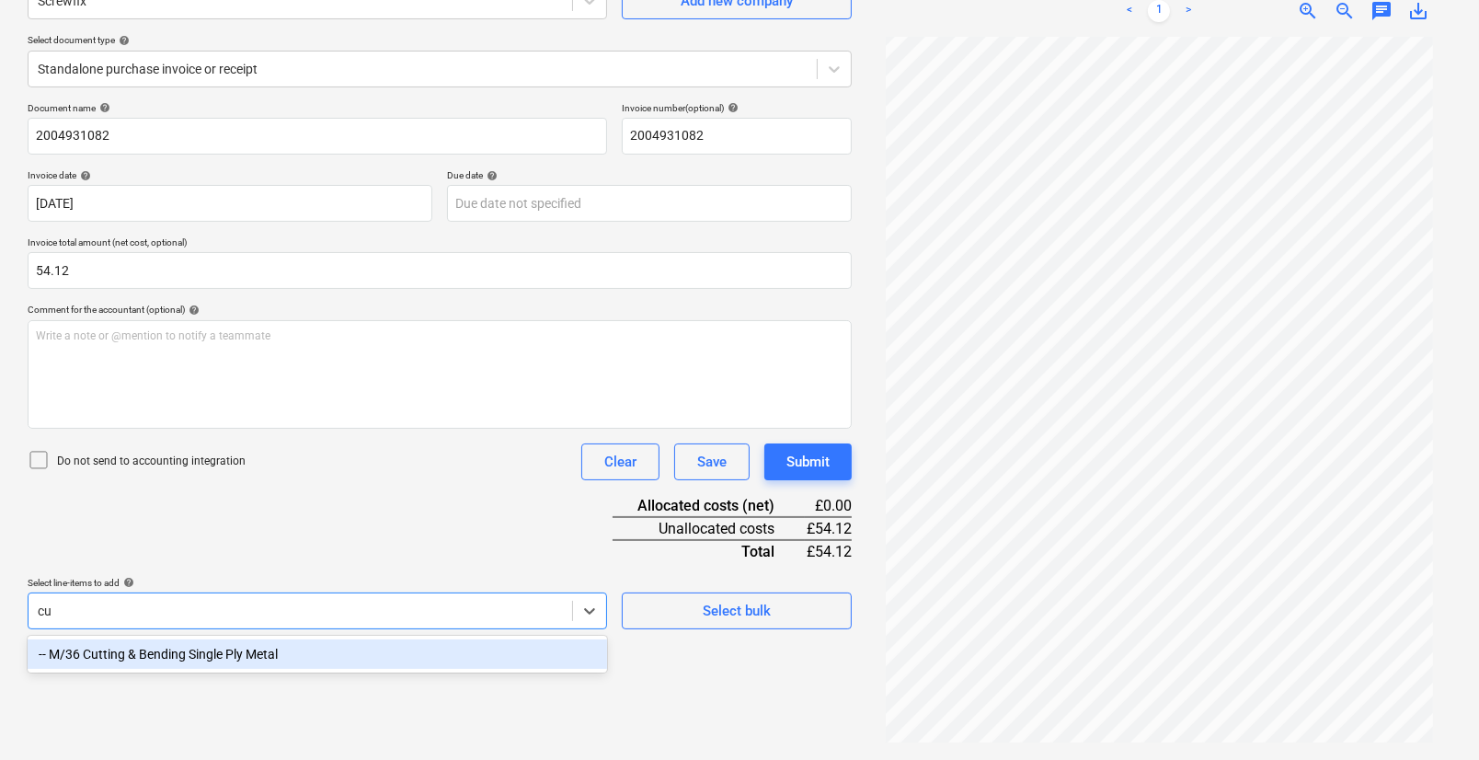
type input "c"
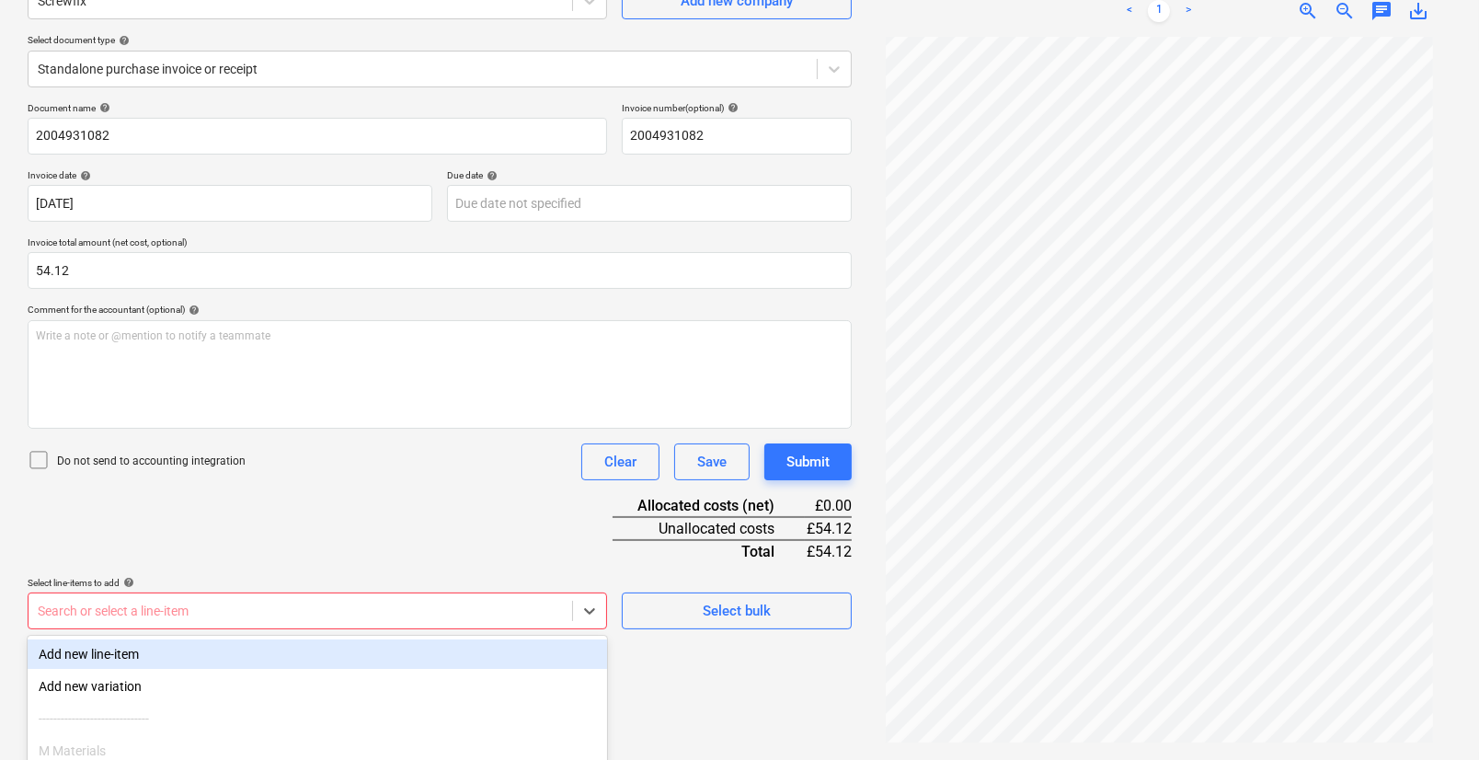
scroll to position [339, 0]
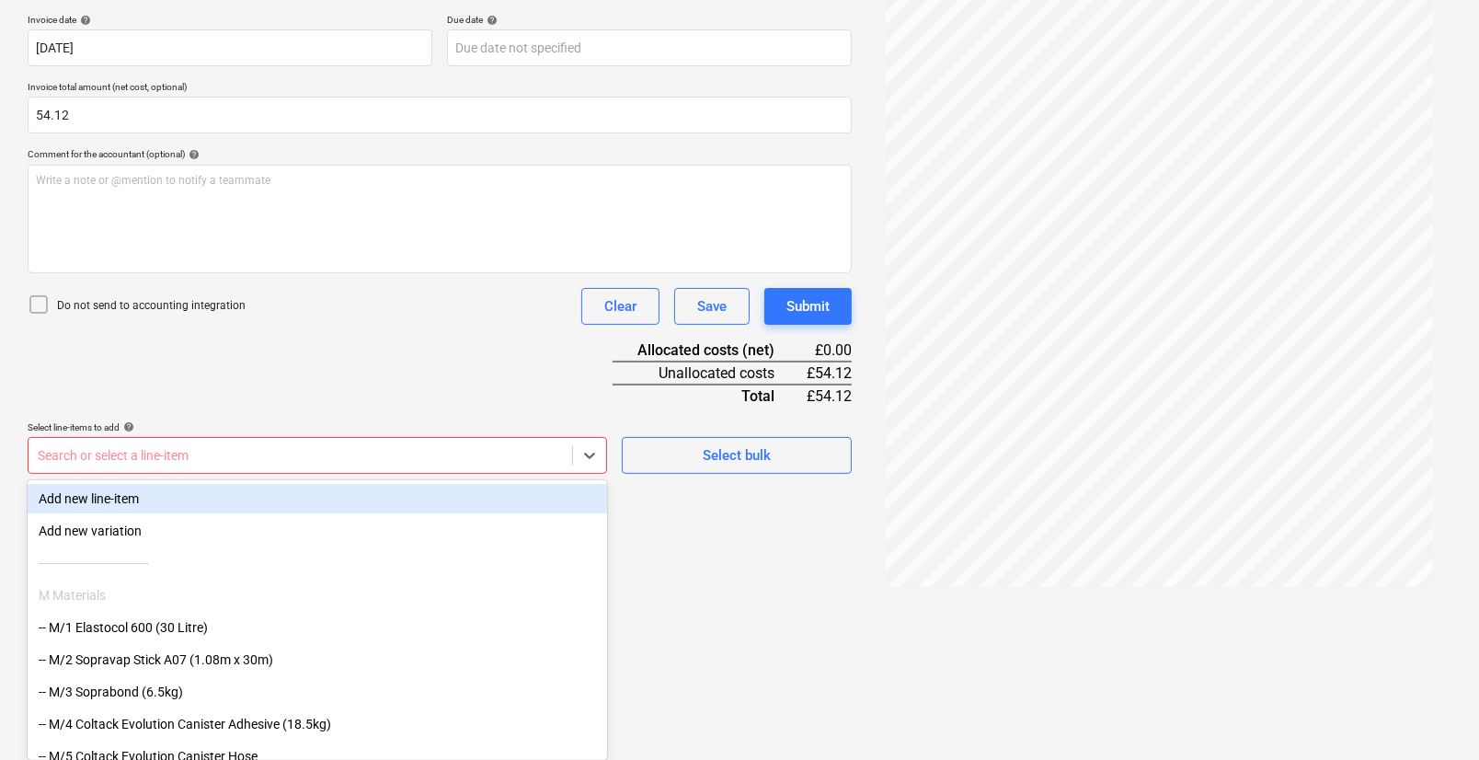
click at [490, 420] on body "Projects Contacts Company Consolidated Invoices 3 Inbox 9+ format_size keyboard…" at bounding box center [739, 41] width 1479 height 760
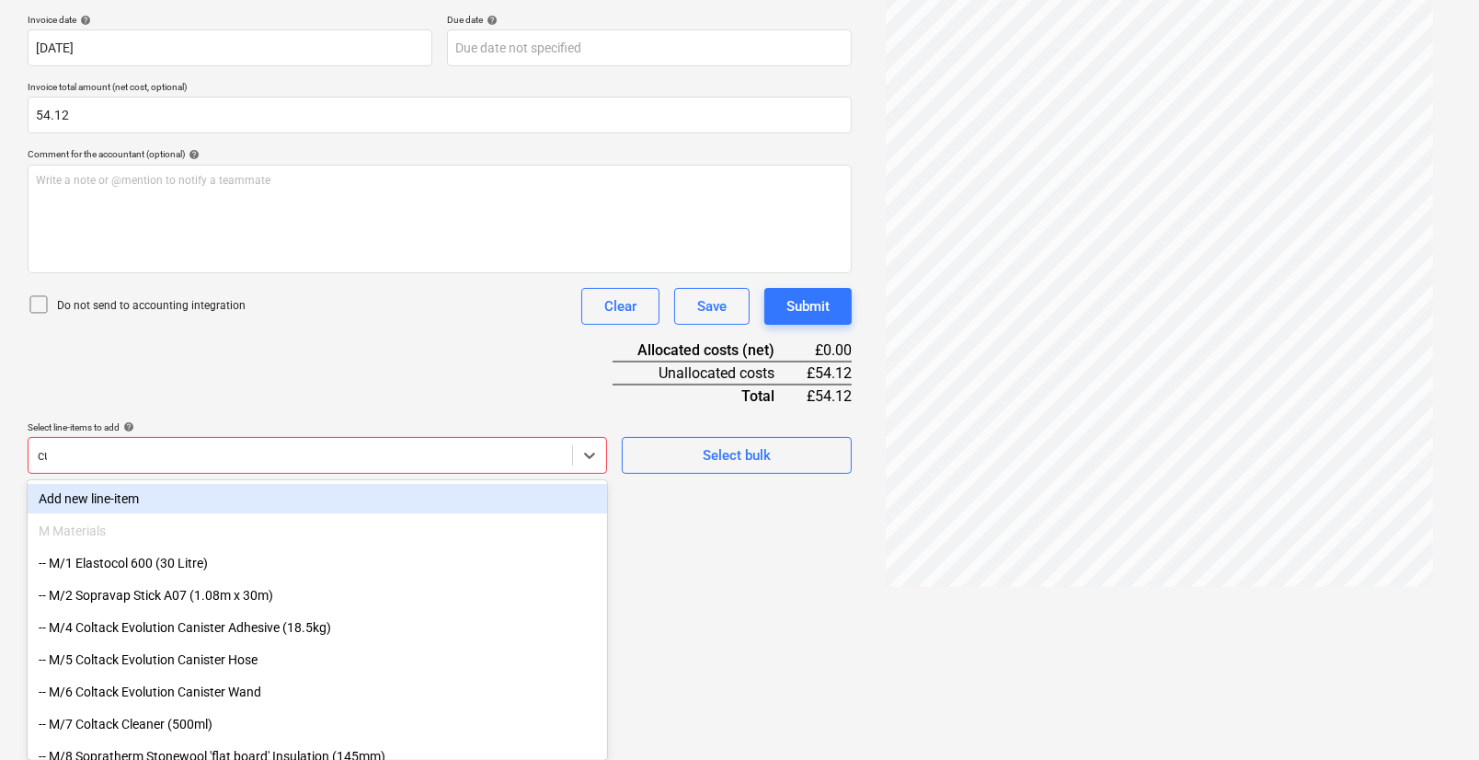
scroll to position [184, 0]
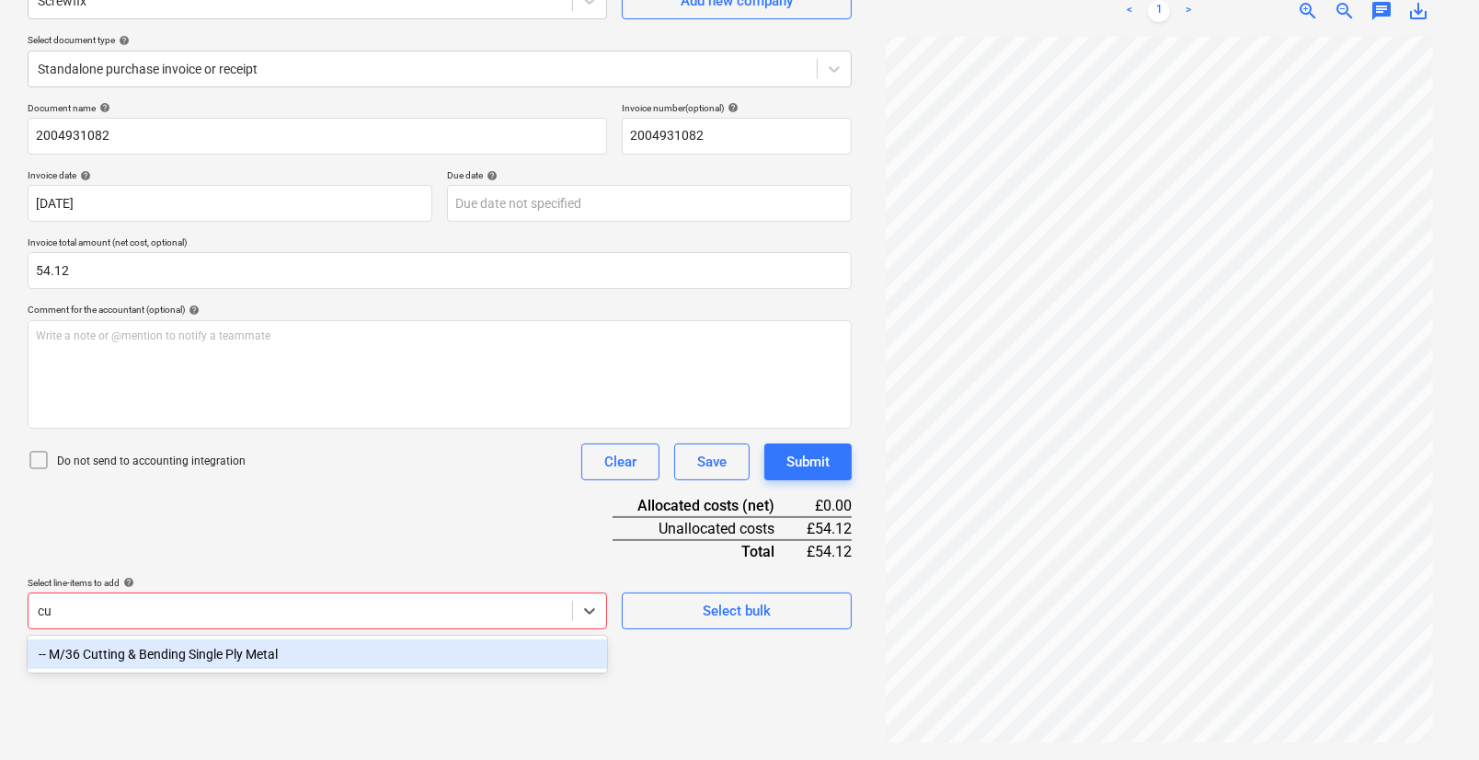
type input "c"
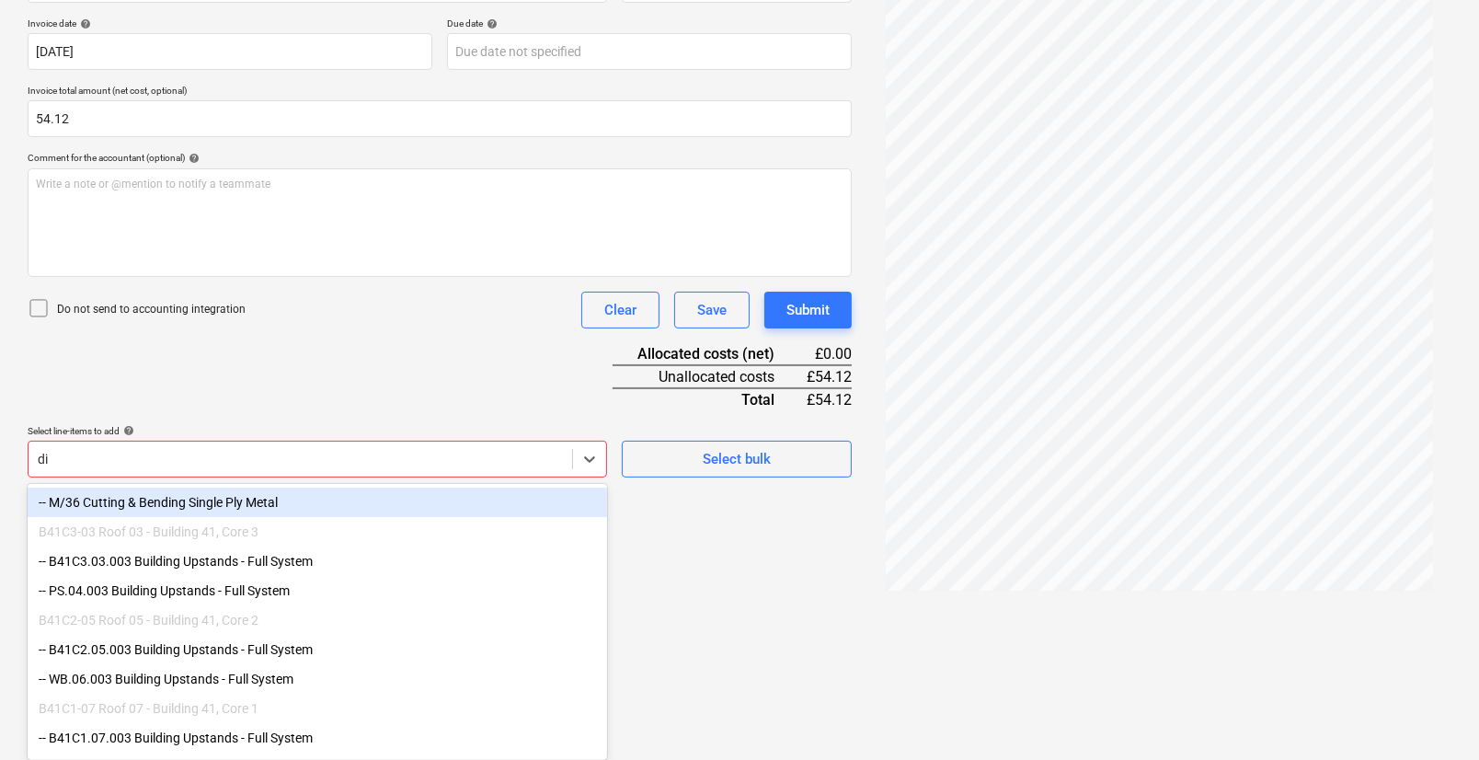
type input "d"
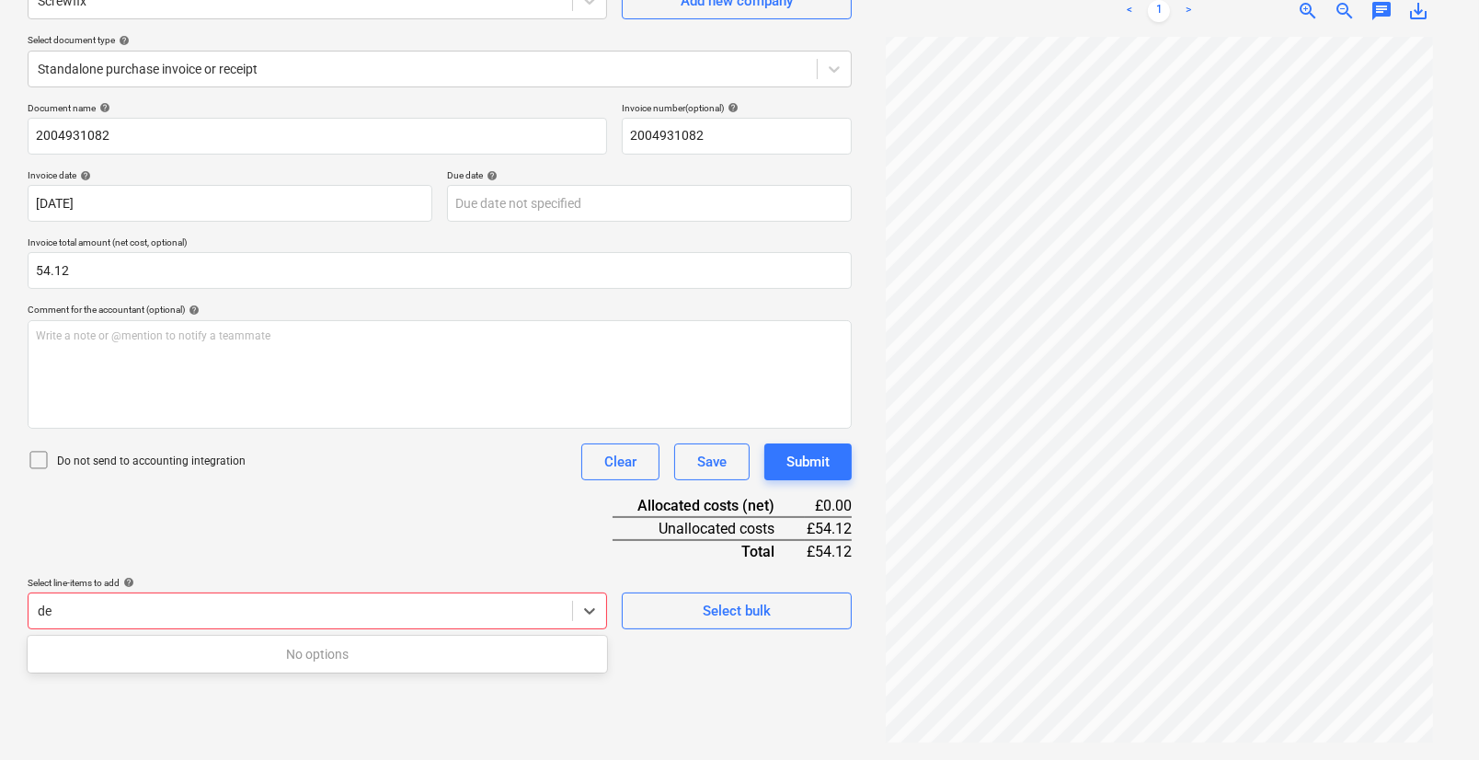
scroll to position [339, 0]
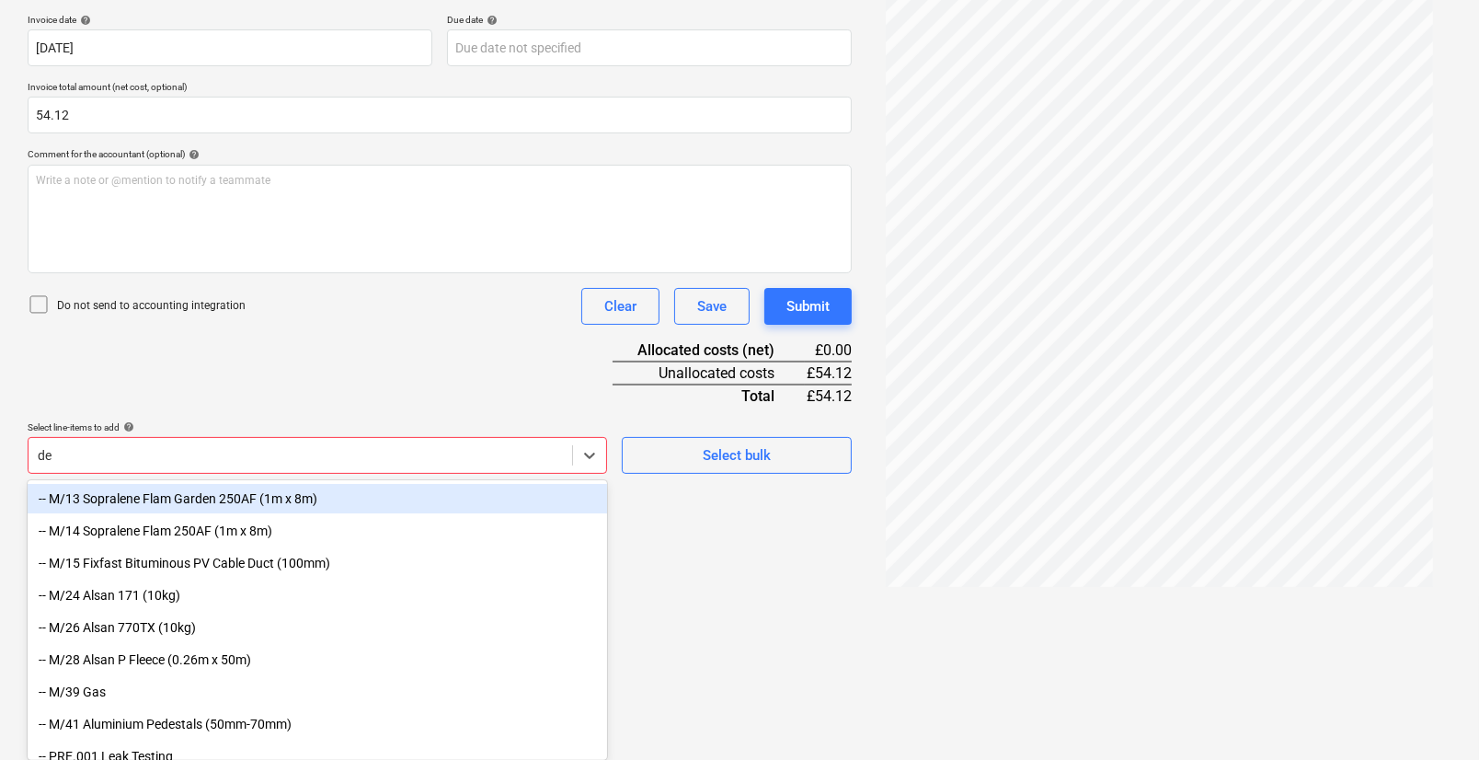
type input "d"
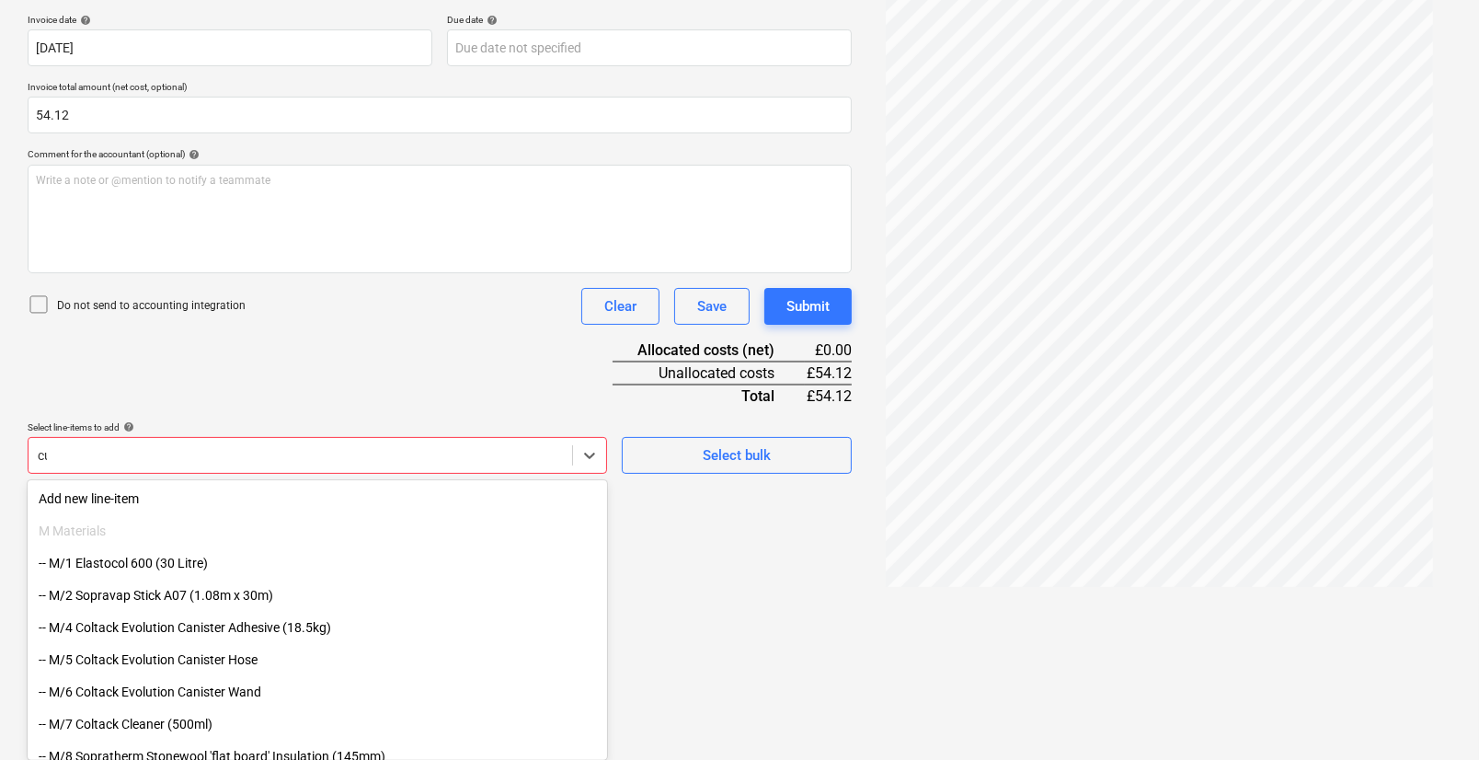
scroll to position [184, 0]
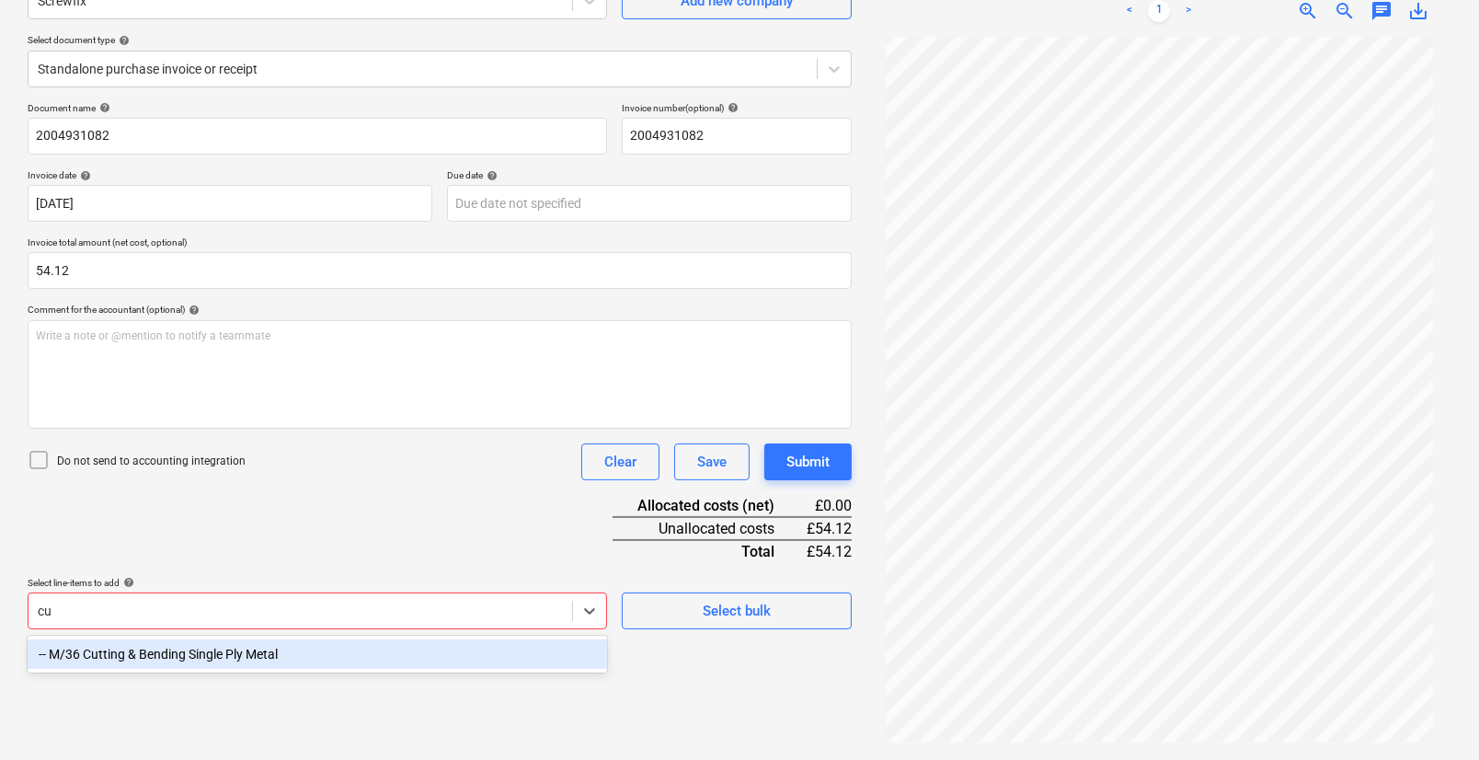
type input "c"
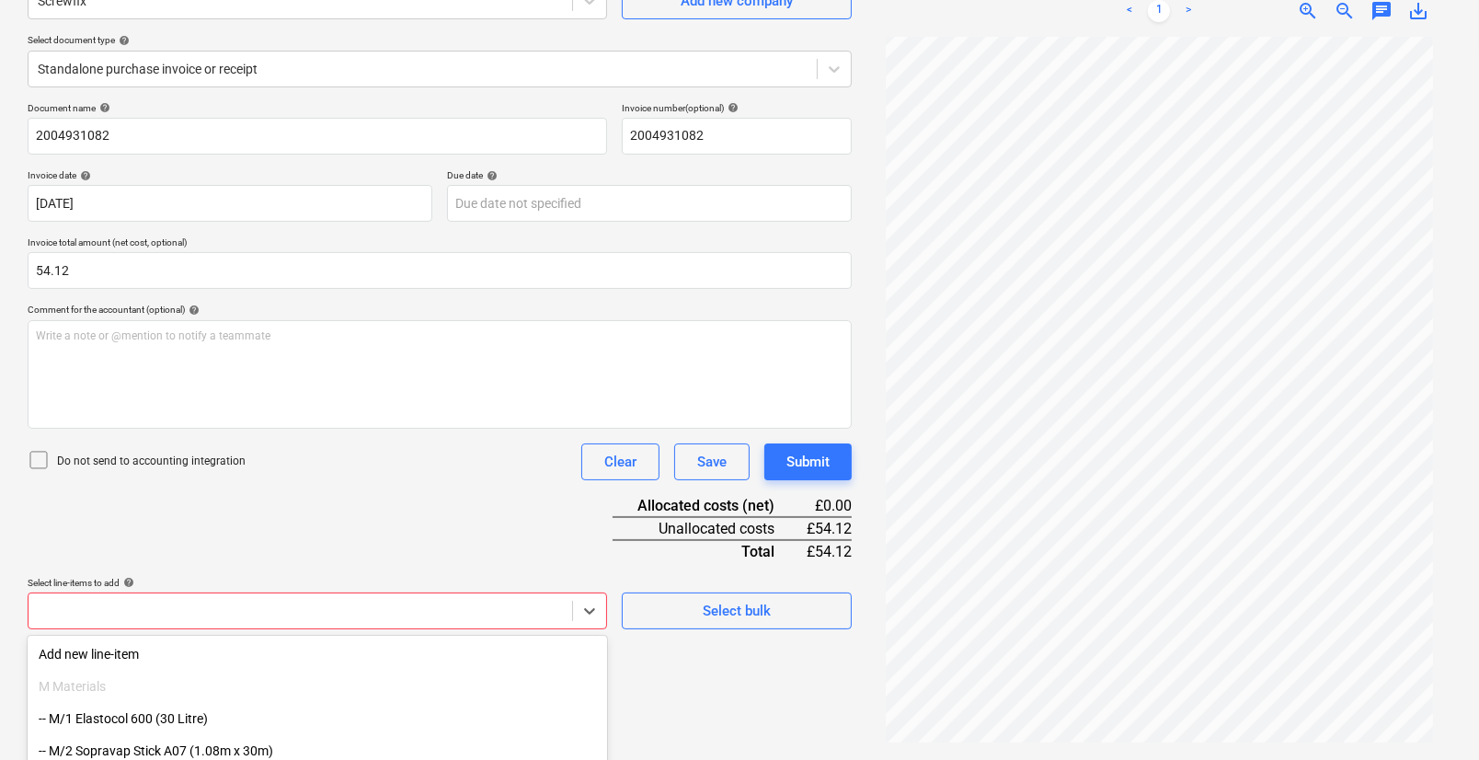
scroll to position [339, 0]
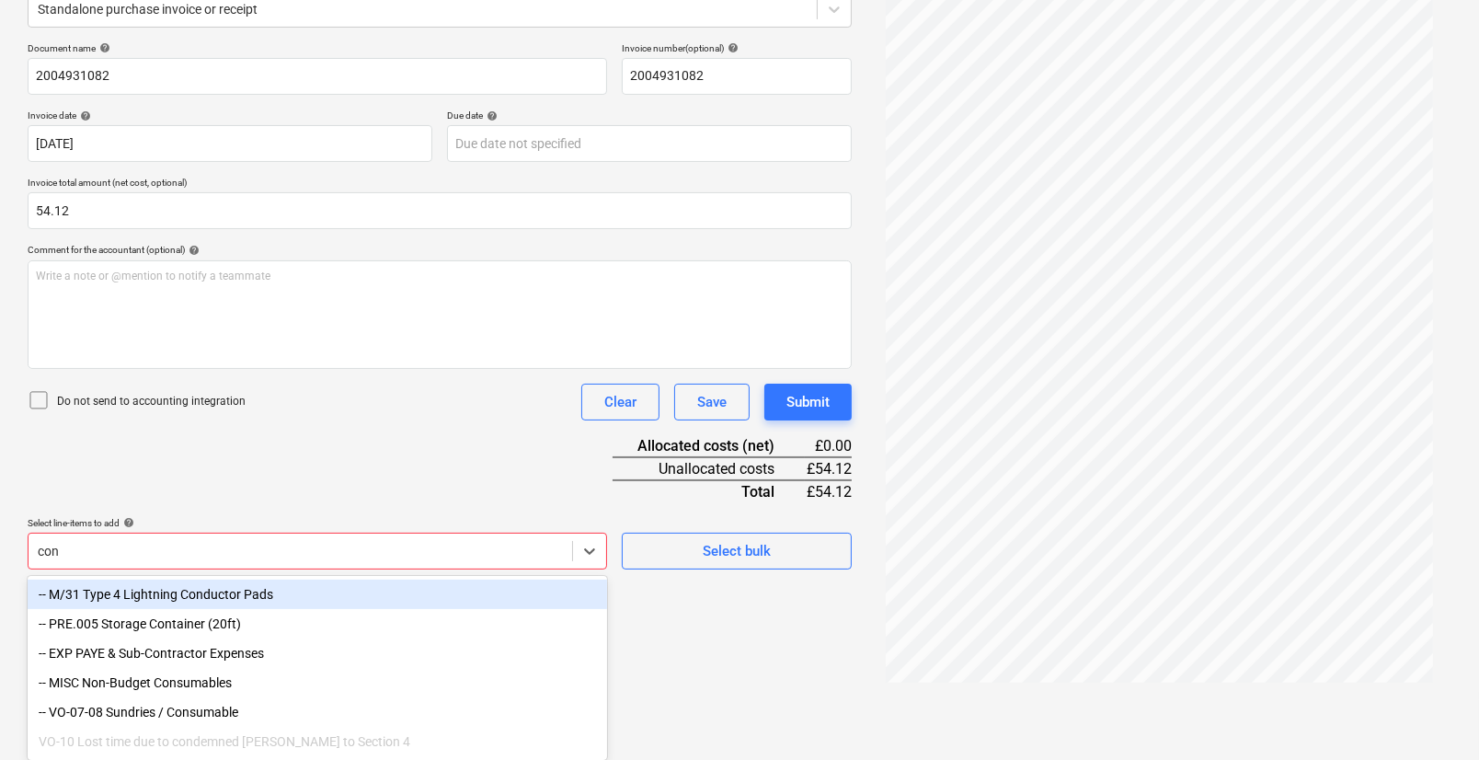
type input "cons"
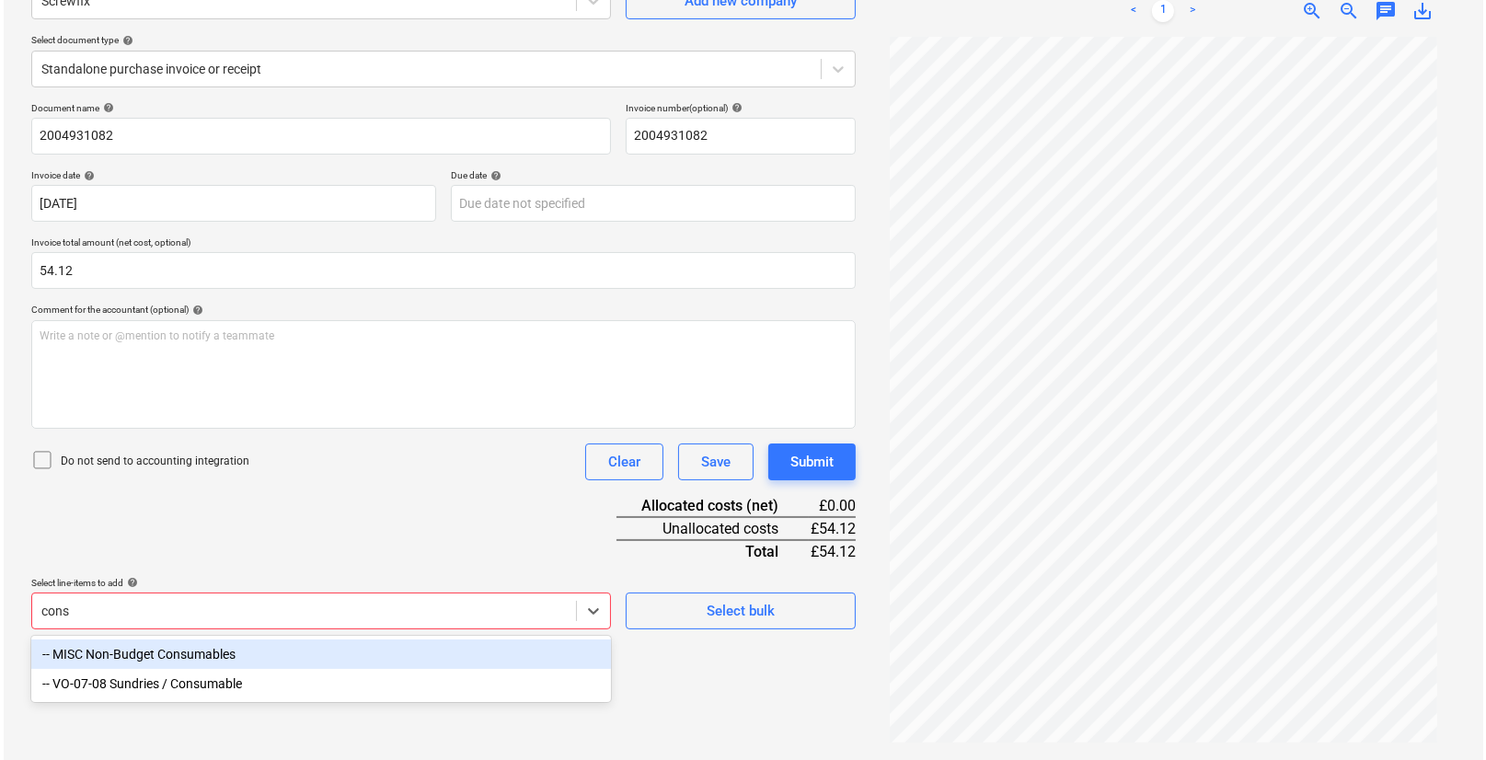
scroll to position [184, 0]
click at [221, 653] on div "-- MISC Non-Budget Consumables" at bounding box center [318, 653] width 580 height 29
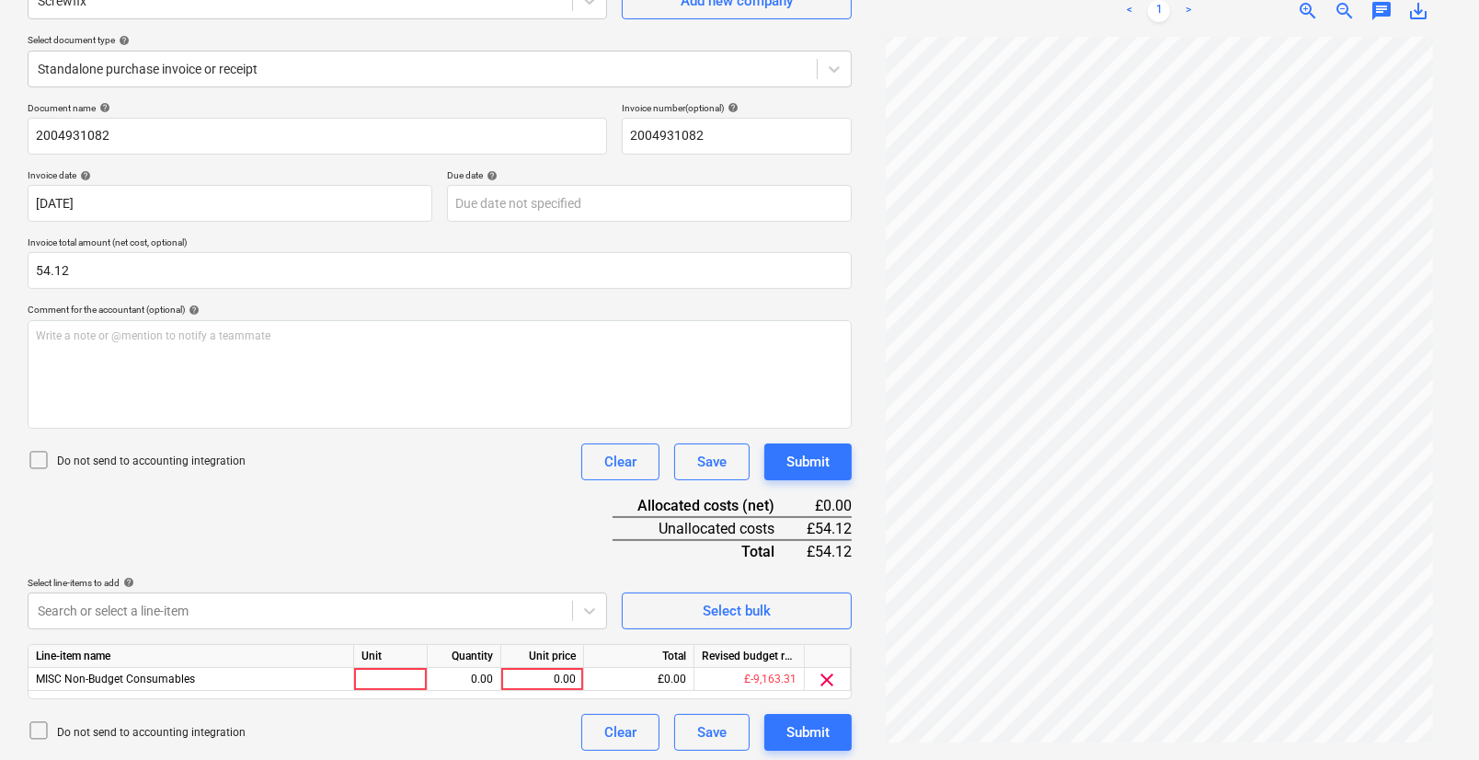
drag, startPoint x: 451, startPoint y: 518, endPoint x: 472, endPoint y: 591, distance: 75.7
click at [451, 519] on div "Document name help 2004931082 Invoice number (optional) help 2004931082 Invoice…" at bounding box center [440, 426] width 824 height 649
click at [379, 681] on div at bounding box center [391, 679] width 74 height 23
type input "psc"
click at [482, 681] on div "0.00" at bounding box center [464, 679] width 58 height 23
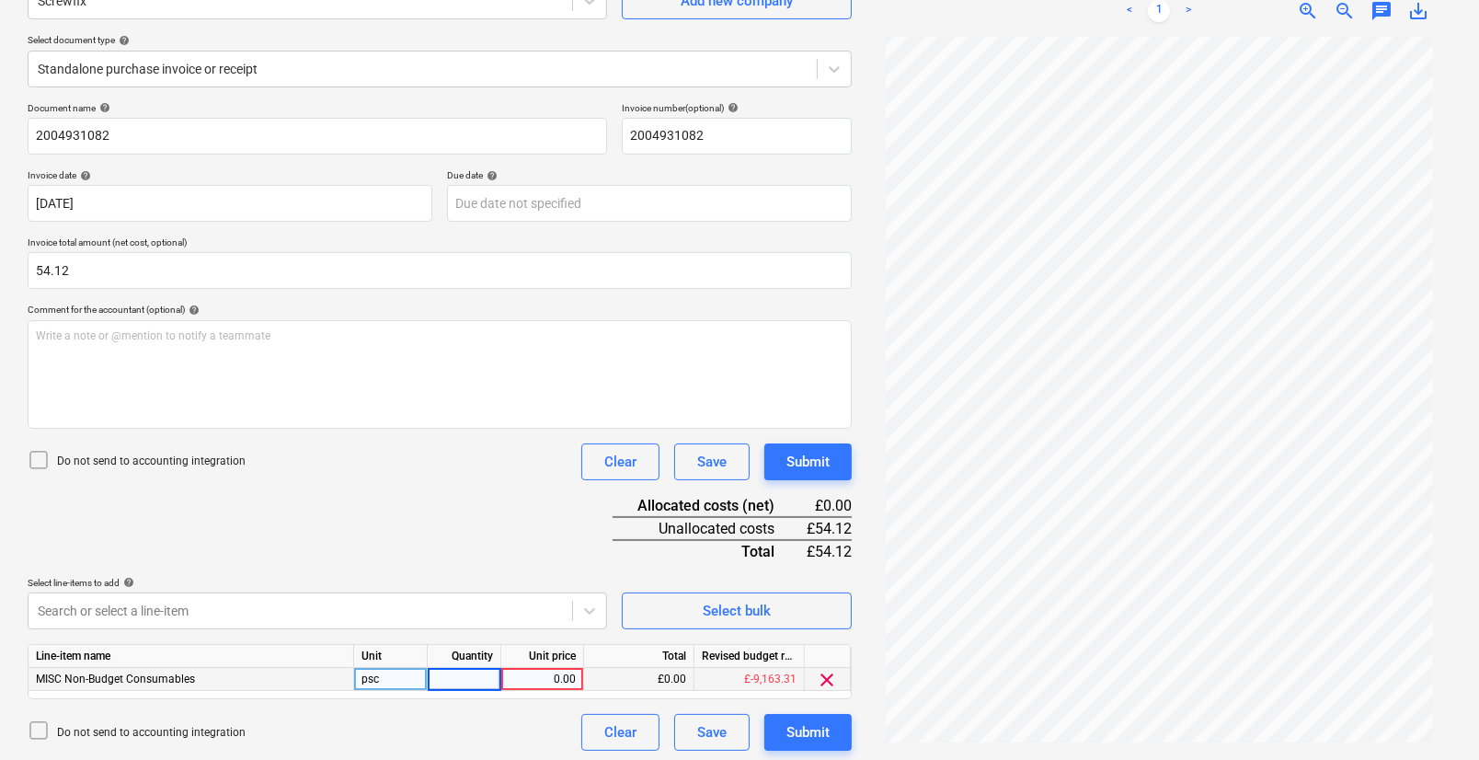
click at [477, 681] on input at bounding box center [464, 679] width 73 height 22
type input "1"
click at [534, 678] on div "0.00" at bounding box center [542, 679] width 67 height 23
type input "54.12"
click at [563, 554] on div "Document name help 2004931082 Invoice number (optional) help 2004931082 Invoice…" at bounding box center [440, 426] width 824 height 649
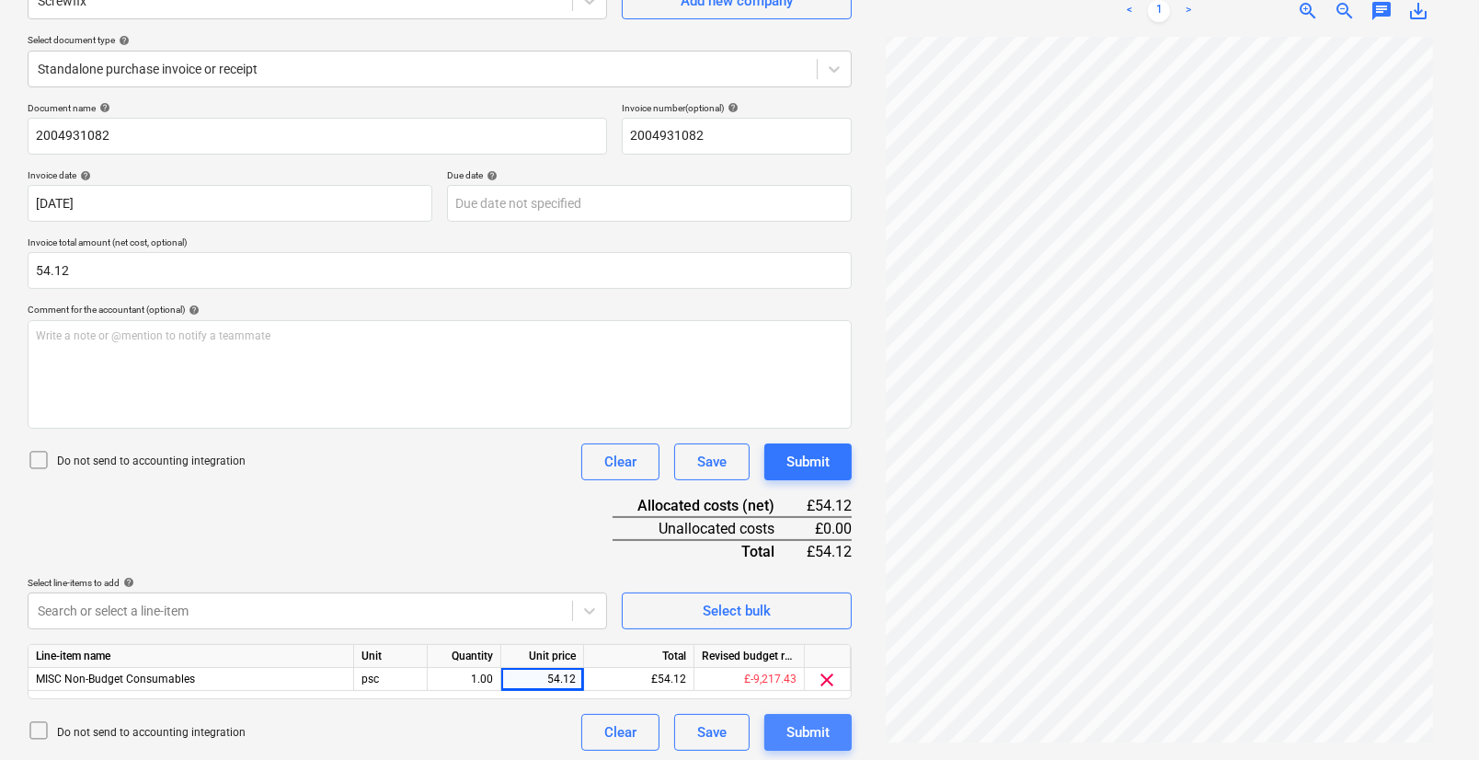
click at [785, 732] on button "Submit" at bounding box center [808, 732] width 87 height 37
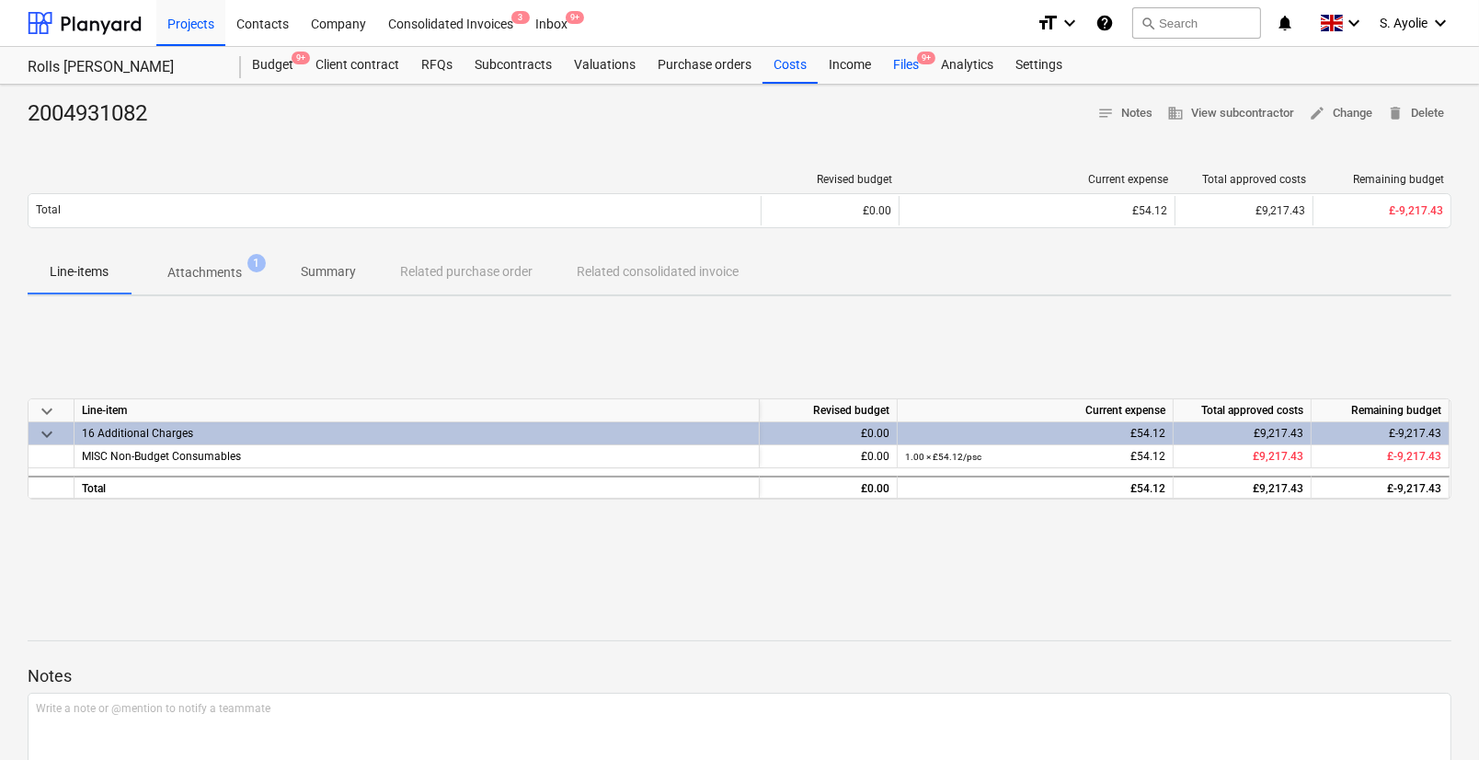
click at [912, 77] on div "Files 9+" at bounding box center [906, 65] width 48 height 37
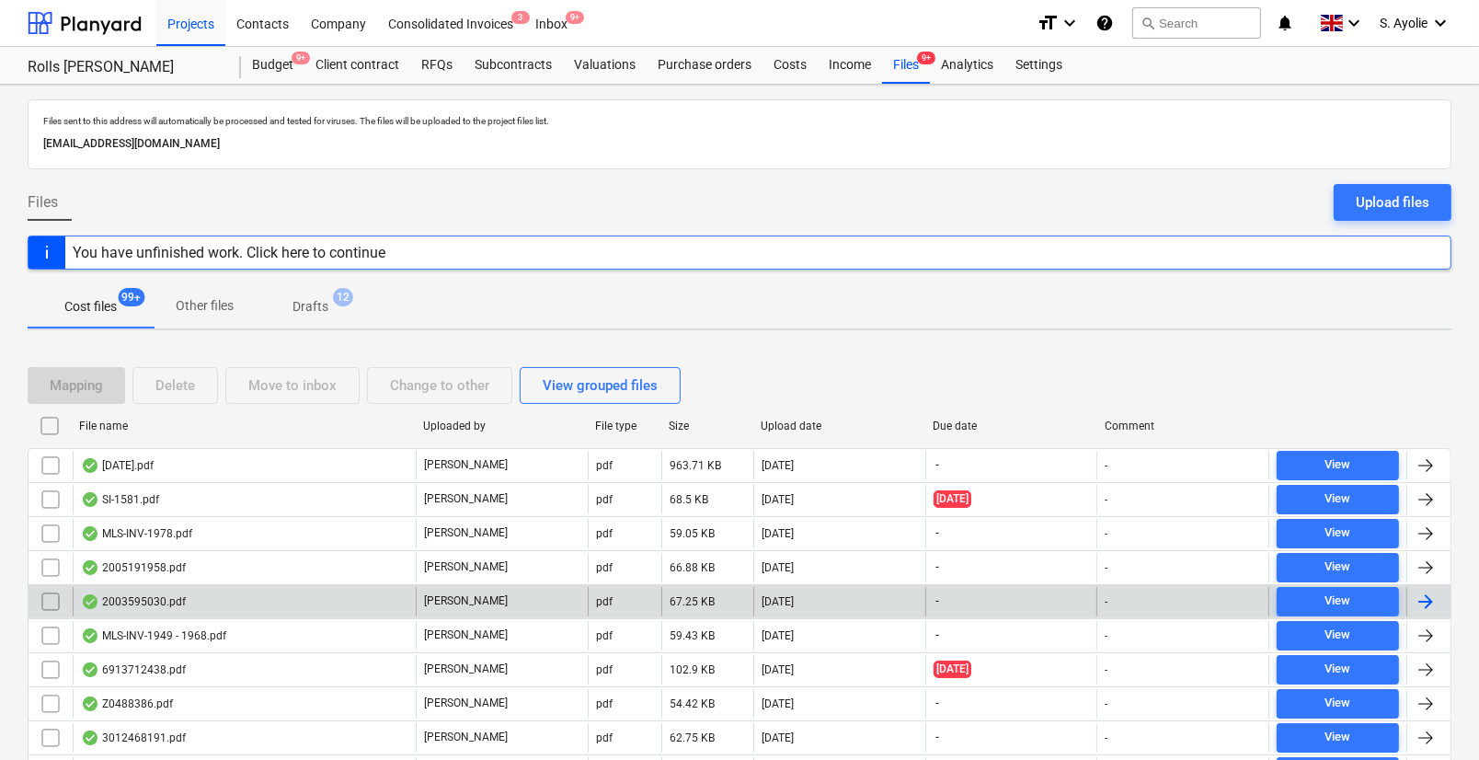
click at [262, 593] on div "2003595030.pdf" at bounding box center [244, 601] width 343 height 29
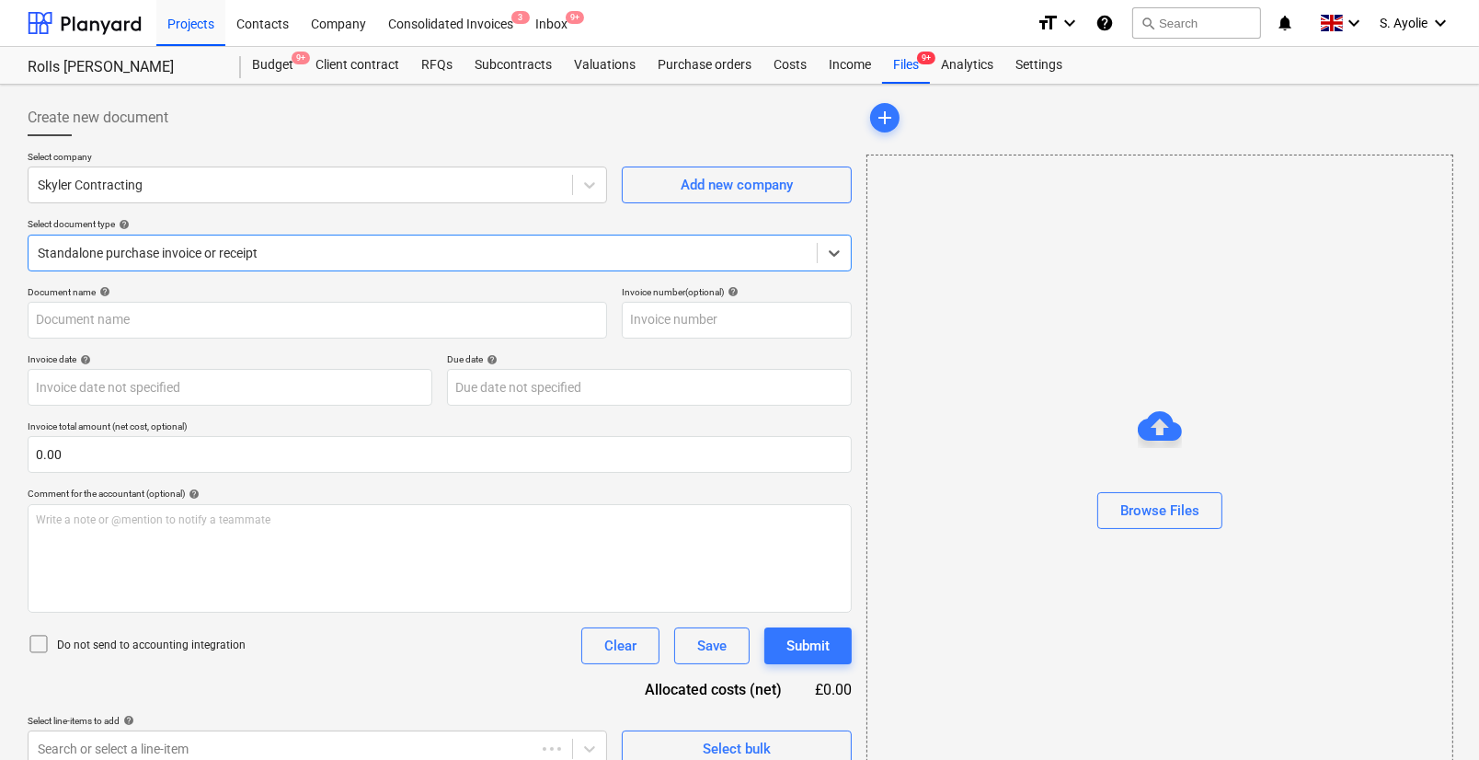
type input "2003595030"
type input "[DATE]"
